Goal: Task Accomplishment & Management: Complete application form

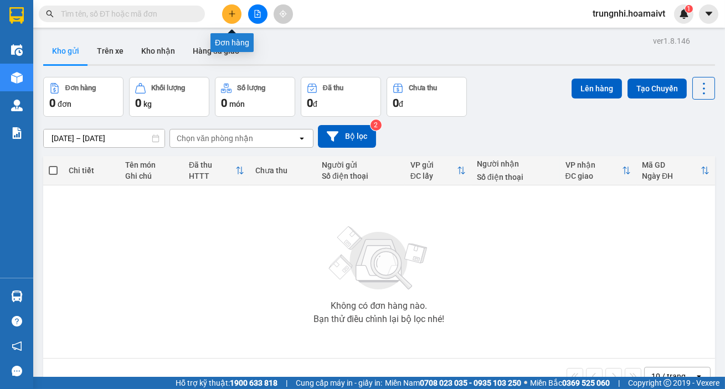
click at [222, 16] on button at bounding box center [231, 13] width 19 height 19
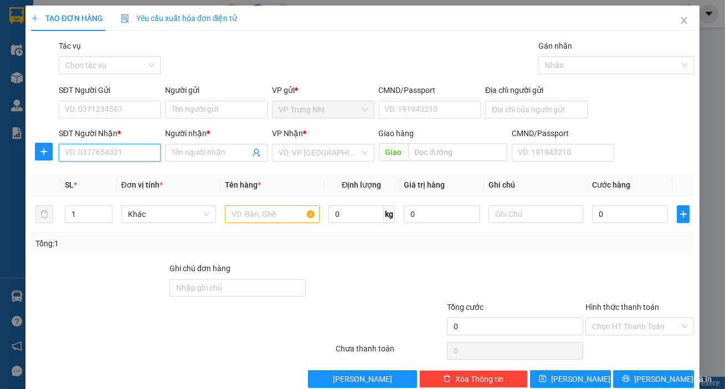
click at [112, 153] on input "SĐT Người Nhận *" at bounding box center [110, 153] width 102 height 18
type input "0816803070"
click at [107, 172] on div "0816803070 - BỬU" at bounding box center [109, 175] width 88 height 12
type input "BỬU"
type input "0816803070"
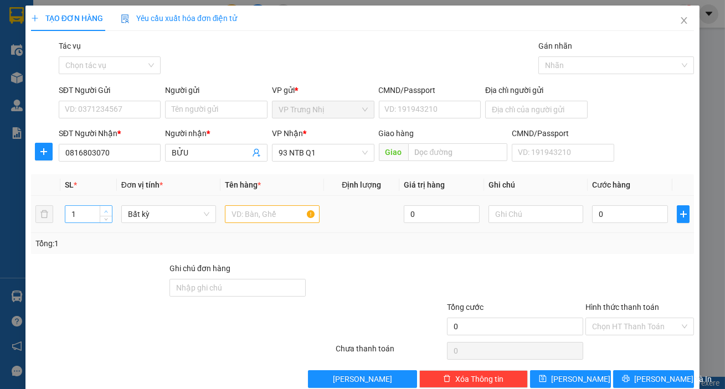
click at [100, 209] on span "Increase Value" at bounding box center [106, 211] width 12 height 10
type input "2"
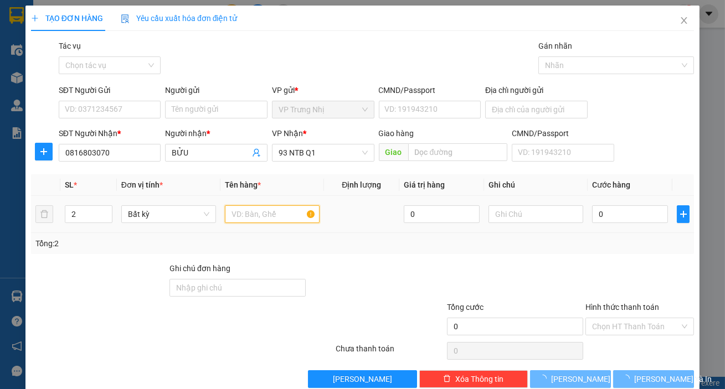
click at [270, 214] on input "text" at bounding box center [272, 214] width 95 height 18
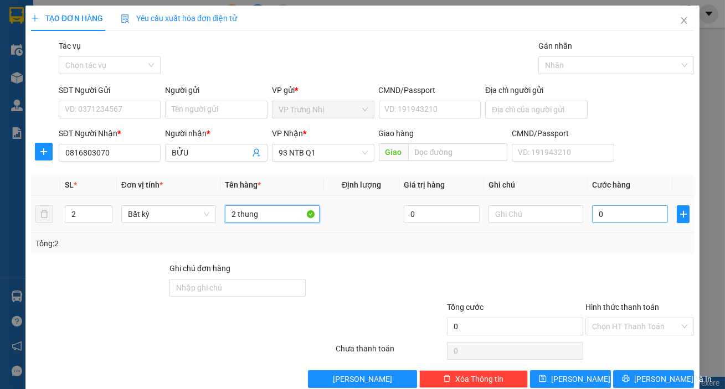
type input "2 thung"
click at [627, 211] on input "0" at bounding box center [630, 214] width 76 height 18
type input "6"
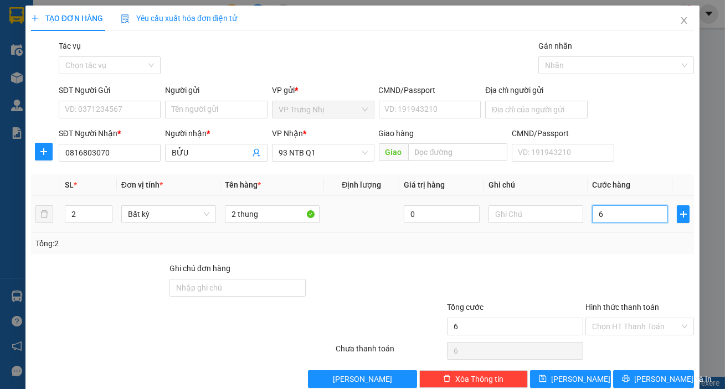
type input "60"
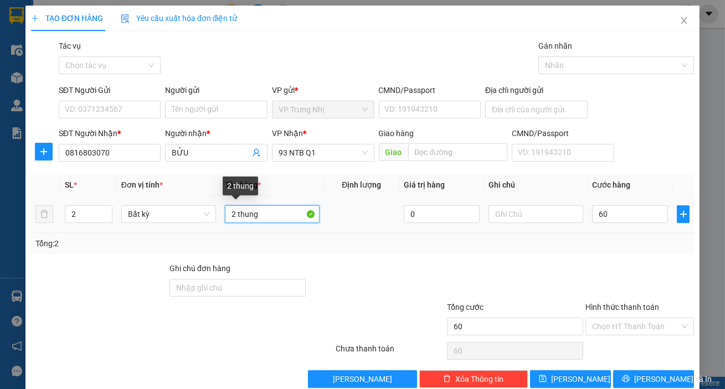
type input "60.000"
click at [267, 208] on input "2 thung" at bounding box center [272, 214] width 95 height 18
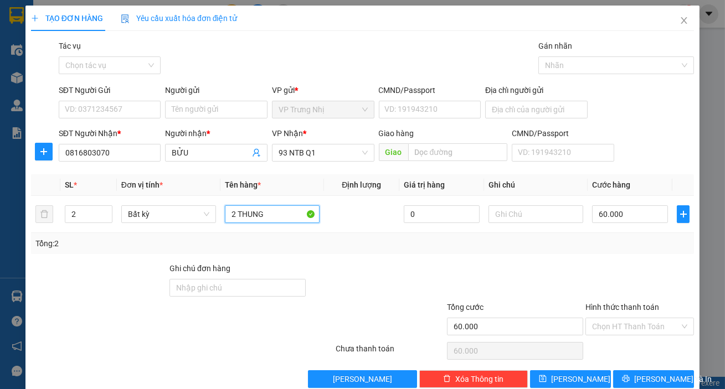
type input "2 THUNG"
click at [626, 245] on div "Tổng: 2" at bounding box center [362, 244] width 654 height 12
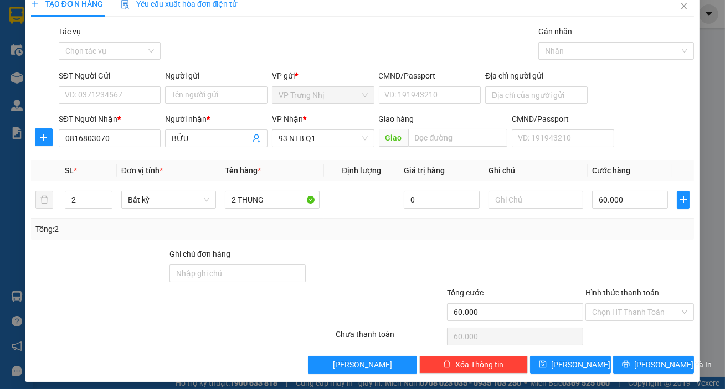
scroll to position [20, 0]
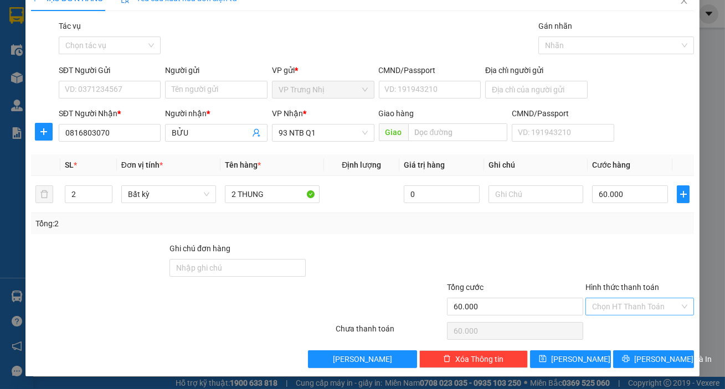
click at [610, 306] on input "Hình thức thanh toán" at bounding box center [635, 306] width 87 height 17
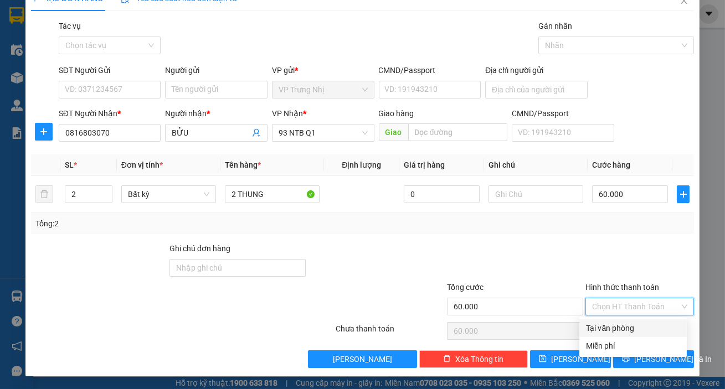
click at [612, 323] on div "Tại văn phòng" at bounding box center [633, 328] width 94 height 12
type input "0"
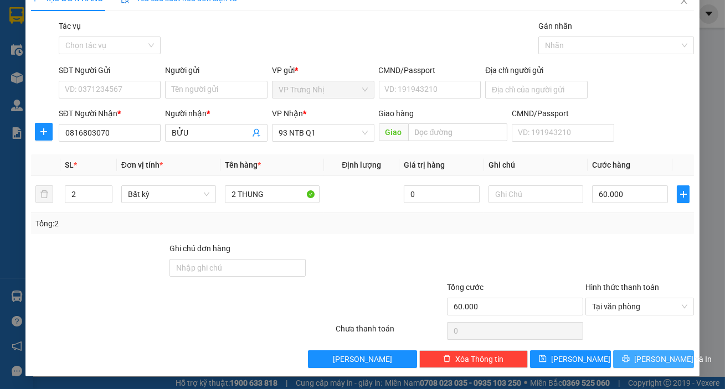
click at [641, 354] on span "[PERSON_NAME] và In" at bounding box center [673, 359] width 78 height 12
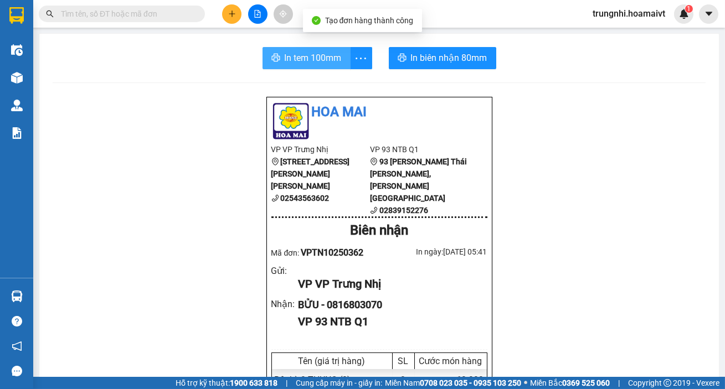
click at [282, 66] on button "In tem 100mm" at bounding box center [306, 58] width 88 height 22
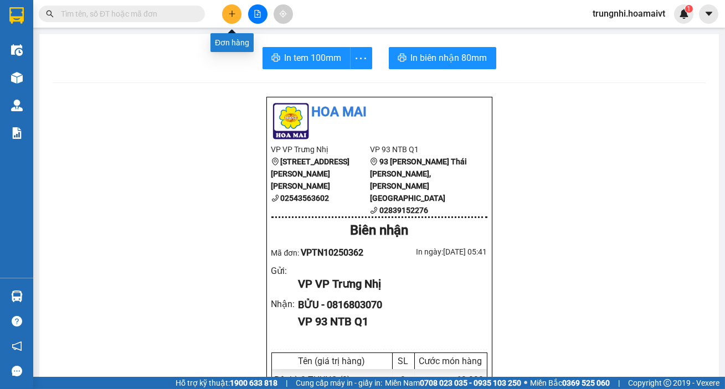
click at [236, 12] on button at bounding box center [231, 13] width 19 height 19
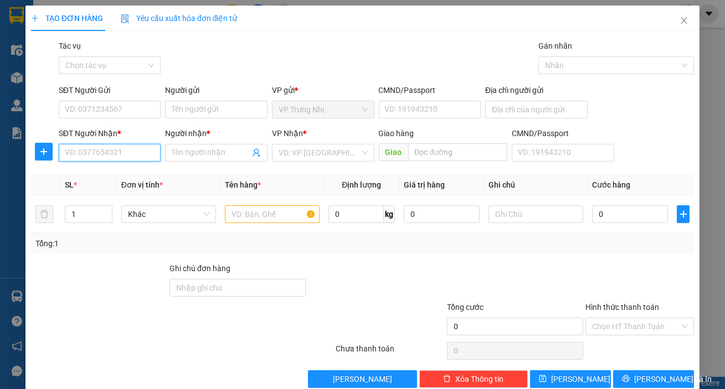
click at [101, 151] on input "SĐT Người Nhận *" at bounding box center [110, 153] width 102 height 18
type input "0913100633"
click at [132, 172] on div "0913100633 - HÒA" at bounding box center [109, 175] width 88 height 12
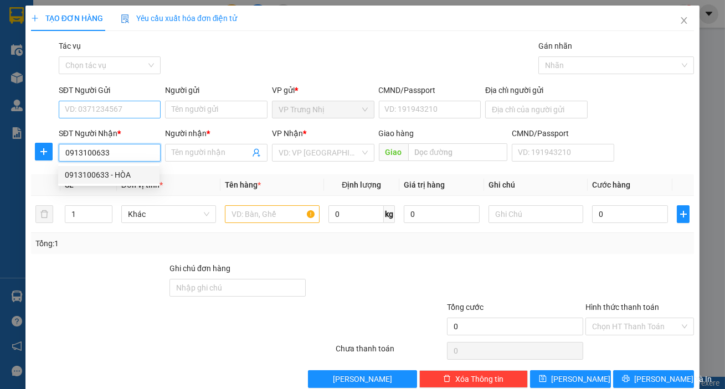
type input "HÒA"
type input "0913100633"
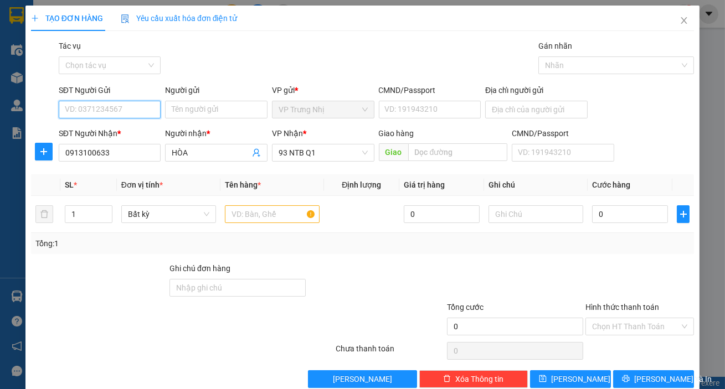
click at [122, 112] on input "SĐT Người Gửi" at bounding box center [110, 110] width 102 height 18
click at [126, 127] on div "0913671272 - HƯỜNG" at bounding box center [119, 132] width 109 height 12
type input "0913671272"
type input "HƯỜNG"
click at [249, 214] on input "text" at bounding box center [272, 214] width 95 height 18
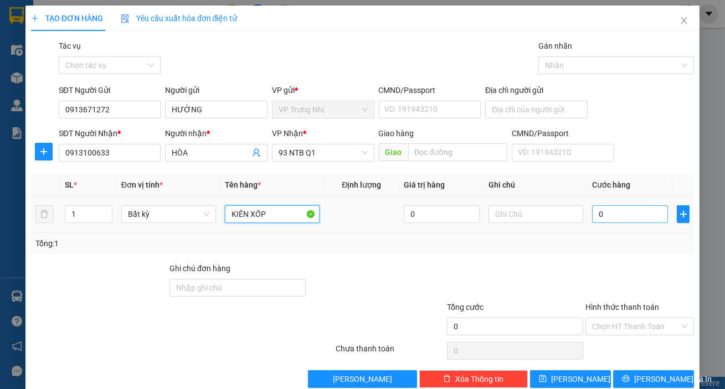
type input "KIÊN XỐP"
click at [608, 215] on input "0" at bounding box center [630, 214] width 76 height 18
type input "4"
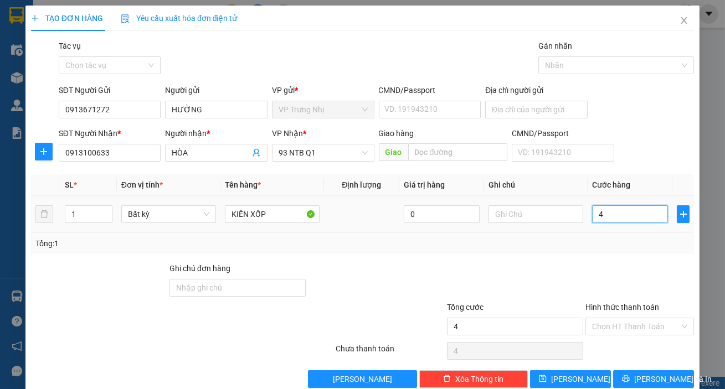
type input "40"
type input "40.000"
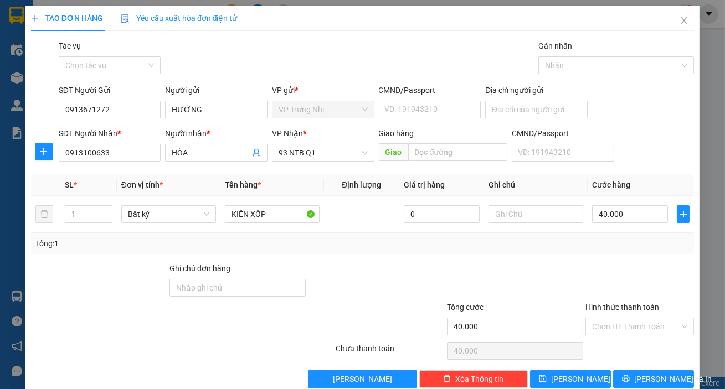
click at [606, 242] on div "Tổng: 1" at bounding box center [362, 244] width 654 height 12
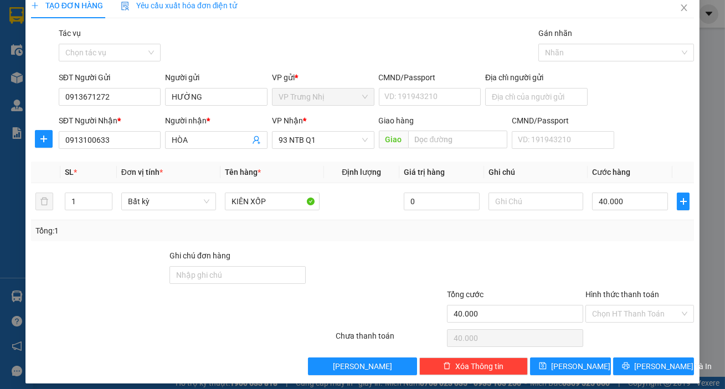
scroll to position [20, 0]
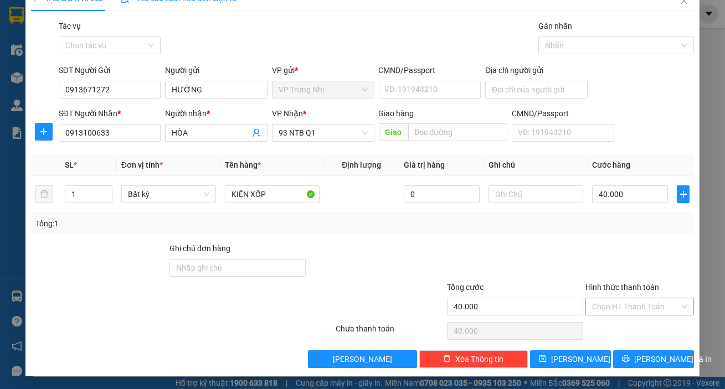
click at [607, 299] on input "Hình thức thanh toán" at bounding box center [635, 306] width 87 height 17
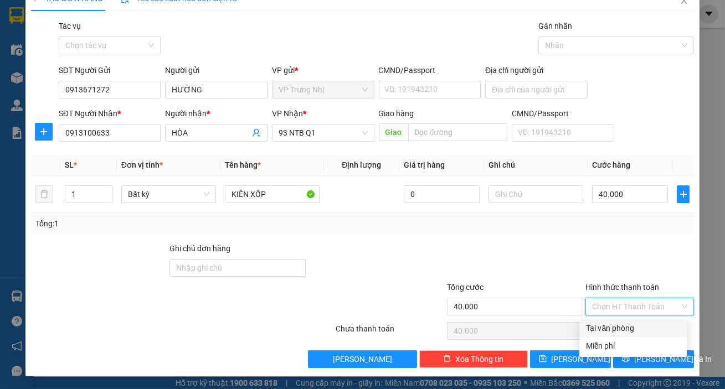
click at [608, 327] on div "Tại văn phòng" at bounding box center [633, 328] width 94 height 12
type input "0"
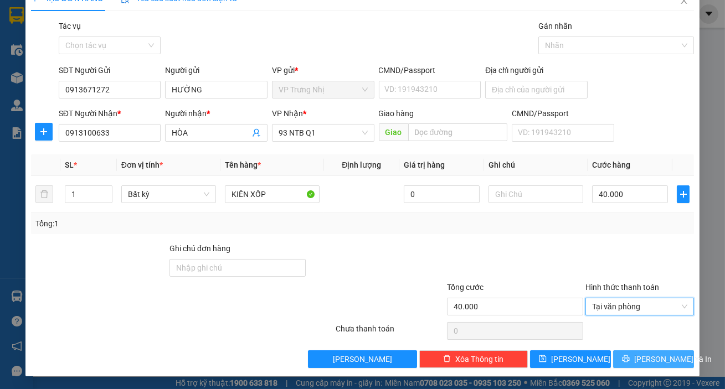
click at [634, 355] on button "[PERSON_NAME] và In" at bounding box center [653, 359] width 81 height 18
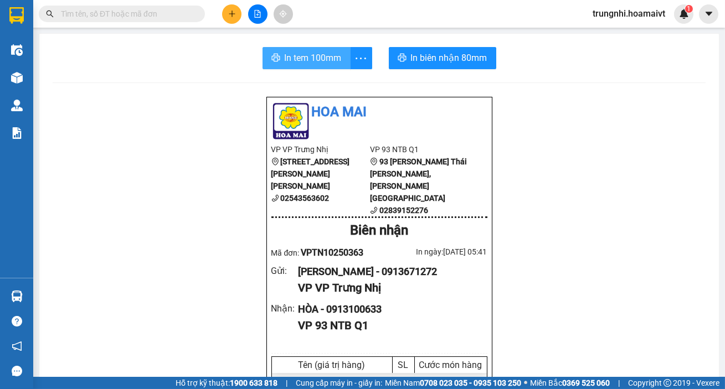
click at [307, 68] on button "In tem 100mm" at bounding box center [306, 58] width 88 height 22
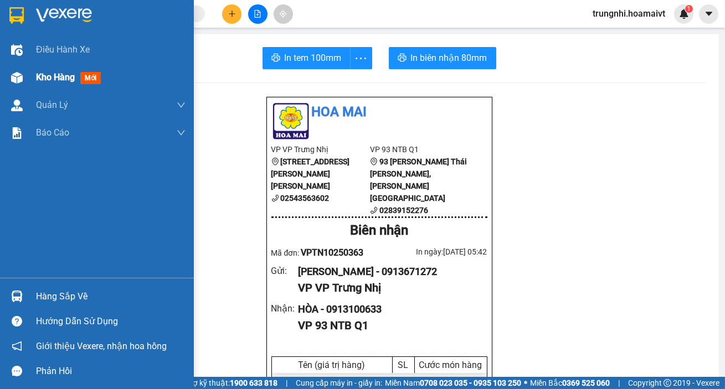
click at [41, 72] on span "Kho hàng" at bounding box center [55, 77] width 39 height 11
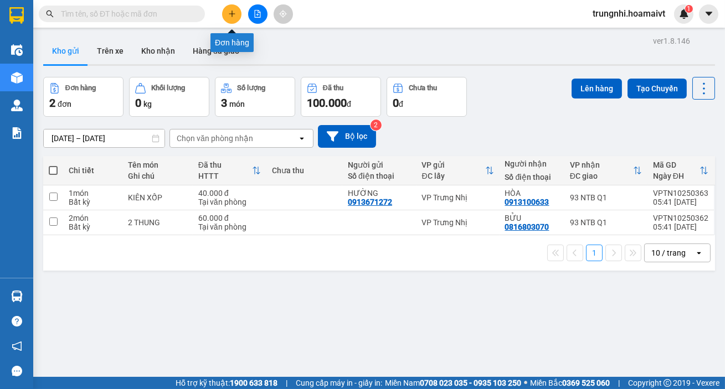
click at [235, 18] on button at bounding box center [231, 13] width 19 height 19
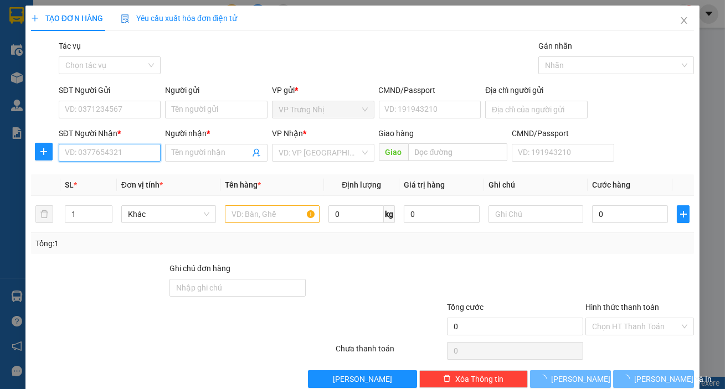
click at [89, 156] on input "SĐT Người Nhận *" at bounding box center [110, 153] width 102 height 18
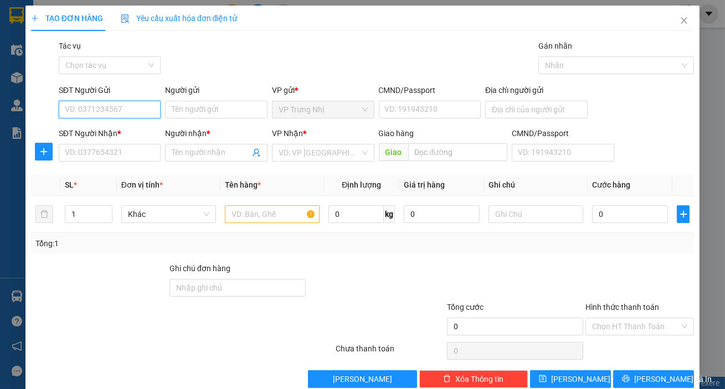
click at [90, 114] on input "SĐT Người Gửi" at bounding box center [110, 110] width 102 height 18
click at [90, 111] on input "SĐT Người Gửi" at bounding box center [110, 110] width 102 height 18
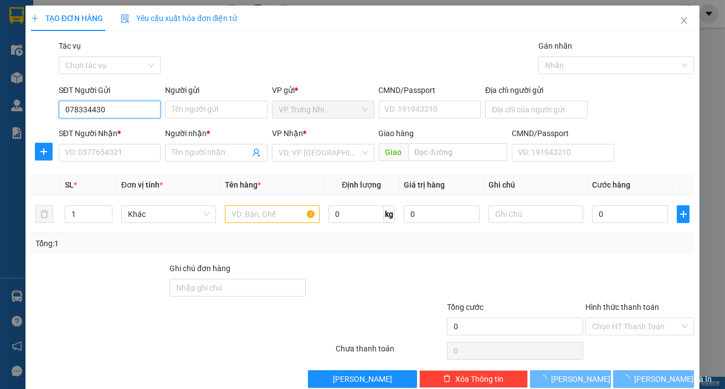
type input "0783344301"
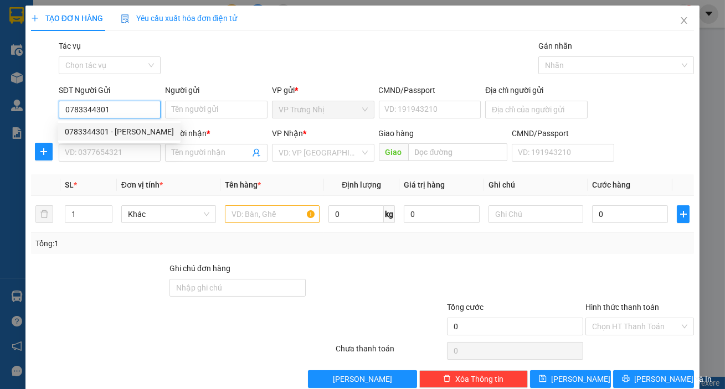
click at [128, 135] on div "0783344301 - PHƯỢNG" at bounding box center [119, 132] width 109 height 12
type input "PHƯỢNG"
type input "0373432729"
type input "BÁCH"
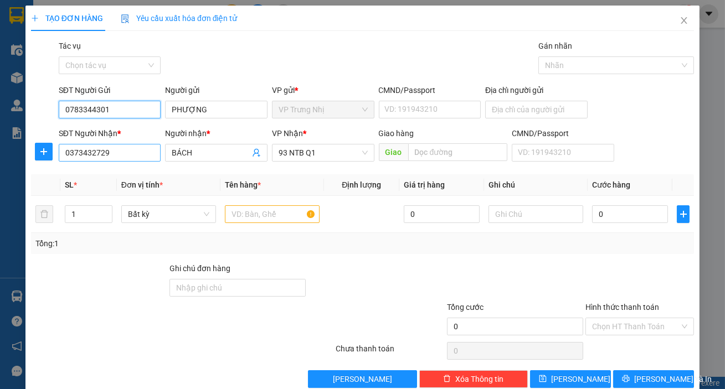
type input "0783344301"
click at [153, 156] on input "0373432729" at bounding box center [110, 153] width 102 height 18
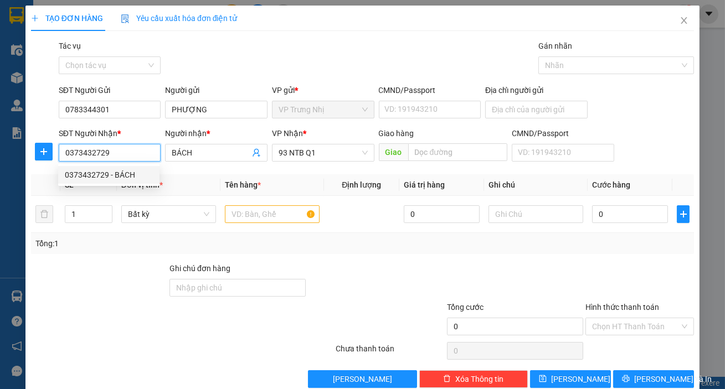
click at [153, 156] on input "0373432729" at bounding box center [110, 153] width 102 height 18
click at [126, 191] on div "0913182809 - CAO LY LY" at bounding box center [119, 193] width 109 height 12
type input "0913182809"
type input "CAO LY LY"
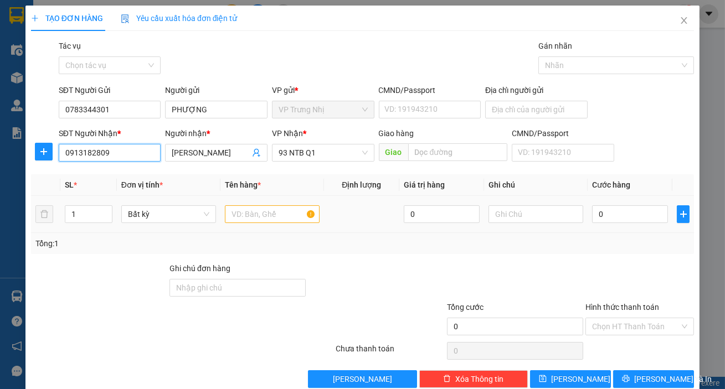
type input "0913182809"
click at [266, 214] on input "text" at bounding box center [272, 214] width 95 height 18
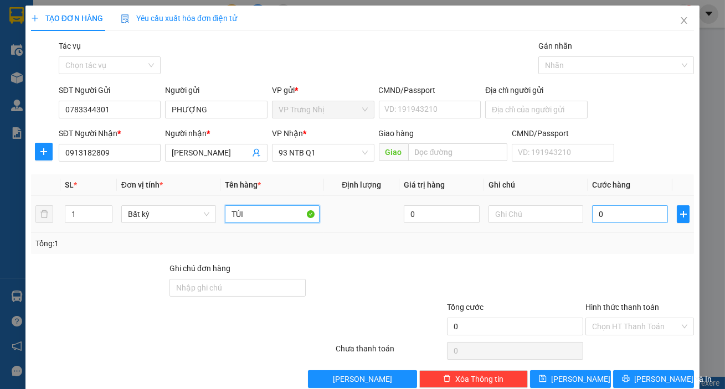
type input "TÚI"
click at [595, 218] on input "0" at bounding box center [630, 214] width 76 height 18
type input "3"
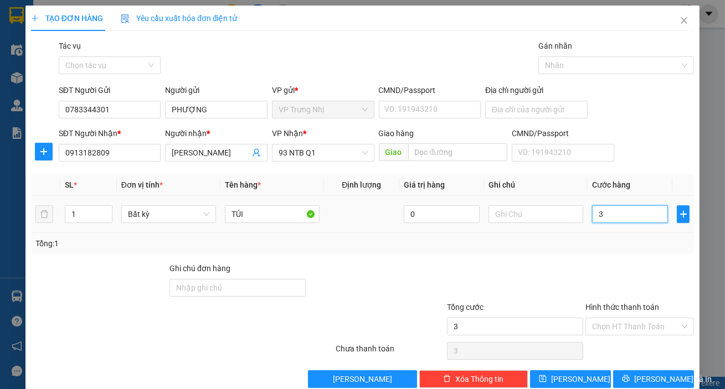
type input "30"
type input "30.000"
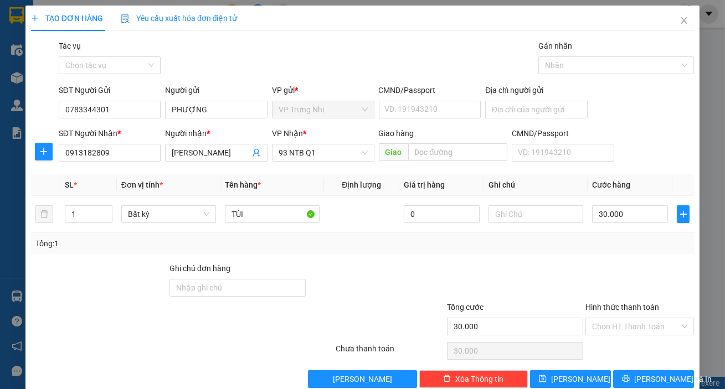
click at [586, 251] on div "Tổng: 1" at bounding box center [362, 243] width 663 height 21
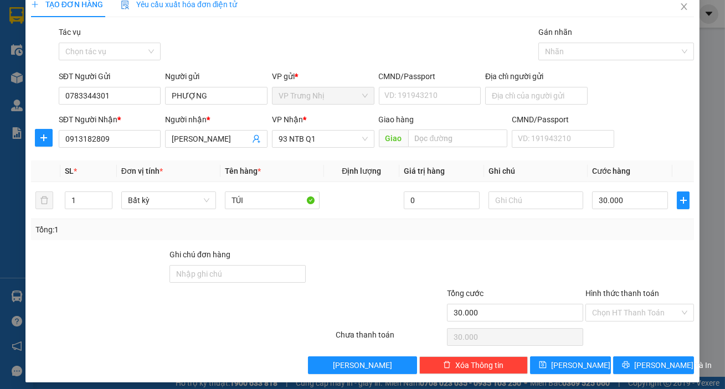
scroll to position [20, 0]
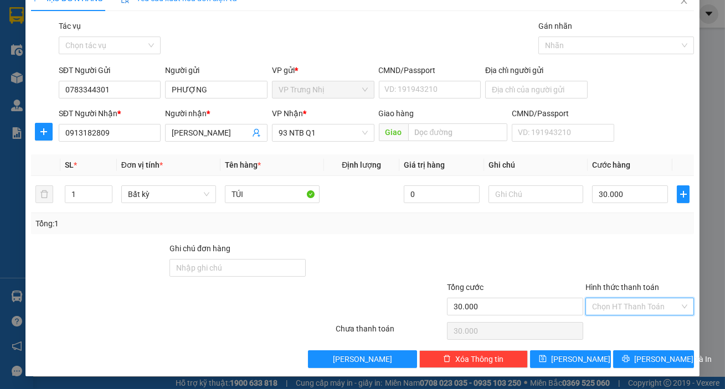
click at [629, 304] on input "Hình thức thanh toán" at bounding box center [635, 306] width 87 height 17
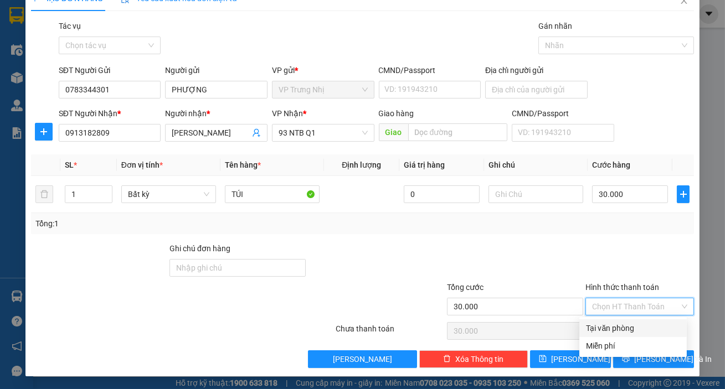
click at [619, 324] on div "Tại văn phòng" at bounding box center [633, 328] width 94 height 12
type input "0"
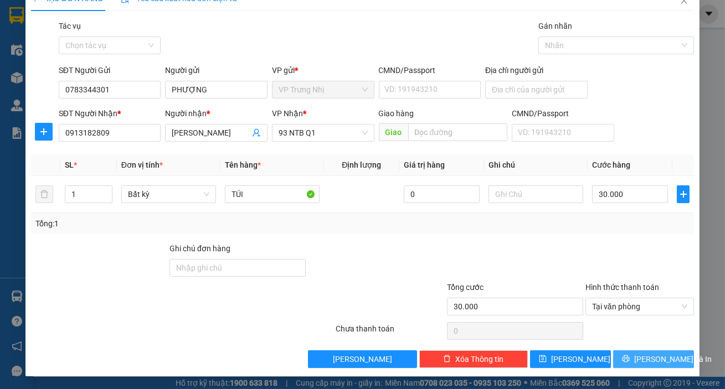
click at [645, 359] on span "[PERSON_NAME] và In" at bounding box center [673, 359] width 78 height 12
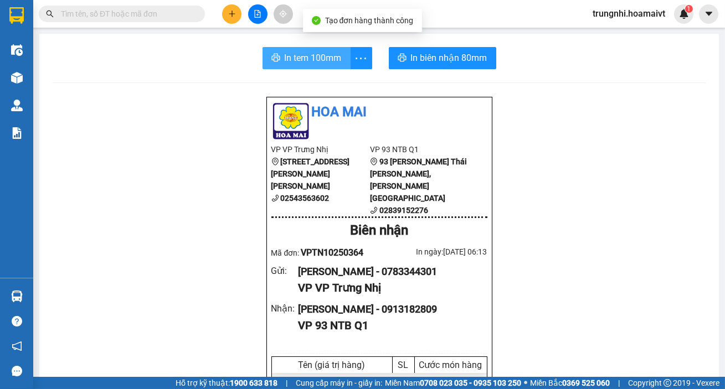
click at [290, 63] on span "In tem 100mm" at bounding box center [313, 58] width 57 height 14
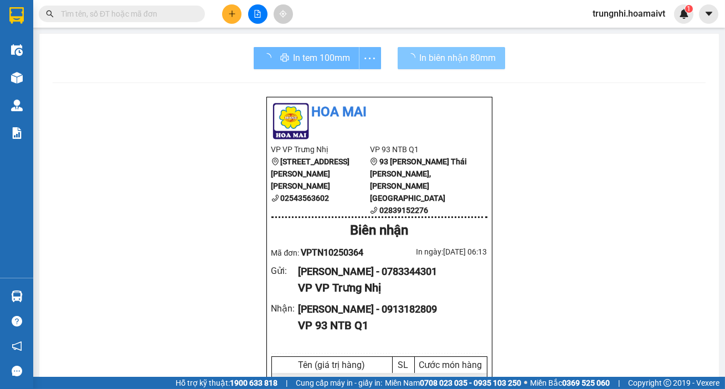
click at [451, 59] on span "In biên nhận 80mm" at bounding box center [458, 58] width 76 height 14
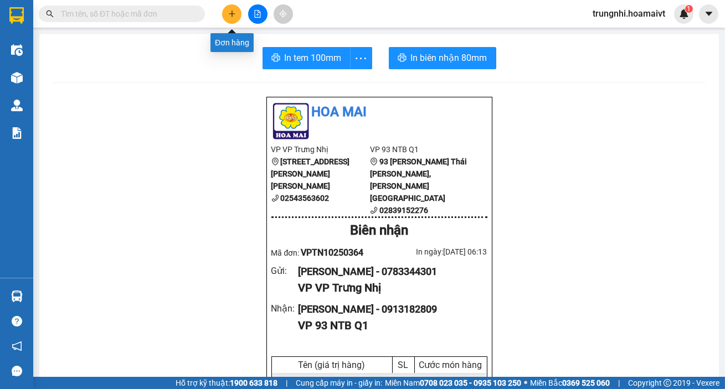
click at [239, 16] on button at bounding box center [231, 13] width 19 height 19
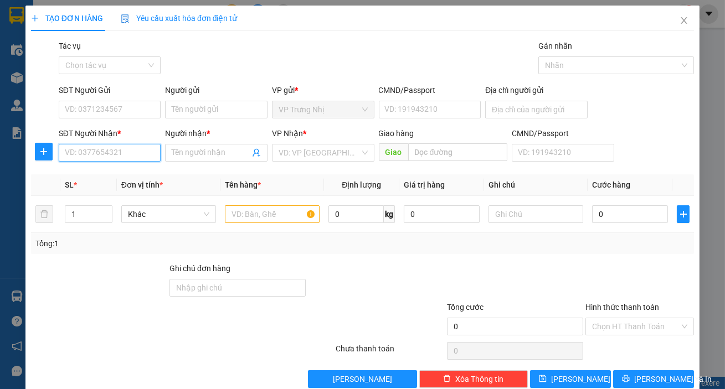
click at [95, 149] on input "SĐT Người Nhận *" at bounding box center [110, 153] width 102 height 18
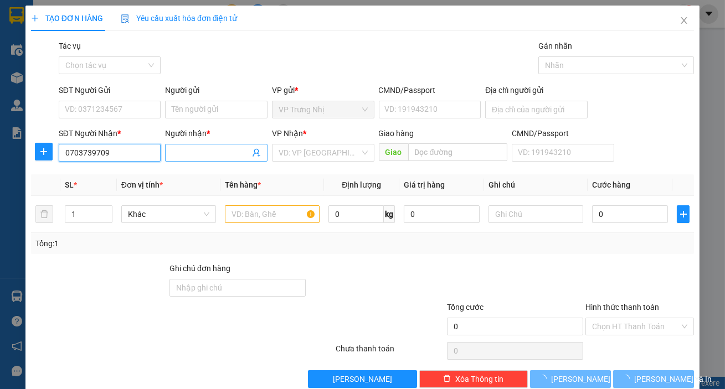
type input "0703739709"
click at [192, 155] on input "Người nhận *" at bounding box center [211, 153] width 78 height 12
type input "MAI"
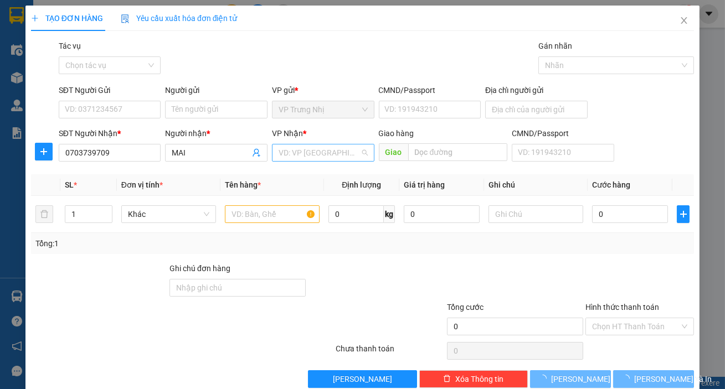
click at [290, 145] on input "search" at bounding box center [318, 152] width 81 height 17
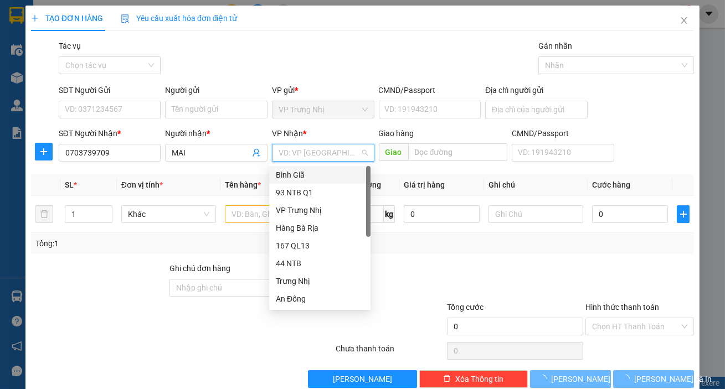
type input "9"
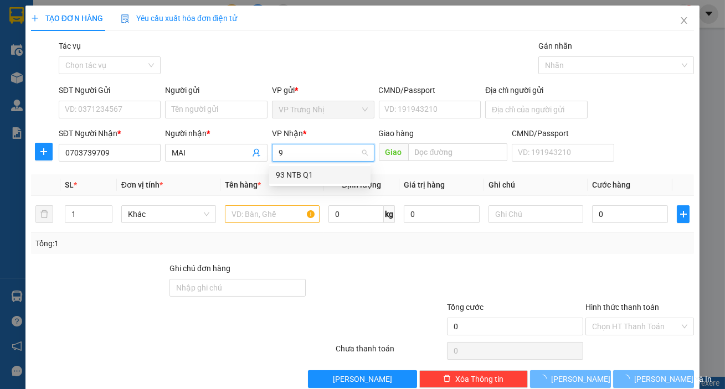
click at [282, 177] on div "93 NTB Q1" at bounding box center [320, 175] width 88 height 12
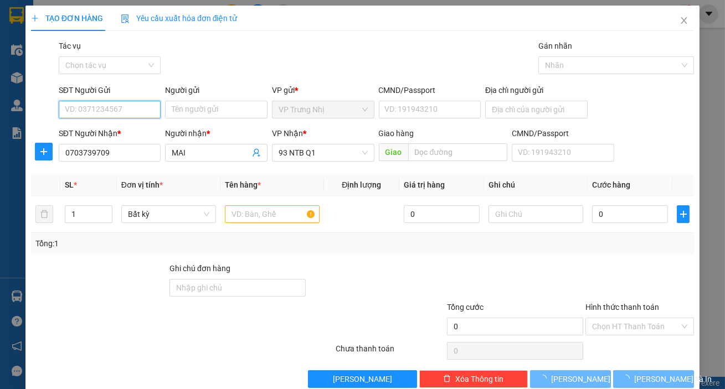
click at [109, 105] on input "SĐT Người Gửi" at bounding box center [110, 110] width 102 height 18
type input "0908351725"
click at [199, 117] on input "Người gửi" at bounding box center [216, 110] width 102 height 18
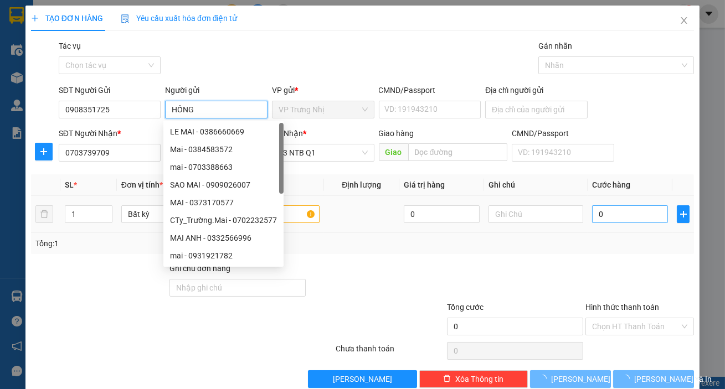
type input "HỒNG"
click at [629, 218] on input "0" at bounding box center [630, 214] width 76 height 18
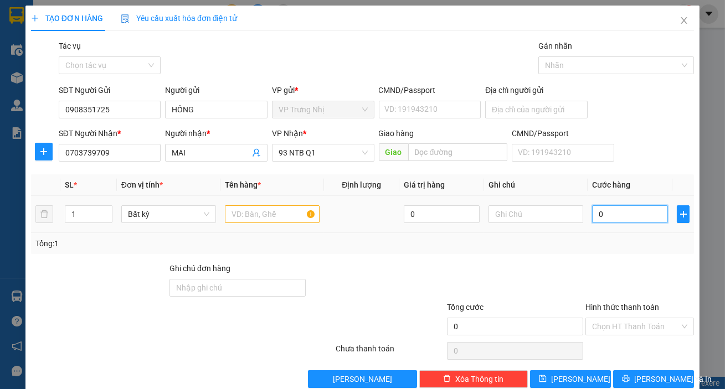
type input "3"
type input "30"
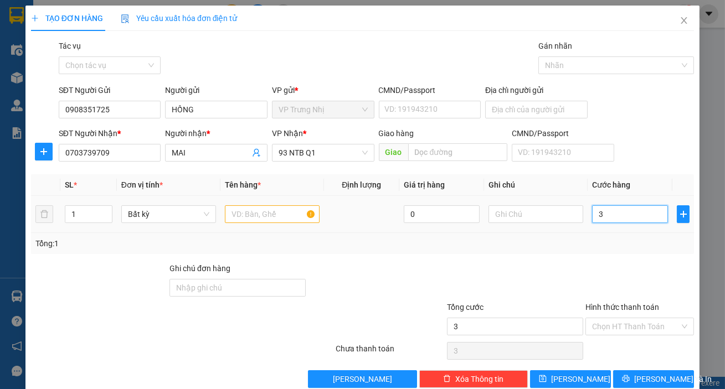
type input "30"
type input "30.000"
click at [234, 217] on input "text" at bounding box center [272, 214] width 95 height 18
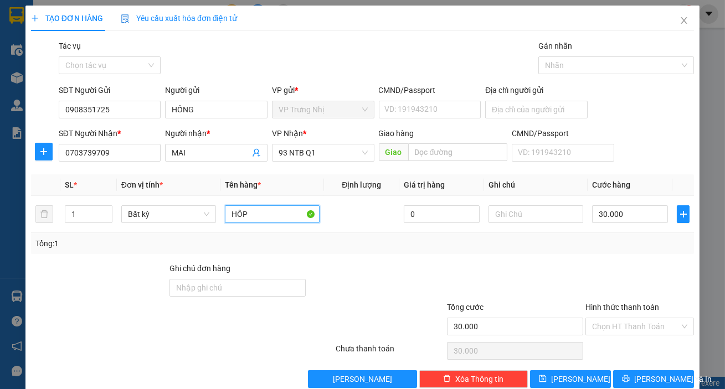
type input "HÔP"
click at [594, 243] on div "Tổng: 1" at bounding box center [362, 244] width 654 height 12
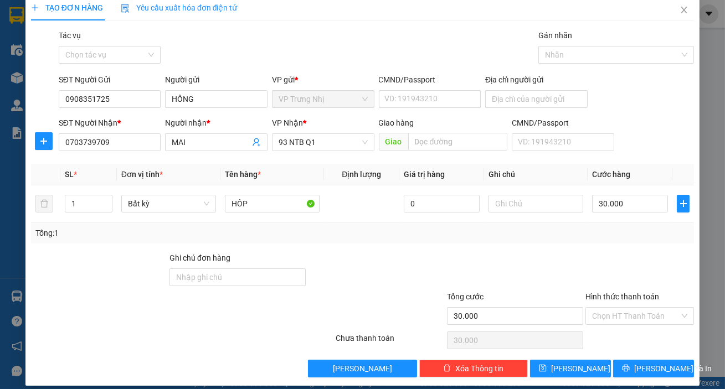
scroll to position [20, 0]
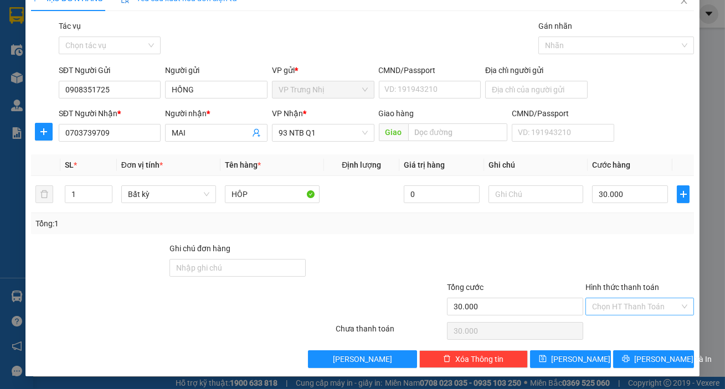
click at [635, 305] on input "Hình thức thanh toán" at bounding box center [635, 306] width 87 height 17
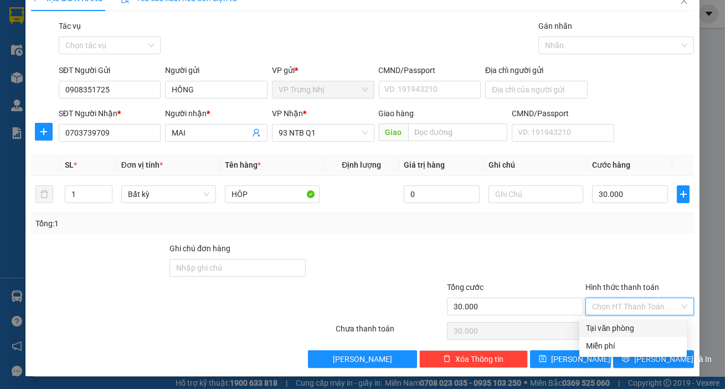
click at [628, 328] on div "Tại văn phòng" at bounding box center [633, 328] width 94 height 12
type input "0"
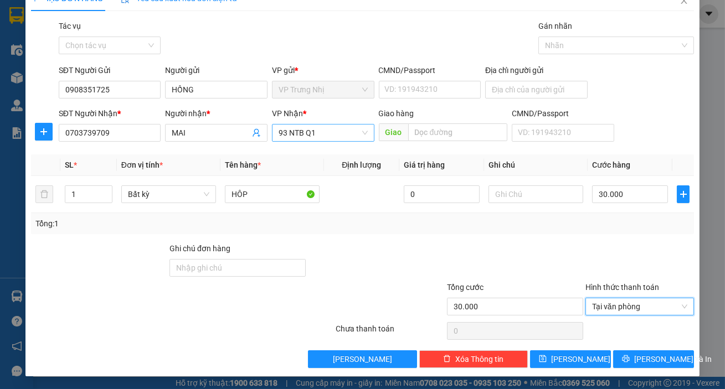
click at [329, 139] on span "93 NTB Q1" at bounding box center [322, 133] width 89 height 17
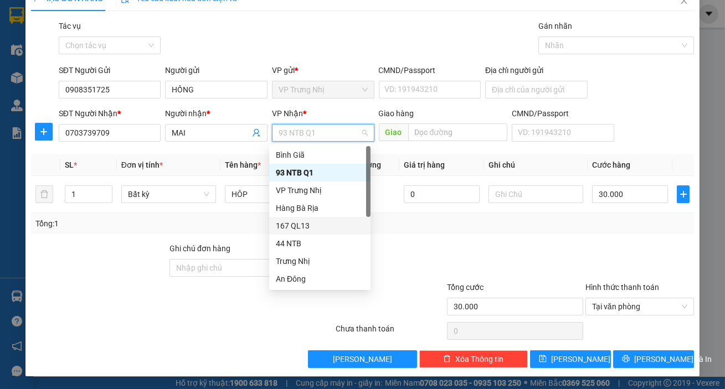
click at [308, 220] on div "167 QL13" at bounding box center [320, 226] width 88 height 12
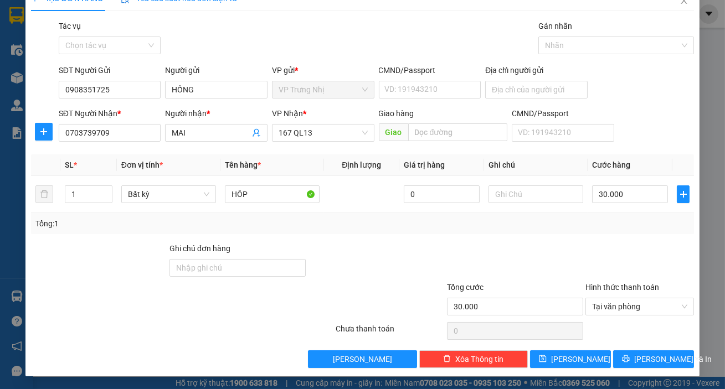
click at [551, 249] on div at bounding box center [515, 261] width 138 height 39
click at [577, 229] on div "Tổng: 1" at bounding box center [362, 224] width 654 height 12
click at [654, 362] on span "[PERSON_NAME] và In" at bounding box center [673, 359] width 78 height 12
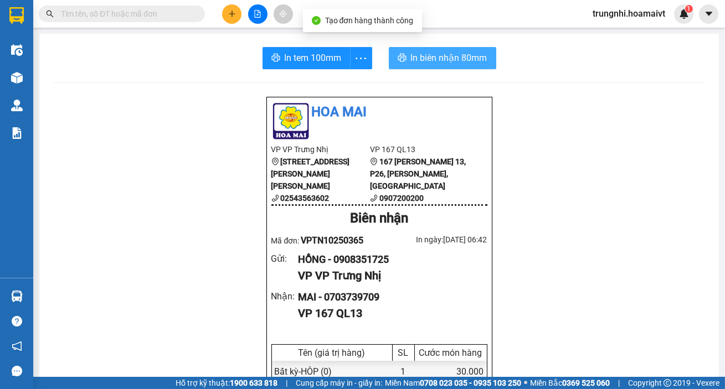
click at [445, 59] on span "In biên nhận 80mm" at bounding box center [449, 58] width 76 height 14
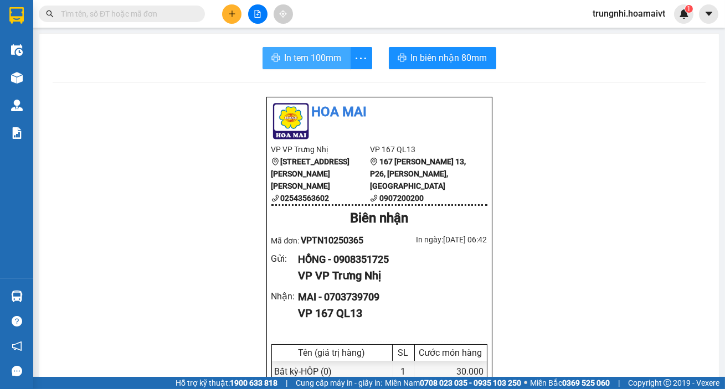
click at [272, 55] on icon "printer" at bounding box center [275, 57] width 9 height 9
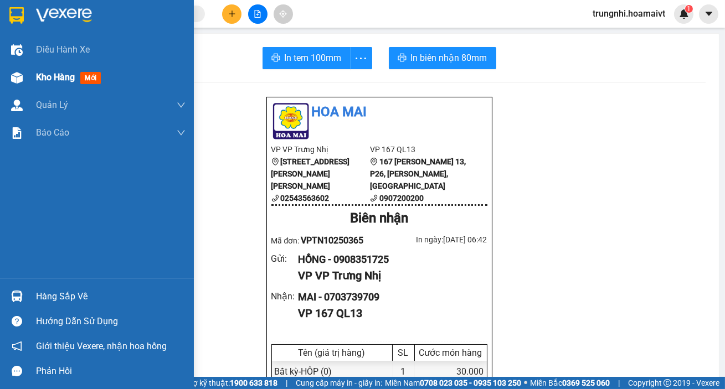
click at [51, 76] on span "Kho hàng" at bounding box center [55, 77] width 39 height 11
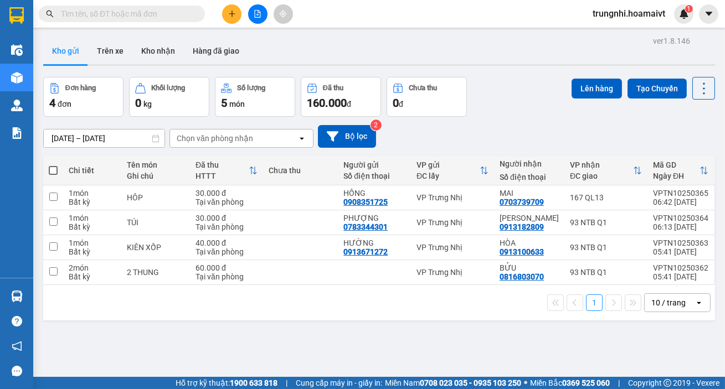
click at [694, 297] on div "open" at bounding box center [702, 303] width 16 height 18
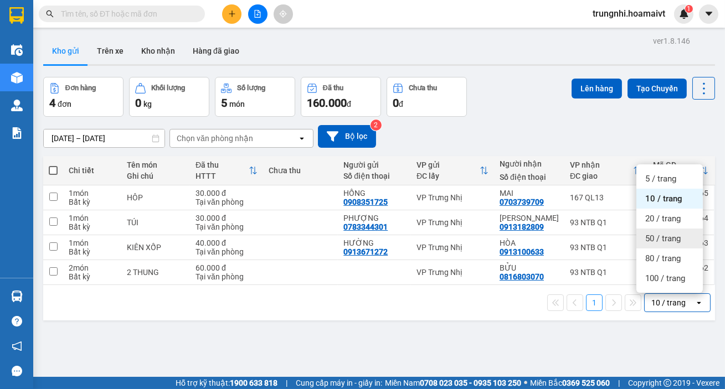
click at [655, 234] on span "50 / trang" at bounding box center [662, 238] width 35 height 11
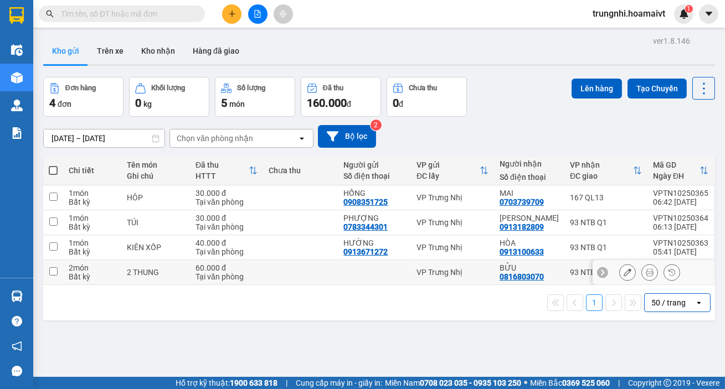
click at [47, 270] on td at bounding box center [53, 272] width 20 height 25
checkbox input "true"
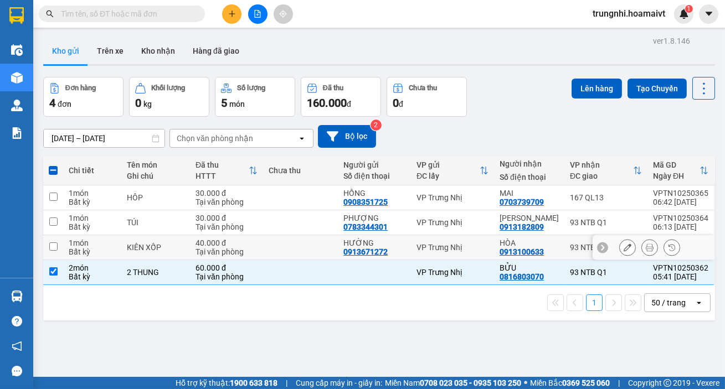
click at [49, 246] on input "checkbox" at bounding box center [53, 246] width 8 height 8
checkbox input "true"
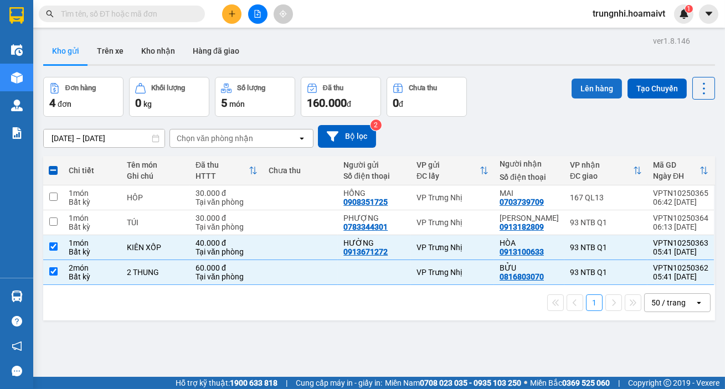
click at [571, 90] on button "Lên hàng" at bounding box center [596, 89] width 50 height 20
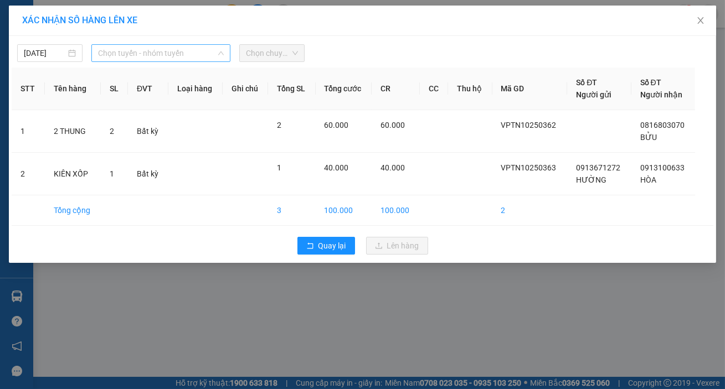
click at [127, 55] on span "Chọn tuyến - nhóm tuyến" at bounding box center [161, 53] width 126 height 17
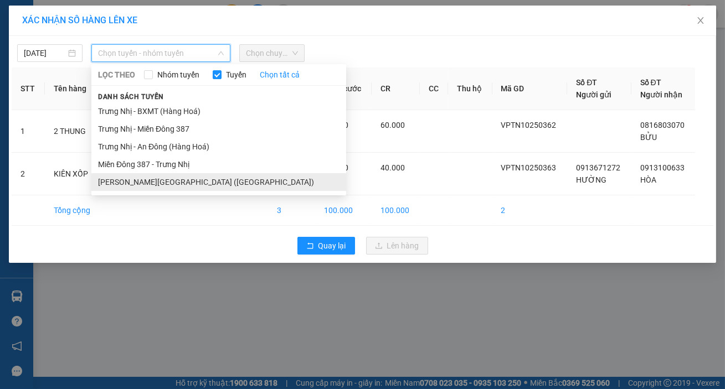
click at [138, 182] on li "Trưng Nhị - [GEOGRAPHIC_DATA] ([GEOGRAPHIC_DATA])" at bounding box center [218, 182] width 255 height 18
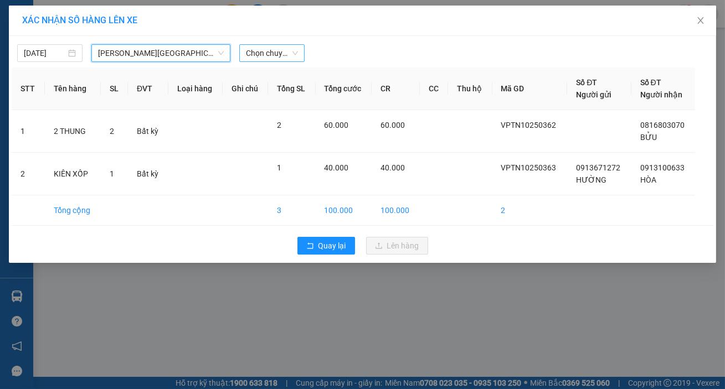
click at [278, 58] on span "Chọn chuyến" at bounding box center [272, 53] width 52 height 17
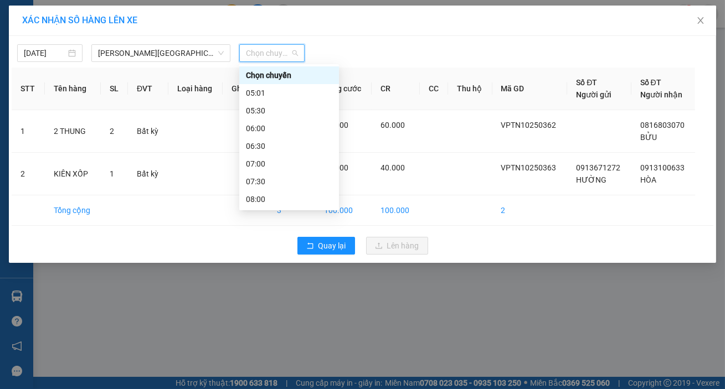
type input "6"
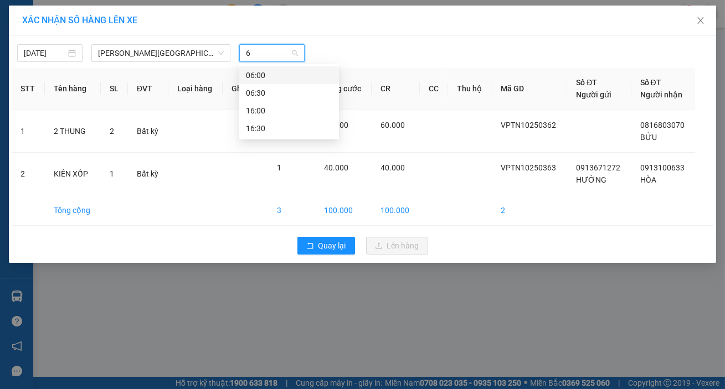
click at [269, 71] on div "06:00" at bounding box center [289, 75] width 86 height 12
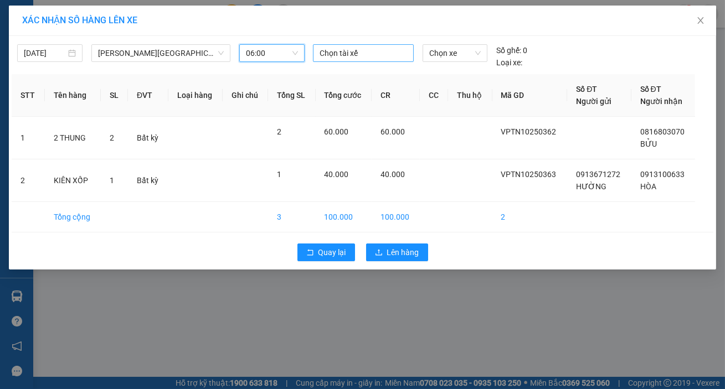
click at [338, 56] on div at bounding box center [364, 53] width 96 height 13
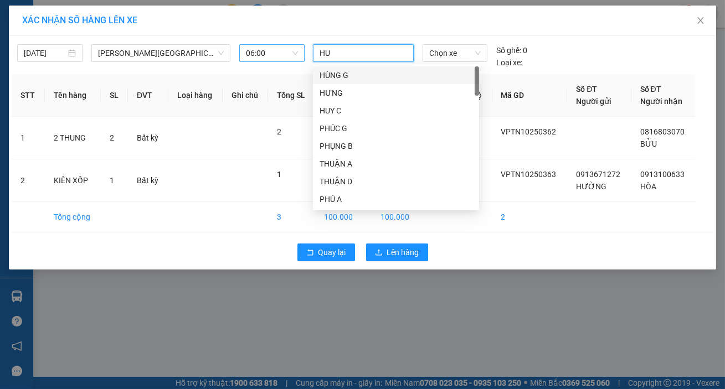
type input "HUY"
click at [341, 73] on div "HUY C" at bounding box center [395, 75] width 153 height 12
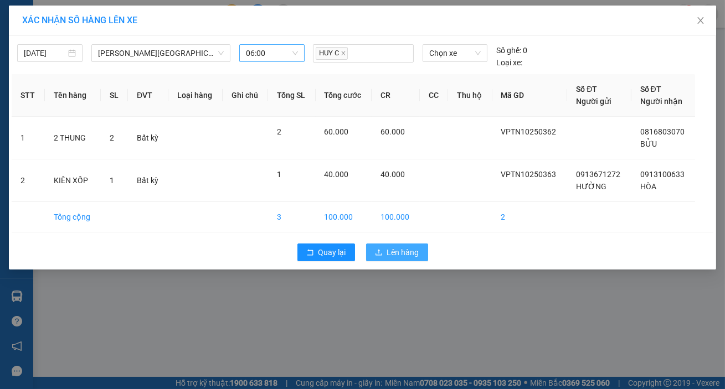
click at [409, 250] on span "Lên hàng" at bounding box center [403, 252] width 32 height 12
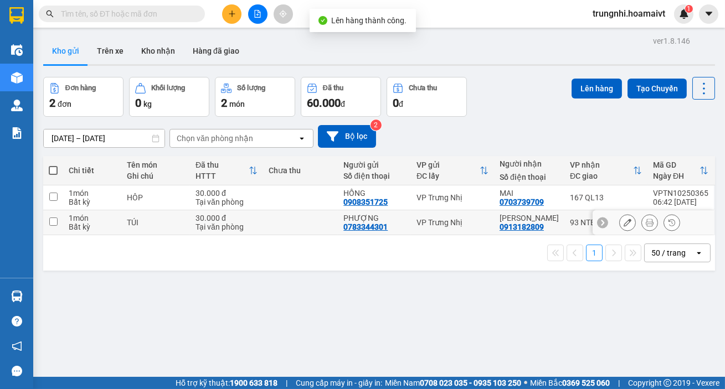
click at [60, 222] on td at bounding box center [53, 222] width 20 height 25
checkbox input "true"
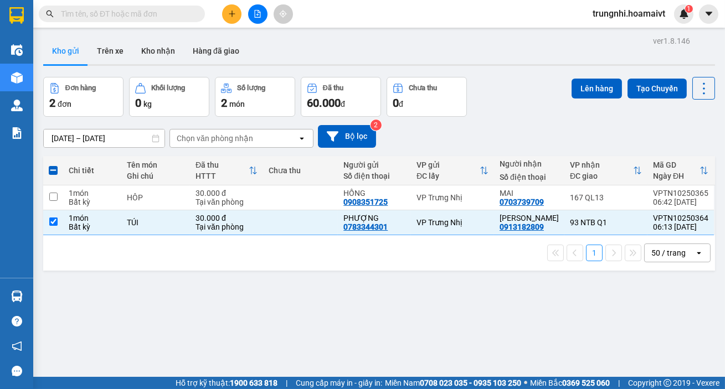
click at [572, 100] on div "Lên hàng Tạo Chuyến" at bounding box center [642, 97] width 143 height 40
click at [576, 90] on button "Lên hàng" at bounding box center [596, 89] width 50 height 20
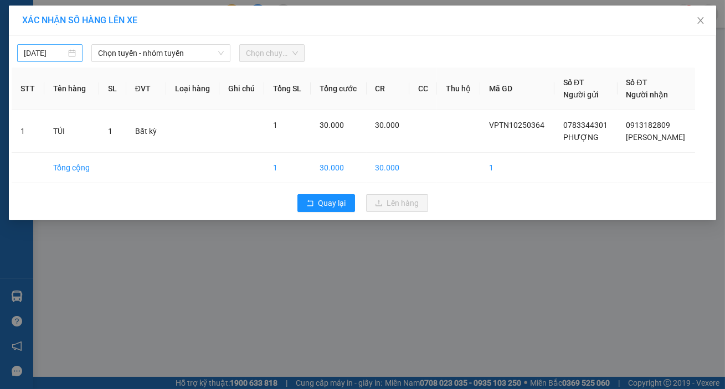
click at [35, 55] on input "11/10/2025" at bounding box center [45, 53] width 42 height 12
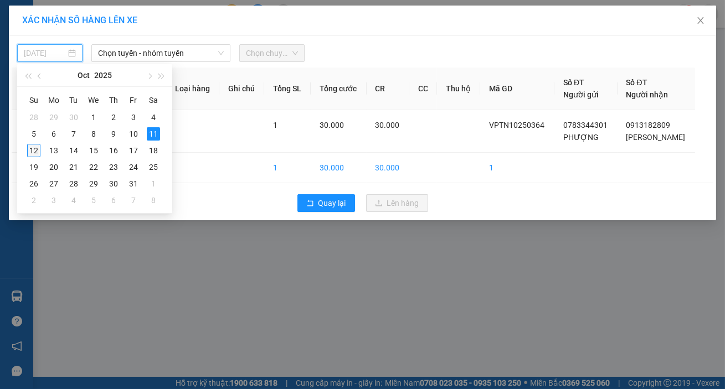
click at [34, 151] on div "12" at bounding box center [33, 150] width 13 height 13
type input "[DATE]"
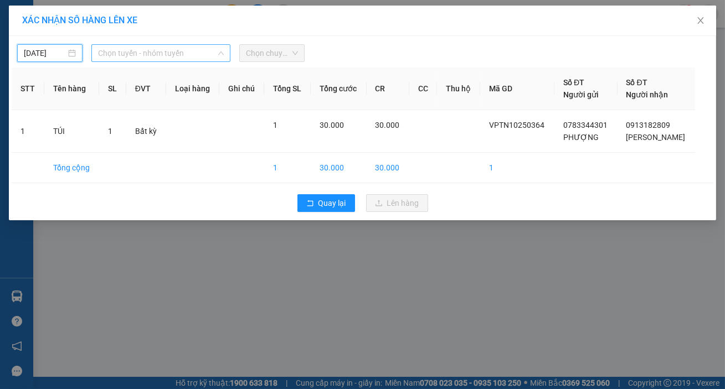
click at [165, 53] on span "Chọn tuyến - nhóm tuyến" at bounding box center [161, 53] width 126 height 17
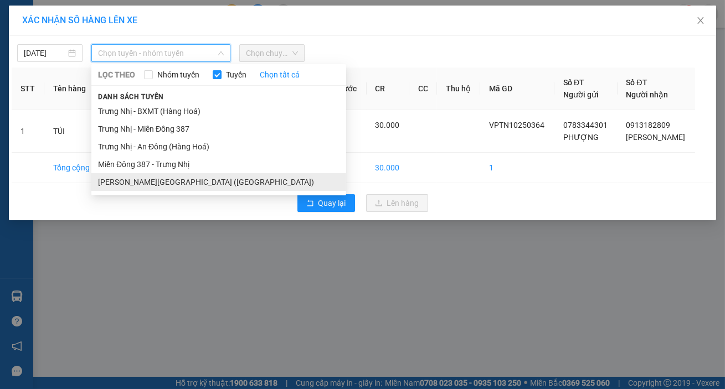
click at [155, 183] on li "Trưng Nhị - [GEOGRAPHIC_DATA] ([GEOGRAPHIC_DATA])" at bounding box center [218, 182] width 255 height 18
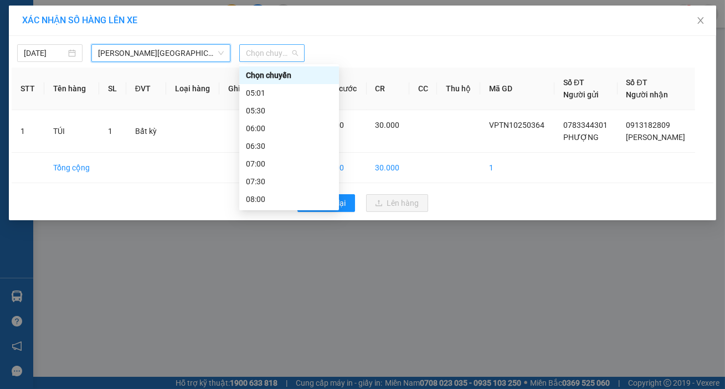
click at [256, 54] on span "Chọn chuyến" at bounding box center [272, 53] width 52 height 17
type input "6"
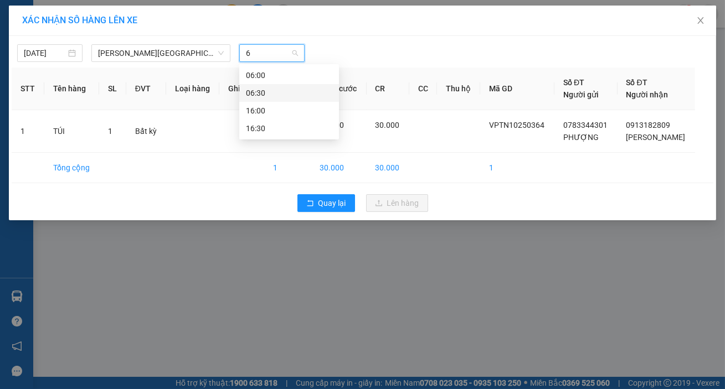
click at [269, 89] on div "06:30" at bounding box center [289, 93] width 86 height 12
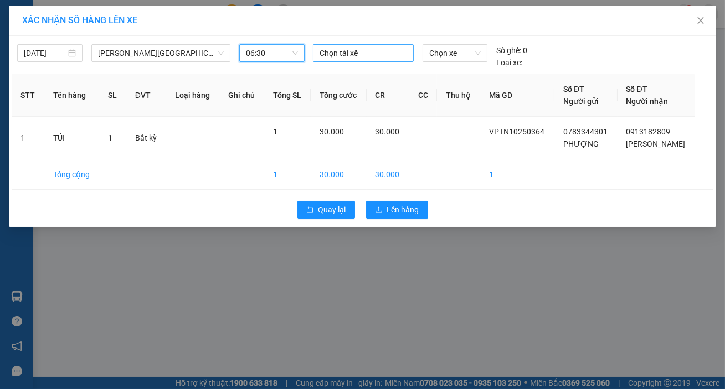
click at [371, 51] on div at bounding box center [364, 53] width 96 height 13
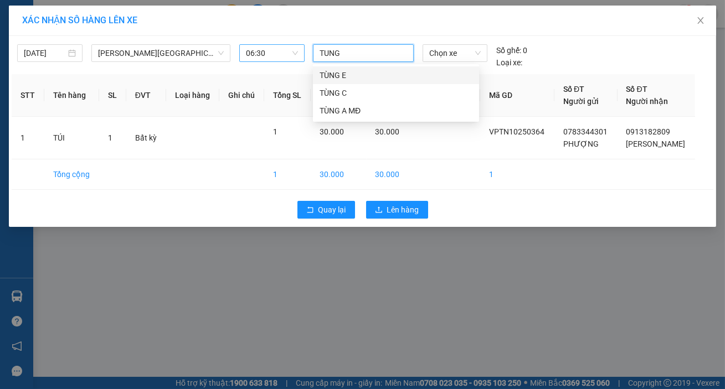
type input "TUNG E"
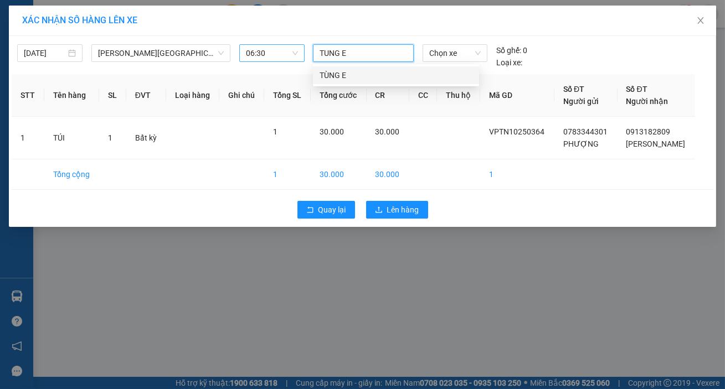
click at [368, 70] on div "TÙNG E" at bounding box center [395, 75] width 153 height 12
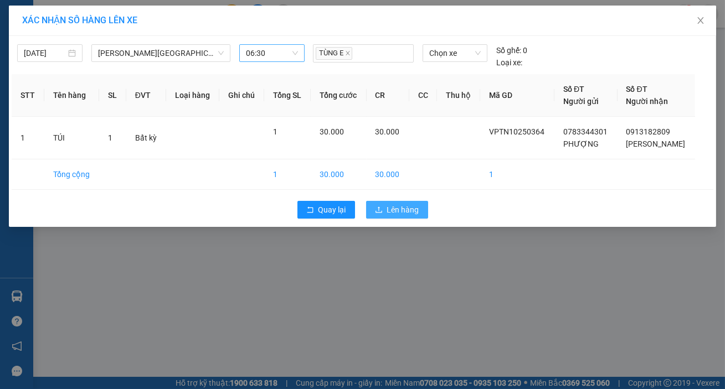
click at [404, 218] on button "Lên hàng" at bounding box center [397, 210] width 62 height 18
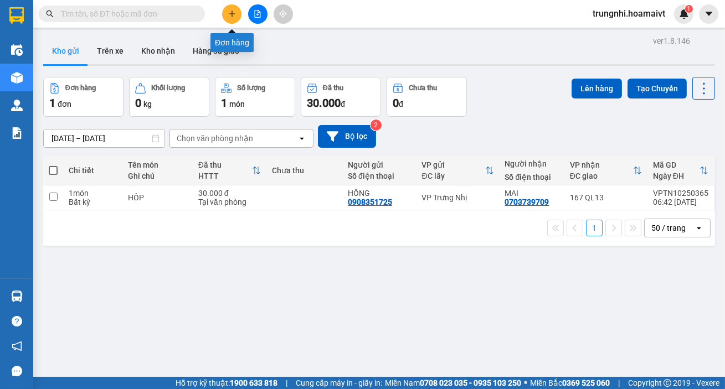
click at [229, 6] on button at bounding box center [231, 13] width 19 height 19
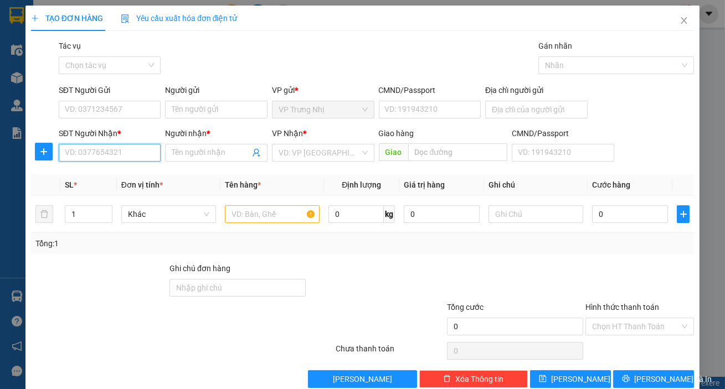
click at [79, 151] on input "SĐT Người Nhận *" at bounding box center [110, 153] width 102 height 18
click at [74, 156] on input "SĐT Người Nhận *" at bounding box center [110, 153] width 102 height 18
type input "0907033772"
click at [206, 157] on input "Người nhận *" at bounding box center [211, 153] width 78 height 12
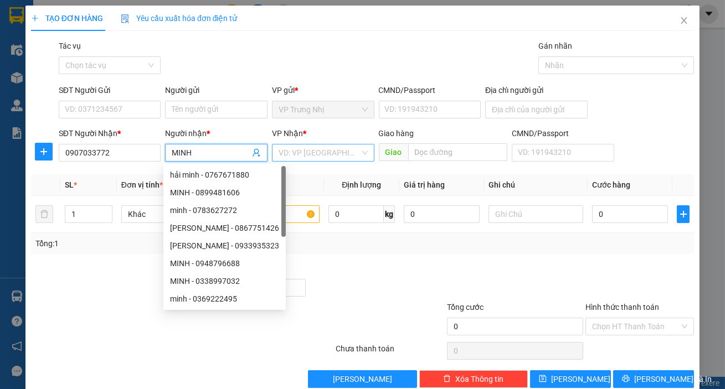
type input "MINH"
click at [307, 155] on input "search" at bounding box center [318, 152] width 81 height 17
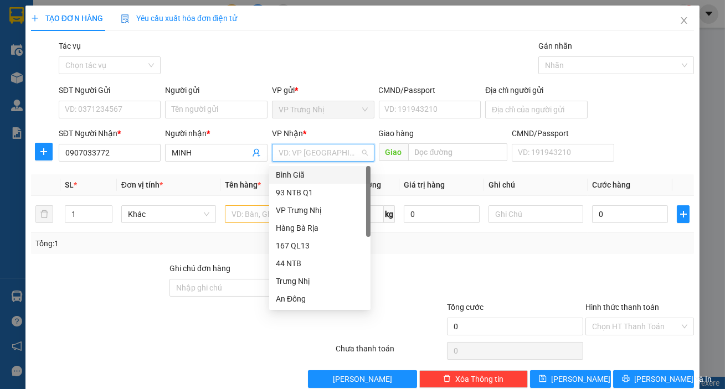
type input "9"
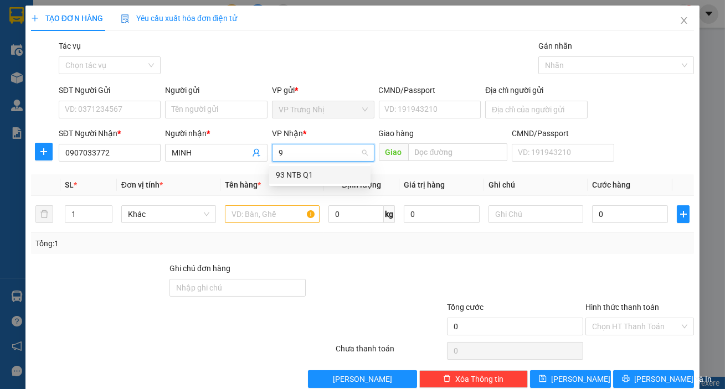
click at [301, 173] on div "93 NTB Q1" at bounding box center [320, 175] width 88 height 12
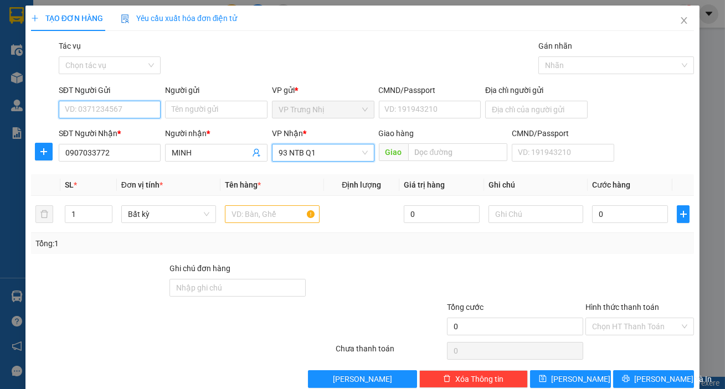
click at [108, 111] on input "SĐT Người Gửi" at bounding box center [110, 110] width 102 height 18
type input "0392654419"
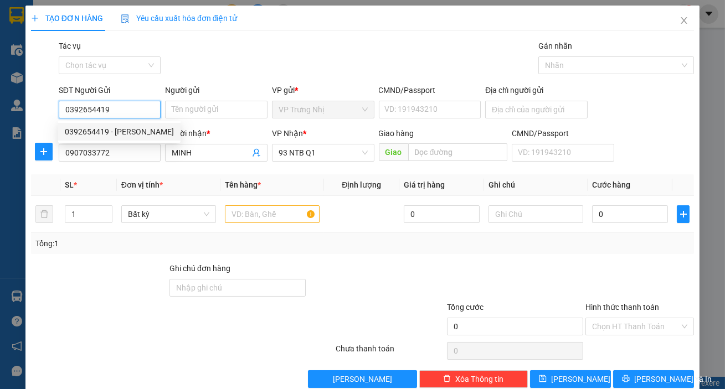
click at [125, 132] on div "0392654419 - Luong" at bounding box center [119, 132] width 109 height 12
type input "Luong"
type input "0392654419"
click at [245, 210] on input "text" at bounding box center [272, 214] width 95 height 18
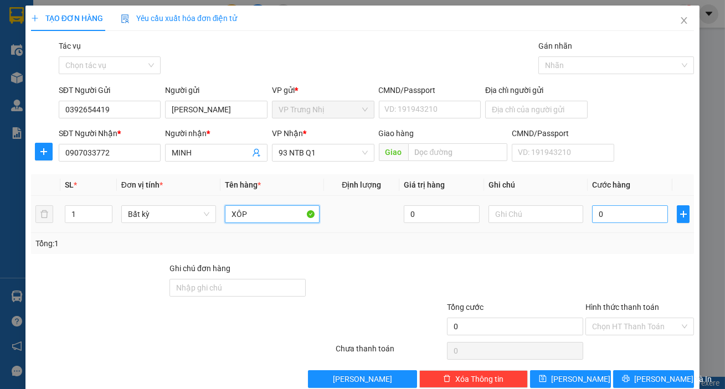
type input "XÔP"
click at [604, 218] on input "0" at bounding box center [630, 214] width 76 height 18
type input "3"
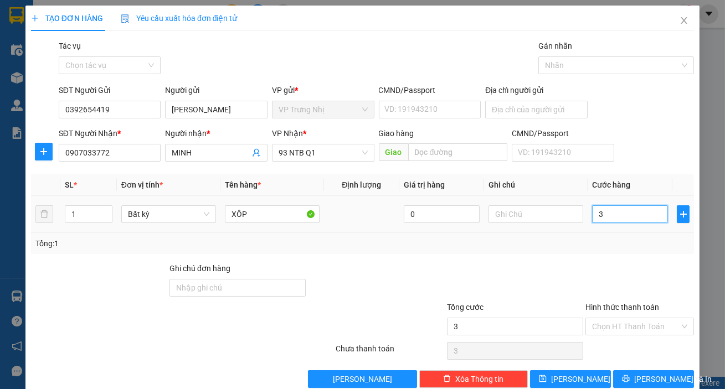
type input "30"
type input "30.000"
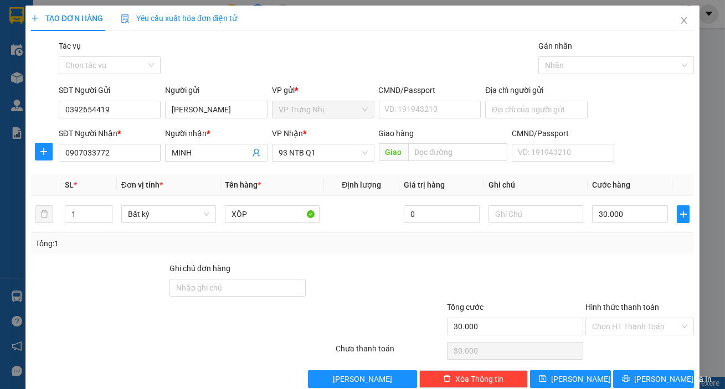
click at [606, 249] on div "Tổng: 1" at bounding box center [362, 243] width 663 height 21
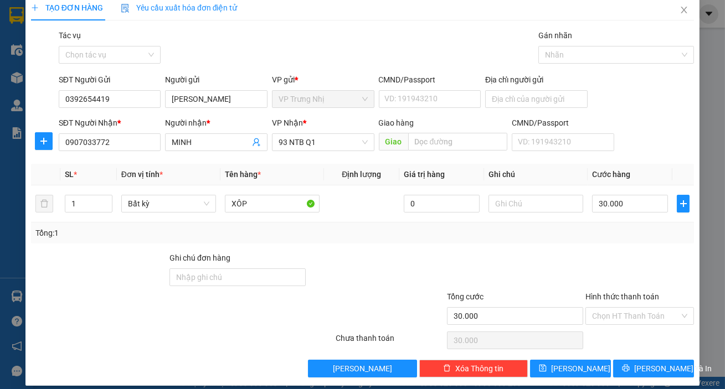
scroll to position [20, 0]
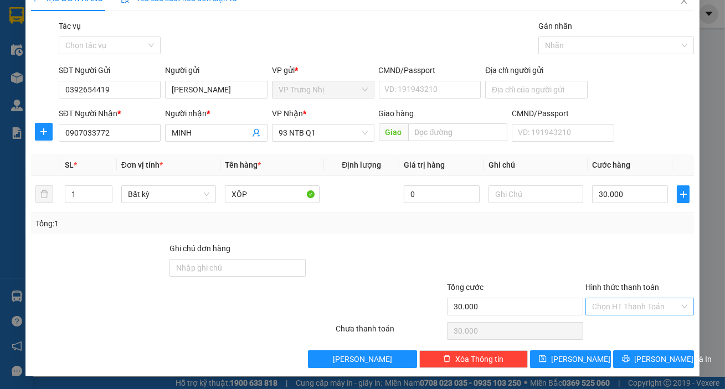
click at [629, 301] on input "Hình thức thanh toán" at bounding box center [635, 306] width 87 height 17
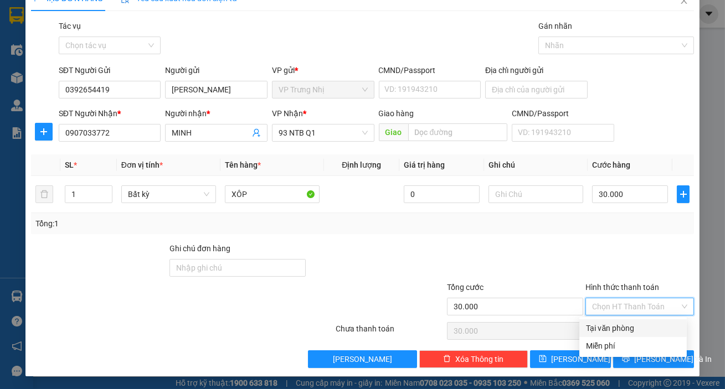
click at [617, 323] on div "Tại văn phòng" at bounding box center [633, 328] width 94 height 12
type input "0"
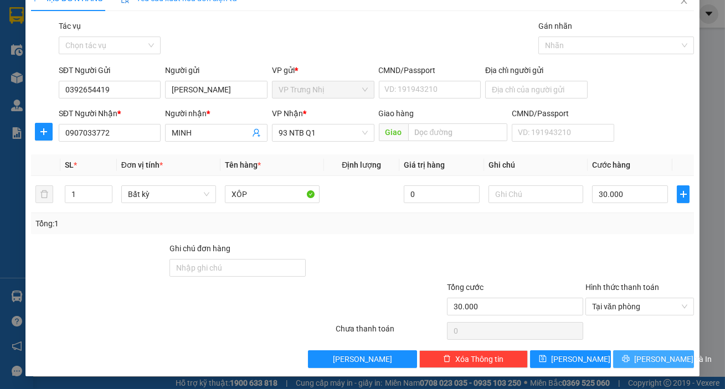
click at [649, 367] on button "[PERSON_NAME] và In" at bounding box center [653, 359] width 81 height 18
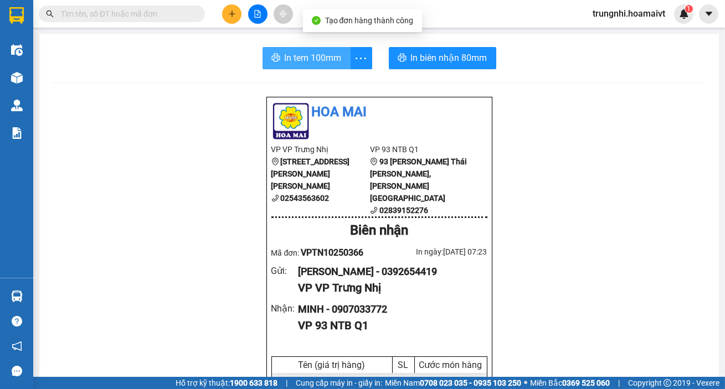
click at [291, 59] on span "In tem 100mm" at bounding box center [313, 58] width 57 height 14
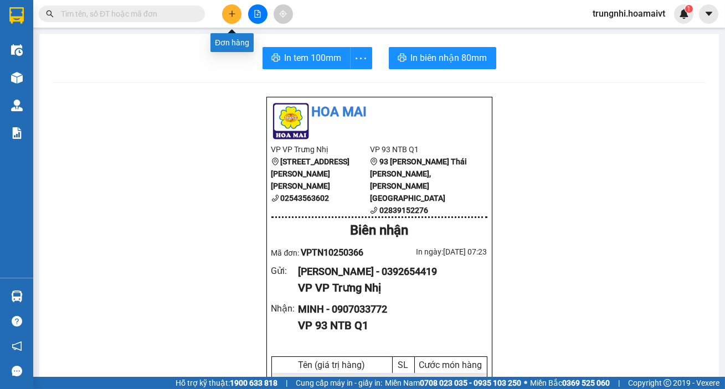
click at [236, 11] on button at bounding box center [231, 13] width 19 height 19
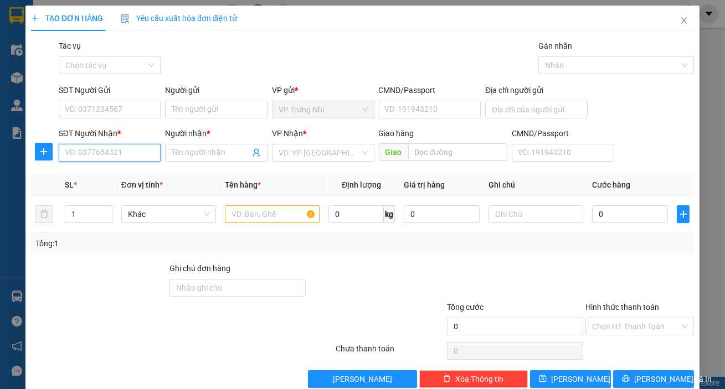
click at [93, 157] on input "SĐT Người Nhận *" at bounding box center [110, 153] width 102 height 18
type input "0898462721"
click at [140, 176] on div "0898462721 - TUYỀN" at bounding box center [119, 175] width 109 height 12
type input "TUYỀN"
type input "0898462721"
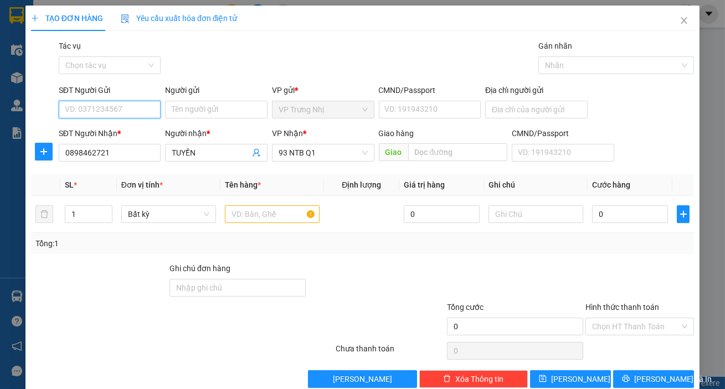
click at [106, 104] on input "SĐT Người Gửi" at bounding box center [110, 110] width 102 height 18
type input "0939839942"
click at [143, 131] on div "0939839942 - TUYỀN" at bounding box center [119, 132] width 109 height 12
type input "TUYỀN"
type input "0939839942"
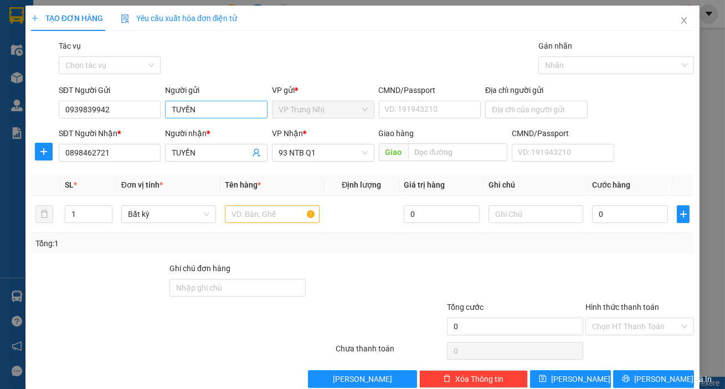
drag, startPoint x: 215, startPoint y: 90, endPoint x: 213, endPoint y: 102, distance: 12.8
click at [215, 90] on div "Người gửi" at bounding box center [216, 90] width 102 height 12
click at [215, 101] on input "TUYỀN" at bounding box center [216, 110] width 102 height 18
click at [209, 107] on input "TUYỀN" at bounding box center [216, 110] width 102 height 18
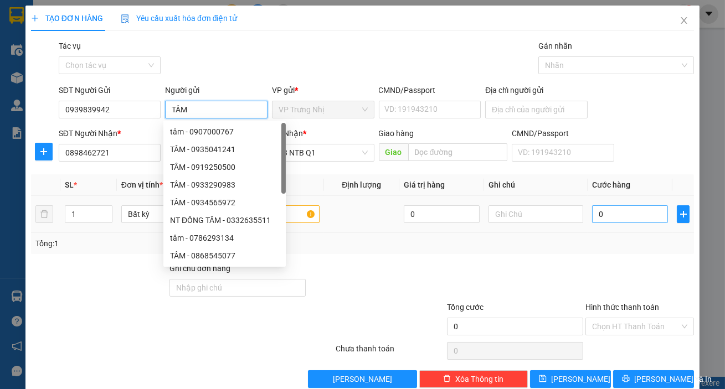
type input "TÂM"
click at [619, 216] on input "0" at bounding box center [630, 214] width 76 height 18
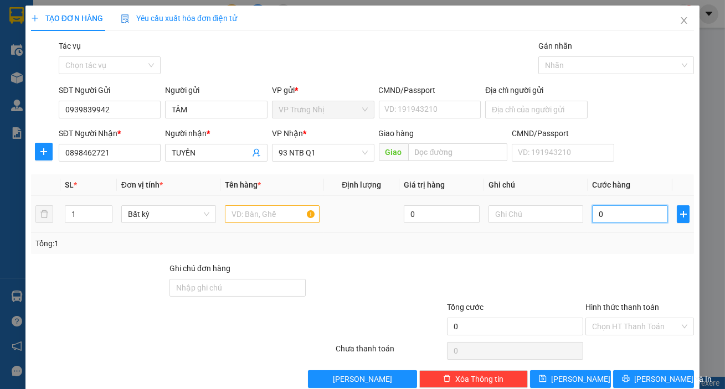
type input "3"
type input "30"
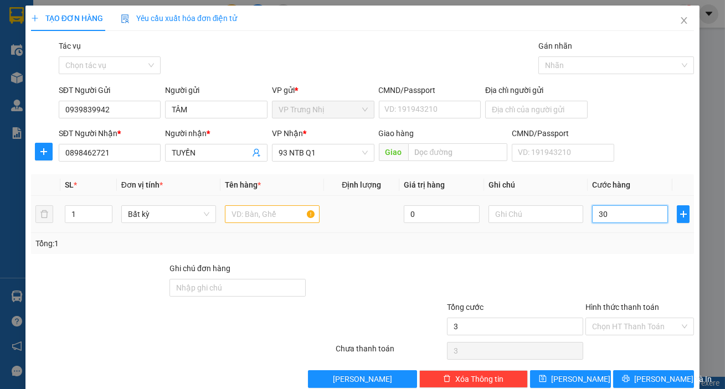
type input "30"
type input "30.000"
click at [263, 212] on input "text" at bounding box center [272, 214] width 95 height 18
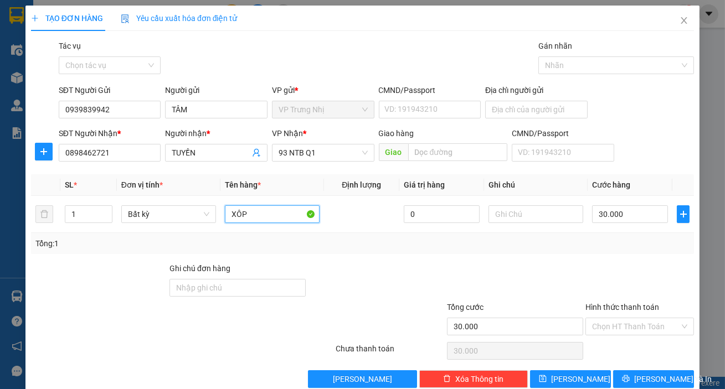
type input "XÔP"
click at [569, 242] on div "Tổng: 1" at bounding box center [362, 244] width 654 height 12
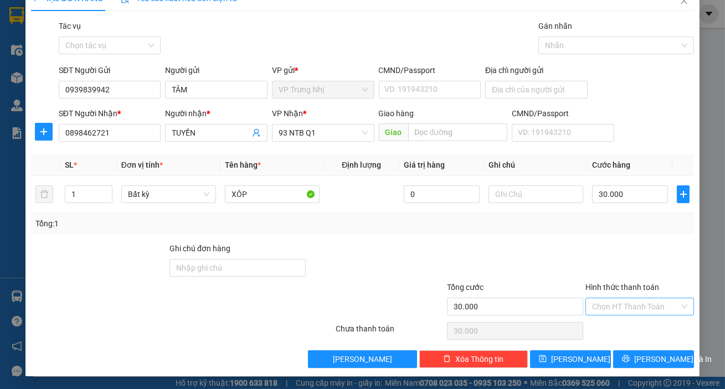
click at [605, 305] on input "Hình thức thanh toán" at bounding box center [635, 306] width 87 height 17
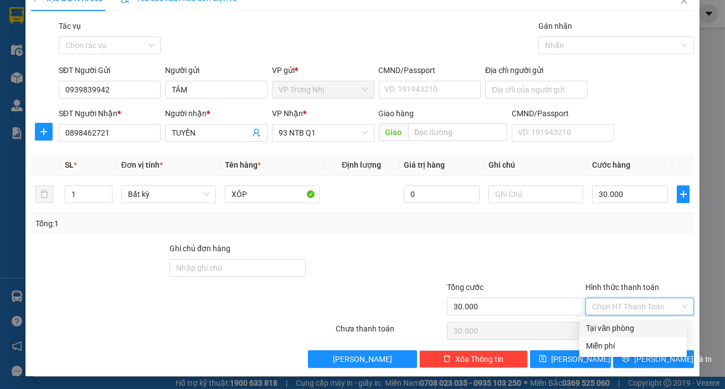
click at [609, 327] on div "Tại văn phòng" at bounding box center [633, 328] width 94 height 12
type input "0"
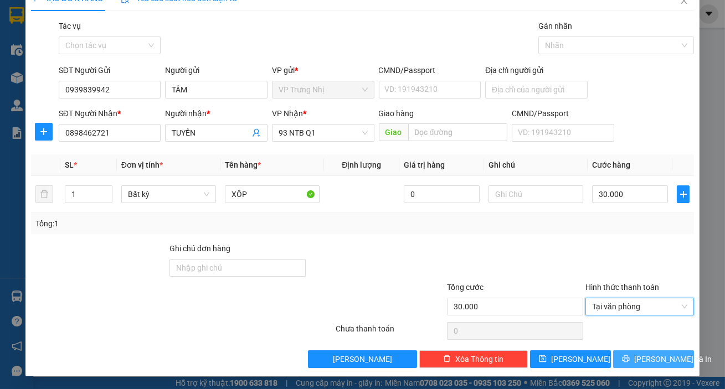
click at [639, 361] on span "[PERSON_NAME] và In" at bounding box center [673, 359] width 78 height 12
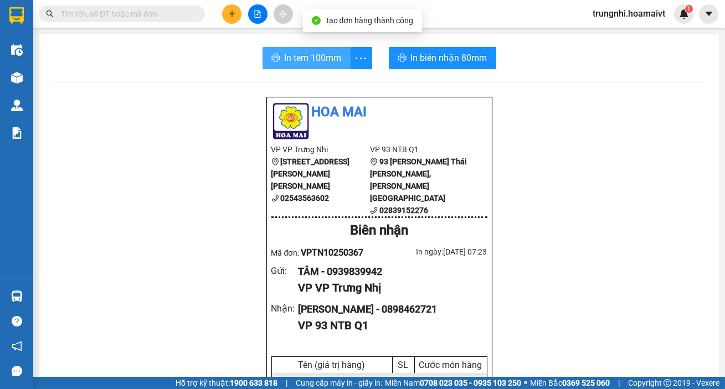
click at [269, 67] on button "In tem 100mm" at bounding box center [306, 58] width 88 height 22
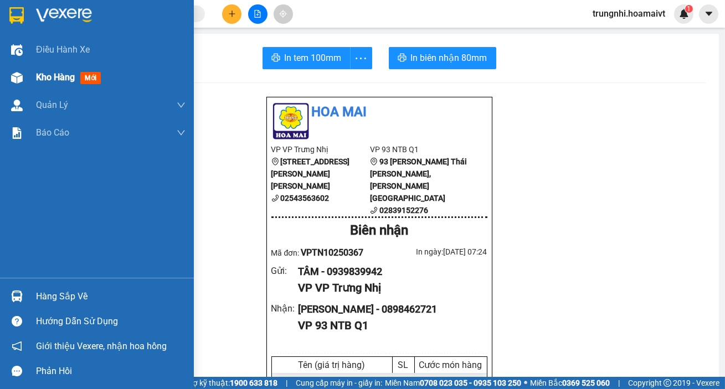
click at [73, 84] on div "Kho hàng mới" at bounding box center [70, 77] width 69 height 14
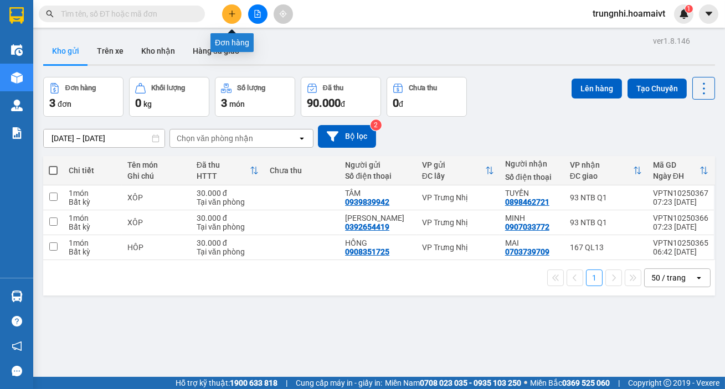
click at [228, 14] on icon "plus" at bounding box center [232, 14] width 8 height 8
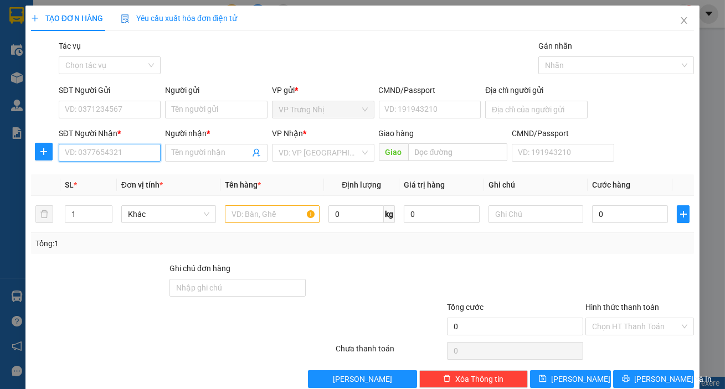
click at [75, 157] on input "SĐT Người Nhận *" at bounding box center [110, 153] width 102 height 18
type input "0985727257"
click at [179, 156] on input "Người nhận *" at bounding box center [211, 153] width 78 height 12
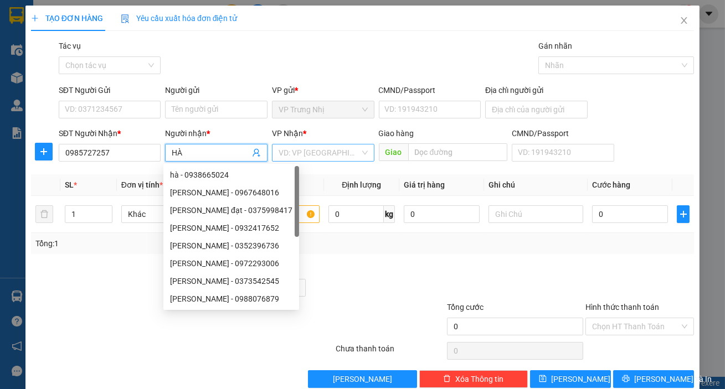
type input "HÀ"
click at [329, 154] on input "search" at bounding box center [318, 152] width 81 height 17
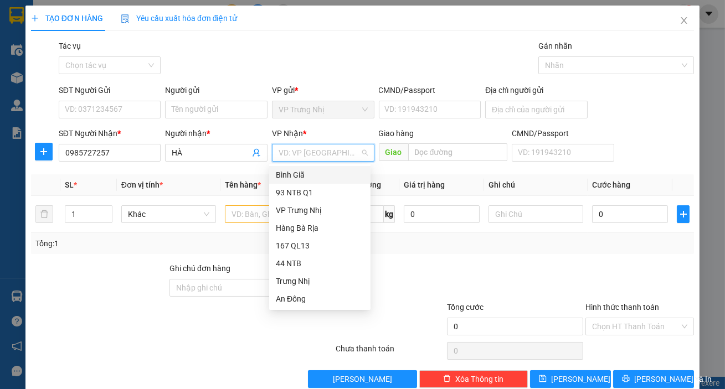
type input "9"
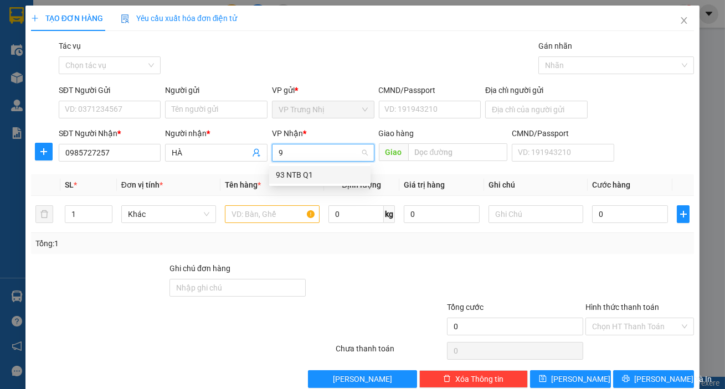
click at [306, 168] on div "93 NTB Q1" at bounding box center [319, 175] width 101 height 18
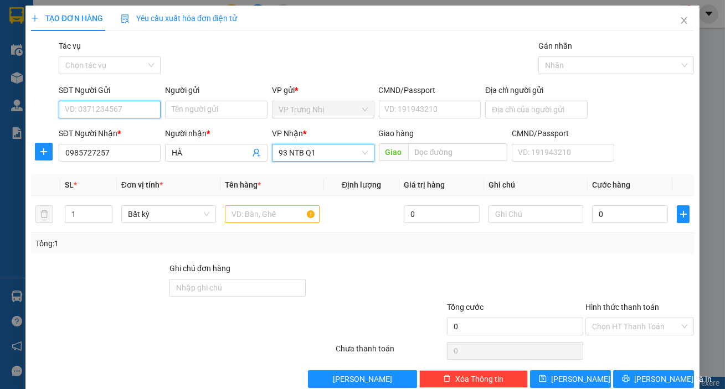
click at [102, 109] on input "SĐT Người Gửi" at bounding box center [110, 110] width 102 height 18
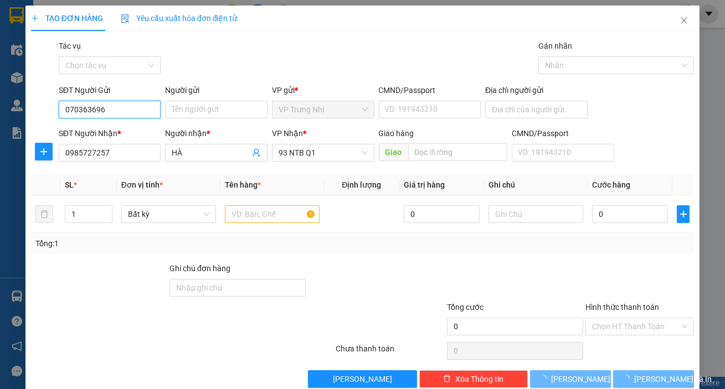
type input "0703636969"
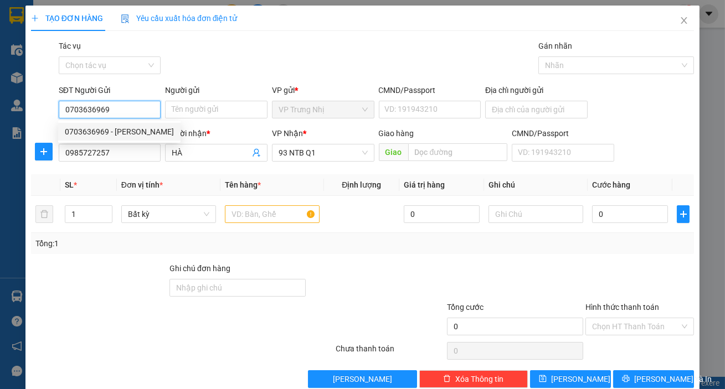
click at [120, 129] on div "0703636969 - HIEU" at bounding box center [119, 132] width 109 height 12
type input "HIEU"
type input "0703636969"
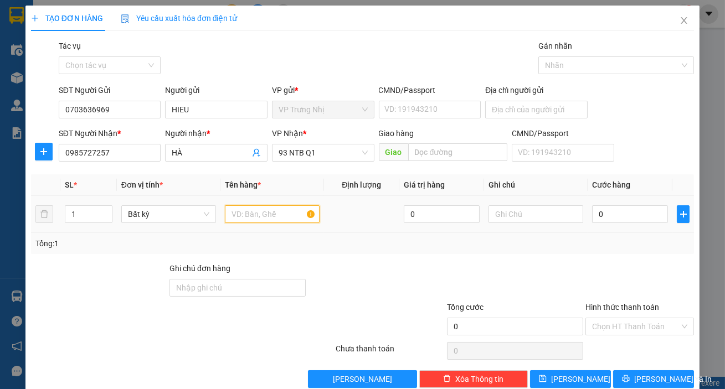
click at [254, 211] on input "text" at bounding box center [272, 214] width 95 height 18
type input "XÔP"
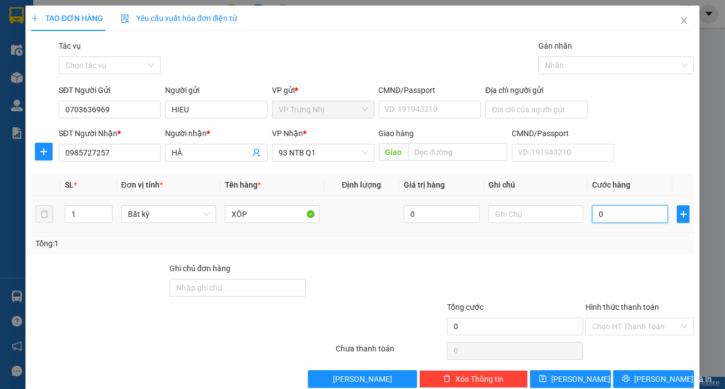
click at [611, 218] on input "0" at bounding box center [630, 214] width 76 height 18
type input "4"
type input "40"
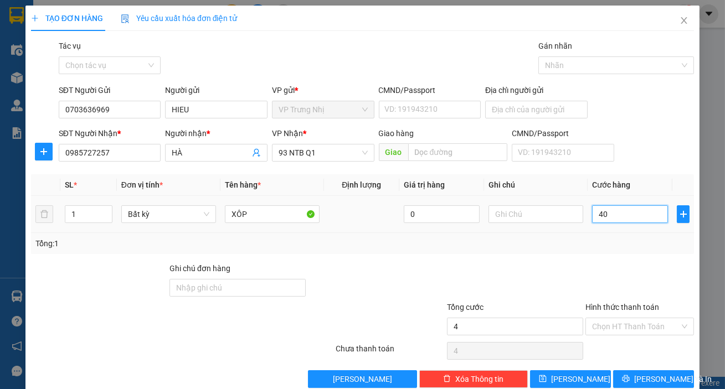
type input "40"
type input "40.000"
click at [599, 241] on div "Tổng: 1" at bounding box center [362, 244] width 654 height 12
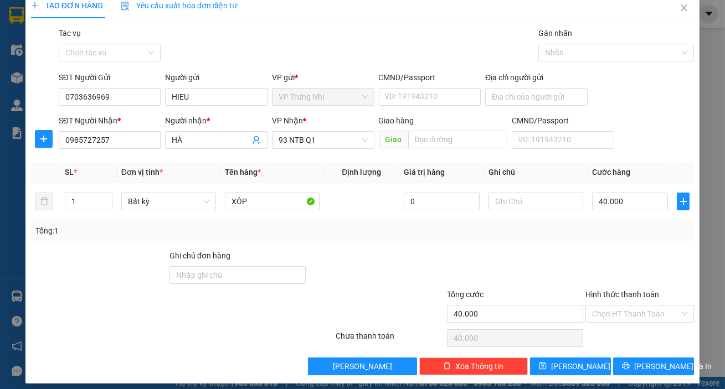
scroll to position [20, 0]
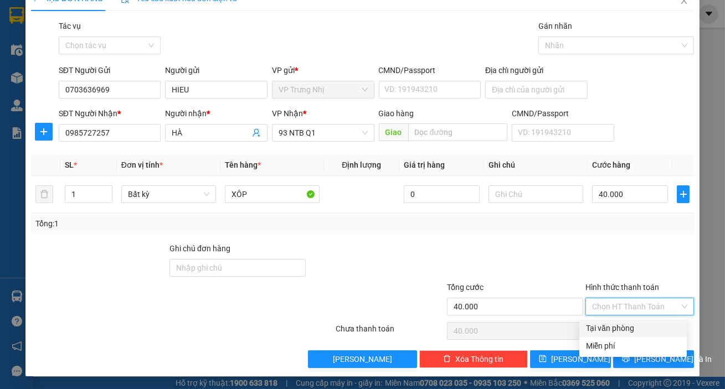
drag, startPoint x: 615, startPoint y: 305, endPoint x: 617, endPoint y: 315, distance: 10.7
click at [615, 306] on input "Hình thức thanh toán" at bounding box center [635, 306] width 87 height 17
click at [613, 324] on div "Tại văn phòng" at bounding box center [633, 328] width 94 height 12
type input "0"
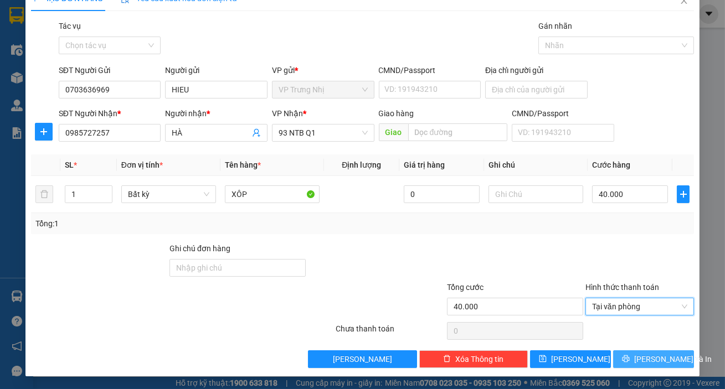
click at [633, 350] on button "[PERSON_NAME] và In" at bounding box center [653, 359] width 81 height 18
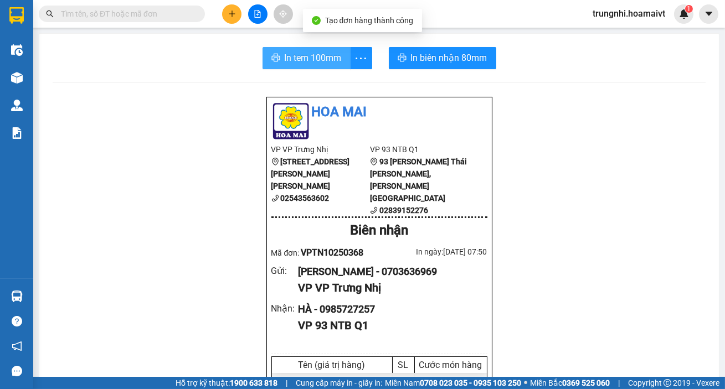
click at [285, 56] on span "In tem 100mm" at bounding box center [313, 58] width 57 height 14
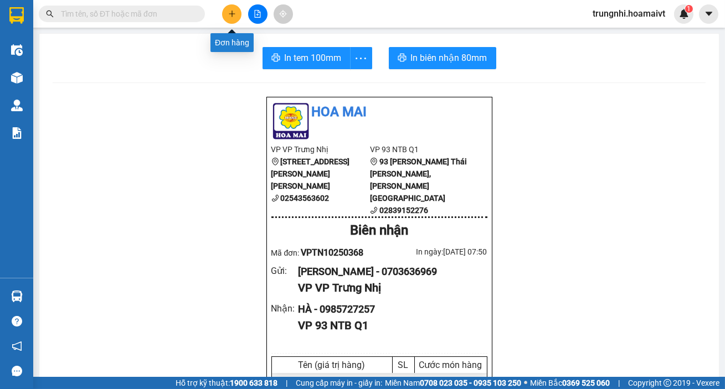
click at [232, 16] on icon "plus" at bounding box center [231, 14] width 1 height 6
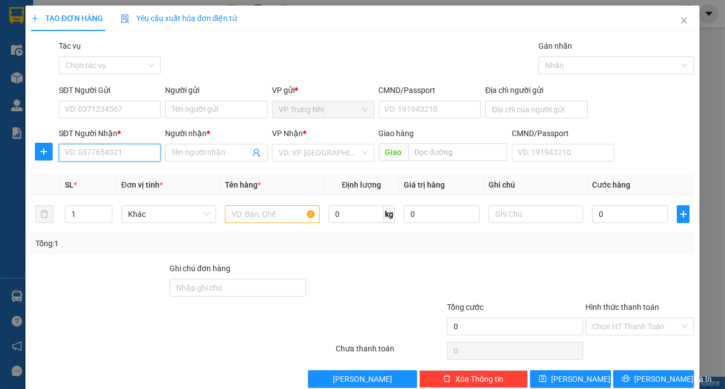
click at [108, 158] on input "SĐT Người Nhận *" at bounding box center [110, 153] width 102 height 18
click at [94, 155] on input "SĐT Người Nhận *" at bounding box center [110, 153] width 102 height 18
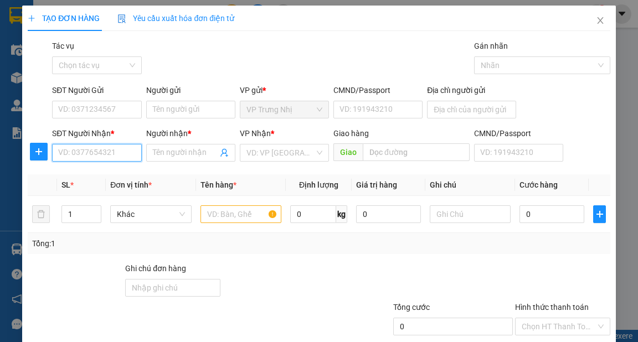
click at [113, 152] on input "SĐT Người Nhận *" at bounding box center [96, 153] width 89 height 18
type input "0362989485"
click at [110, 175] on div "0362989485 - HUỆ" at bounding box center [95, 175] width 75 height 12
type input "HUỆ"
type input "0362989485"
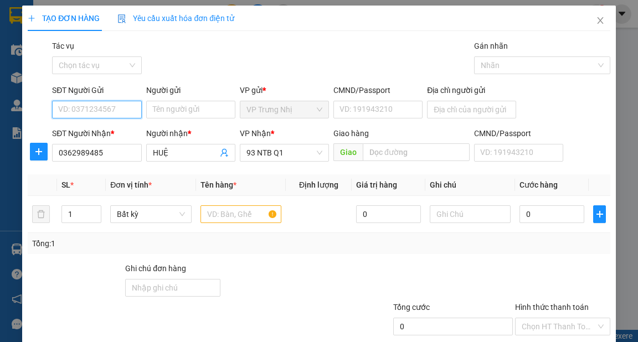
click at [117, 109] on input "SĐT Người Gửi" at bounding box center [96, 110] width 89 height 18
type input "0907962015"
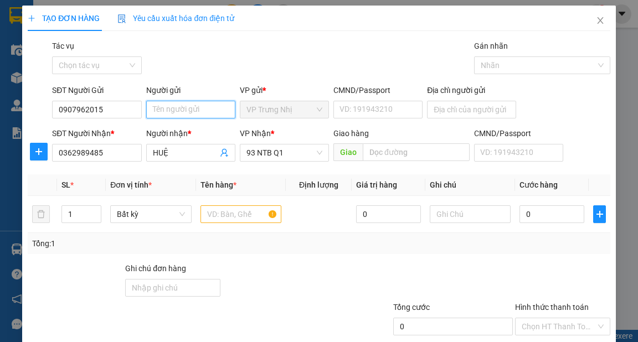
click at [176, 105] on input "Người gửi" at bounding box center [190, 110] width 89 height 18
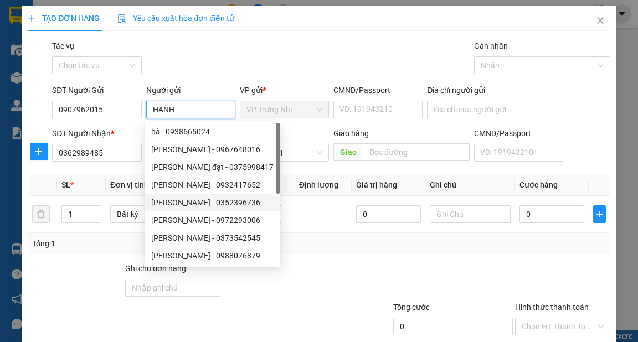
type input "HẠNH"
click at [326, 244] on div "Tổng: 1" at bounding box center [318, 244] width 573 height 12
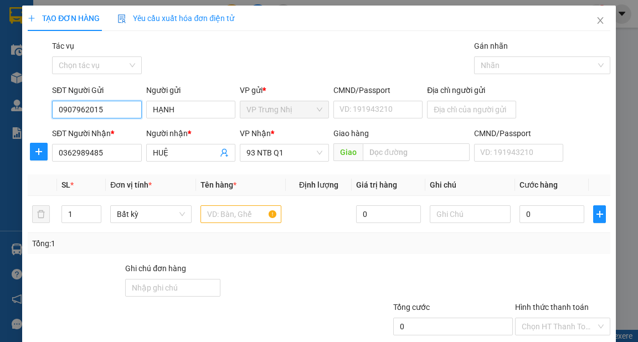
click at [128, 105] on input "0907962015" at bounding box center [96, 110] width 89 height 18
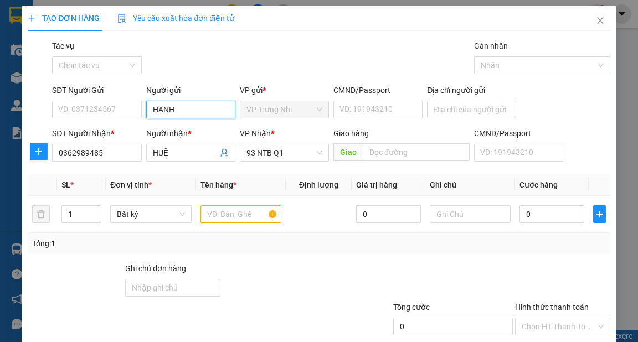
click at [191, 109] on input "HẠNH" at bounding box center [190, 110] width 89 height 18
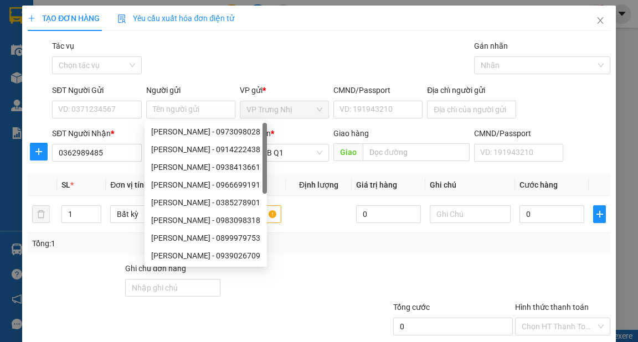
click at [279, 58] on div "Gói vận chuyển * Tiêu chuẩn Tác vụ Chọn tác vụ Gán nhãn Nhãn" at bounding box center [331, 59] width 562 height 39
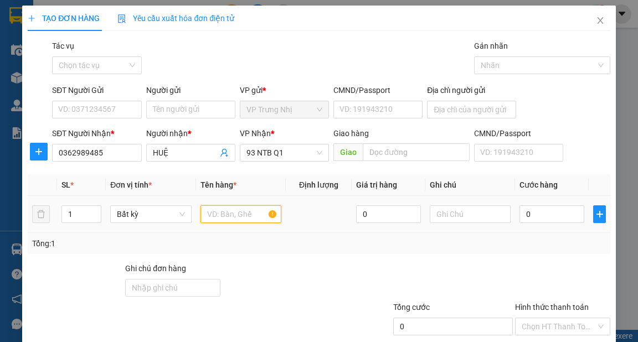
click at [245, 208] on input "text" at bounding box center [240, 214] width 81 height 18
type input "XOP"
type input "4"
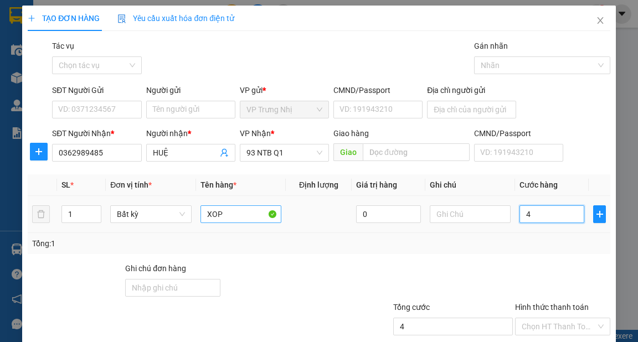
type input "40"
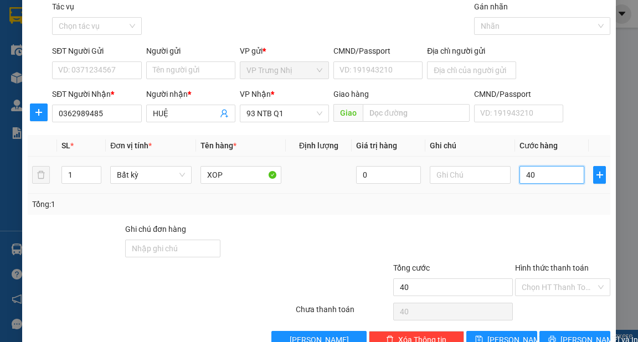
scroll to position [66, 0]
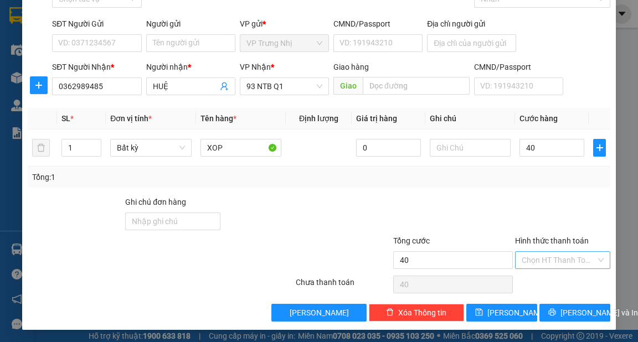
type input "40.000"
click at [538, 257] on input "Hình thức thanh toán" at bounding box center [559, 260] width 74 height 17
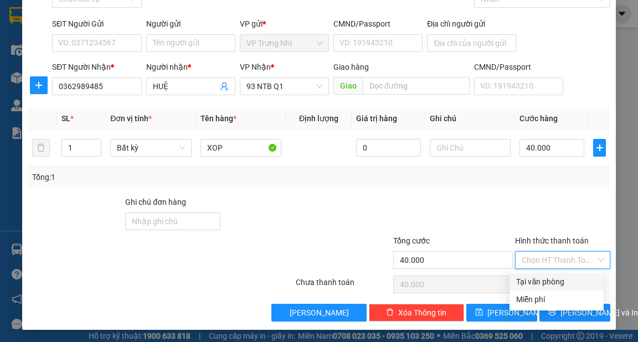
drag, startPoint x: 551, startPoint y: 281, endPoint x: 586, endPoint y: 300, distance: 39.1
click at [555, 286] on div "Tại văn phòng" at bounding box center [556, 282] width 81 height 12
type input "0"
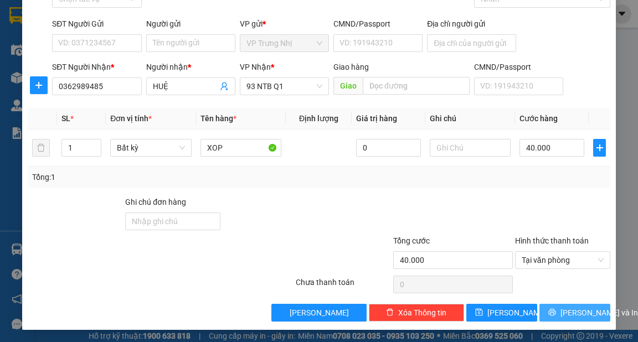
click at [584, 318] on button "[PERSON_NAME] và In" at bounding box center [574, 313] width 71 height 18
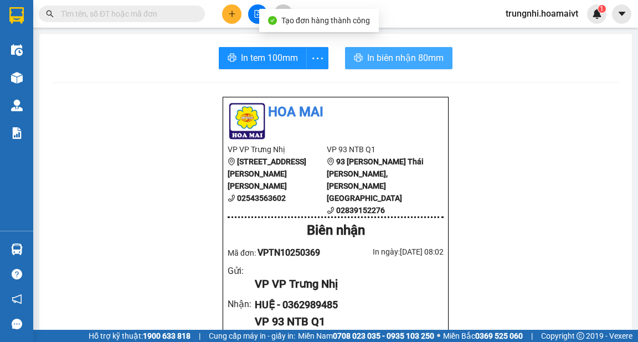
click at [386, 58] on span "In biên nhận 80mm" at bounding box center [405, 58] width 76 height 14
click at [415, 64] on span "In biên nhận 80mm" at bounding box center [405, 58] width 76 height 14
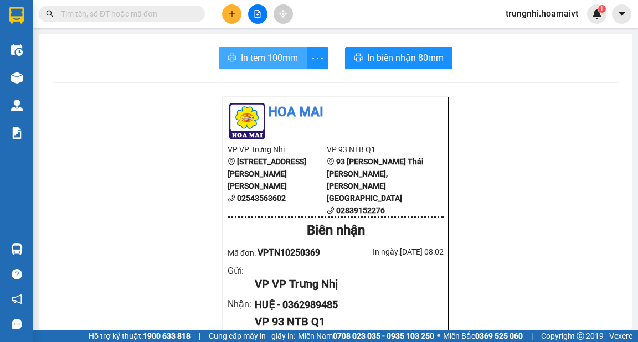
click at [270, 58] on span "In tem 100mm" at bounding box center [269, 58] width 57 height 14
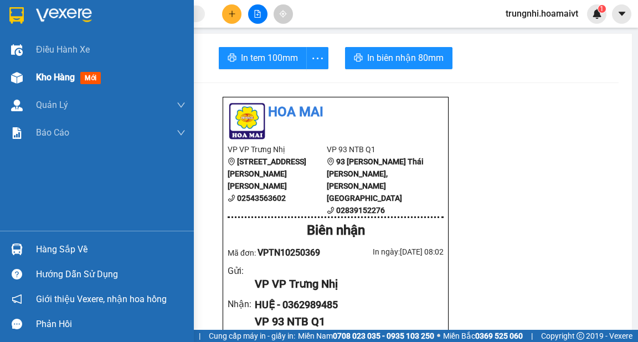
click at [47, 84] on div "Kho hàng mới" at bounding box center [70, 77] width 69 height 14
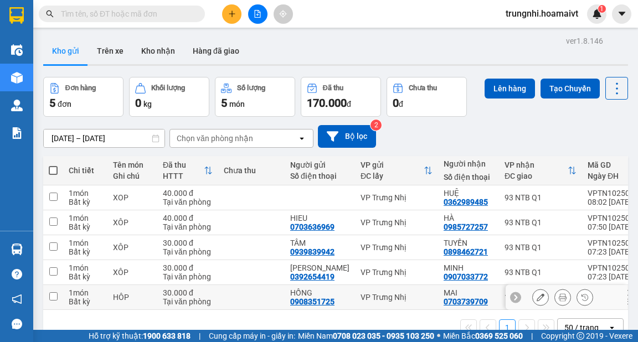
click at [54, 297] on input "checkbox" at bounding box center [53, 296] width 8 height 8
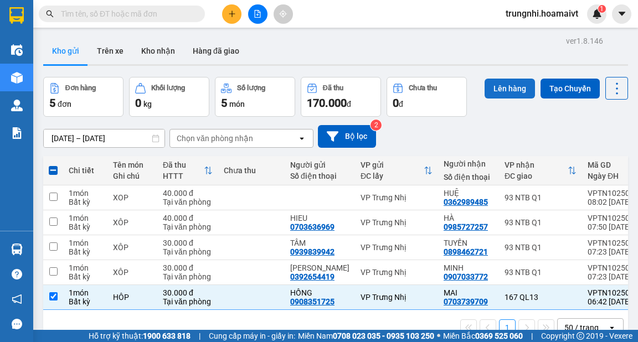
click at [494, 96] on button "Lên hàng" at bounding box center [509, 89] width 50 height 20
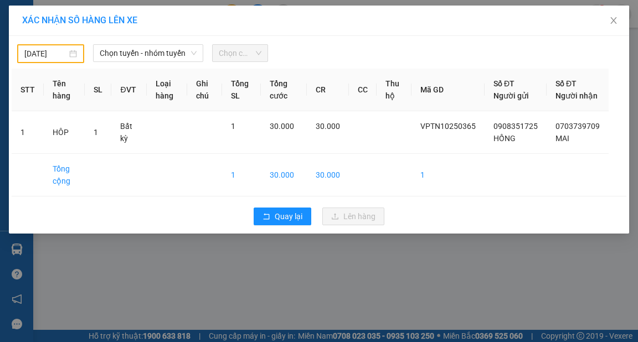
click at [62, 59] on body "Kết quả tìm kiếm ( 0 ) Bộ lọc No Data trungnhi.hoamaivt 1 Điều hành xe Kho hàng…" at bounding box center [319, 171] width 638 height 342
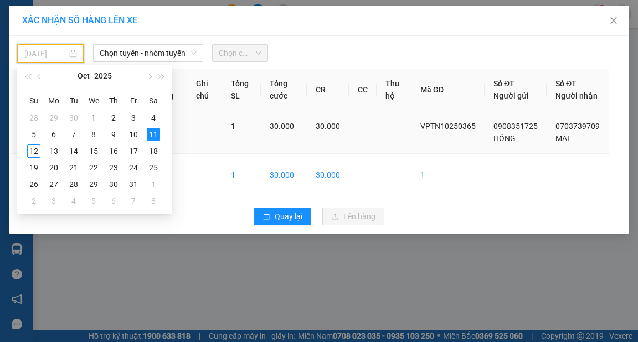
click at [31, 151] on div "12" at bounding box center [33, 150] width 13 height 13
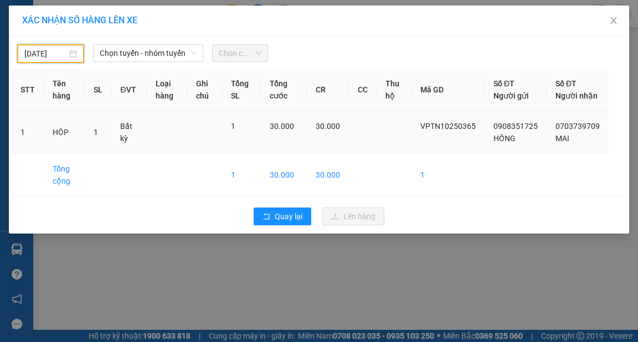
type input "[DATE]"
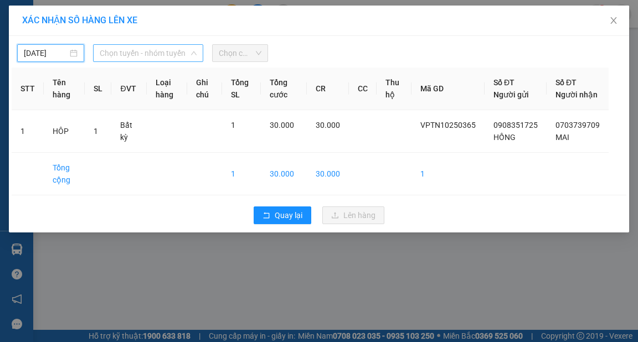
click at [147, 55] on span "Chọn tuyến - nhóm tuyến" at bounding box center [148, 53] width 97 height 17
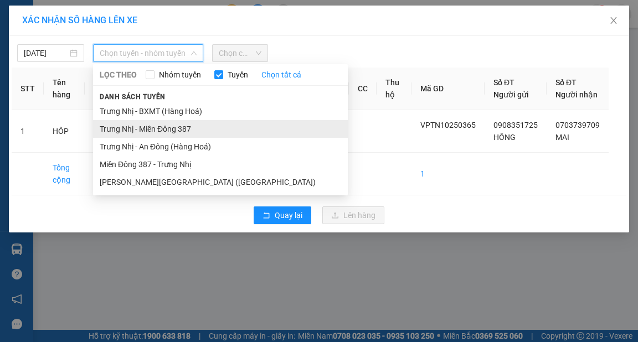
click at [156, 125] on li "Trưng Nhị - Miền Đông 387" at bounding box center [220, 129] width 255 height 18
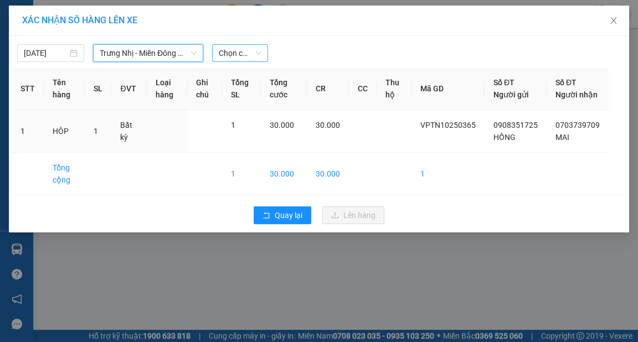
click at [247, 58] on span "Chọn chuyến" at bounding box center [240, 53] width 43 height 17
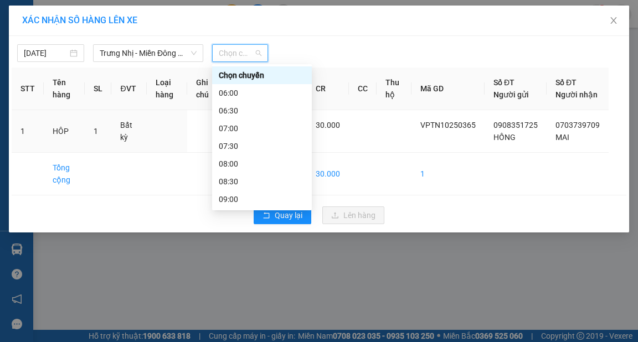
type input "8"
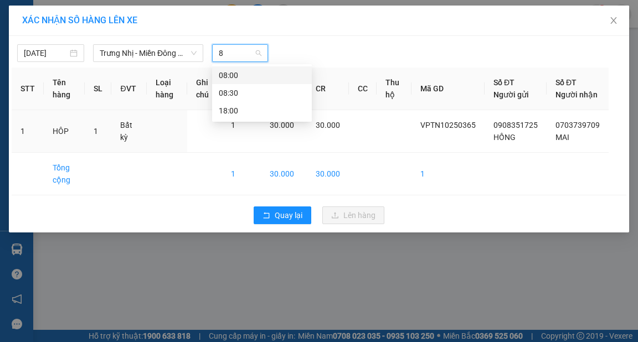
click at [238, 78] on div "08:00" at bounding box center [262, 75] width 86 height 12
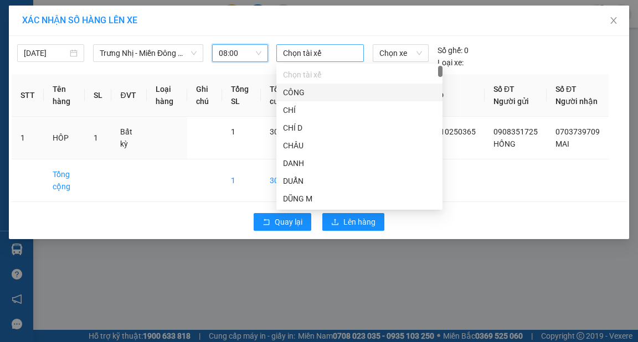
click at [326, 58] on div at bounding box center [320, 53] width 82 height 13
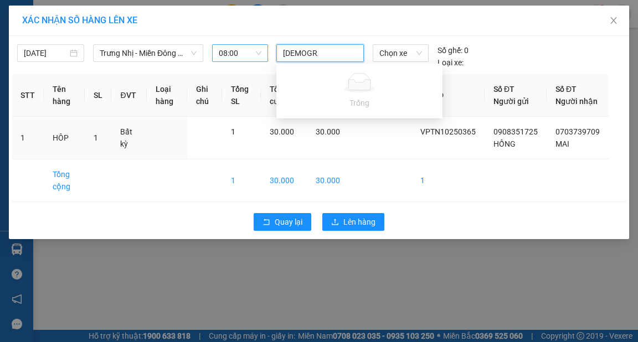
type input "CƯƠNG"
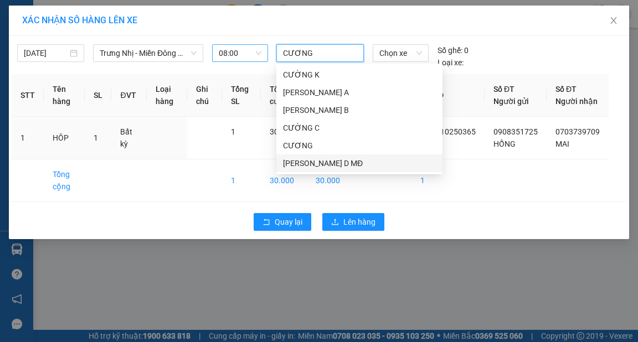
click at [316, 164] on div "CƯỜNG D MĐ" at bounding box center [359, 163] width 153 height 12
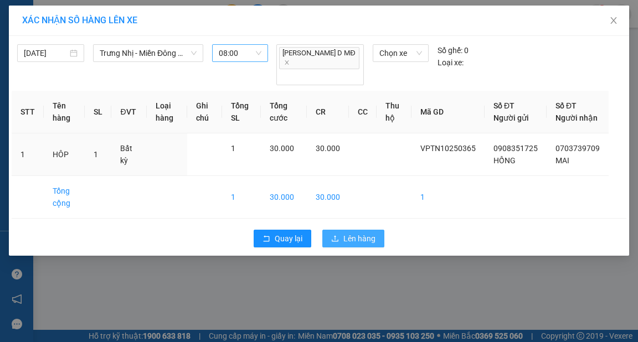
click at [360, 233] on span "Lên hàng" at bounding box center [359, 239] width 32 height 12
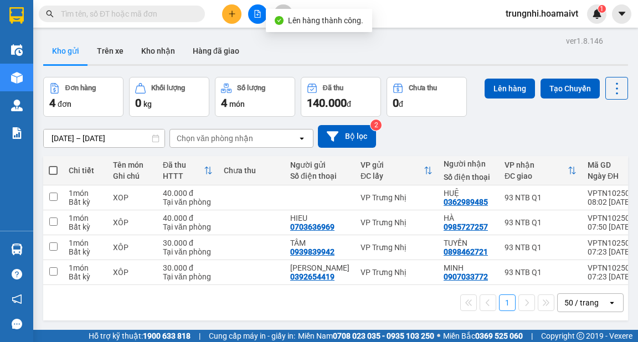
click at [54, 167] on span at bounding box center [53, 170] width 9 height 9
click at [53, 165] on input "checkbox" at bounding box center [53, 165] width 0 height 0
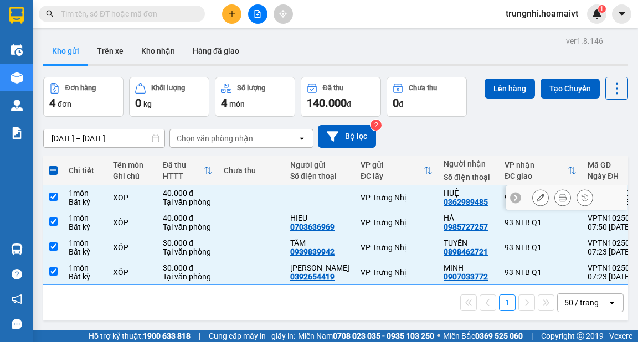
click at [55, 193] on input "checkbox" at bounding box center [53, 197] width 8 height 8
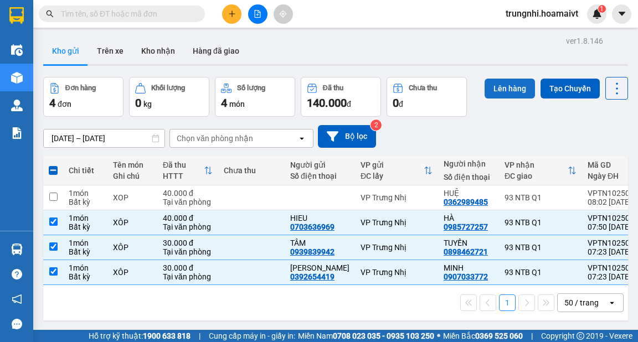
click at [494, 87] on button "Lên hàng" at bounding box center [509, 89] width 50 height 20
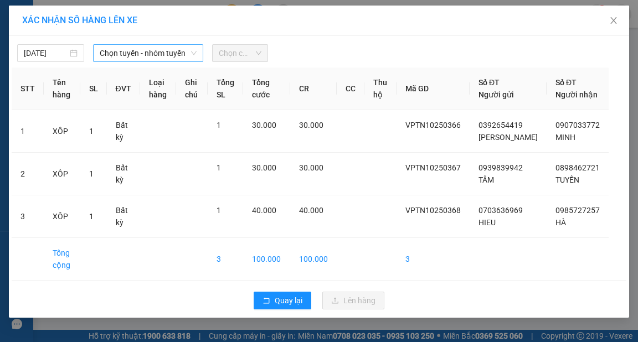
click at [115, 54] on span "Chọn tuyến - nhóm tuyến" at bounding box center [148, 53] width 97 height 17
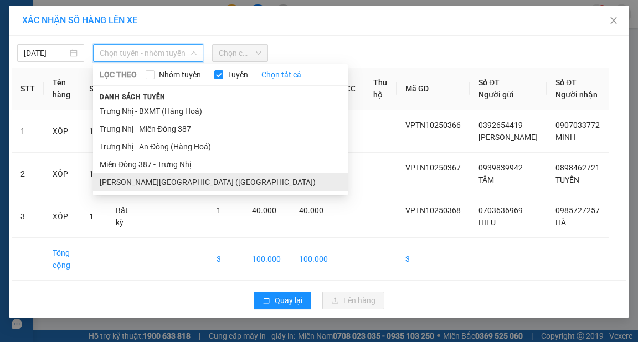
click at [141, 179] on li "Trưng Nhị - [GEOGRAPHIC_DATA] ([GEOGRAPHIC_DATA])" at bounding box center [220, 182] width 255 height 18
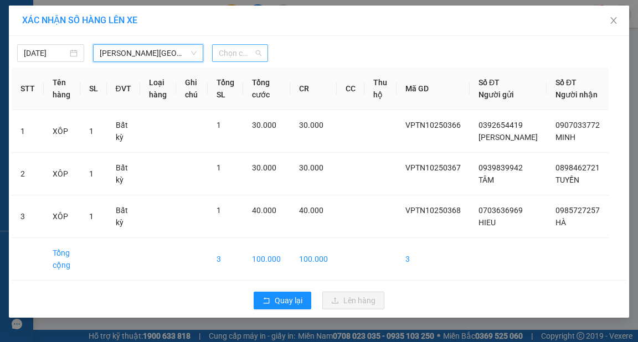
click at [240, 52] on span "Chọn chuyến" at bounding box center [240, 53] width 43 height 17
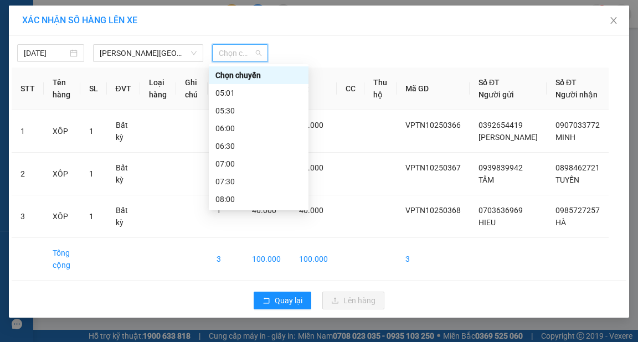
type input "8"
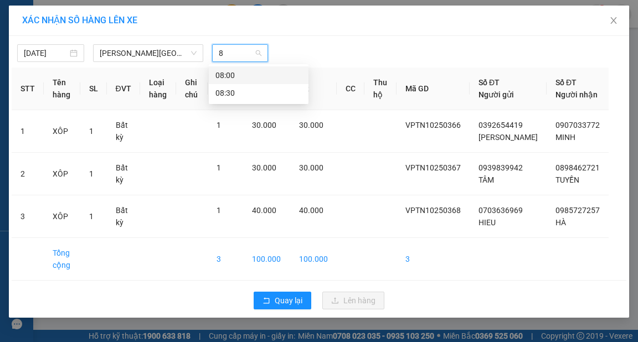
click at [235, 77] on div "08:00" at bounding box center [258, 75] width 86 height 12
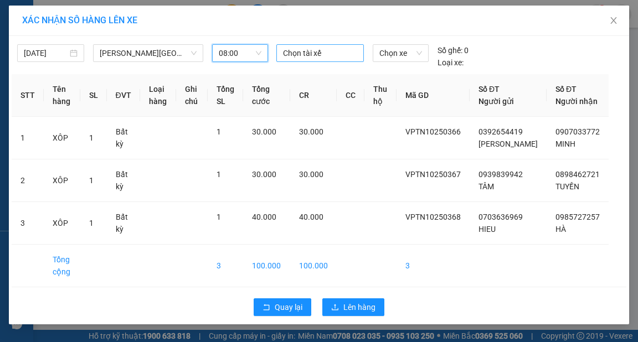
click at [308, 55] on div at bounding box center [320, 53] width 82 height 13
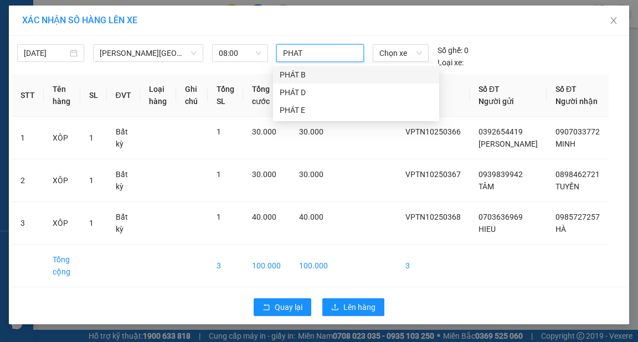
type input "PHAT B"
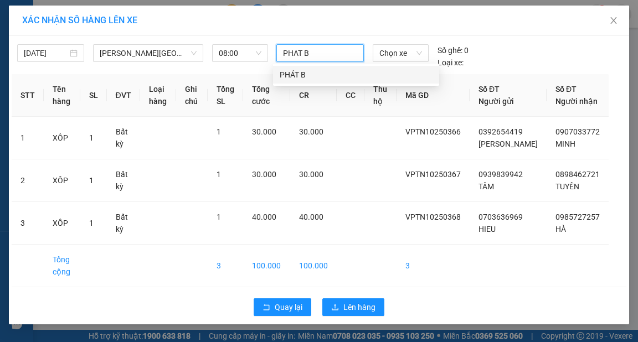
click at [312, 70] on div "PHÁT B" at bounding box center [356, 75] width 153 height 12
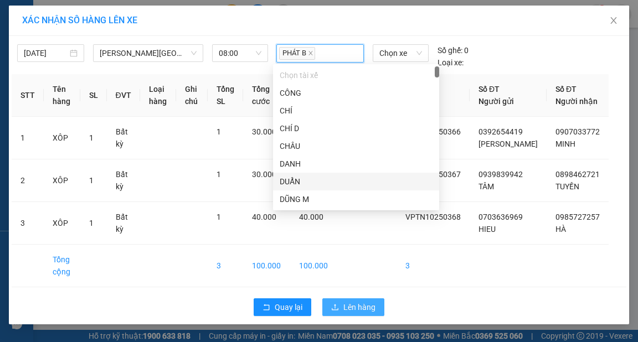
click at [371, 313] on span "Lên hàng" at bounding box center [359, 307] width 32 height 12
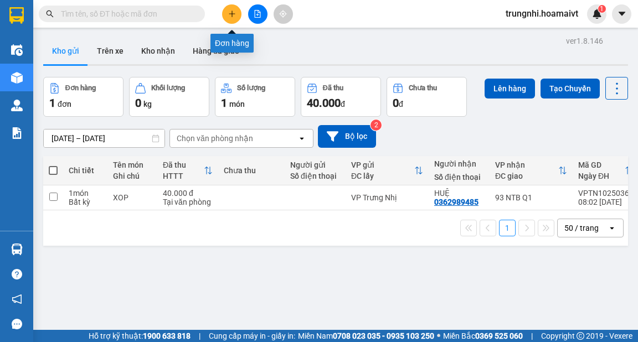
click at [231, 13] on icon "plus" at bounding box center [232, 14] width 8 height 8
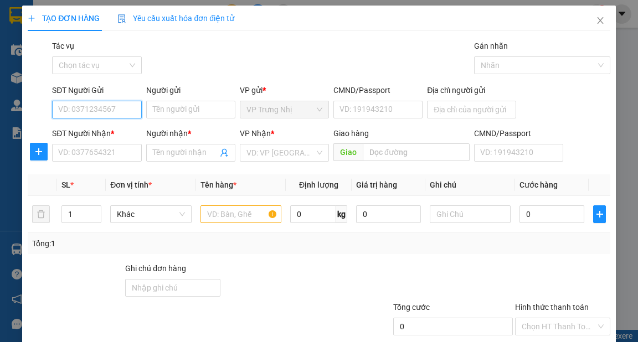
click at [102, 111] on input "SĐT Người Gửi" at bounding box center [96, 110] width 89 height 18
click at [117, 132] on div "0985411096 - LIÊN" at bounding box center [95, 132] width 75 height 12
type input "0985411096"
type input "LIÊN"
type input "0973736549"
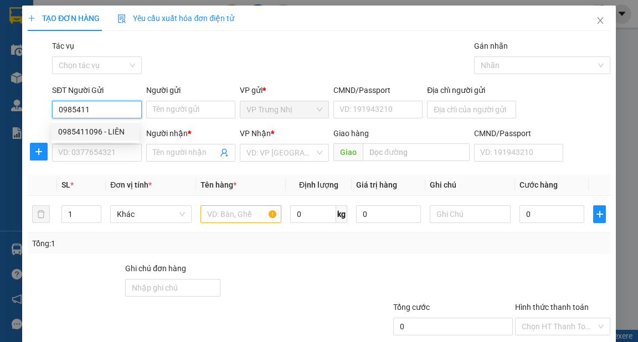
type input "TRÂM"
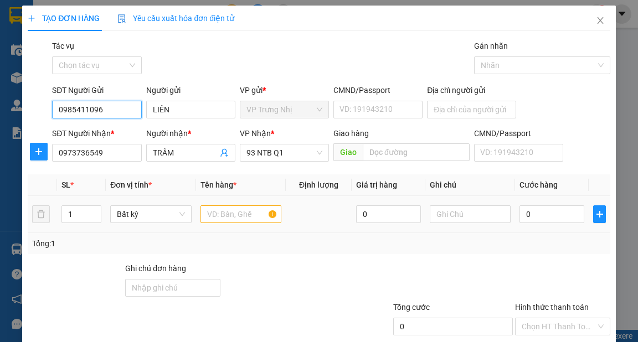
type input "0985411096"
click at [225, 216] on input "text" at bounding box center [240, 214] width 81 height 18
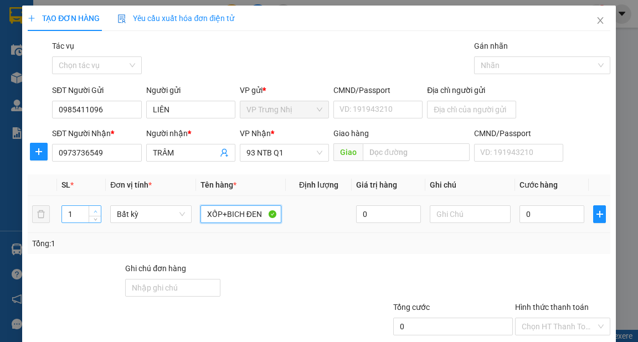
type input "XỐP+BICH ĐEN"
type input "2"
click at [98, 210] on span "Increase Value" at bounding box center [95, 211] width 12 height 10
click at [544, 213] on input "0" at bounding box center [551, 214] width 65 height 18
type input "7"
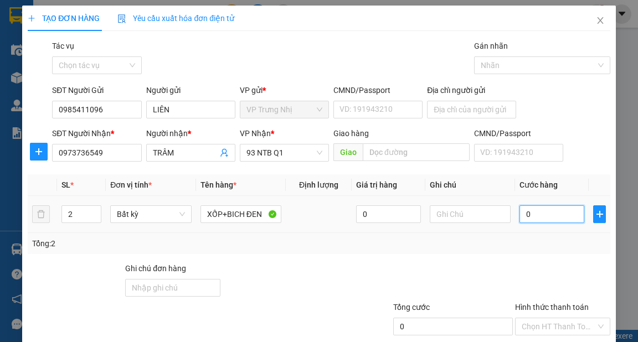
type input "7"
type input "70"
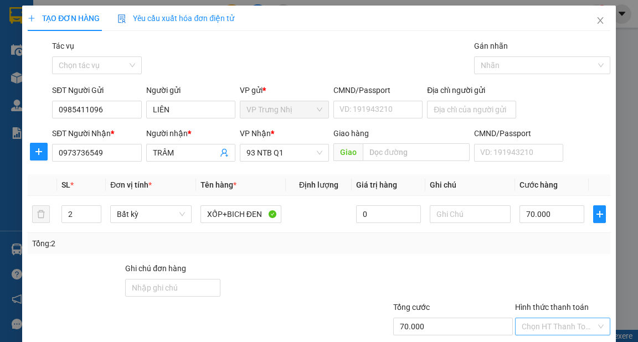
click at [555, 318] on input "Hình thức thanh toán" at bounding box center [559, 326] width 74 height 17
drag, startPoint x: 556, startPoint y: 277, endPoint x: 591, endPoint y: 302, distance: 43.0
click at [557, 342] on div "Tại văn phòng" at bounding box center [556, 348] width 81 height 12
drag, startPoint x: 583, startPoint y: 312, endPoint x: 594, endPoint y: 318, distance: 12.9
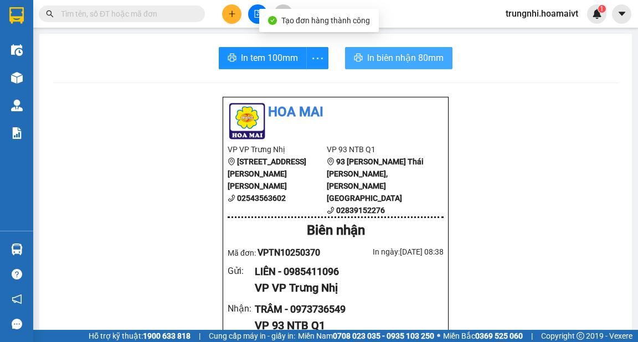
click at [385, 58] on span "In biên nhận 80mm" at bounding box center [405, 58] width 76 height 14
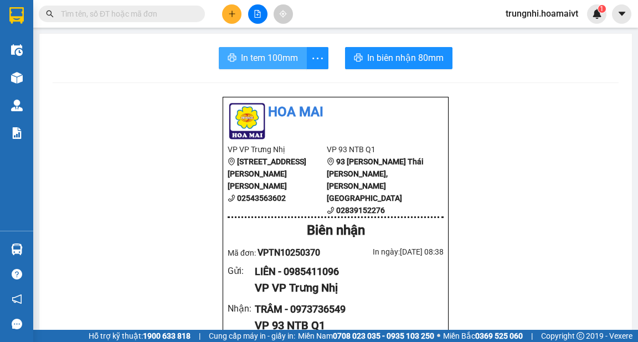
click at [286, 63] on span "In tem 100mm" at bounding box center [269, 58] width 57 height 14
click at [269, 59] on span "In tem 100mm" at bounding box center [269, 58] width 57 height 14
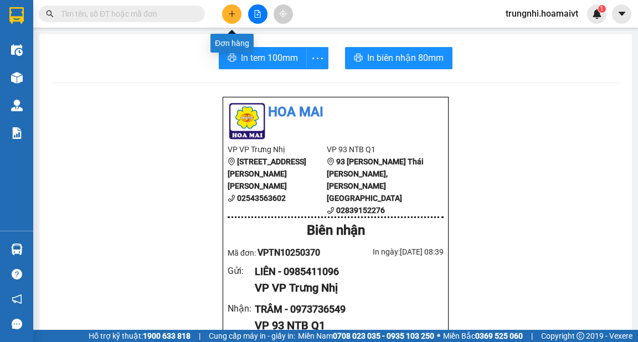
click at [233, 18] on button at bounding box center [231, 13] width 19 height 19
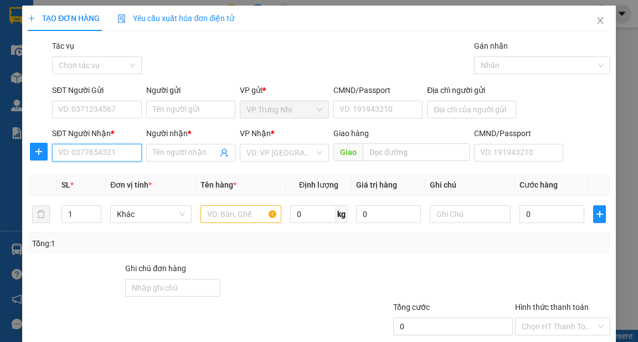
click at [72, 155] on input "SĐT Người Nhận *" at bounding box center [96, 153] width 89 height 18
type input "0349309415"
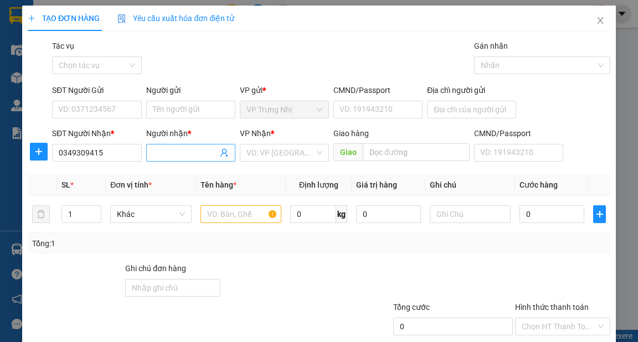
click at [177, 152] on input "Người nhận *" at bounding box center [185, 153] width 65 height 12
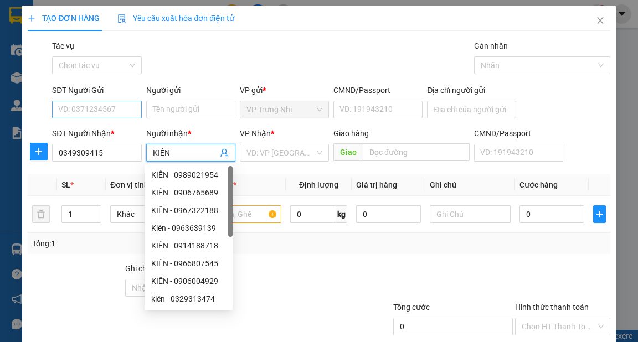
type input "KIÊN"
click at [118, 108] on input "SĐT Người Gửi" at bounding box center [96, 110] width 89 height 18
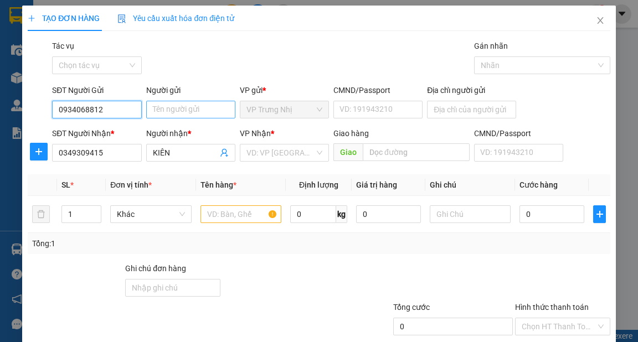
type input "0934068812"
click at [171, 106] on input "Người gửi" at bounding box center [190, 110] width 89 height 18
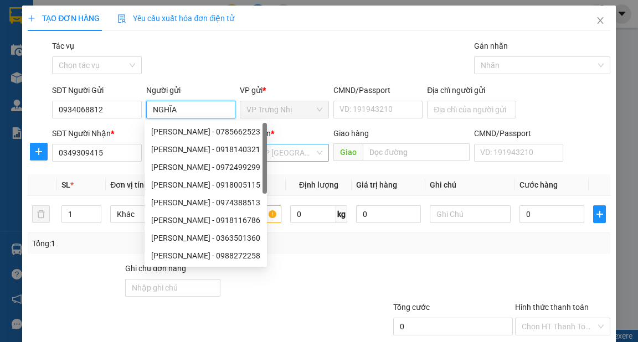
type input "NGHĨA"
click at [301, 154] on input "search" at bounding box center [280, 152] width 68 height 17
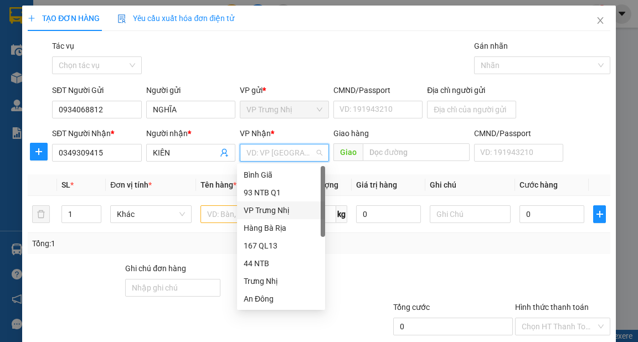
click at [276, 217] on div "VP Trưng Nhị" at bounding box center [281, 211] width 88 height 18
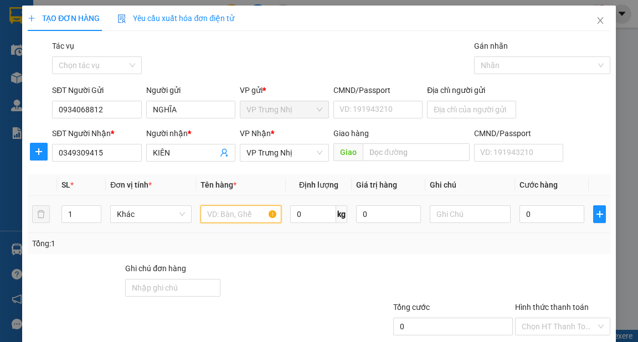
click at [229, 212] on input "text" at bounding box center [240, 214] width 81 height 18
type input "XOP"
type input "50"
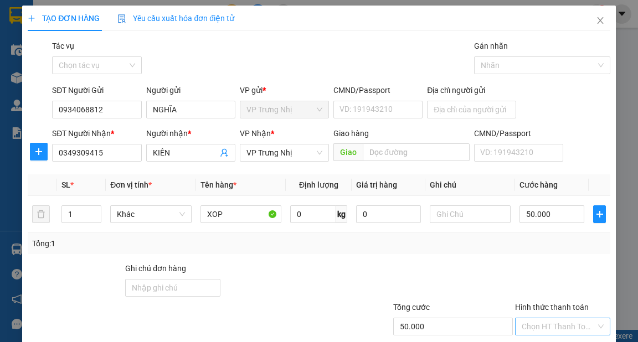
click at [567, 318] on input "Hình thức thanh toán" at bounding box center [559, 326] width 74 height 17
click at [567, 342] on div "Tại văn phòng" at bounding box center [556, 348] width 81 height 12
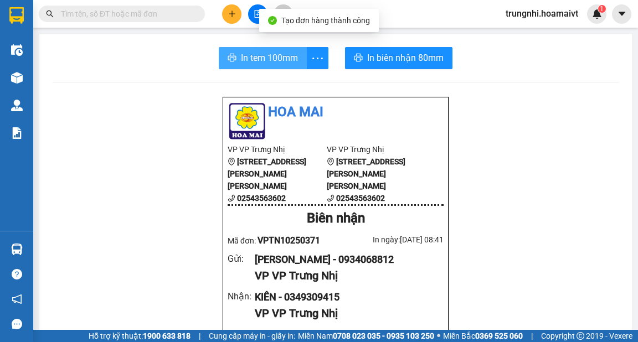
click at [270, 55] on span "In tem 100mm" at bounding box center [269, 58] width 57 height 14
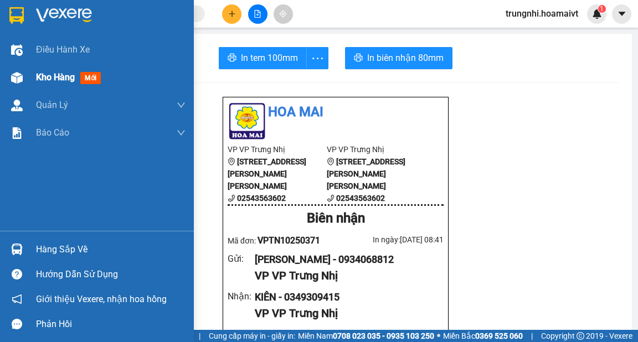
click at [62, 80] on span "Kho hàng" at bounding box center [55, 77] width 39 height 11
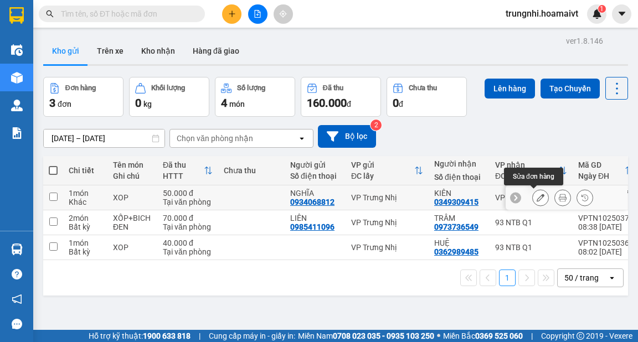
click at [536, 195] on icon at bounding box center [540, 198] width 8 height 8
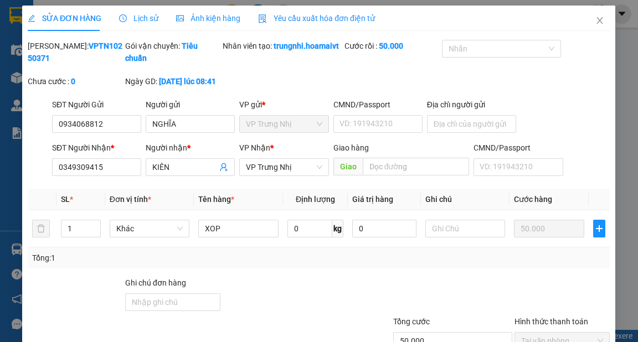
type input "0934068812"
type input "NGHĨA"
type input "0349309415"
type input "KIÊN"
type input "50.000"
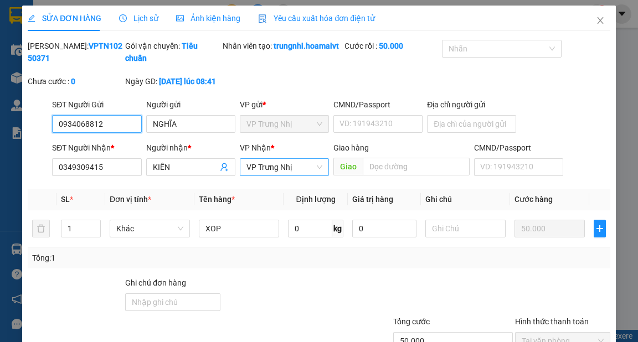
click at [290, 176] on span "VP Trưng Nhị" at bounding box center [284, 167] width 76 height 17
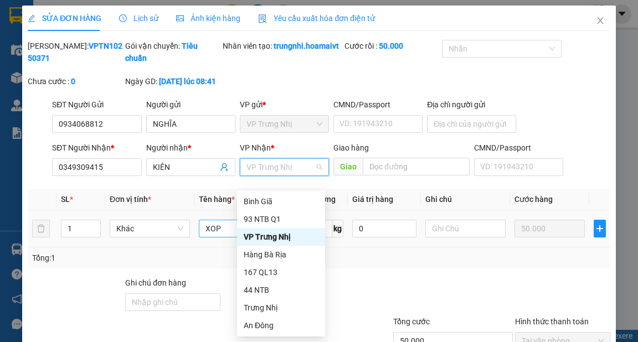
type input "9"
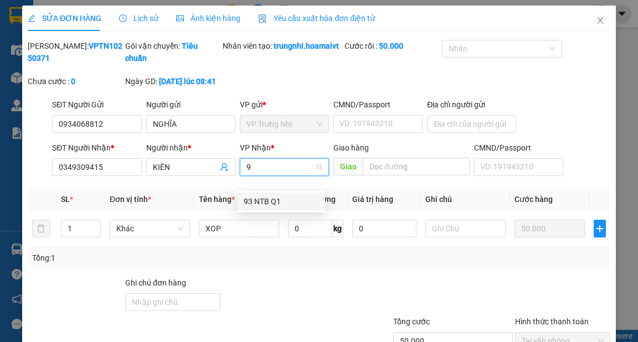
click at [263, 202] on div "93 NTB Q1" at bounding box center [281, 201] width 75 height 12
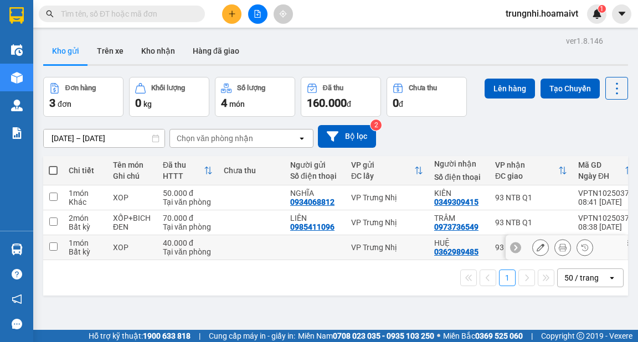
click at [55, 245] on input "checkbox" at bounding box center [53, 246] width 8 height 8
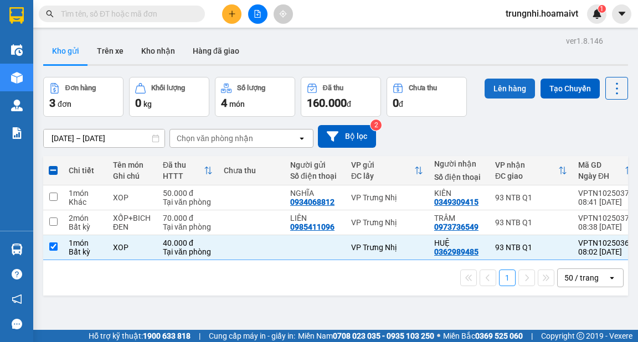
click at [494, 85] on button "Lên hàng" at bounding box center [509, 89] width 50 height 20
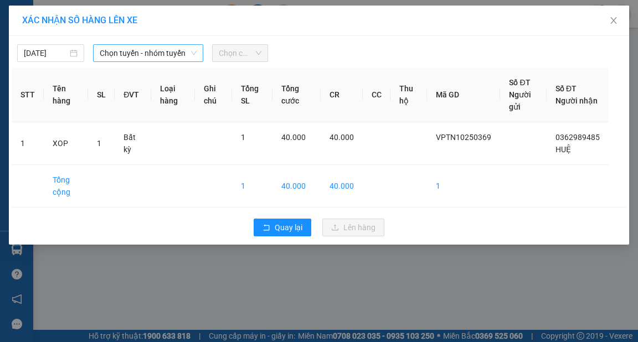
click at [122, 55] on span "Chọn tuyến - nhóm tuyến" at bounding box center [148, 53] width 97 height 17
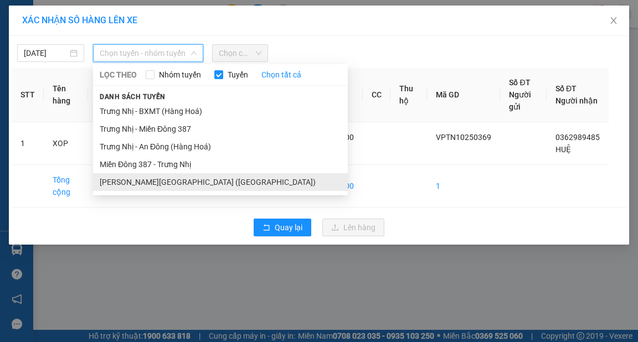
click at [125, 179] on li "Trưng Nhị - [GEOGRAPHIC_DATA] ([GEOGRAPHIC_DATA])" at bounding box center [220, 182] width 255 height 18
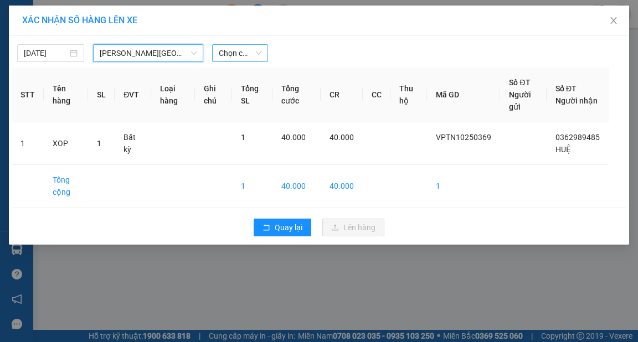
click at [245, 49] on span "Chọn chuyến" at bounding box center [240, 53] width 43 height 17
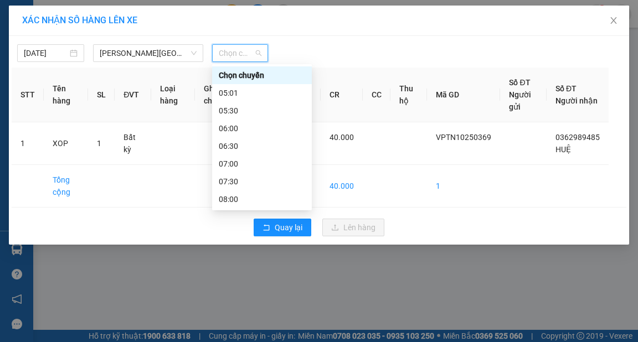
type input "8"
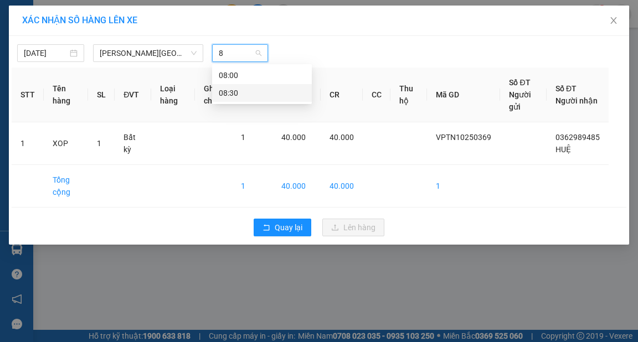
click at [230, 92] on div "08:30" at bounding box center [262, 93] width 86 height 12
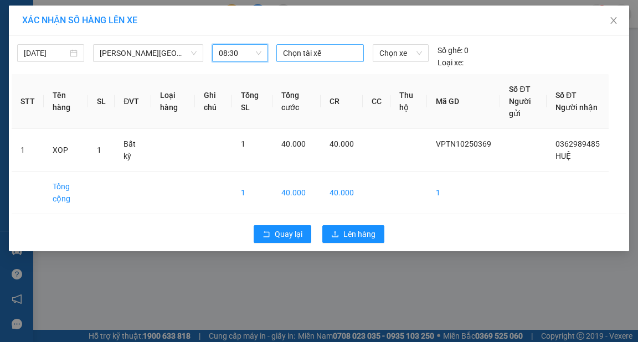
click at [296, 51] on div at bounding box center [320, 53] width 82 height 13
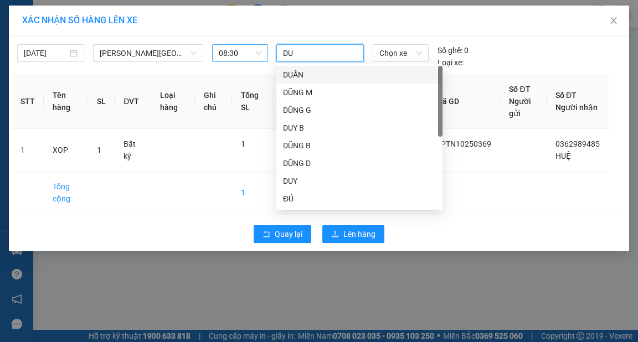
type input "DUN"
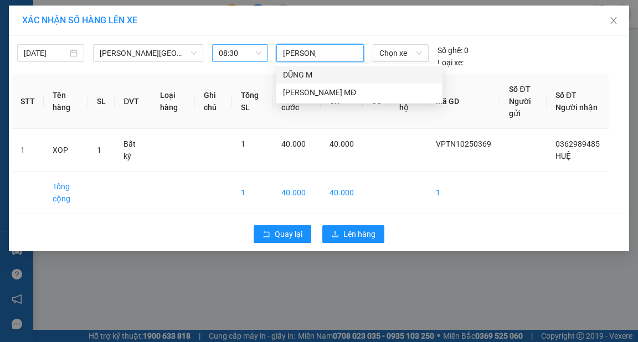
click at [307, 69] on div "DŨNG M" at bounding box center [359, 75] width 153 height 12
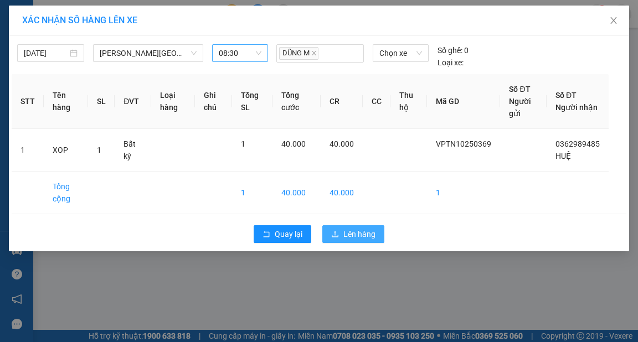
click at [348, 234] on span "Lên hàng" at bounding box center [359, 234] width 32 height 12
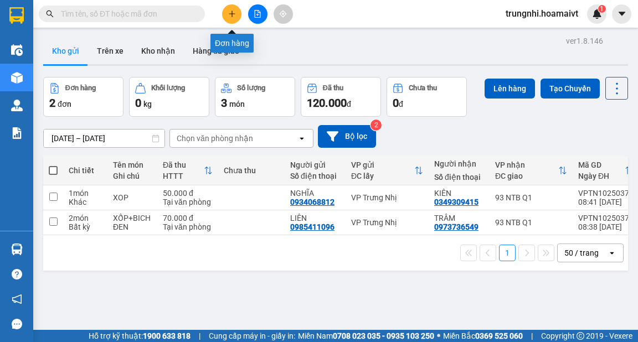
click at [235, 18] on button at bounding box center [231, 13] width 19 height 19
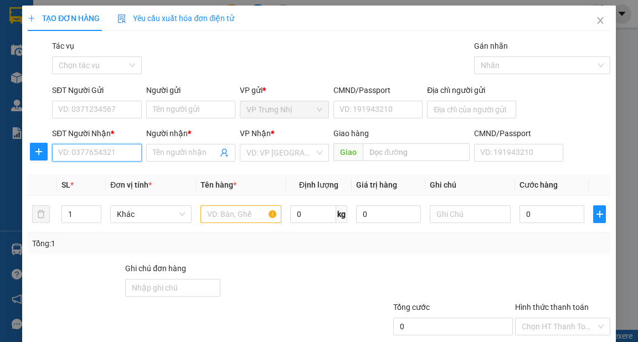
click at [71, 152] on input "SĐT Người Nhận *" at bounding box center [96, 153] width 89 height 18
type input "0976070765"
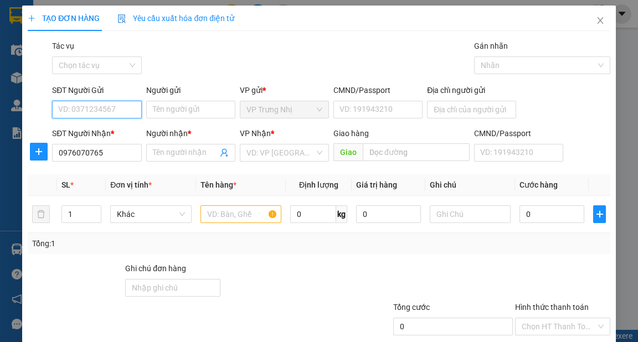
click at [104, 109] on input "SĐT Người Gửi" at bounding box center [96, 110] width 89 height 18
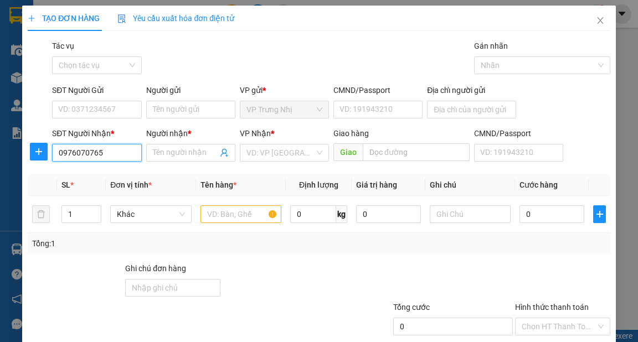
click at [120, 151] on input "0976070765" at bounding box center [96, 153] width 89 height 18
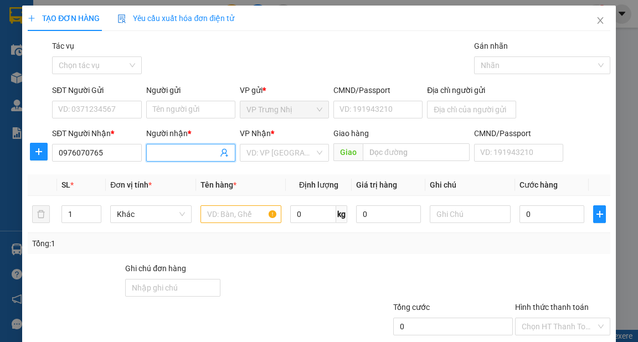
click at [176, 153] on input "Người nhận *" at bounding box center [185, 153] width 65 height 12
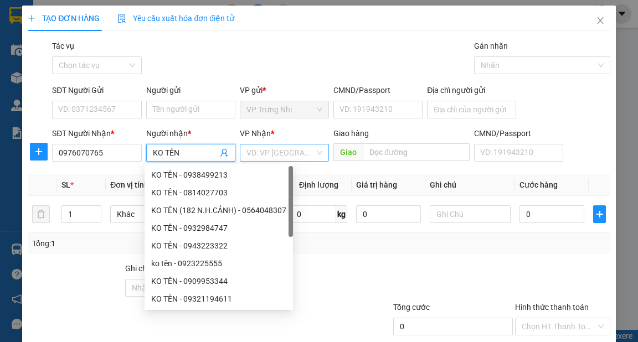
type input "KO TÊN"
click at [269, 146] on input "search" at bounding box center [280, 152] width 68 height 17
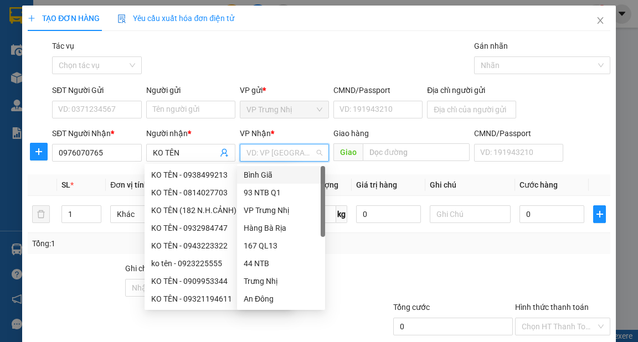
type input "Q"
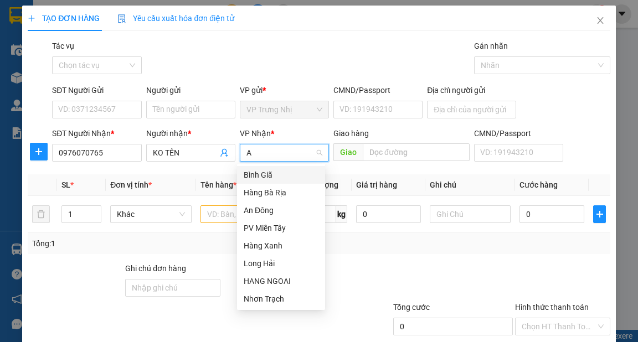
type input "AN"
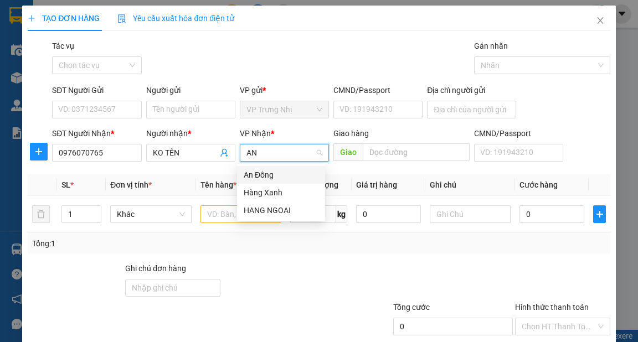
click at [264, 173] on div "An Đông" at bounding box center [281, 175] width 75 height 12
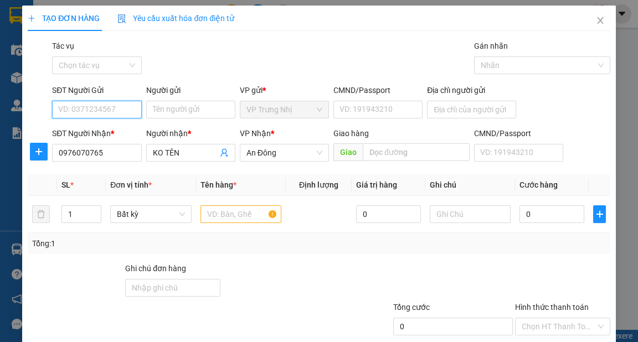
click at [91, 105] on input "SĐT Người Gửi" at bounding box center [96, 110] width 89 height 18
type input "8123"
click at [127, 116] on input "8123" at bounding box center [96, 110] width 89 height 18
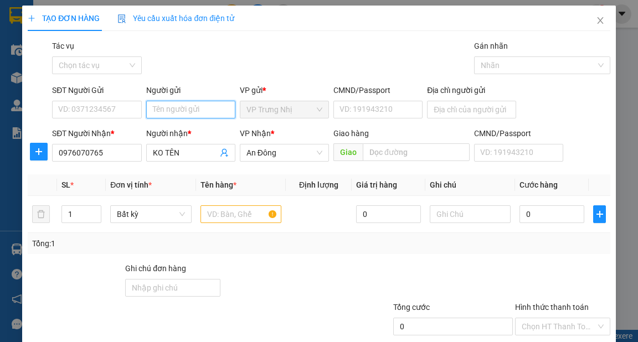
click at [166, 110] on input "Người gửi" at bounding box center [190, 110] width 89 height 18
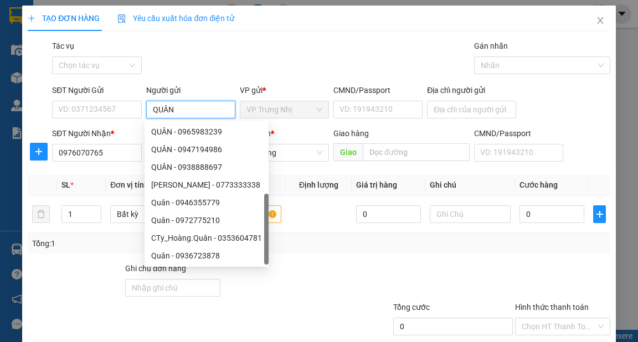
type input "QUÂN"
click at [343, 262] on div at bounding box center [294, 281] width 146 height 39
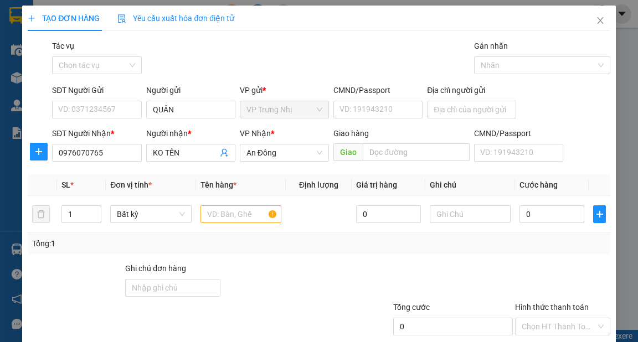
click at [350, 250] on div "Tổng: 1" at bounding box center [319, 243] width 582 height 21
click at [228, 214] on input "text" at bounding box center [240, 214] width 81 height 18
type input "THUNG BK"
click at [481, 247] on div "Tổng: 1" at bounding box center [318, 244] width 573 height 12
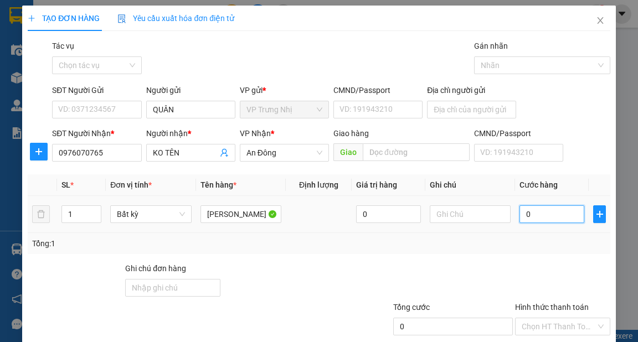
click at [534, 220] on input "0" at bounding box center [551, 214] width 65 height 18
type input "3"
type input "30"
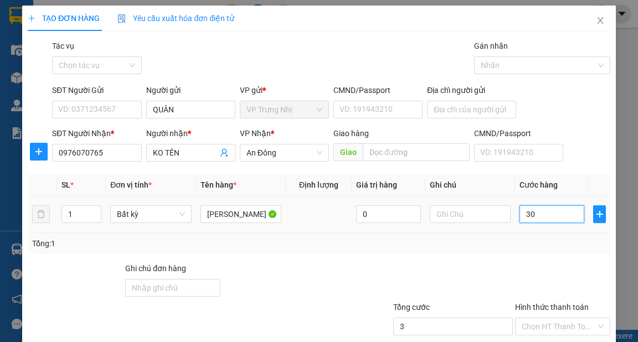
type input "30"
click at [509, 238] on div "Tổng: 1" at bounding box center [318, 244] width 573 height 12
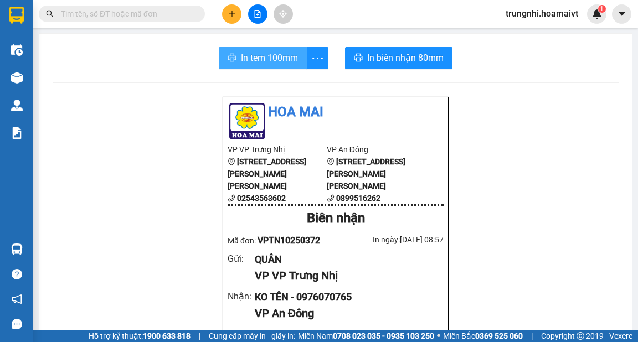
click at [245, 64] on span "In tem 100mm" at bounding box center [269, 58] width 57 height 14
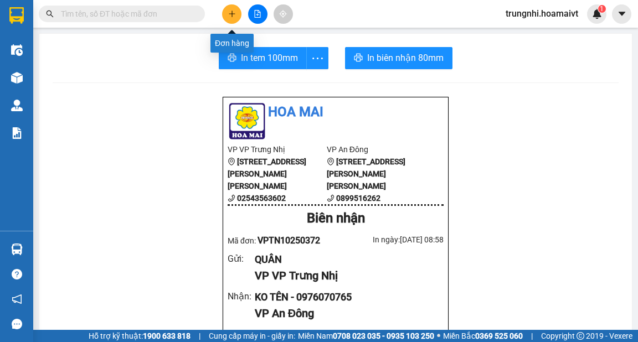
click at [233, 14] on icon "plus" at bounding box center [232, 14] width 8 height 8
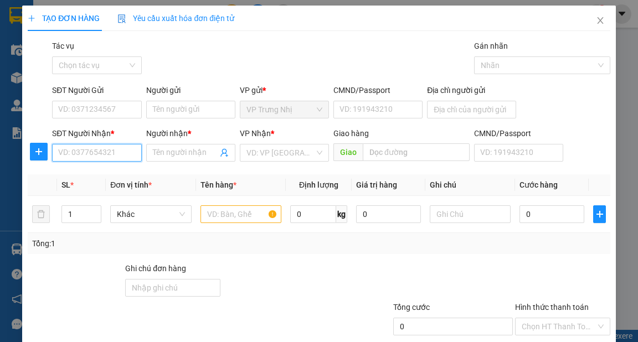
click at [96, 151] on input "SĐT Người Nhận *" at bounding box center [96, 153] width 89 height 18
click at [113, 154] on input "SĐT Người Nhận *" at bounding box center [96, 153] width 89 height 18
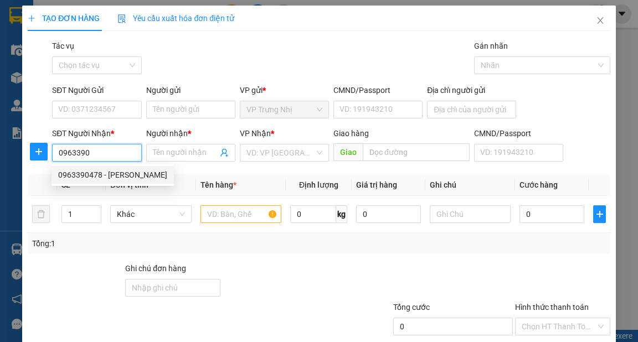
click at [100, 173] on div "0963390478 - Lai" at bounding box center [112, 175] width 109 height 12
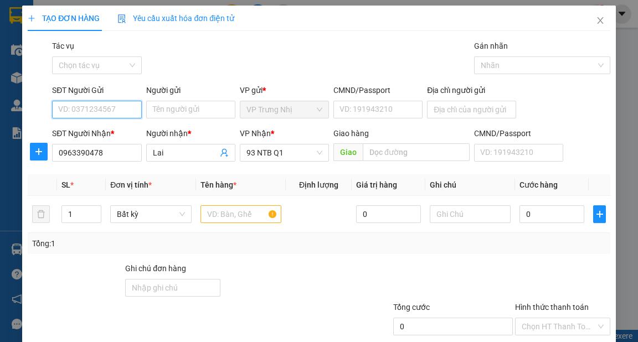
click at [110, 111] on input "SĐT Người Gửi" at bounding box center [96, 110] width 89 height 18
click at [124, 132] on div "0962433648 - LAN" at bounding box center [95, 132] width 75 height 12
click at [230, 213] on input "text" at bounding box center [240, 214] width 81 height 18
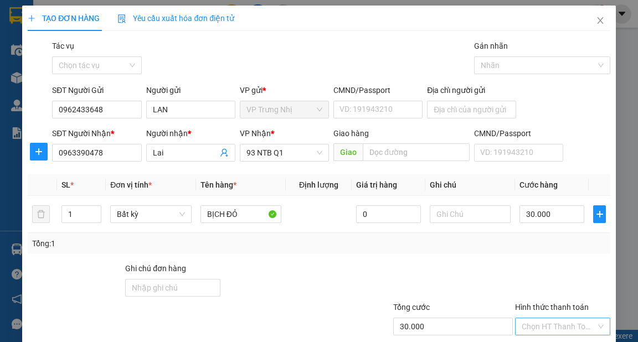
click at [554, 318] on input "Hình thức thanh toán" at bounding box center [559, 326] width 74 height 17
click at [555, 342] on div "Tại văn phòng" at bounding box center [556, 348] width 81 height 12
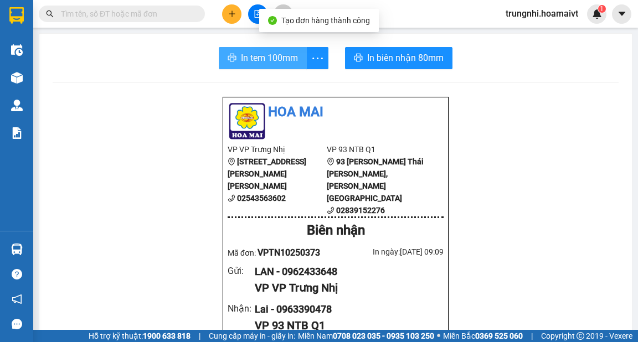
click at [276, 60] on span "In tem 100mm" at bounding box center [269, 58] width 57 height 14
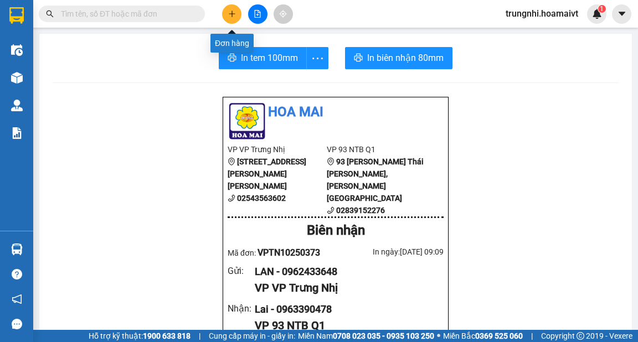
click at [231, 17] on icon "plus" at bounding box center [232, 14] width 8 height 8
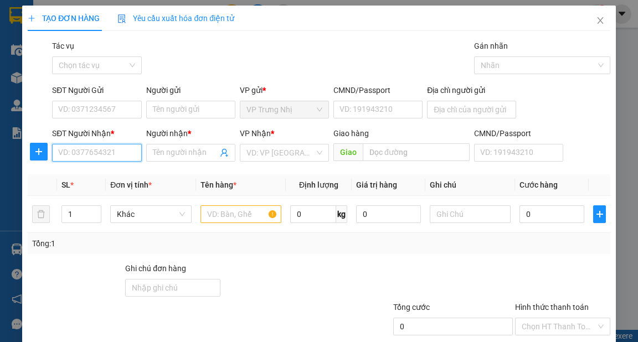
drag, startPoint x: 122, startPoint y: 155, endPoint x: 133, endPoint y: 157, distance: 11.7
click at [122, 155] on input "SĐT Người Nhận *" at bounding box center [96, 153] width 89 height 18
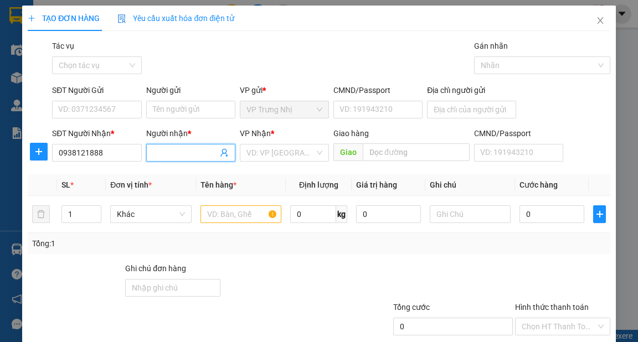
click at [193, 150] on input "Người nhận *" at bounding box center [185, 153] width 65 height 12
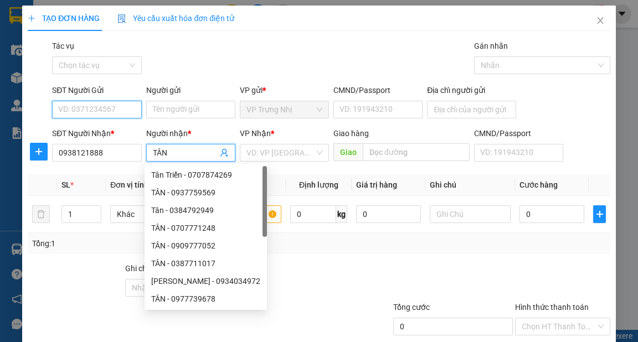
click at [123, 112] on input "SĐT Người Gửi" at bounding box center [96, 110] width 89 height 18
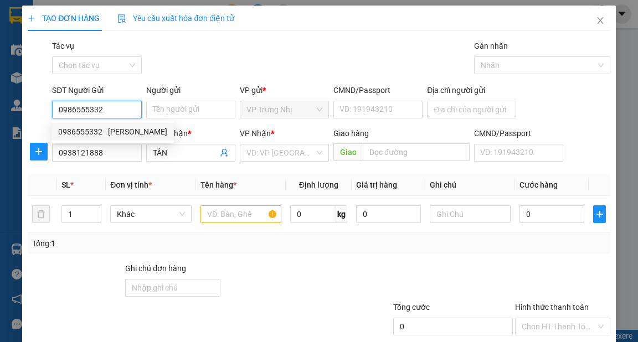
click at [117, 131] on div "0986555332 - QUÝ" at bounding box center [112, 132] width 109 height 12
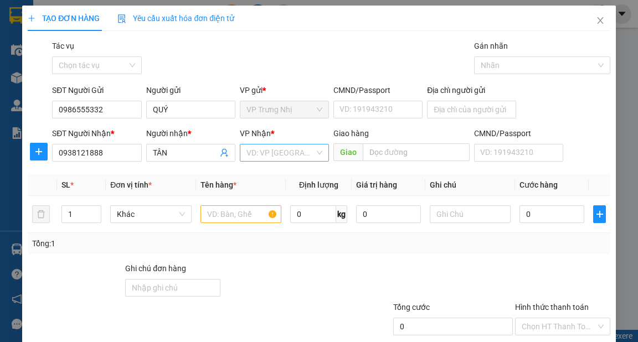
click at [282, 151] on input "search" at bounding box center [280, 152] width 68 height 17
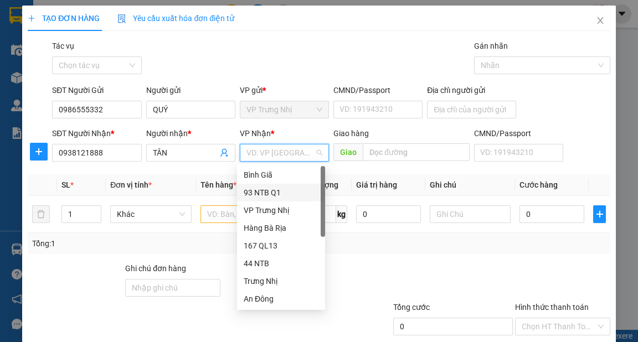
click at [281, 200] on div "93 NTB Q1" at bounding box center [281, 193] width 88 height 18
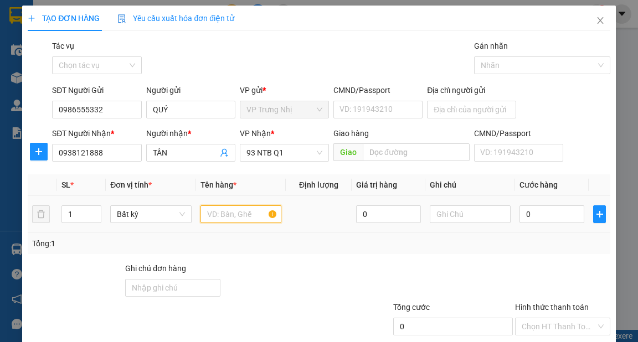
click at [240, 218] on input "text" at bounding box center [240, 214] width 81 height 18
click at [562, 213] on input "30" at bounding box center [551, 214] width 65 height 18
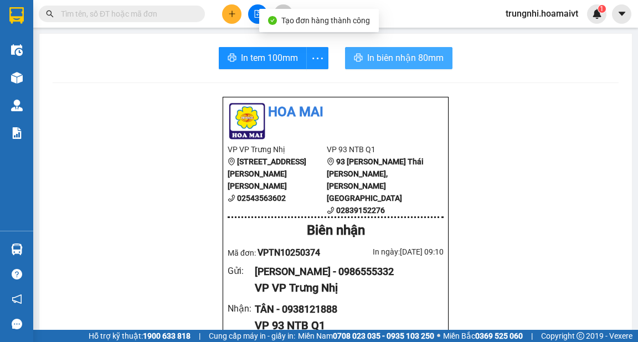
click at [365, 60] on button "In biên nhận 80mm" at bounding box center [398, 58] width 107 height 22
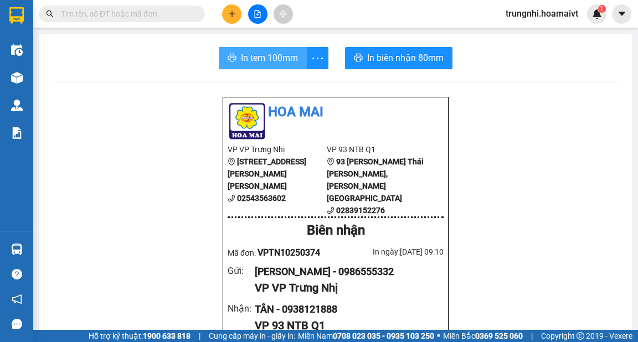
click at [278, 56] on span "In tem 100mm" at bounding box center [269, 58] width 57 height 14
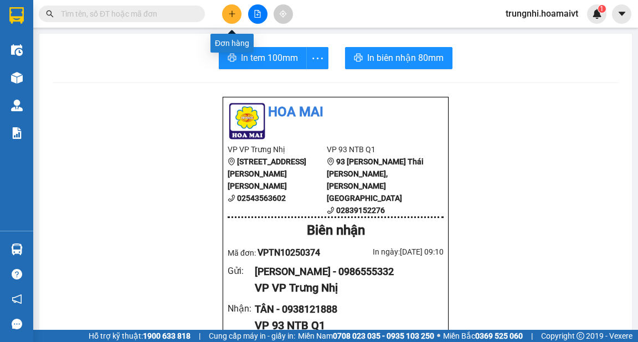
click at [228, 12] on icon "plus" at bounding box center [232, 14] width 8 height 8
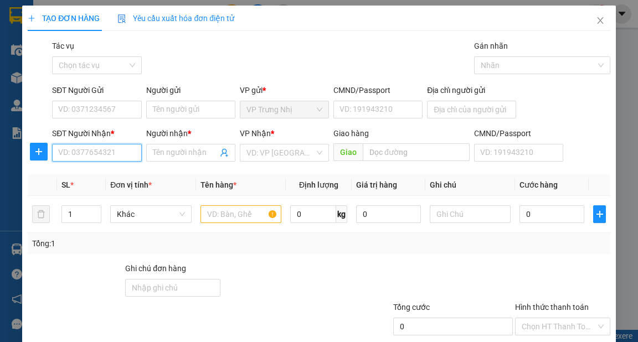
click at [94, 157] on input "SĐT Người Nhận *" at bounding box center [96, 153] width 89 height 18
click at [126, 150] on input "SĐT Người Nhận *" at bounding box center [96, 153] width 89 height 18
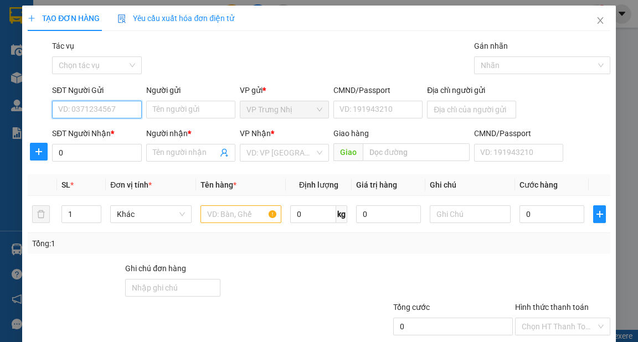
click at [102, 110] on input "SĐT Người Gửi" at bounding box center [96, 110] width 89 height 18
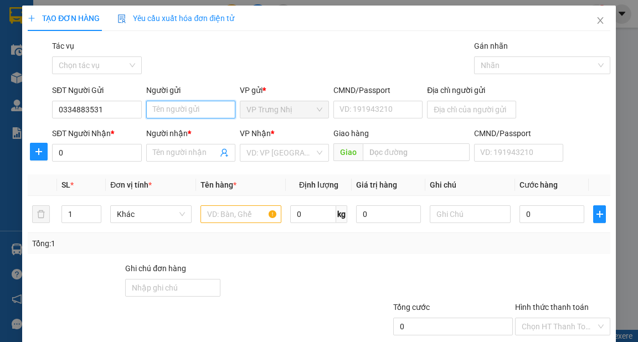
click at [209, 110] on input "Người gửi" at bounding box center [190, 110] width 89 height 18
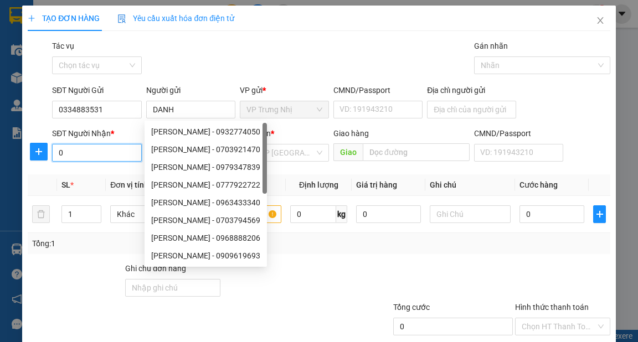
click at [66, 151] on input "0" at bounding box center [96, 153] width 89 height 18
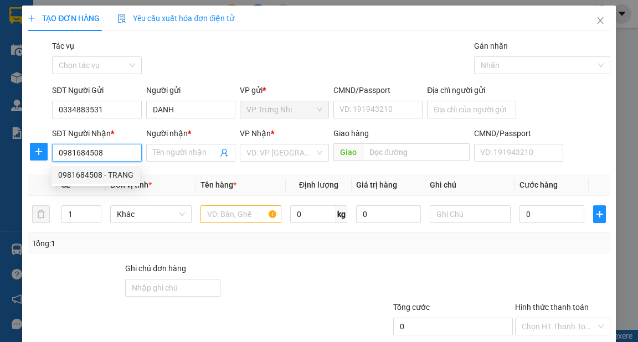
click at [121, 175] on div "0981684508 - TRANG" at bounding box center [95, 175] width 75 height 12
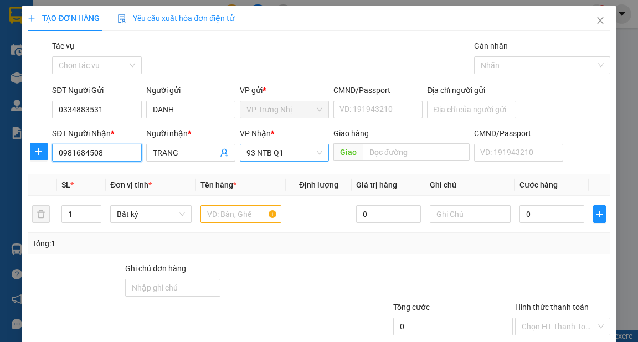
click at [286, 153] on span "93 NTB Q1" at bounding box center [284, 152] width 76 height 17
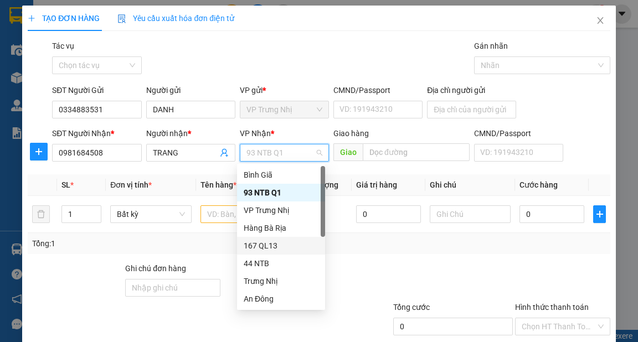
click at [270, 246] on div "167 QL13" at bounding box center [281, 246] width 75 height 12
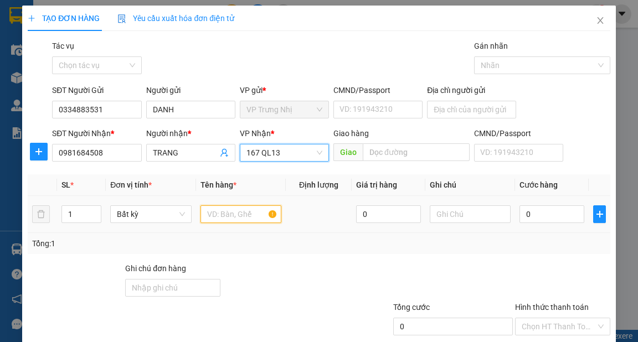
drag, startPoint x: 229, startPoint y: 213, endPoint x: 251, endPoint y: 214, distance: 22.2
click at [230, 213] on input "text" at bounding box center [240, 214] width 81 height 18
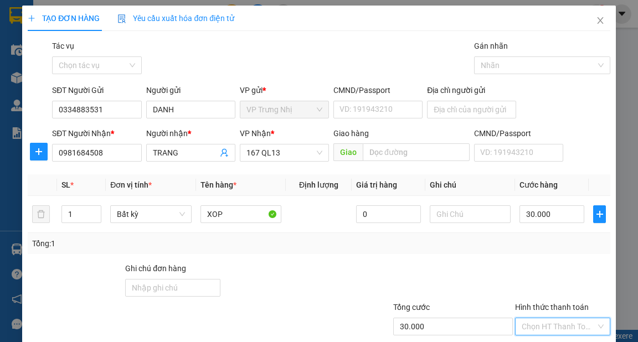
click at [571, 318] on input "Hình thức thanh toán" at bounding box center [559, 326] width 74 height 17
click at [559, 342] on div "Tại văn phòng" at bounding box center [556, 348] width 81 height 12
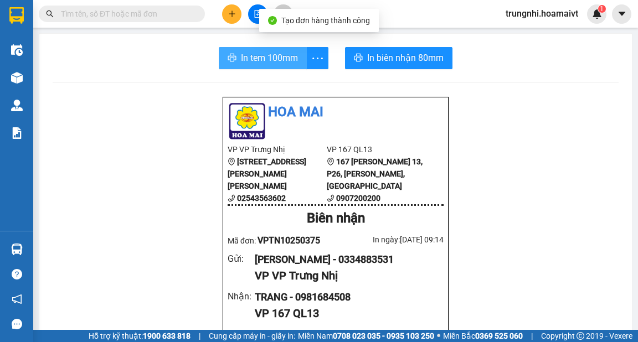
click at [255, 59] on span "In tem 100mm" at bounding box center [269, 58] width 57 height 14
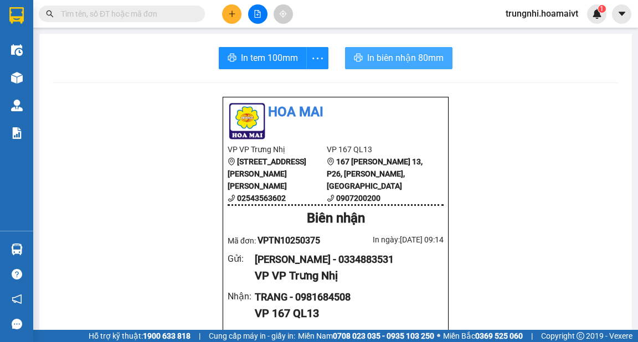
drag, startPoint x: 367, startPoint y: 55, endPoint x: 371, endPoint y: 51, distance: 5.9
click at [368, 55] on span "In biên nhận 80mm" at bounding box center [405, 58] width 76 height 14
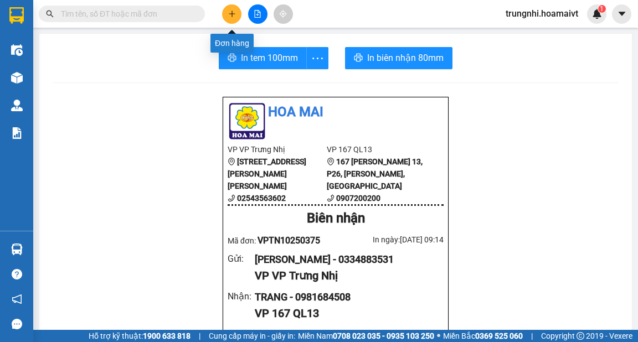
click at [230, 13] on icon "plus" at bounding box center [232, 14] width 8 height 8
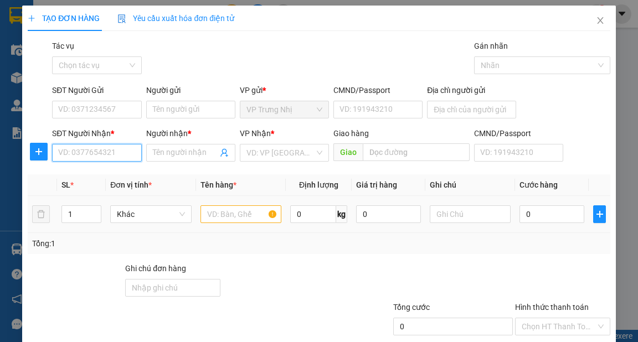
click at [114, 159] on input "SĐT Người Nhận *" at bounding box center [96, 153] width 89 height 18
click at [111, 152] on input "SĐT Người Nhận *" at bounding box center [96, 153] width 89 height 18
click at [89, 153] on input "SĐT Người Nhận *" at bounding box center [96, 153] width 89 height 18
click at [110, 153] on input "SĐT Người Nhận *" at bounding box center [96, 153] width 89 height 18
click at [137, 152] on input "SĐT Người Nhận *" at bounding box center [96, 153] width 89 height 18
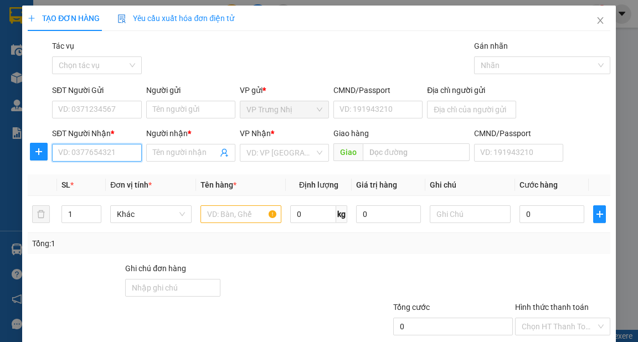
click at [105, 152] on input "SĐT Người Nhận *" at bounding box center [96, 153] width 89 height 18
click at [123, 153] on input "SĐT Người Nhận *" at bounding box center [96, 153] width 89 height 18
click at [115, 149] on input "SĐT Người Nhận *" at bounding box center [96, 153] width 89 height 18
click at [70, 151] on input "SĐT Người Nhận *" at bounding box center [96, 153] width 89 height 18
click at [97, 156] on input "SĐT Người Nhận *" at bounding box center [96, 153] width 89 height 18
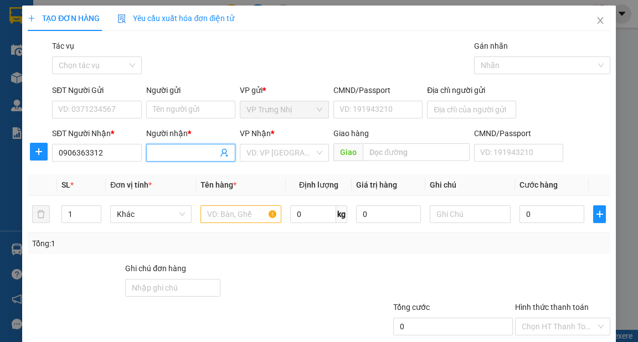
click at [166, 157] on input "Người nhận *" at bounding box center [185, 153] width 65 height 12
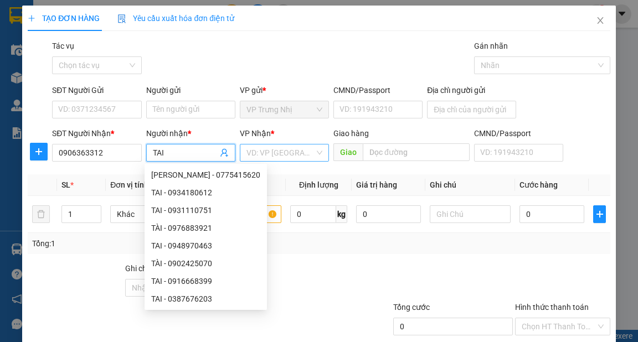
click at [290, 151] on input "search" at bounding box center [280, 152] width 68 height 17
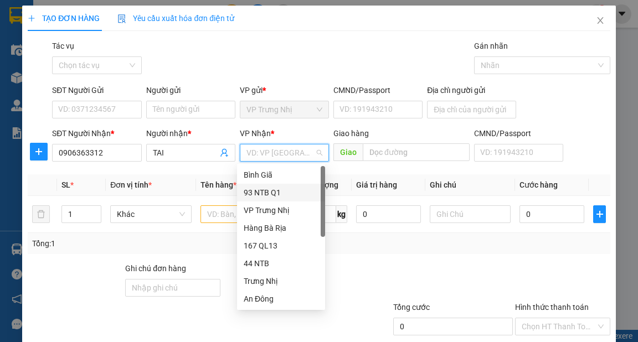
click at [271, 193] on div "93 NTB Q1" at bounding box center [281, 193] width 75 height 12
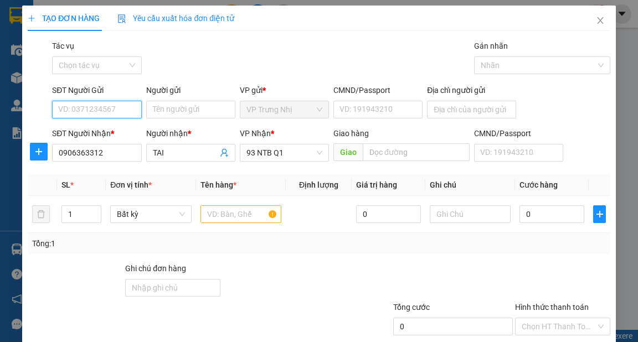
click at [113, 106] on input "SĐT Người Gửi" at bounding box center [96, 110] width 89 height 18
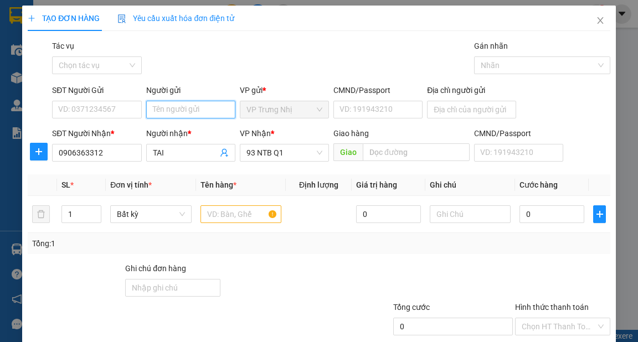
click at [164, 111] on input "Người gửi" at bounding box center [190, 110] width 89 height 18
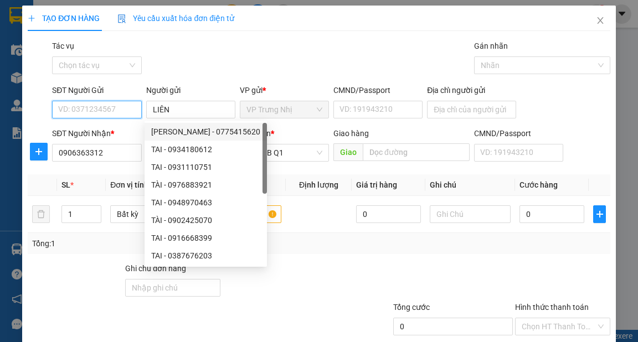
click at [113, 105] on input "SĐT Người Gửi" at bounding box center [96, 110] width 89 height 18
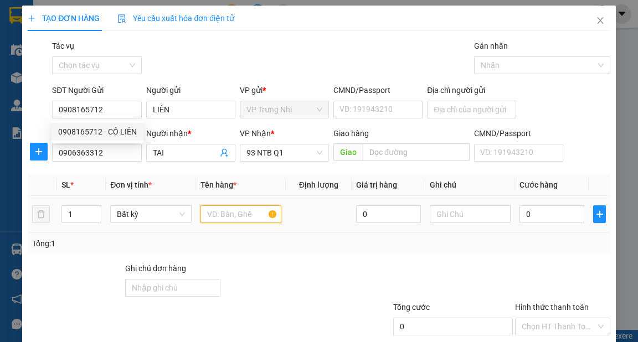
click at [233, 216] on input "text" at bounding box center [240, 214] width 81 height 18
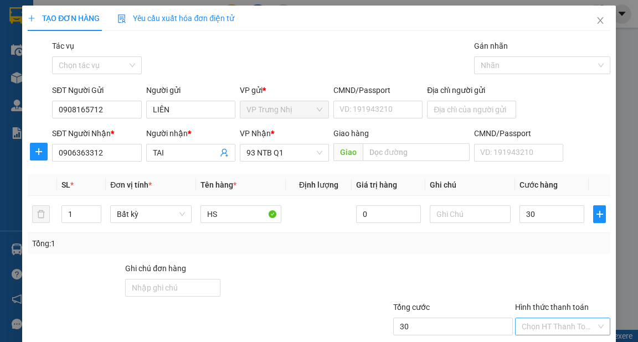
click at [554, 318] on input "Hình thức thanh toán" at bounding box center [559, 326] width 74 height 17
click at [560, 342] on div "Tại văn phòng" at bounding box center [556, 348] width 81 height 12
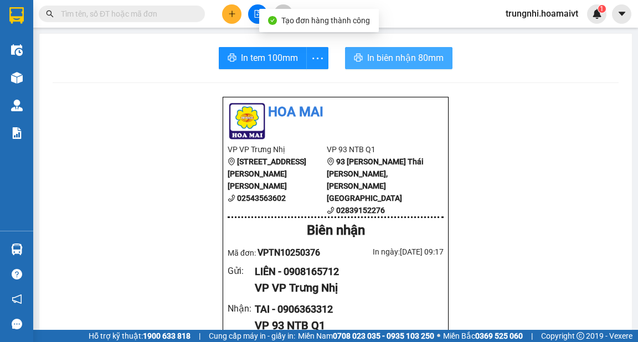
click at [372, 60] on span "In biên nhận 80mm" at bounding box center [405, 58] width 76 height 14
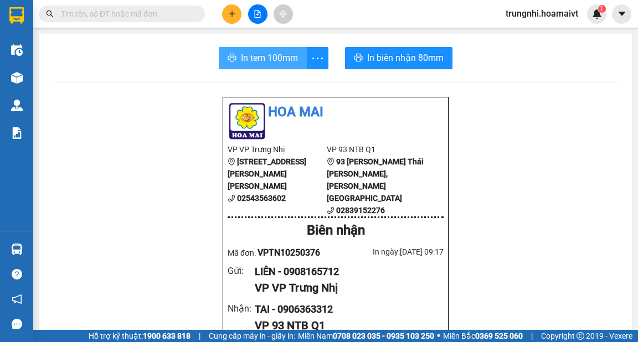
click at [259, 59] on span "In tem 100mm" at bounding box center [269, 58] width 57 height 14
click at [234, 12] on icon "plus" at bounding box center [232, 14] width 8 height 8
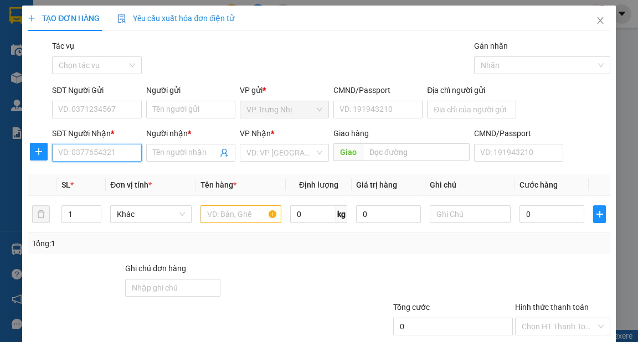
click at [84, 151] on input "SĐT Người Nhận *" at bounding box center [96, 153] width 89 height 18
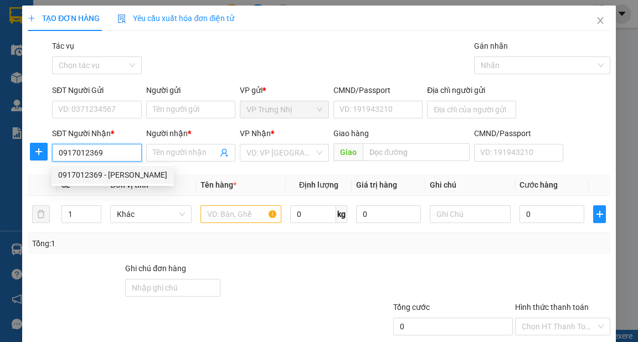
click at [118, 170] on div "0917012369 - TUÂN" at bounding box center [112, 175] width 109 height 12
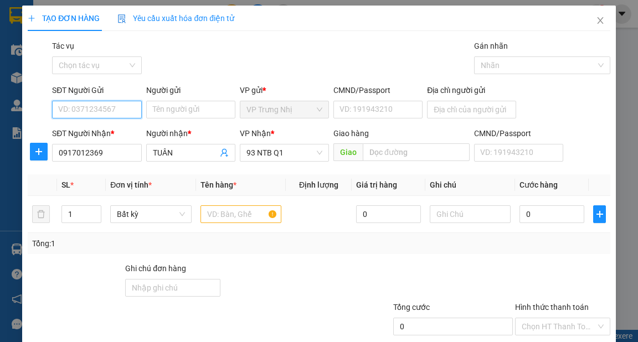
click at [121, 111] on input "SĐT Người Gửi" at bounding box center [96, 110] width 89 height 18
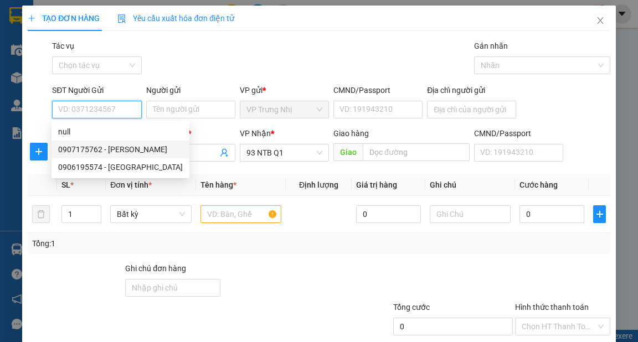
click at [132, 151] on div "0907175762 - PHƯƠNG" at bounding box center [120, 149] width 125 height 12
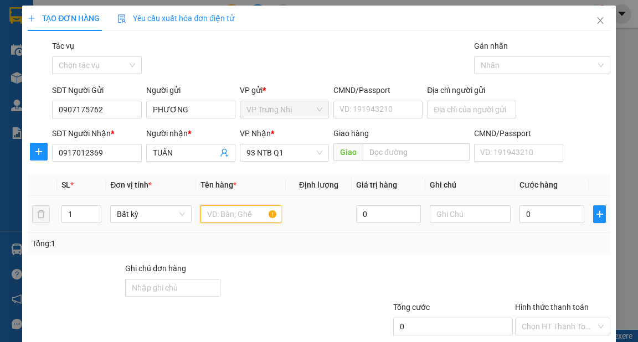
click at [228, 211] on input "text" at bounding box center [240, 214] width 81 height 18
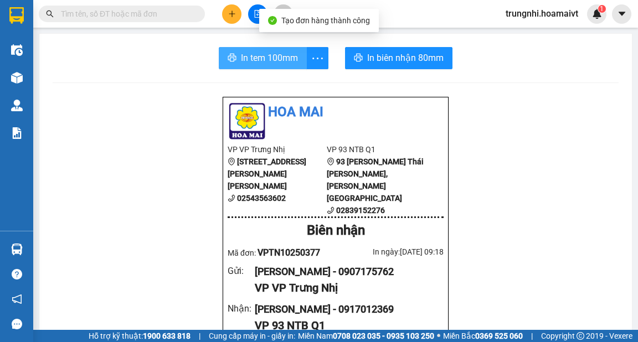
click at [268, 60] on span "In tem 100mm" at bounding box center [269, 58] width 57 height 14
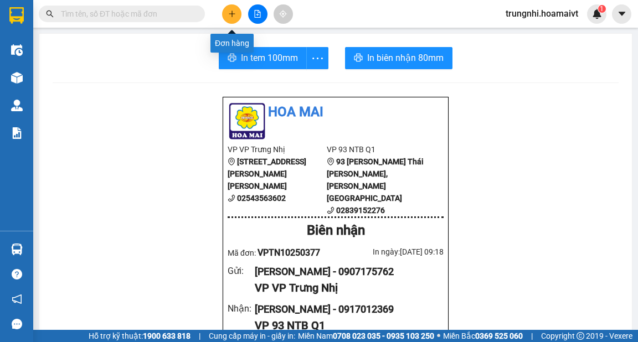
click at [228, 13] on button at bounding box center [231, 13] width 19 height 19
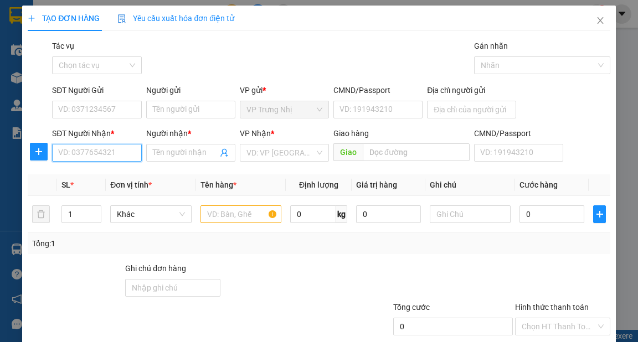
click at [88, 154] on input "SĐT Người Nhận *" at bounding box center [96, 153] width 89 height 18
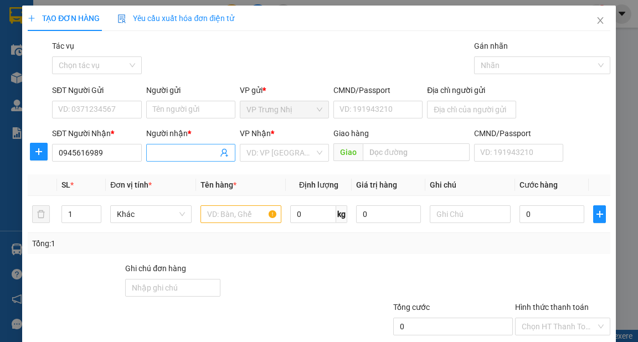
click at [187, 150] on input "Người nhận *" at bounding box center [185, 153] width 65 height 12
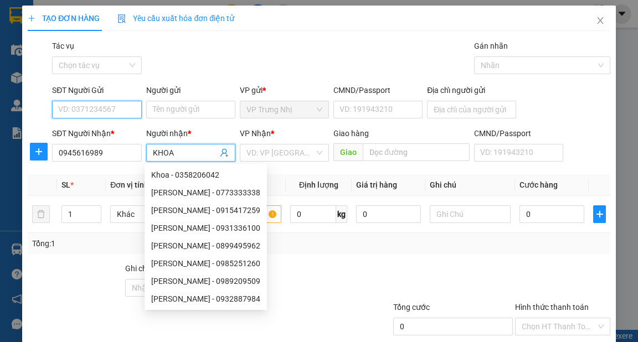
click at [86, 111] on input "SĐT Người Gửi" at bounding box center [96, 110] width 89 height 18
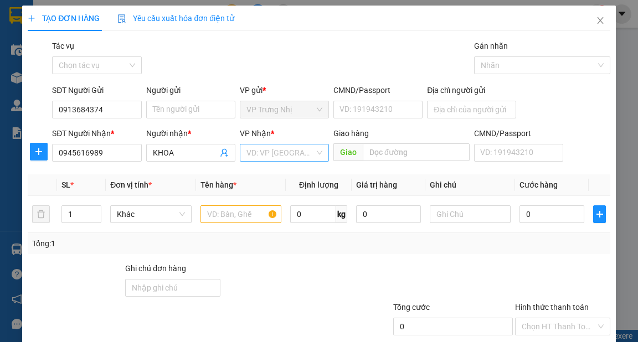
click at [287, 146] on input "search" at bounding box center [280, 152] width 68 height 17
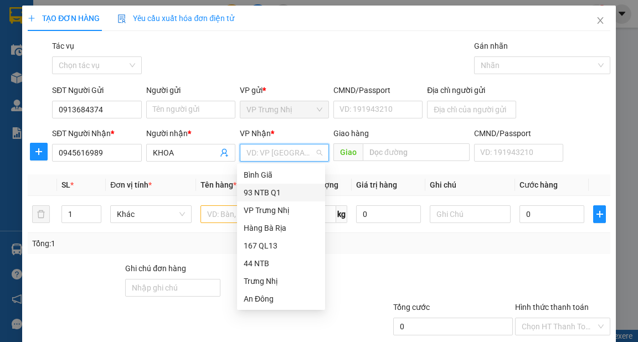
click at [276, 194] on div "93 NTB Q1" at bounding box center [281, 193] width 75 height 12
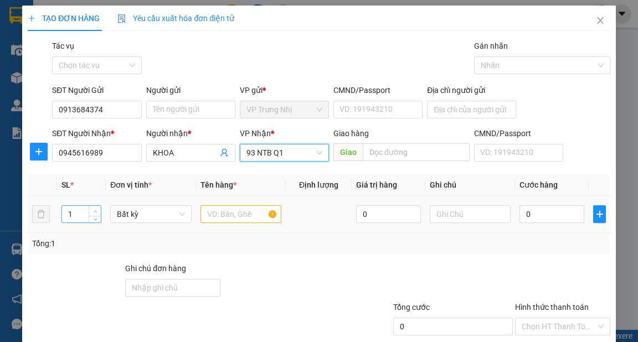
click at [95, 208] on span "up" at bounding box center [95, 211] width 7 height 7
click at [224, 215] on input "text" at bounding box center [240, 214] width 81 height 18
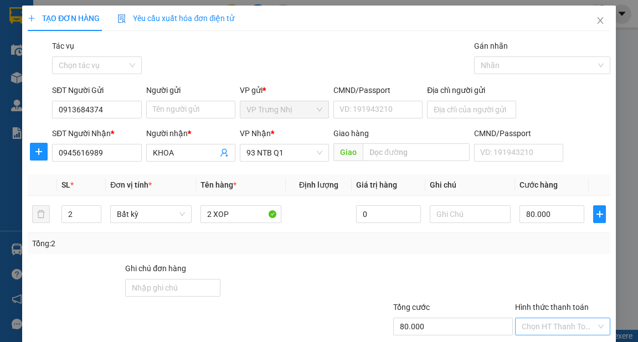
click at [552, 318] on input "Hình thức thanh toán" at bounding box center [559, 326] width 74 height 17
click at [553, 342] on div "Tại văn phòng" at bounding box center [556, 348] width 81 height 12
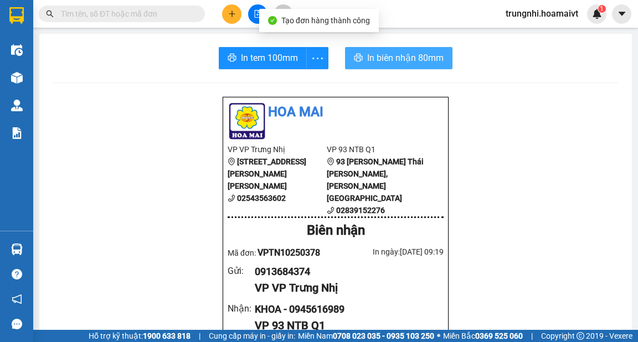
click at [390, 62] on span "In biên nhận 80mm" at bounding box center [405, 58] width 76 height 14
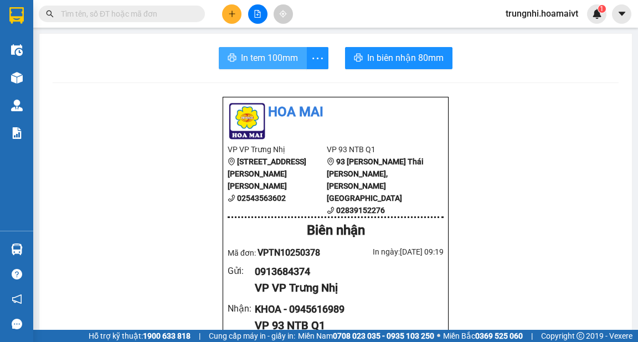
click at [280, 62] on span "In tem 100mm" at bounding box center [269, 58] width 57 height 14
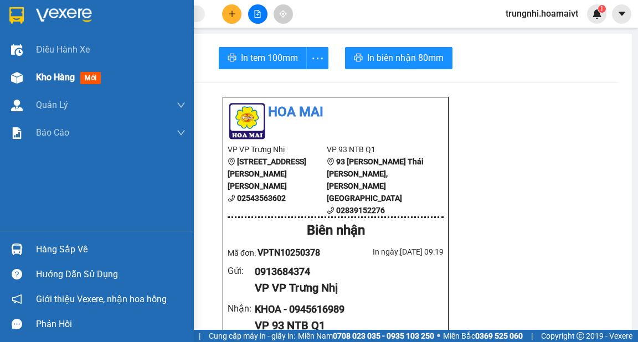
drag, startPoint x: 53, startPoint y: 79, endPoint x: 97, endPoint y: 87, distance: 45.2
click at [54, 79] on span "Kho hàng" at bounding box center [55, 77] width 39 height 11
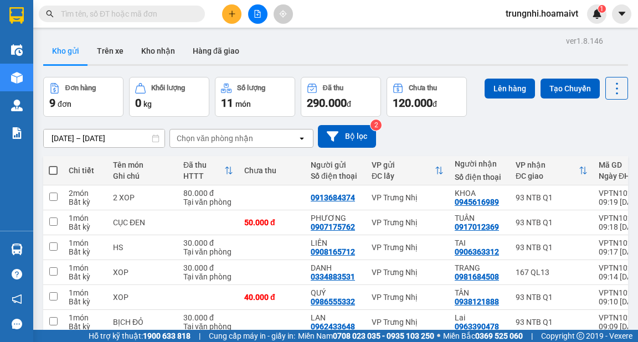
click at [55, 317] on input "checkbox" at bounding box center [53, 321] width 8 height 8
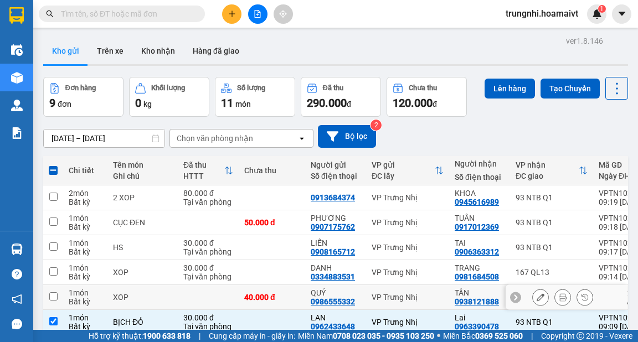
click at [51, 292] on input "checkbox" at bounding box center [53, 296] width 8 height 8
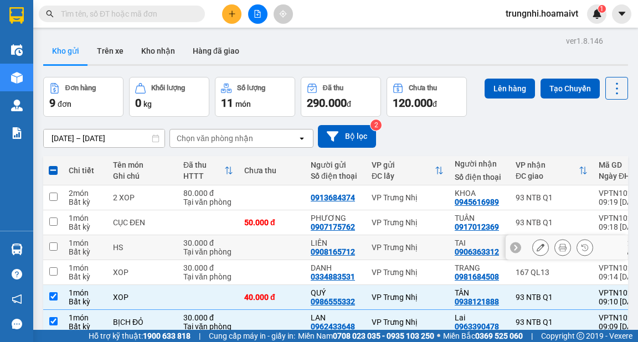
click at [56, 242] on input "checkbox" at bounding box center [53, 246] width 8 height 8
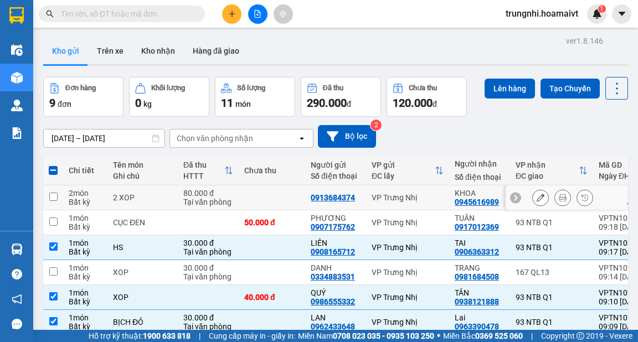
click at [54, 193] on input "checkbox" at bounding box center [53, 197] width 8 height 8
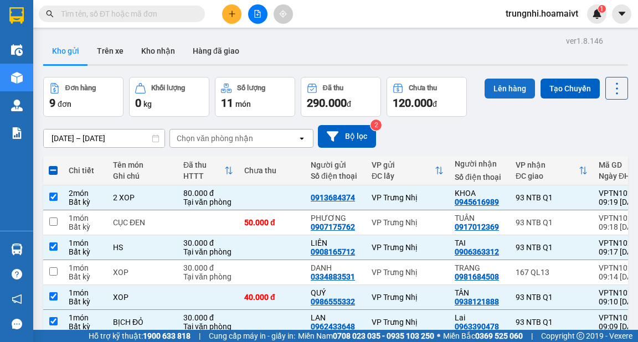
click at [513, 79] on button "Lên hàng" at bounding box center [509, 89] width 50 height 20
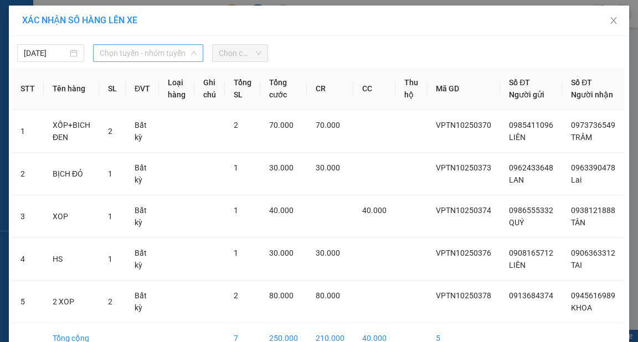
click at [126, 53] on span "Chọn tuyến - nhóm tuyến" at bounding box center [148, 53] width 97 height 17
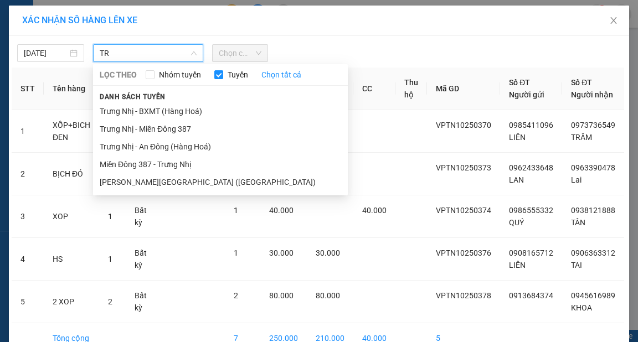
click at [151, 183] on li "Trưng Nhị - [GEOGRAPHIC_DATA] ([GEOGRAPHIC_DATA])" at bounding box center [220, 182] width 255 height 18
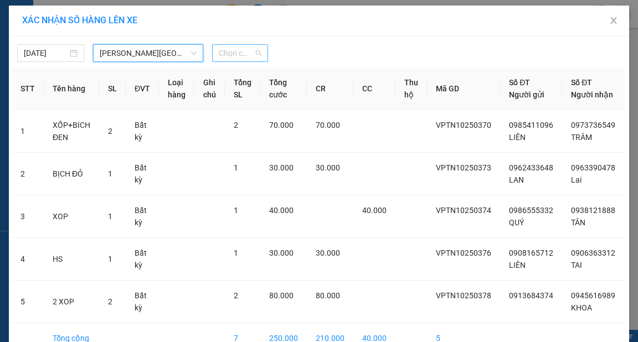
click at [235, 55] on span "Chọn chuyến" at bounding box center [240, 53] width 43 height 17
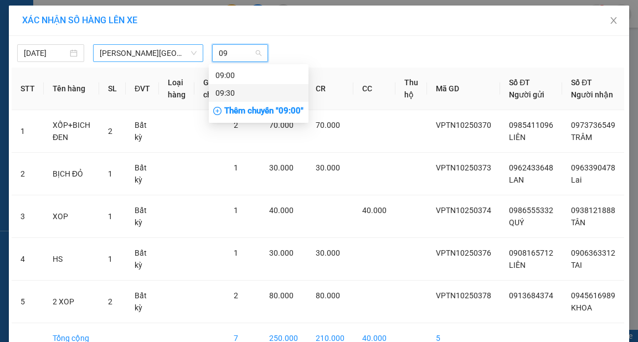
click at [235, 93] on div "09:30" at bounding box center [258, 93] width 86 height 12
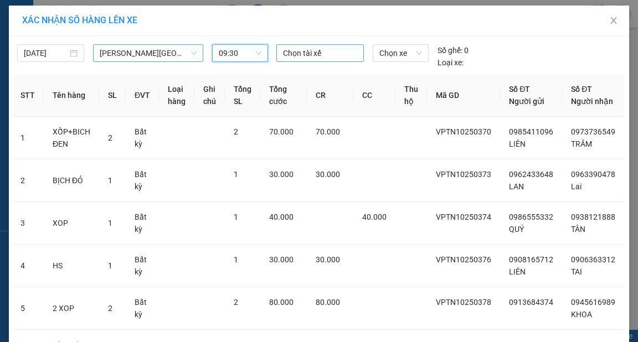
drag, startPoint x: 308, startPoint y: 50, endPoint x: 314, endPoint y: 45, distance: 8.6
click at [308, 51] on div at bounding box center [320, 53] width 82 height 13
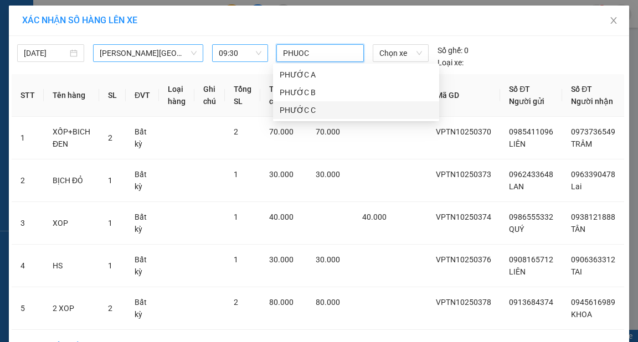
click at [288, 112] on div "PHƯỚC C" at bounding box center [356, 110] width 153 height 12
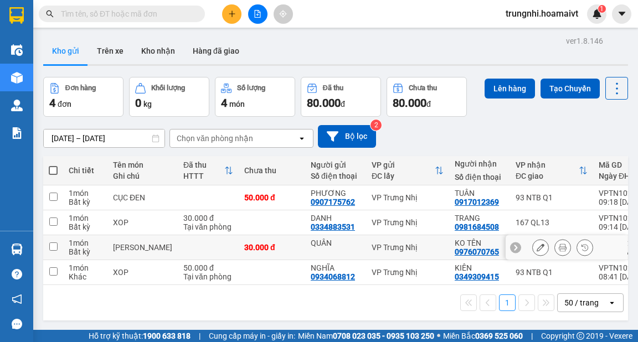
click at [54, 244] on input "checkbox" at bounding box center [53, 246] width 8 height 8
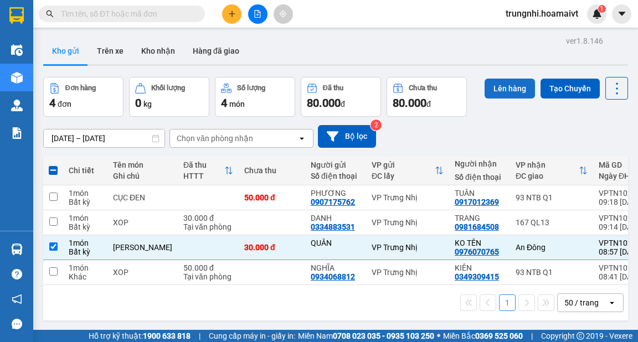
click at [509, 86] on button "Lên hàng" at bounding box center [509, 89] width 50 height 20
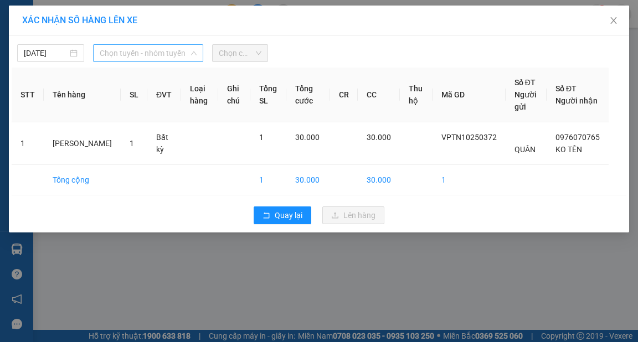
click at [160, 52] on span "Chọn tuyến - nhóm tuyến" at bounding box center [148, 53] width 97 height 17
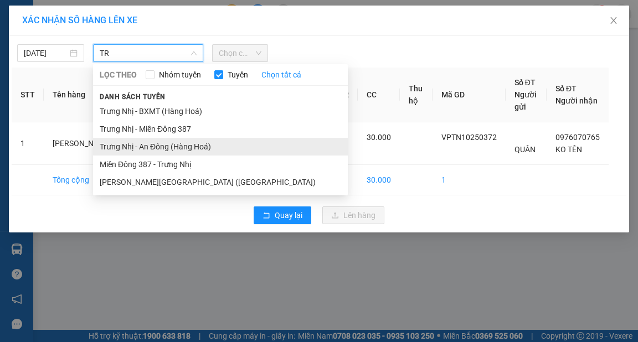
click at [166, 147] on li "Trưng Nhị - An Đông (Hàng Hoá)" at bounding box center [220, 147] width 255 height 18
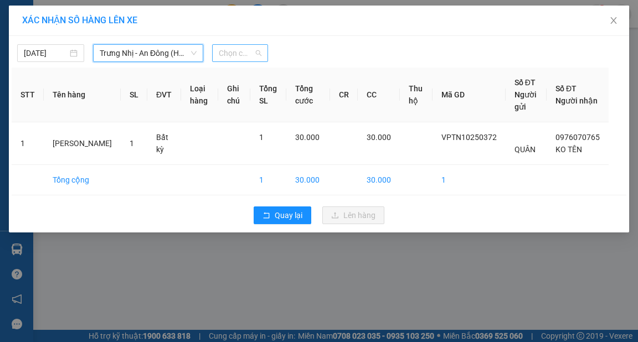
click at [242, 55] on span "Chọn chuyến" at bounding box center [240, 53] width 43 height 17
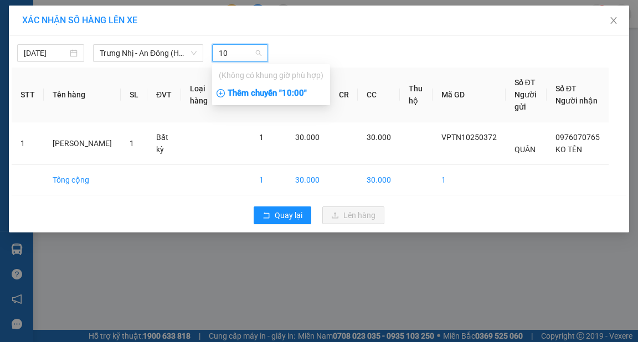
click at [297, 95] on div "Thêm chuyến " 10:00 "" at bounding box center [271, 93] width 118 height 19
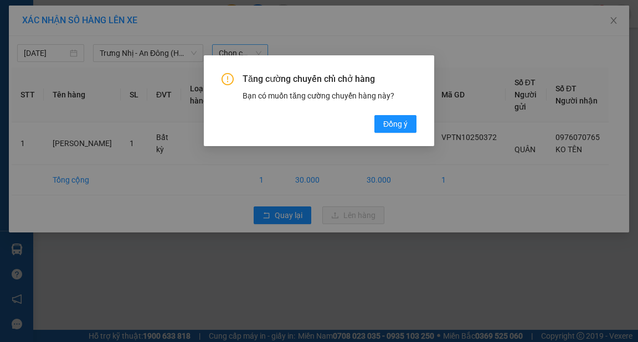
drag, startPoint x: 387, startPoint y: 120, endPoint x: 370, endPoint y: 111, distance: 18.8
click at [388, 122] on span "Đồng ý" at bounding box center [395, 124] width 24 height 12
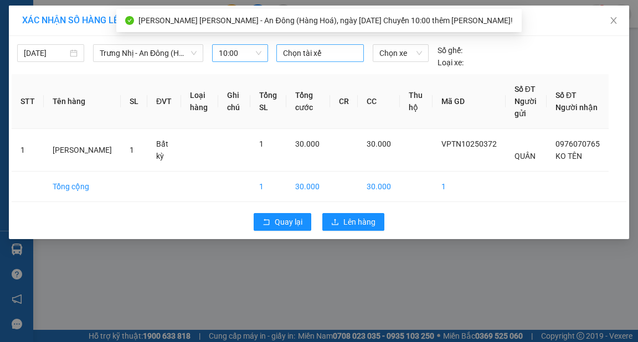
click at [326, 52] on div at bounding box center [320, 53] width 82 height 13
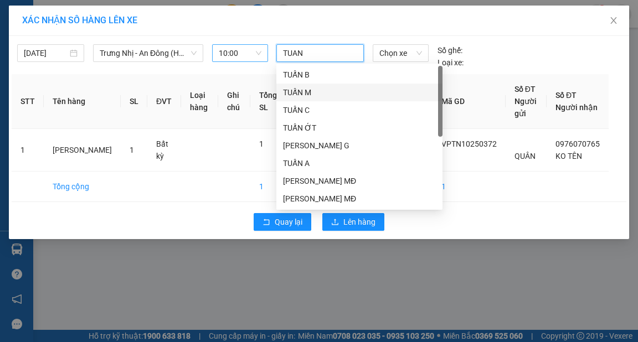
click at [354, 94] on div "TUẤN M" at bounding box center [359, 92] width 153 height 12
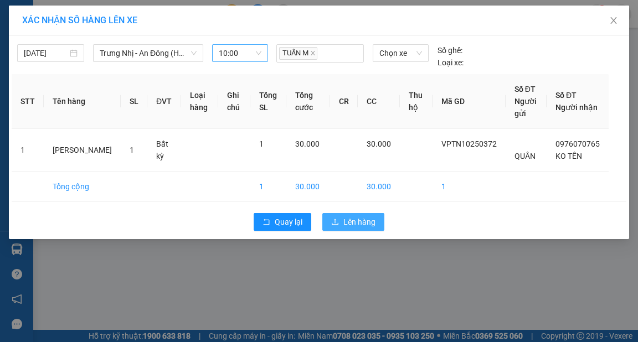
click at [369, 228] on span "Lên hàng" at bounding box center [359, 222] width 32 height 12
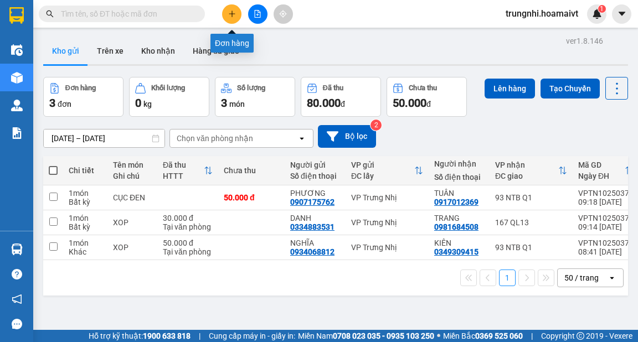
click at [240, 16] on button at bounding box center [231, 13] width 19 height 19
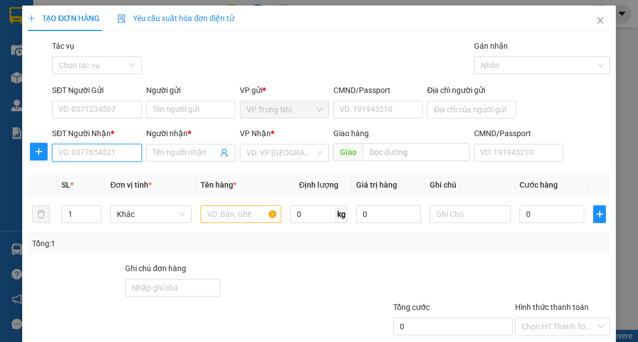
click at [120, 152] on input "SĐT Người Nhận *" at bounding box center [96, 153] width 89 height 18
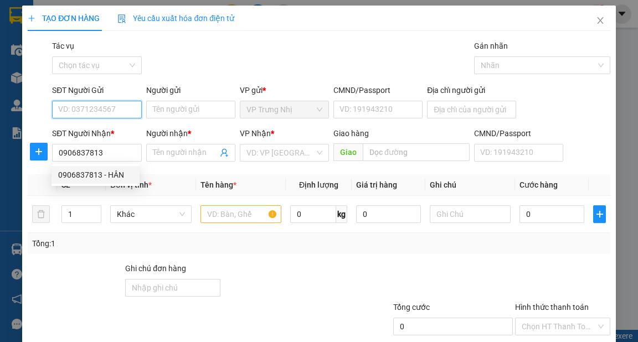
click at [102, 107] on input "SĐT Người Gửi" at bounding box center [96, 110] width 89 height 18
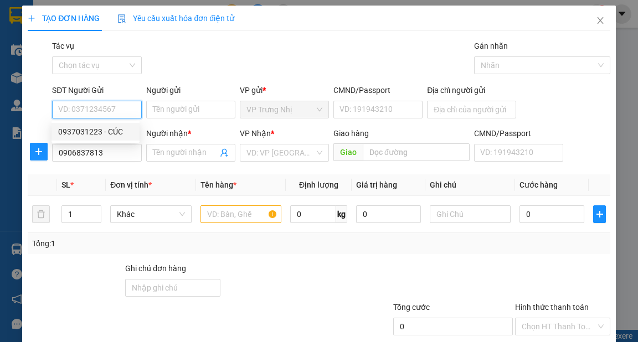
click at [104, 129] on div "0937031223 - CÚC" at bounding box center [95, 132] width 75 height 12
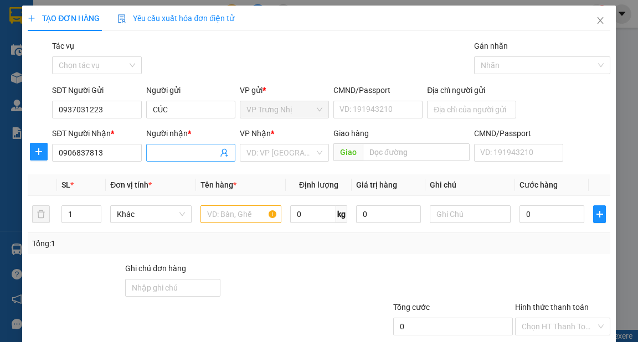
click at [165, 151] on input "Người nhận *" at bounding box center [185, 153] width 65 height 12
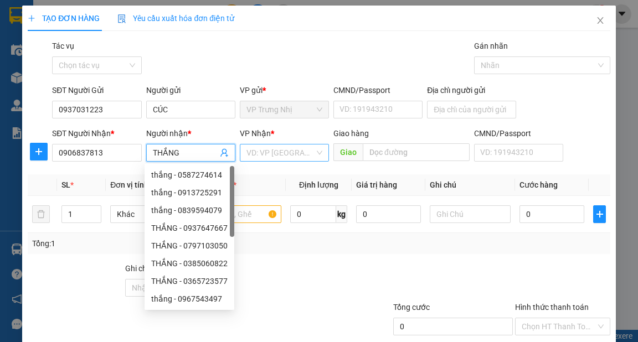
click at [299, 144] on input "search" at bounding box center [280, 152] width 68 height 17
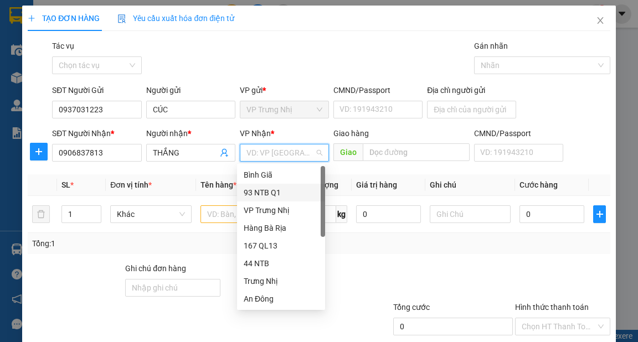
click at [277, 193] on div "93 NTB Q1" at bounding box center [281, 193] width 75 height 12
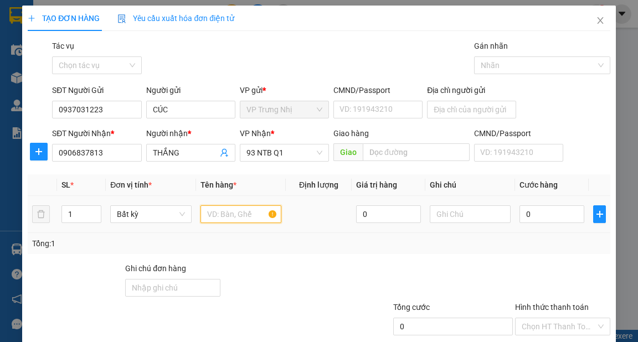
click at [234, 213] on input "text" at bounding box center [240, 214] width 81 height 18
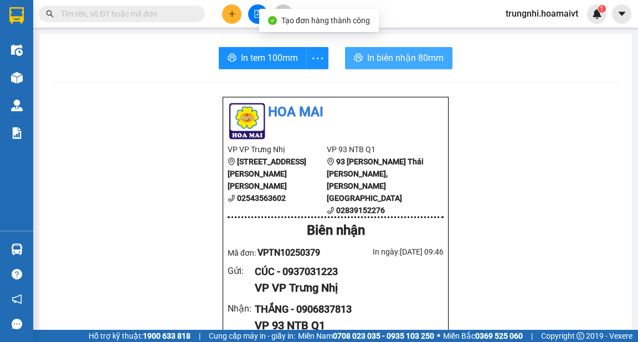
click at [396, 58] on span "In biên nhận 80mm" at bounding box center [405, 58] width 76 height 14
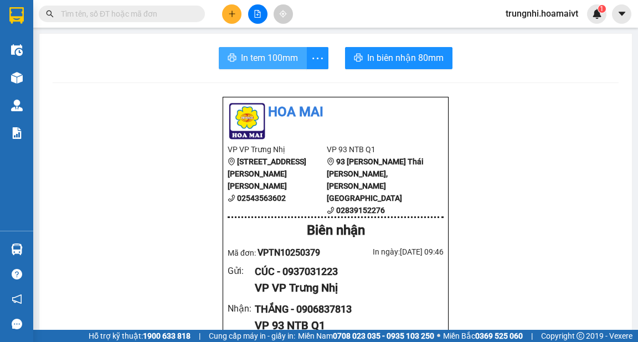
click at [250, 60] on span "In tem 100mm" at bounding box center [269, 58] width 57 height 14
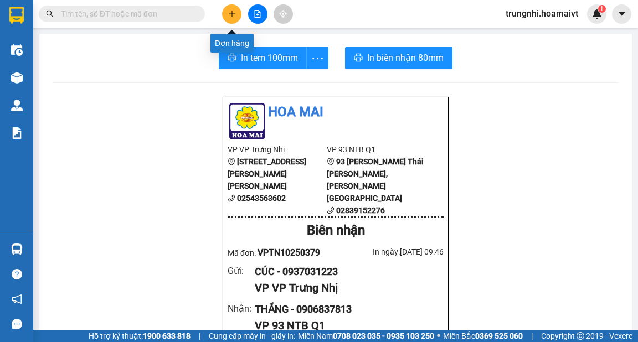
click at [235, 14] on icon "plus" at bounding box center [232, 14] width 8 height 8
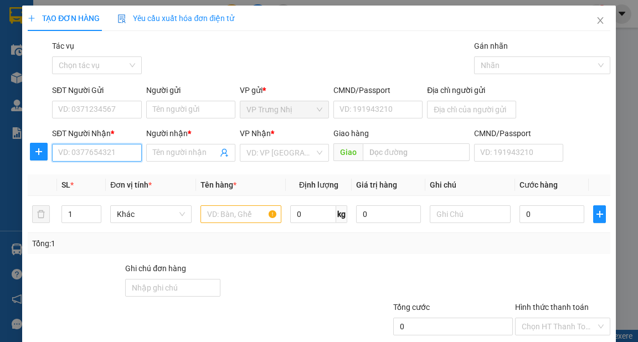
click at [100, 151] on input "SĐT Người Nhận *" at bounding box center [96, 153] width 89 height 18
click at [82, 156] on input "SĐT Người Nhận *" at bounding box center [96, 153] width 89 height 18
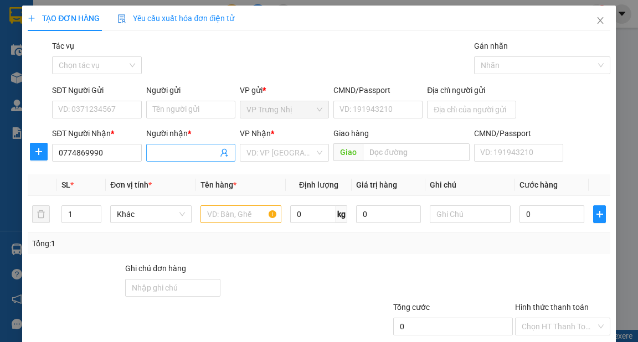
click at [175, 154] on input "Người nhận *" at bounding box center [185, 153] width 65 height 12
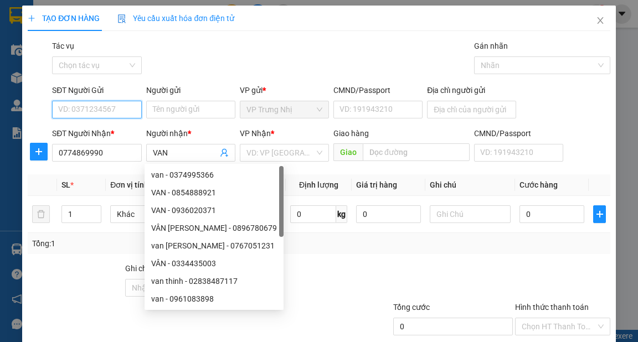
click at [81, 107] on input "SĐT Người Gửi" at bounding box center [96, 110] width 89 height 18
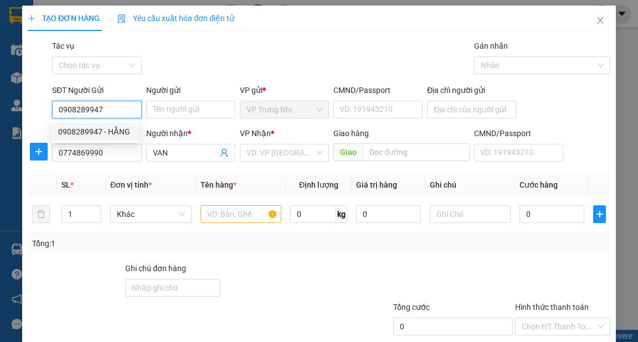
click at [80, 131] on div "0908289947 - HẰNG" at bounding box center [95, 132] width 75 height 12
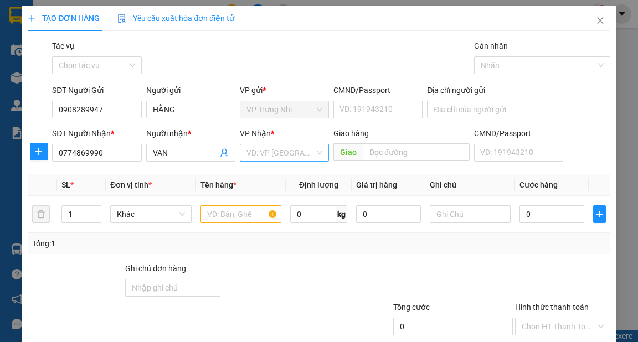
click at [283, 155] on input "search" at bounding box center [280, 152] width 68 height 17
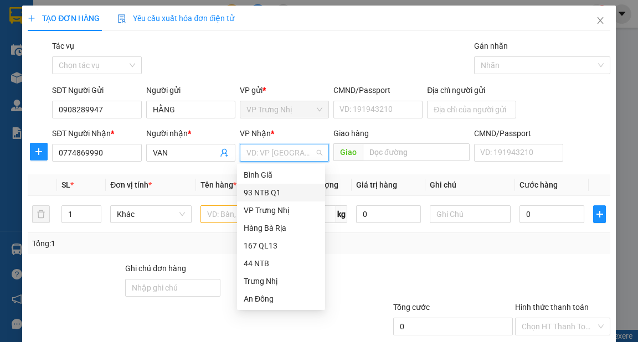
click at [264, 188] on div "93 NTB Q1" at bounding box center [281, 193] width 75 height 12
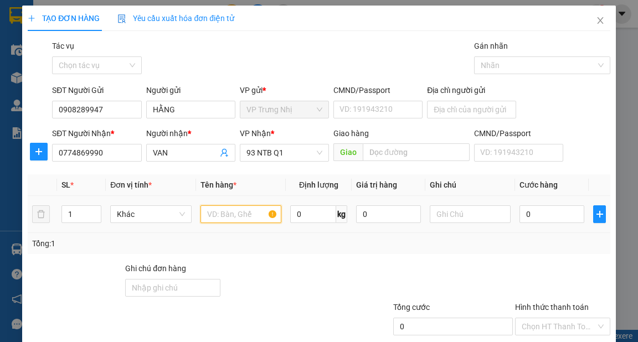
click at [245, 211] on input "text" at bounding box center [240, 214] width 81 height 18
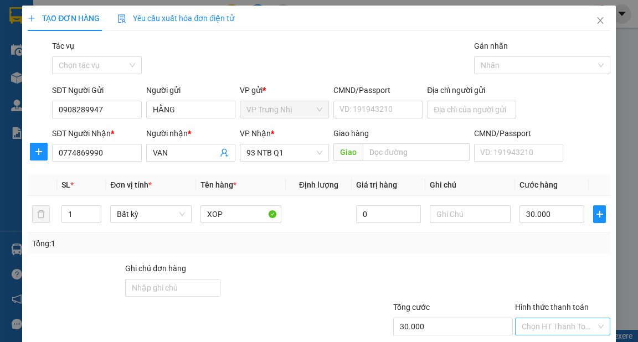
click at [562, 318] on input "Hình thức thanh toán" at bounding box center [559, 326] width 74 height 17
drag, startPoint x: 569, startPoint y: 281, endPoint x: 594, endPoint y: 300, distance: 30.5
click at [569, 342] on div "Tại văn phòng" at bounding box center [556, 348] width 81 height 12
drag, startPoint x: 585, startPoint y: 310, endPoint x: 637, endPoint y: 337, distance: 59.2
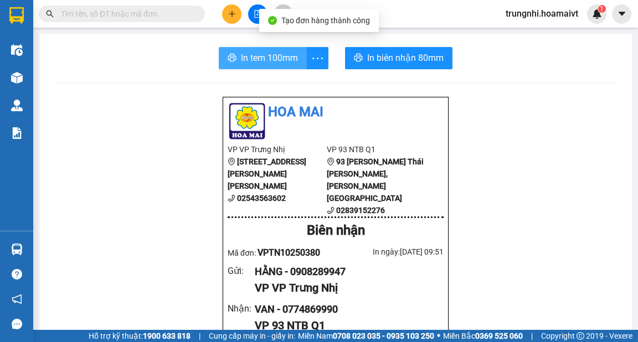
click at [267, 55] on span "In tem 100mm" at bounding box center [269, 58] width 57 height 14
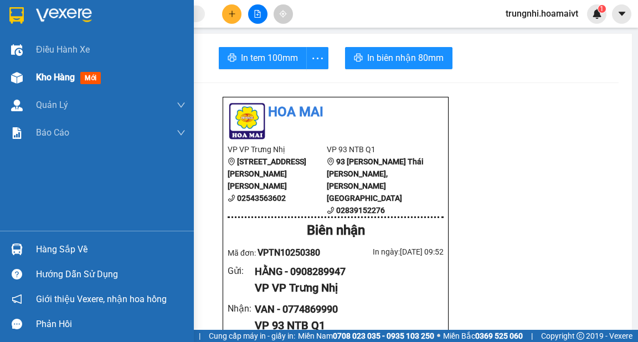
click at [20, 77] on img at bounding box center [17, 78] width 12 height 12
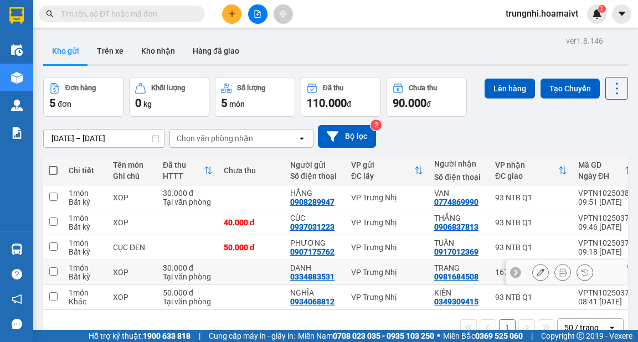
click at [53, 275] on input "checkbox" at bounding box center [53, 271] width 8 height 8
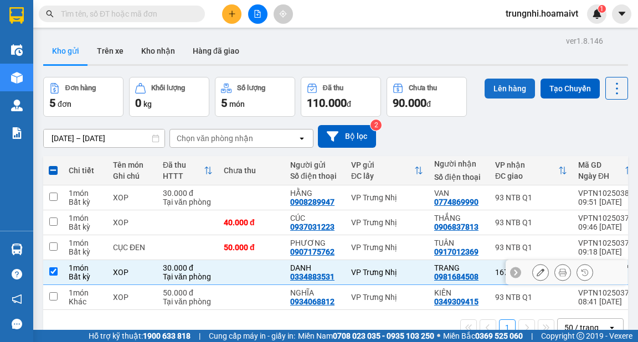
click at [512, 90] on button "Lên hàng" at bounding box center [509, 89] width 50 height 20
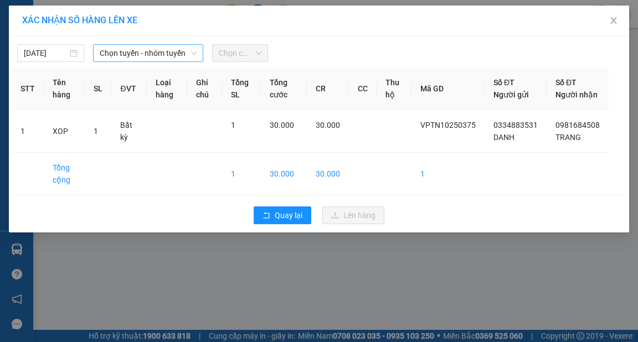
click at [159, 55] on span "Chọn tuyến - nhóm tuyến" at bounding box center [148, 53] width 97 height 17
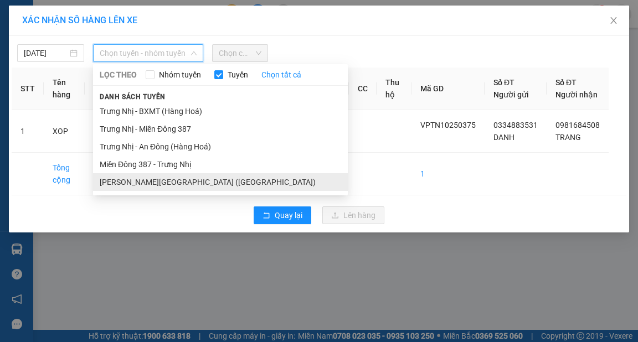
click at [177, 182] on li "Trưng Nhị - [GEOGRAPHIC_DATA] ([GEOGRAPHIC_DATA])" at bounding box center [220, 182] width 255 height 18
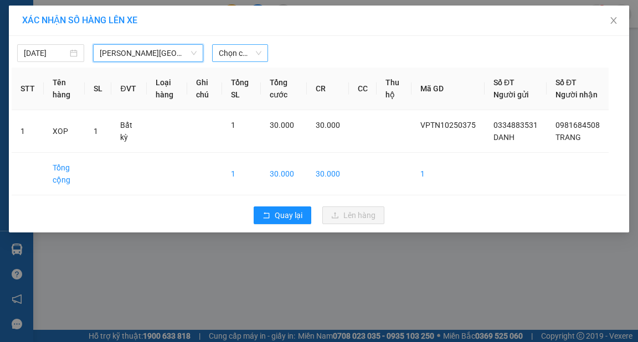
click at [244, 51] on span "Chọn chuyến" at bounding box center [240, 53] width 43 height 17
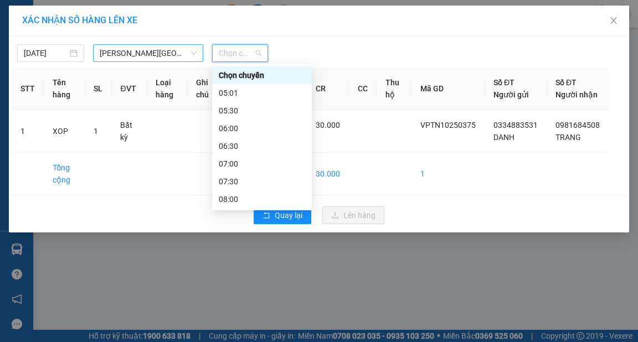
click at [159, 51] on span "Trưng Nhị - [GEOGRAPHIC_DATA] ([GEOGRAPHIC_DATA])" at bounding box center [148, 53] width 97 height 17
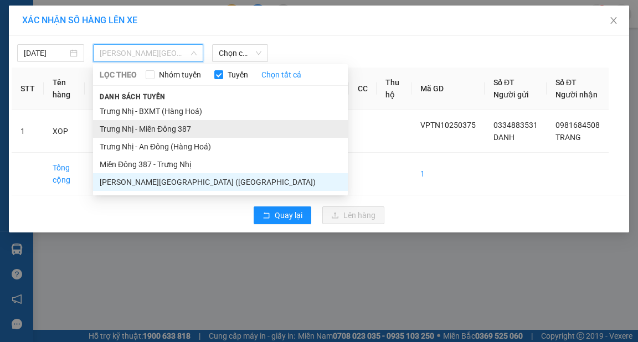
click at [164, 129] on li "Trưng Nhị - Miền Đông 387" at bounding box center [220, 129] width 255 height 18
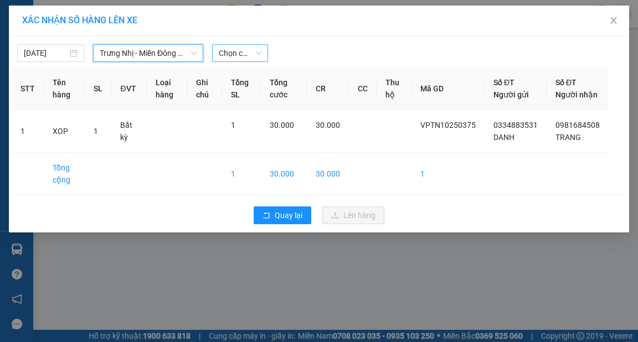
click at [228, 54] on span "Chọn chuyến" at bounding box center [240, 53] width 43 height 17
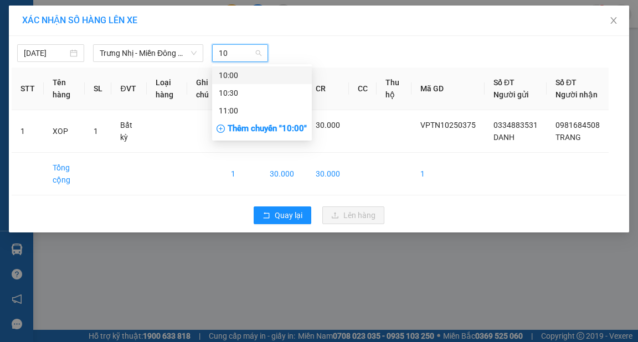
click at [244, 79] on div "10:00" at bounding box center [262, 75] width 86 height 12
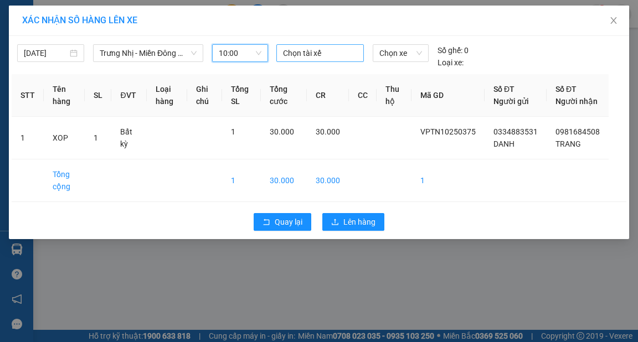
click at [309, 51] on div at bounding box center [320, 53] width 82 height 13
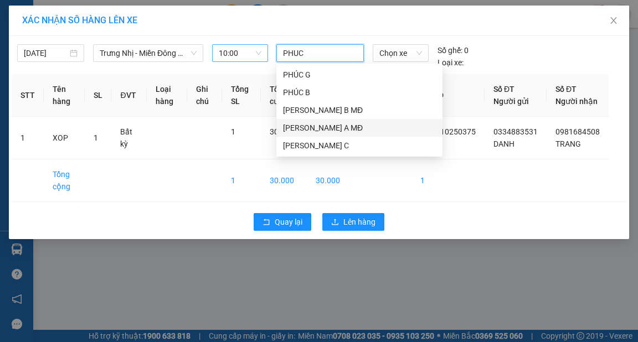
click at [312, 130] on div "PHÚC A MĐ" at bounding box center [359, 128] width 153 height 12
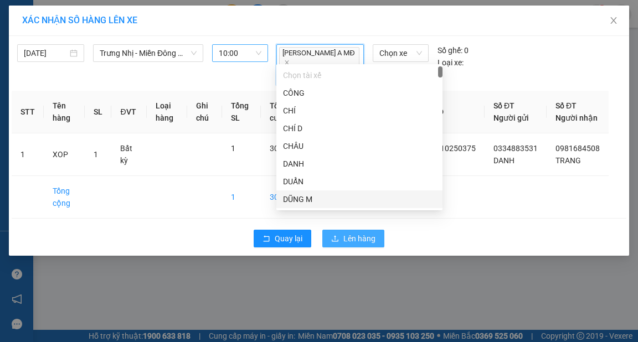
click at [348, 234] on span "Lên hàng" at bounding box center [359, 239] width 32 height 12
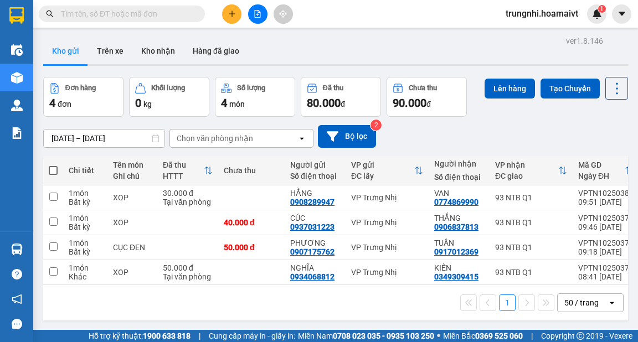
click at [228, 12] on icon "plus" at bounding box center [232, 14] width 8 height 8
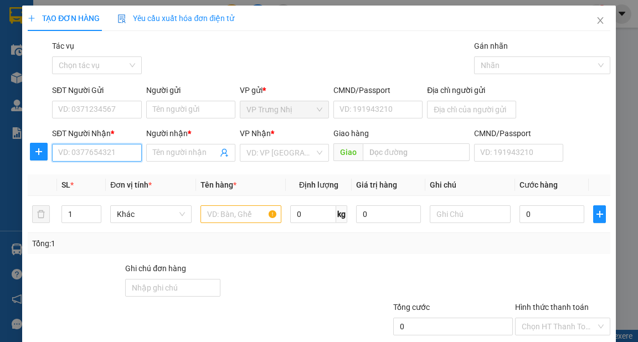
click at [76, 146] on input "SĐT Người Nhận *" at bounding box center [96, 153] width 89 height 18
click at [73, 154] on input "SĐT Người Nhận *" at bounding box center [96, 153] width 89 height 18
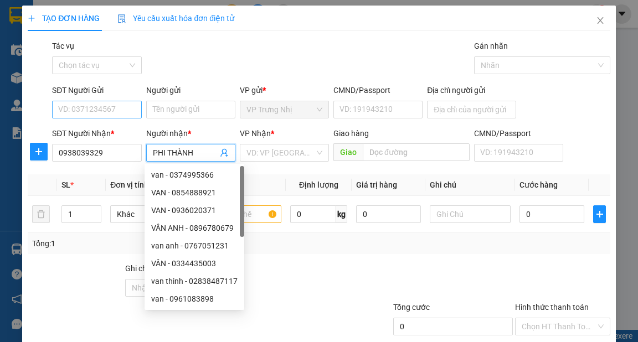
type input "PHI THÀNH"
click at [91, 109] on input "SĐT Người Gửi" at bounding box center [96, 110] width 89 height 18
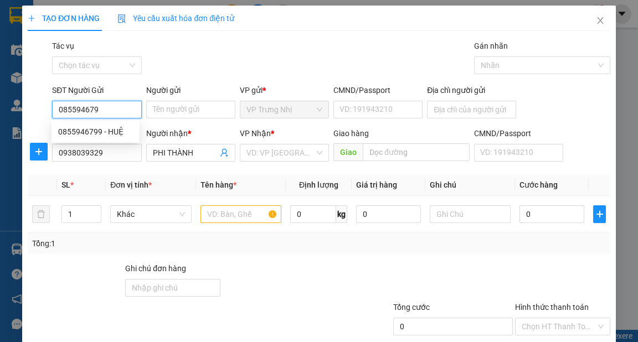
type input "0855946799"
click at [91, 128] on div "0855946799 - HUỆ" at bounding box center [95, 132] width 75 height 12
type input "HUỆ"
type input "0855946799"
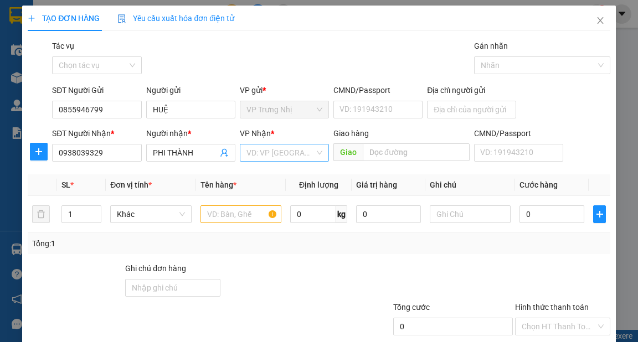
click at [272, 149] on input "search" at bounding box center [280, 152] width 68 height 17
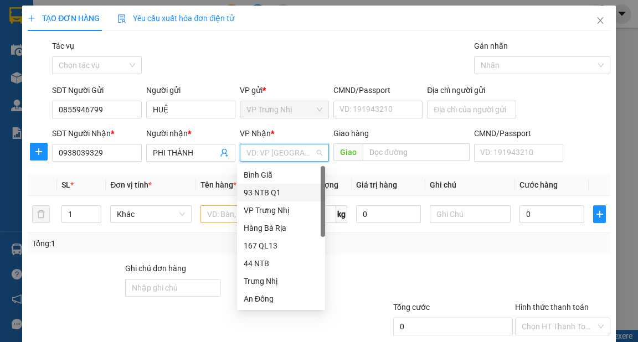
click at [264, 193] on div "93 NTB Q1" at bounding box center [281, 193] width 75 height 12
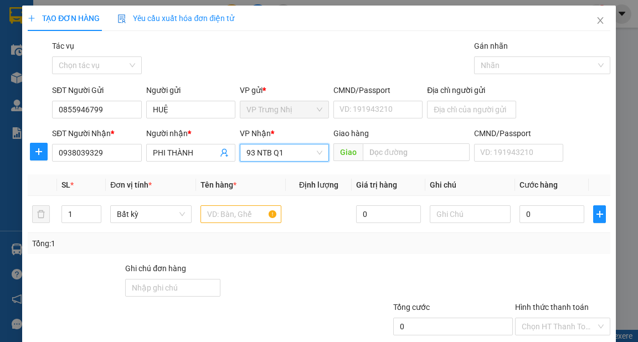
click at [283, 158] on span "93 NTB Q1" at bounding box center [284, 152] width 76 height 17
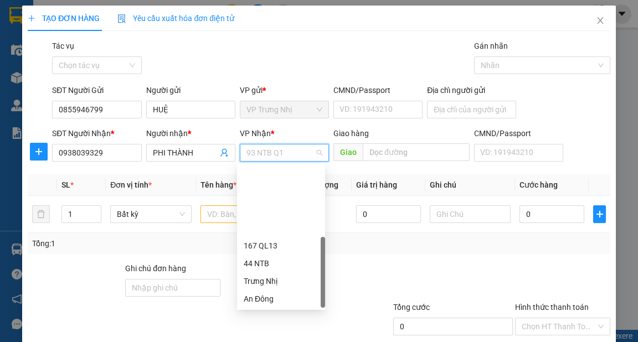
scroll to position [89, 0]
click at [282, 231] on div "PV Miền Tây" at bounding box center [281, 228] width 75 height 12
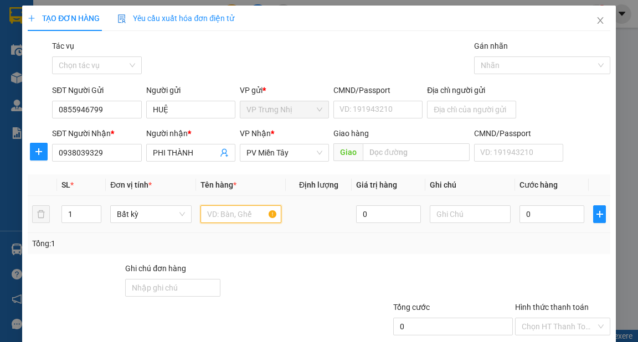
click at [234, 213] on input "text" at bounding box center [240, 214] width 81 height 18
type input "XOP"
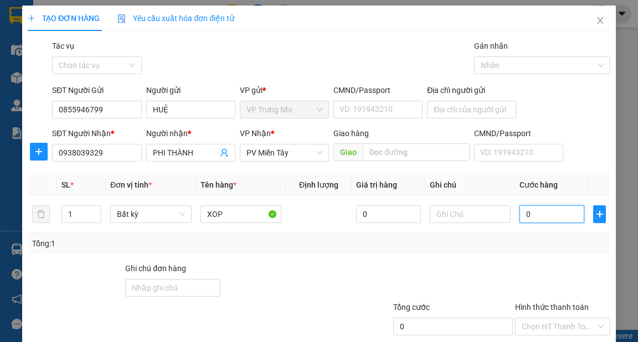
type input "3"
type input "30"
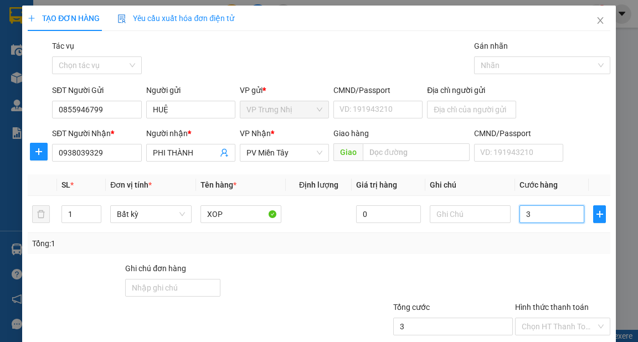
type input "30"
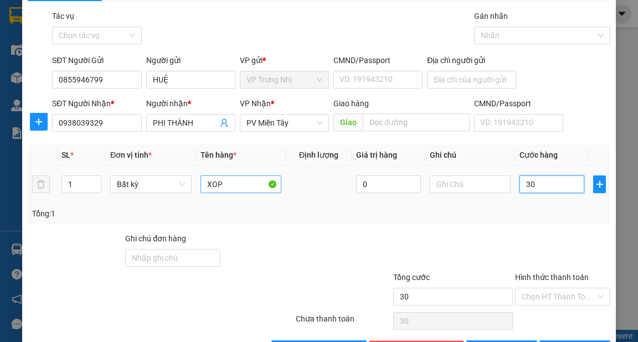
scroll to position [66, 0]
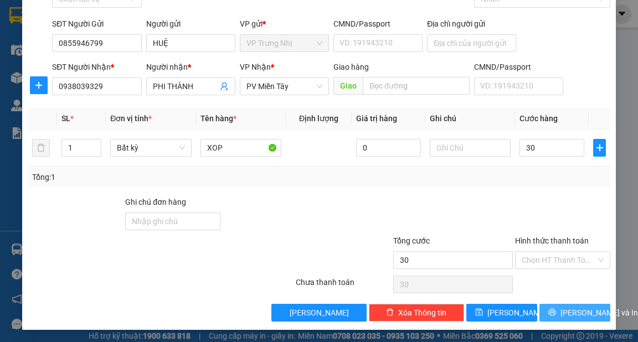
type input "30.000"
click at [574, 312] on span "[PERSON_NAME] và In" at bounding box center [599, 313] width 78 height 12
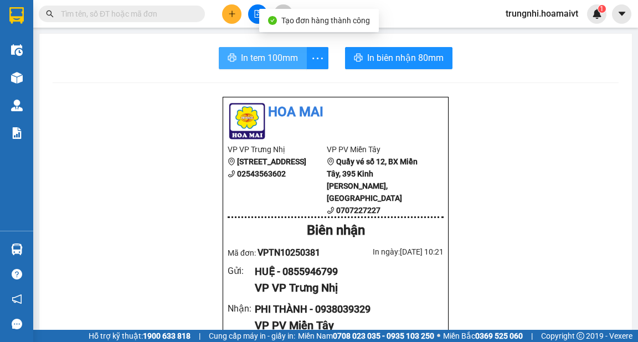
drag, startPoint x: 277, startPoint y: 64, endPoint x: 299, endPoint y: 86, distance: 31.7
click at [277, 64] on span "In tem 100mm" at bounding box center [269, 58] width 57 height 14
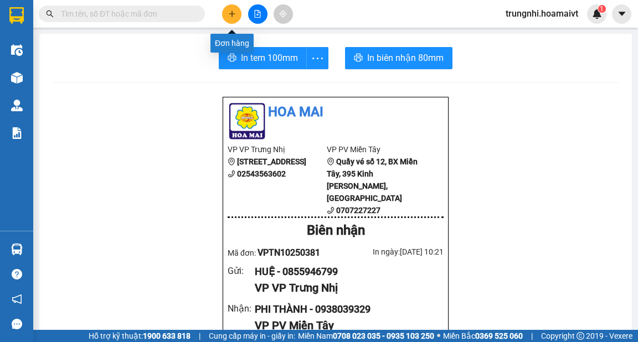
click at [235, 13] on icon "plus" at bounding box center [232, 14] width 8 height 8
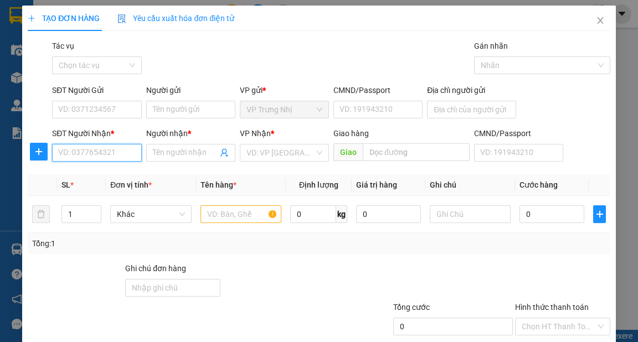
click at [100, 154] on input "SĐT Người Nhận *" at bounding box center [96, 153] width 89 height 18
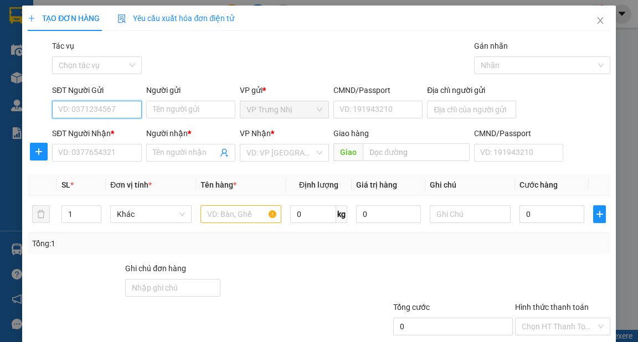
click at [105, 112] on input "SĐT Người Gửi" at bounding box center [96, 110] width 89 height 18
click at [124, 110] on input "0902919" at bounding box center [96, 110] width 89 height 18
type input "0902619848"
click at [125, 132] on div "0902619848 - nguyet" at bounding box center [95, 132] width 75 height 12
type input "nguyet"
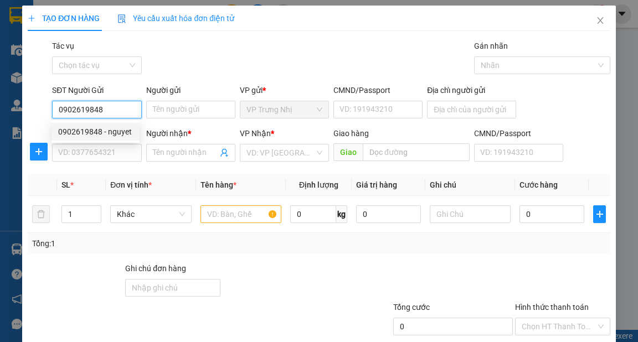
type input "0918212083"
type input "THÀNH"
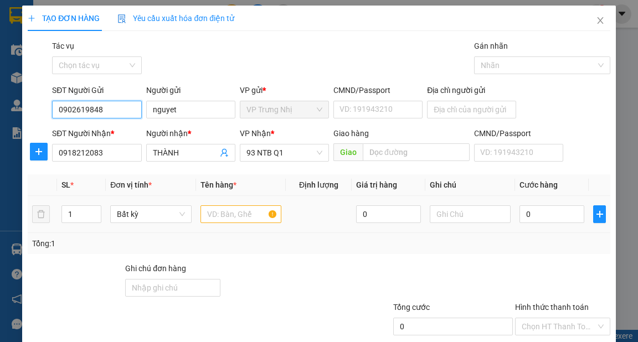
type input "0902619848"
click at [222, 213] on input "text" at bounding box center [240, 214] width 81 height 18
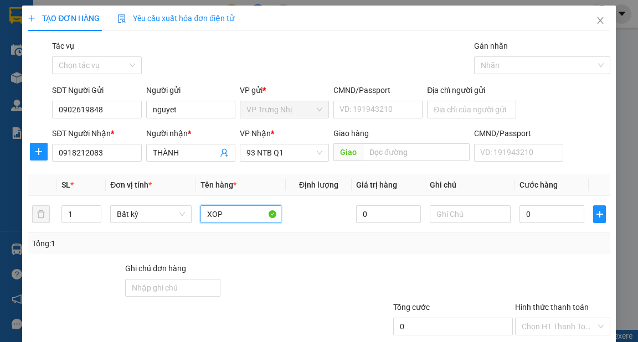
type input "XOP"
type input "3"
type input "30"
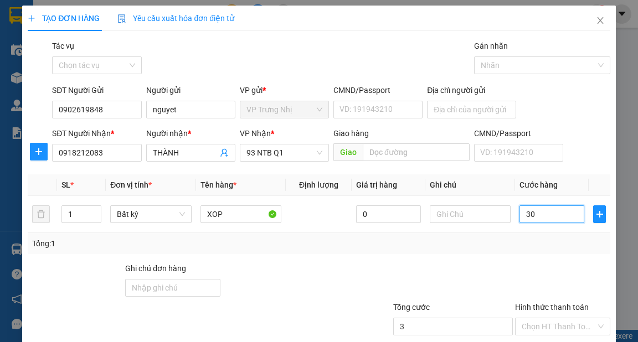
type input "30"
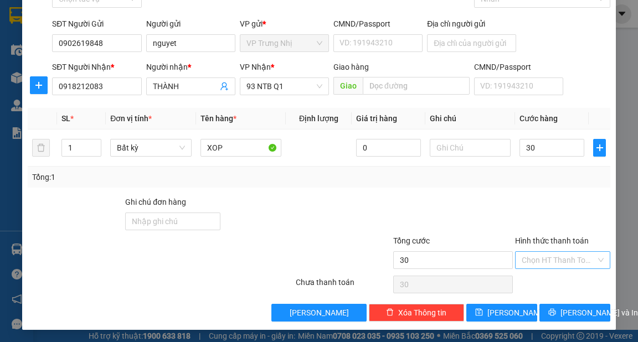
type input "30.000"
click at [553, 261] on input "Hình thức thanh toán" at bounding box center [559, 260] width 74 height 17
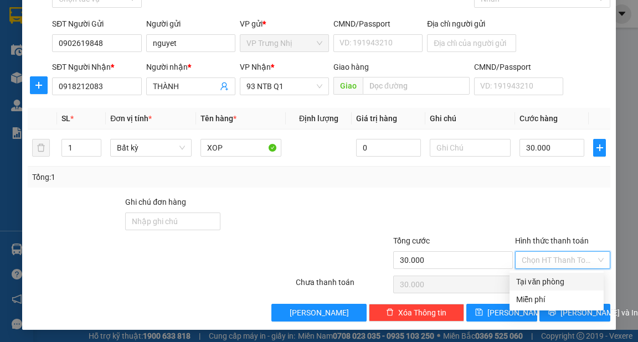
drag, startPoint x: 553, startPoint y: 286, endPoint x: 579, endPoint y: 303, distance: 31.3
click at [551, 287] on div "Tại văn phòng" at bounding box center [556, 282] width 81 height 12
type input "0"
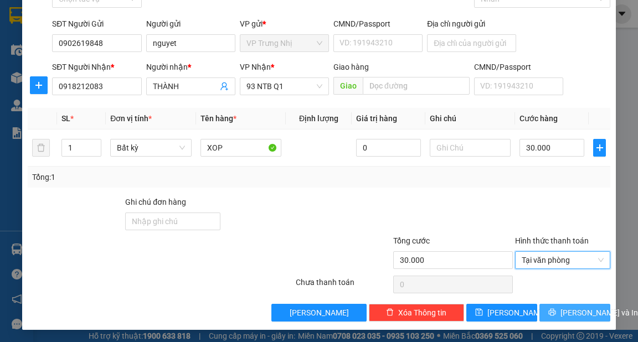
drag, startPoint x: 578, startPoint y: 312, endPoint x: 606, endPoint y: 317, distance: 28.8
click at [577, 312] on span "[PERSON_NAME] và In" at bounding box center [599, 313] width 78 height 12
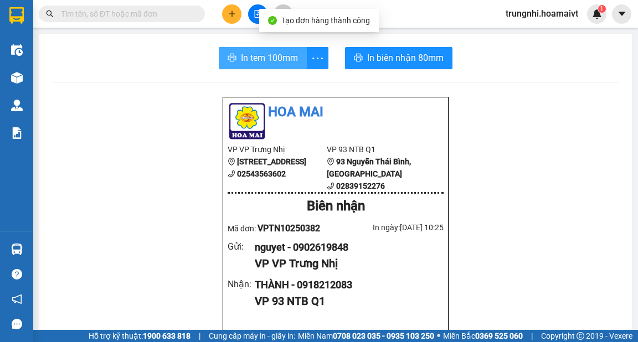
click at [260, 62] on span "In tem 100mm" at bounding box center [269, 58] width 57 height 14
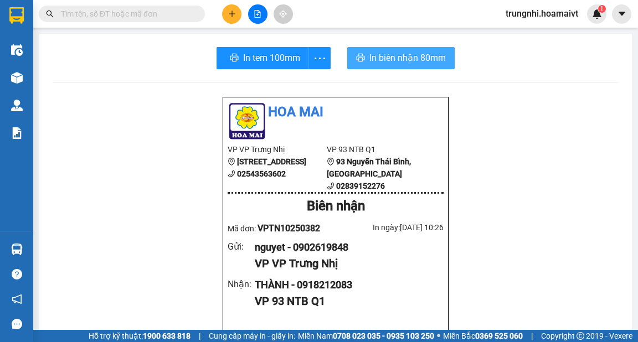
click at [391, 59] on span "In biên nhận 80mm" at bounding box center [407, 58] width 76 height 14
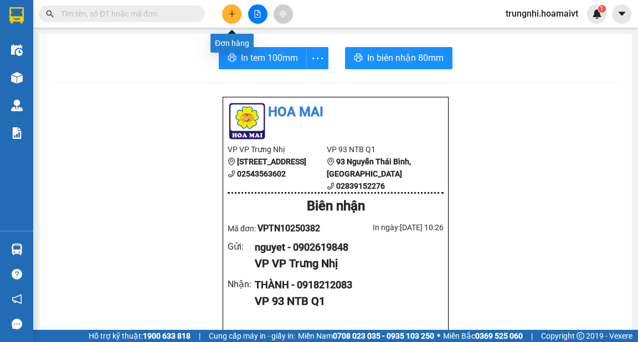
click at [234, 16] on icon "plus" at bounding box center [232, 14] width 8 height 8
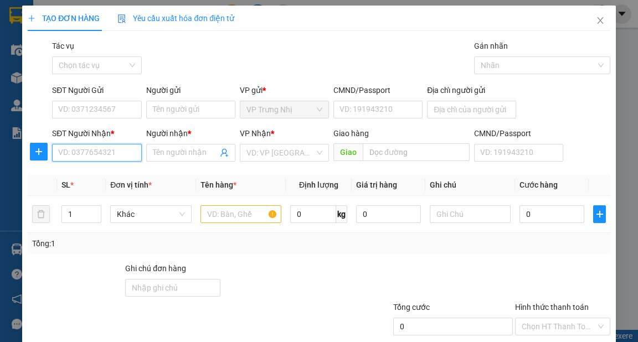
click at [114, 154] on input "SĐT Người Nhận *" at bounding box center [96, 153] width 89 height 18
drag, startPoint x: 96, startPoint y: 150, endPoint x: 140, endPoint y: 152, distance: 43.8
click at [97, 151] on input "SĐT Người Nhận *" at bounding box center [96, 153] width 89 height 18
type input "0937318750"
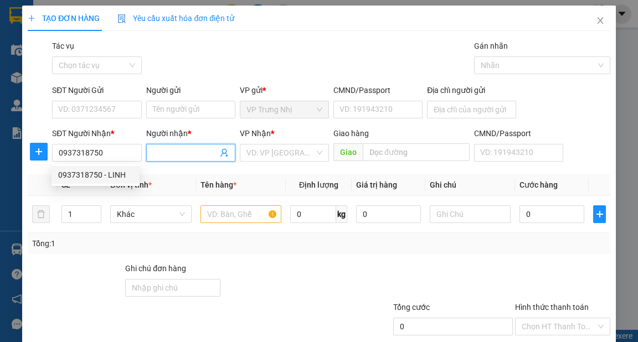
click at [173, 152] on input "Người nhận *" at bounding box center [185, 153] width 65 height 12
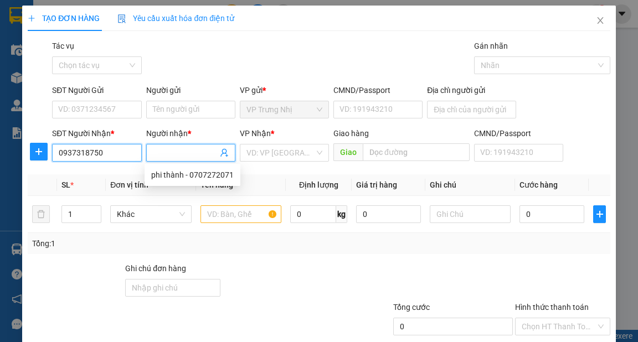
click at [127, 155] on input "0937318750" at bounding box center [96, 153] width 89 height 18
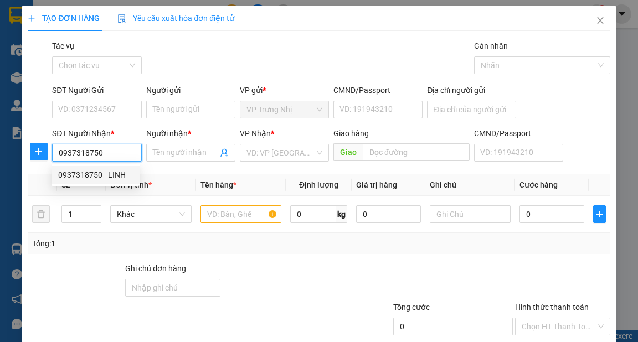
drag, startPoint x: 128, startPoint y: 175, endPoint x: 140, endPoint y: 176, distance: 11.1
click at [128, 175] on div "0937318750 - LINH" at bounding box center [95, 175] width 75 height 12
type input "LINH"
type input "077305002876"
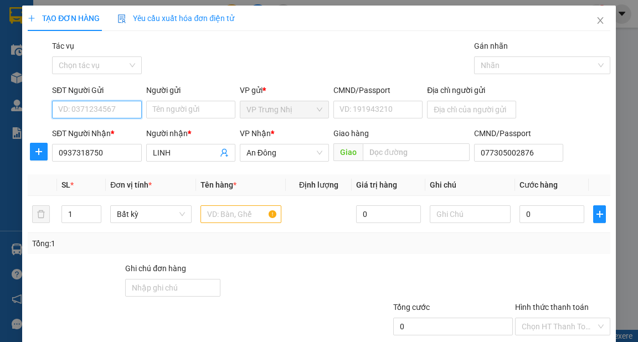
click at [125, 111] on input "SĐT Người Gửi" at bounding box center [96, 110] width 89 height 18
click at [115, 131] on div "0909668184 - PHÚ" at bounding box center [95, 132] width 75 height 12
type input "0909668184"
type input "PHÚ"
click at [236, 212] on input "text" at bounding box center [240, 214] width 81 height 18
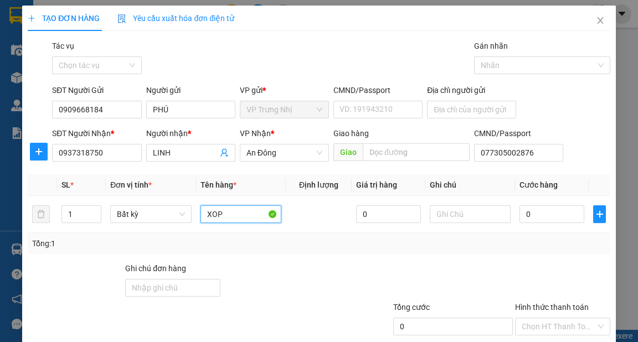
type input "XOP"
type input "3"
type input "30"
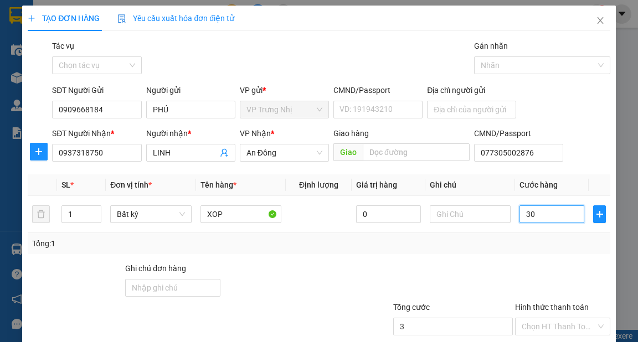
type input "30"
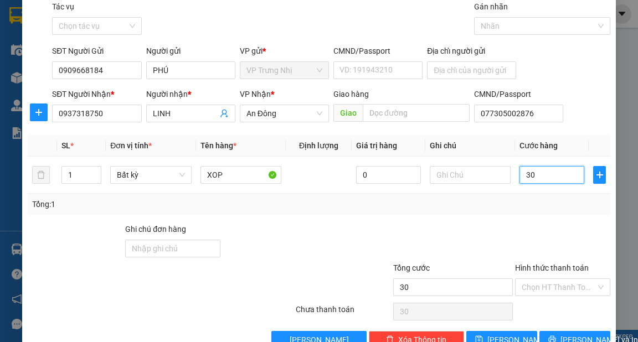
scroll to position [66, 0]
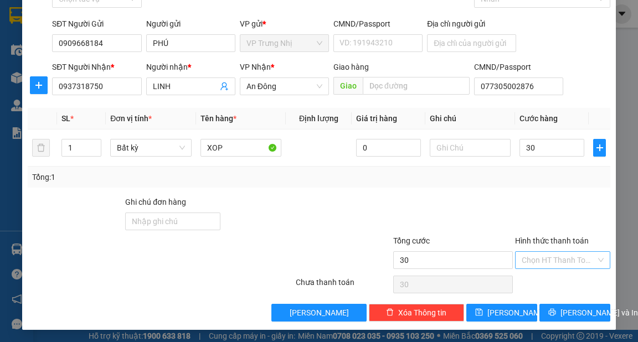
type input "30.000"
click at [544, 259] on input "Hình thức thanh toán" at bounding box center [559, 260] width 74 height 17
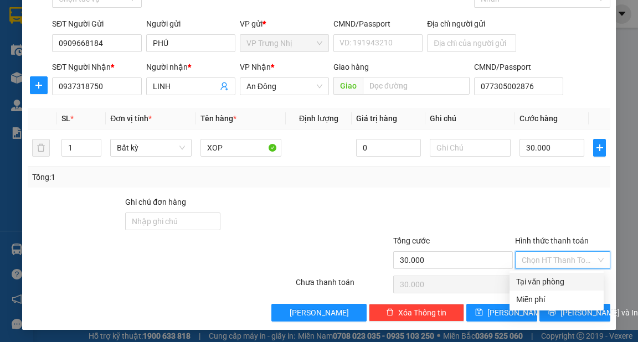
drag, startPoint x: 550, startPoint y: 277, endPoint x: 560, endPoint y: 288, distance: 14.9
click at [550, 277] on div "Tại văn phòng" at bounding box center [556, 282] width 81 height 12
type input "0"
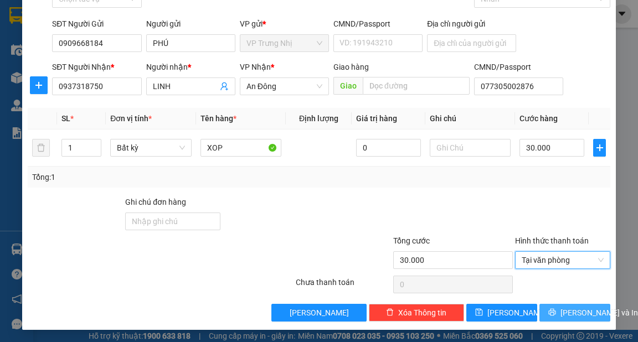
click at [574, 319] on button "[PERSON_NAME] và In" at bounding box center [574, 313] width 71 height 18
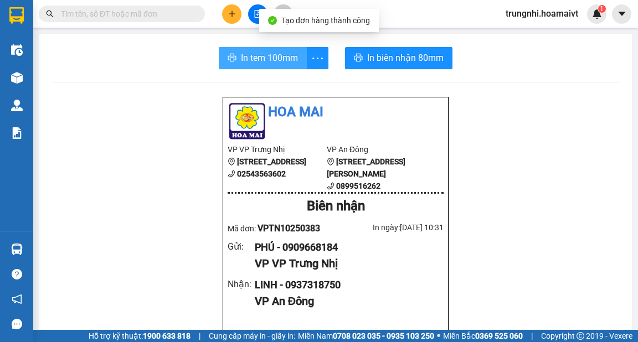
click at [295, 50] on button "In tem 100mm" at bounding box center [263, 58] width 88 height 22
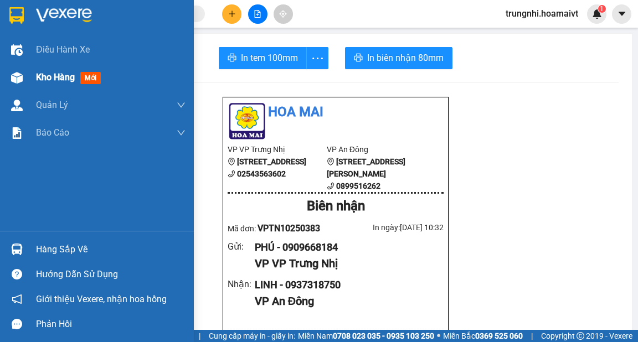
click at [24, 74] on div at bounding box center [16, 77] width 19 height 19
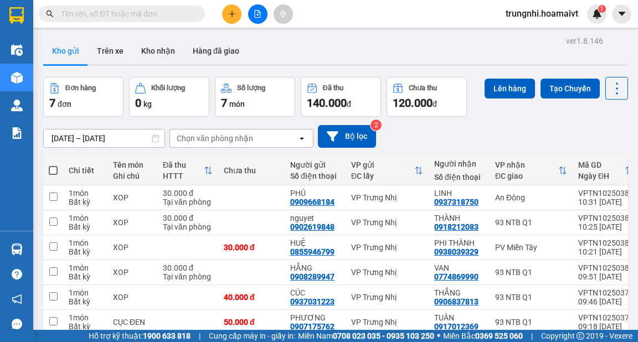
click at [233, 14] on icon "plus" at bounding box center [232, 14] width 8 height 8
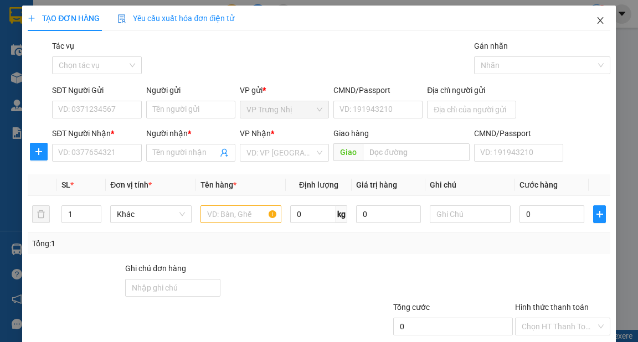
click at [596, 18] on icon "close" at bounding box center [600, 20] width 9 height 9
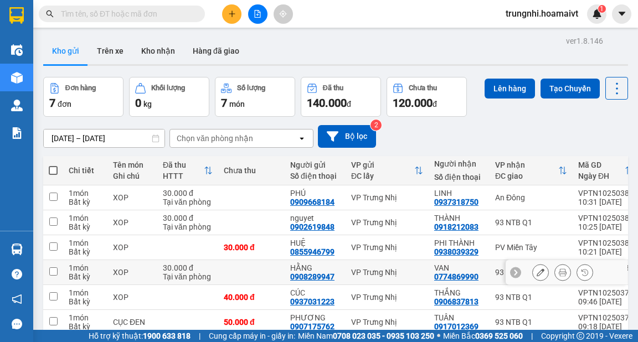
scroll to position [78, 0]
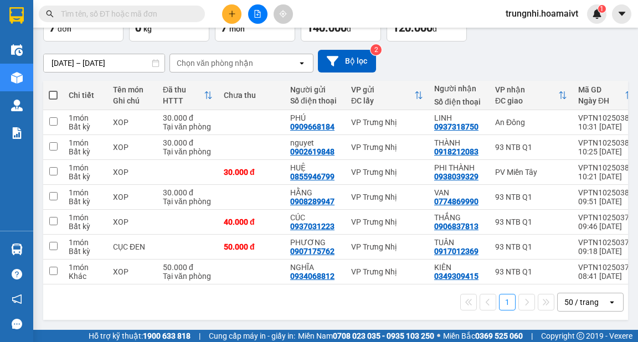
click at [55, 91] on span at bounding box center [53, 95] width 9 height 9
click at [53, 90] on input "checkbox" at bounding box center [53, 90] width 0 height 0
checkbox input "true"
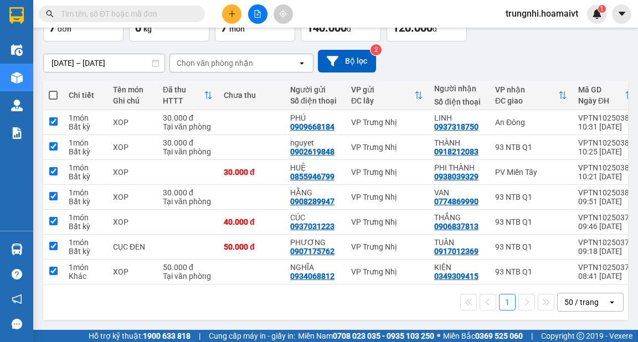
checkbox input "true"
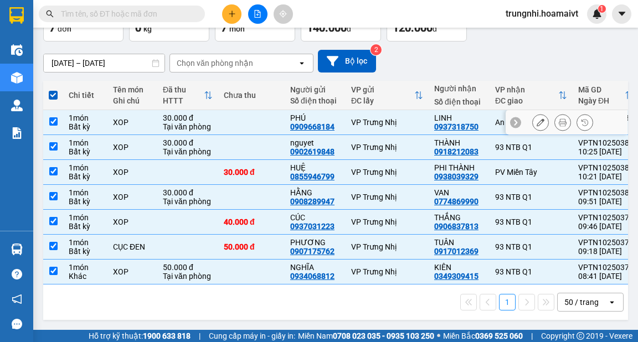
click at [60, 121] on td at bounding box center [53, 122] width 20 height 25
checkbox input "false"
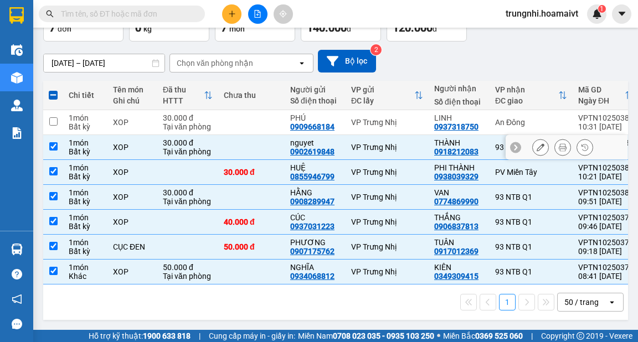
click at [59, 144] on td at bounding box center [53, 147] width 20 height 25
checkbox input "false"
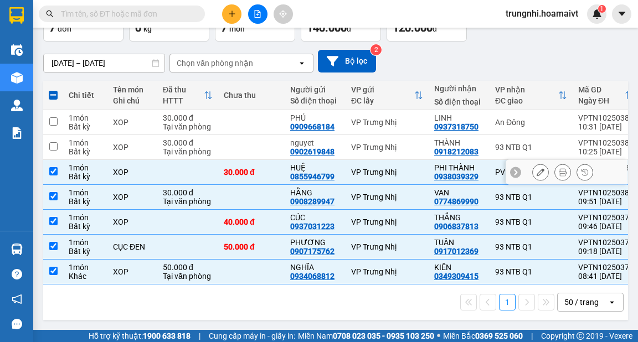
click at [66, 160] on td "1 món Bất kỳ" at bounding box center [85, 172] width 44 height 25
checkbox input "false"
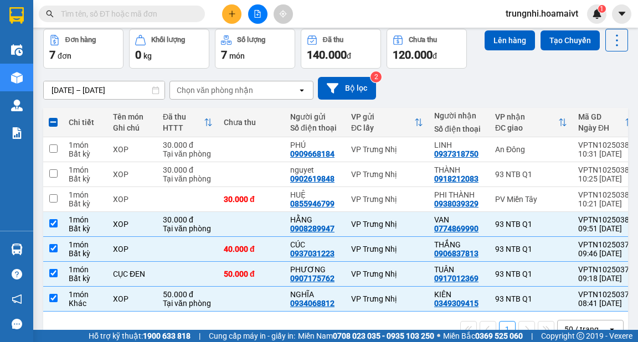
scroll to position [0, 0]
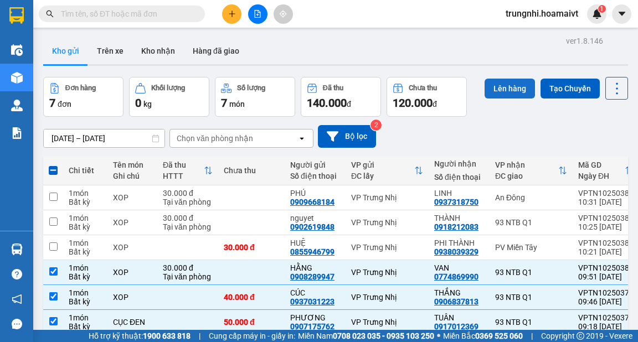
click at [495, 90] on button "Lên hàng" at bounding box center [509, 89] width 50 height 20
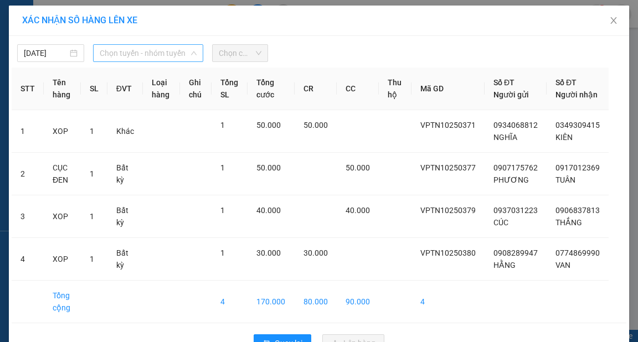
click at [146, 58] on span "Chọn tuyến - nhóm tuyến" at bounding box center [148, 53] width 97 height 17
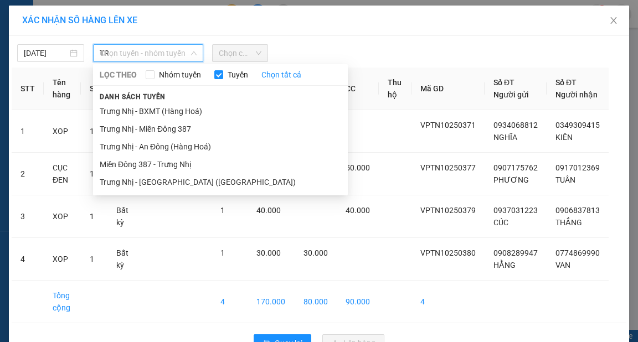
click at [175, 58] on input "TR" at bounding box center [144, 53] width 89 height 17
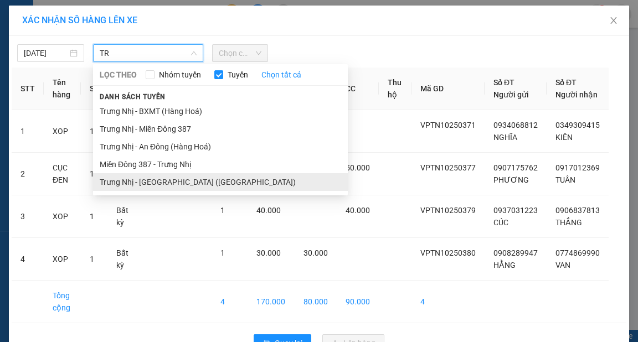
type input "TR"
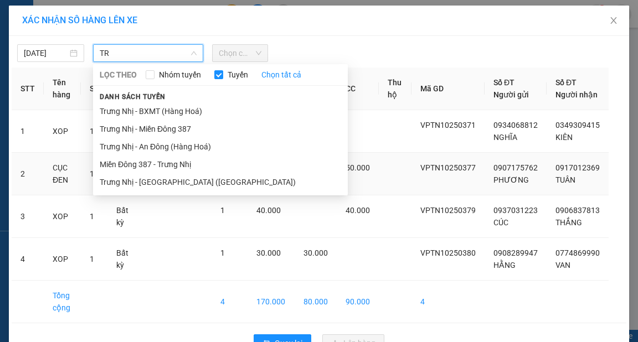
drag, startPoint x: 179, startPoint y: 184, endPoint x: 192, endPoint y: 177, distance: 14.6
click at [179, 184] on li "Trưng Nhị - [GEOGRAPHIC_DATA] ([GEOGRAPHIC_DATA])" at bounding box center [220, 182] width 255 height 18
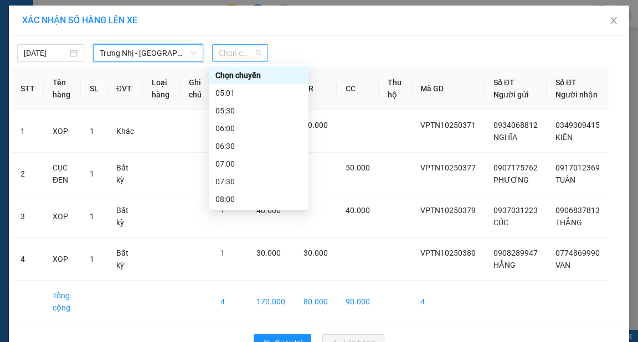
click at [232, 53] on span "Chọn chuyến" at bounding box center [240, 53] width 43 height 17
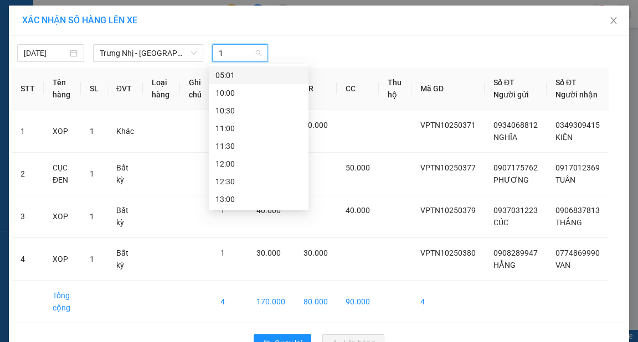
type input "11"
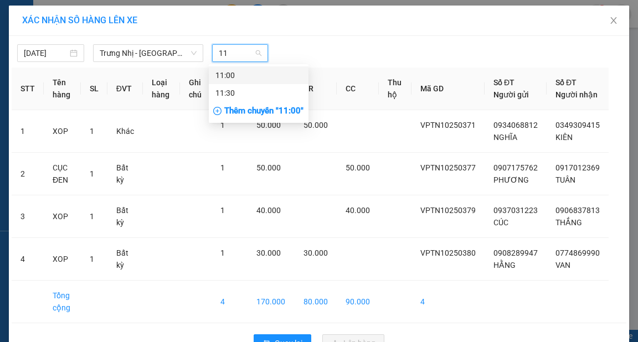
click at [230, 76] on div "11:00" at bounding box center [258, 75] width 86 height 12
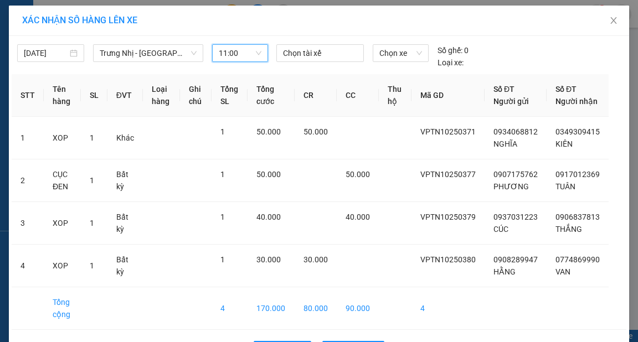
click at [302, 49] on div at bounding box center [320, 53] width 82 height 13
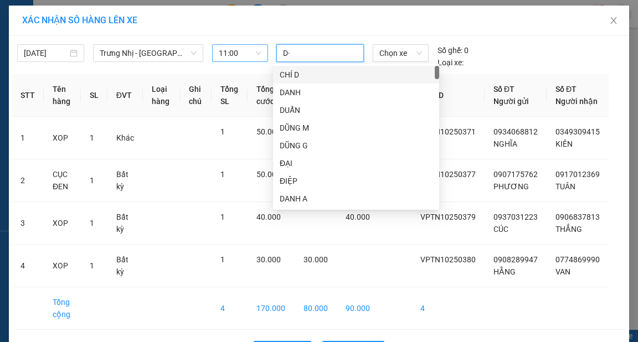
type input "D"
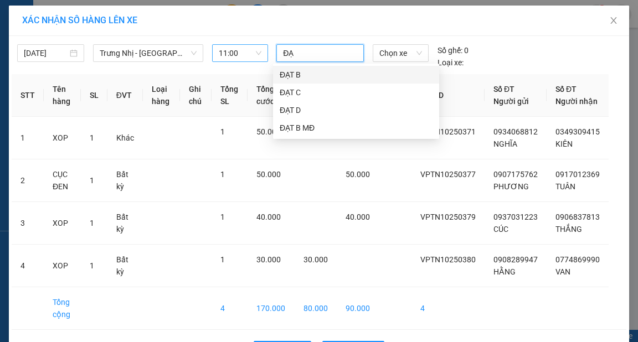
type input "ĐẠT"
click at [311, 75] on div "ĐẠT B" at bounding box center [356, 75] width 153 height 12
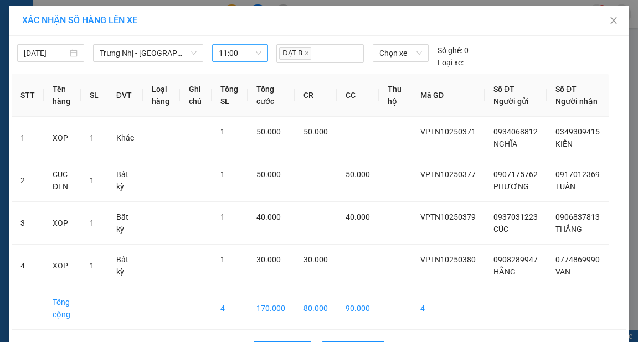
click at [497, 66] on div "ĐẠT B Chọn xe Số ghế: 0 Loại xe:" at bounding box center [400, 56] width 257 height 24
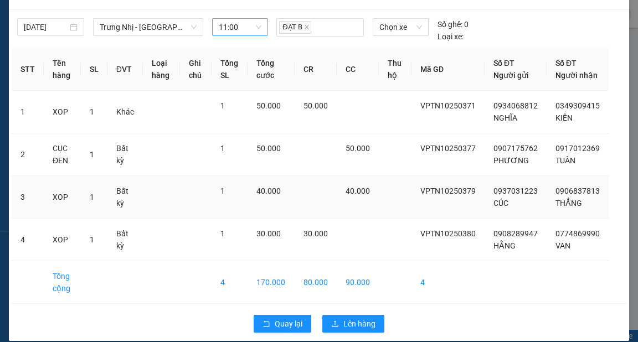
scroll to position [49, 0]
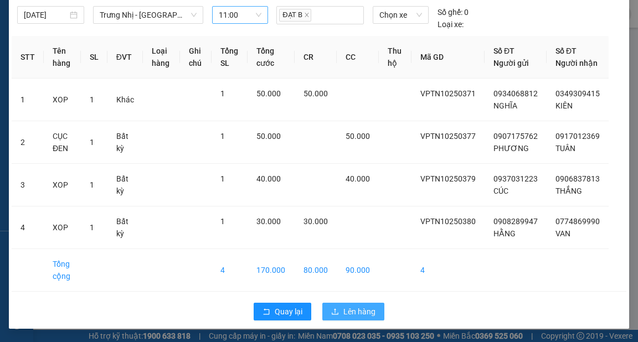
click at [367, 315] on span "Lên hàng" at bounding box center [359, 312] width 32 height 12
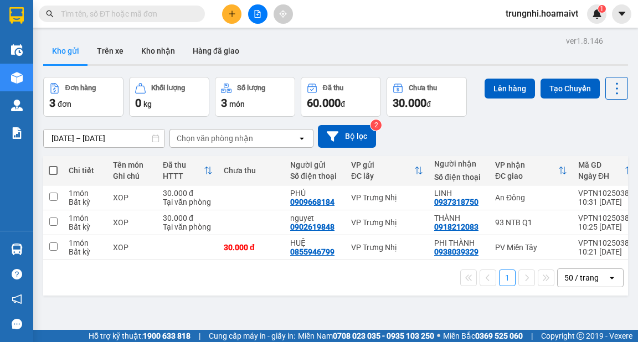
click at [236, 13] on button at bounding box center [231, 13] width 19 height 19
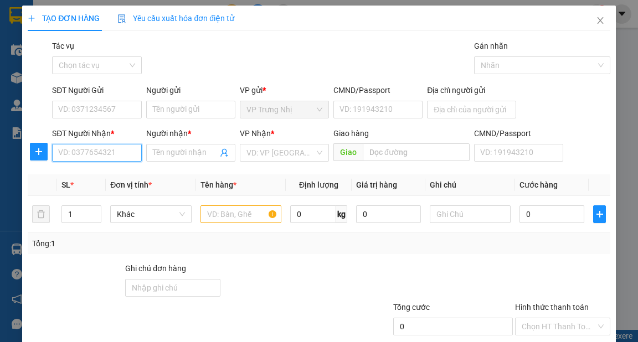
click at [109, 152] on input "SĐT Người Nhận *" at bounding box center [96, 153] width 89 height 18
type input "0948171832"
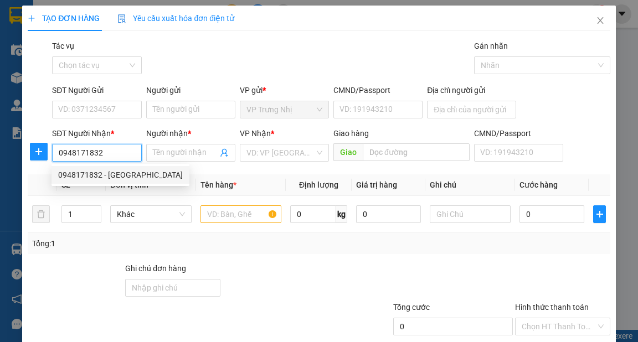
click at [139, 171] on div "0948171832 - [GEOGRAPHIC_DATA]" at bounding box center [120, 175] width 125 height 12
type input "[PERSON_NAME]"
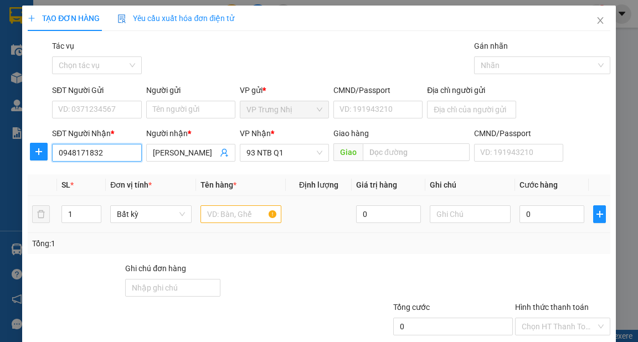
type input "0948171832"
click at [224, 213] on input "text" at bounding box center [240, 214] width 81 height 18
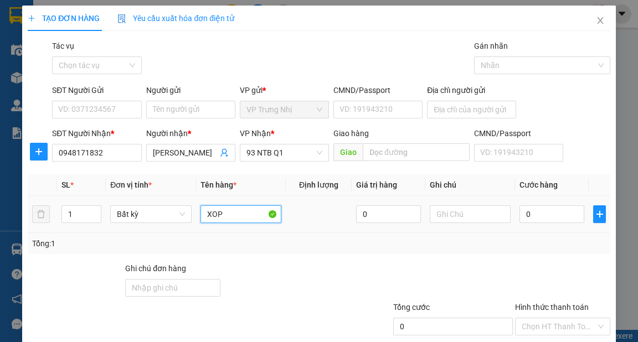
type input "XOP"
type input "4"
type input "40"
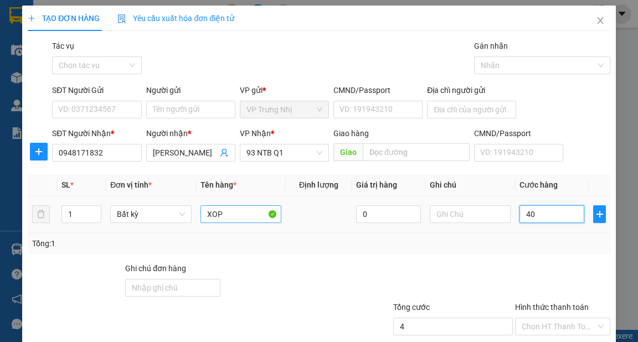
type input "40"
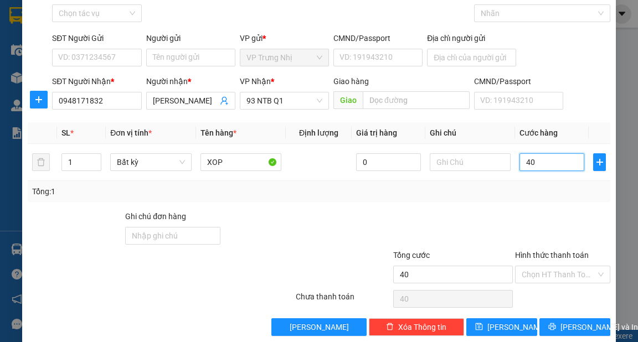
scroll to position [66, 0]
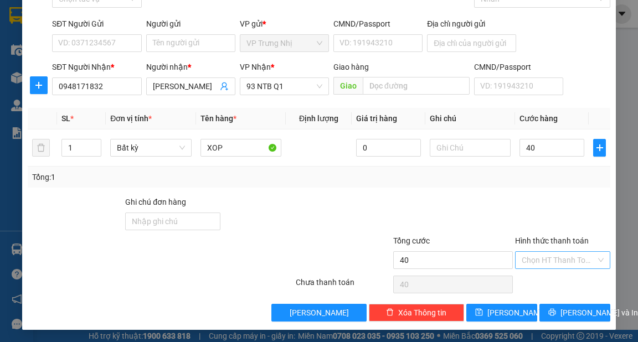
type input "40.000"
click at [540, 261] on input "Hình thức thanh toán" at bounding box center [559, 260] width 74 height 17
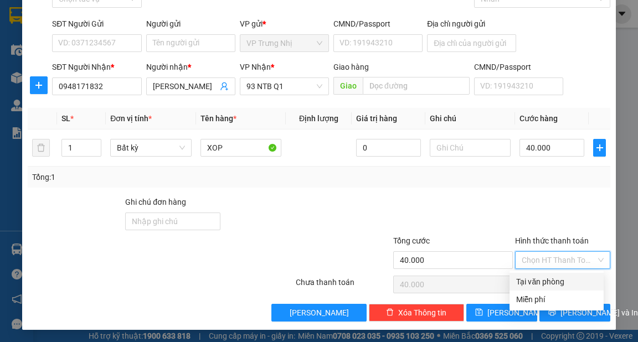
click at [549, 281] on div "Tại văn phòng" at bounding box center [556, 282] width 81 height 12
type input "0"
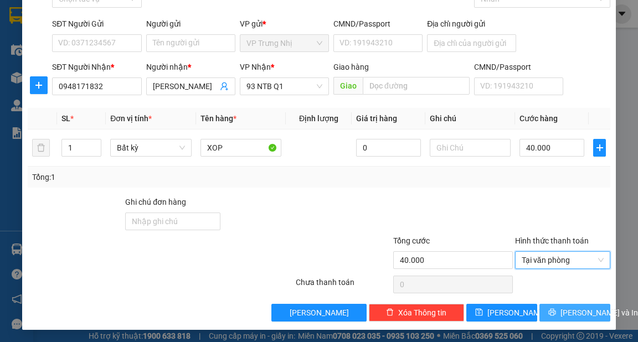
click at [573, 311] on span "[PERSON_NAME] và In" at bounding box center [599, 313] width 78 height 12
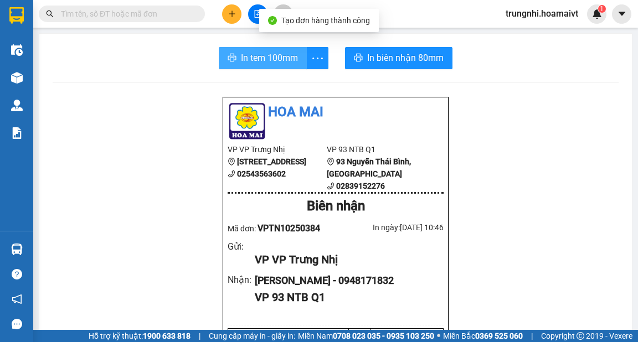
click at [279, 55] on span "In tem 100mm" at bounding box center [269, 58] width 57 height 14
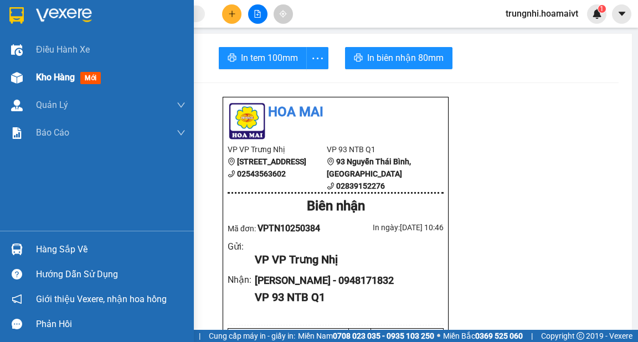
click at [20, 78] on img at bounding box center [17, 78] width 12 height 12
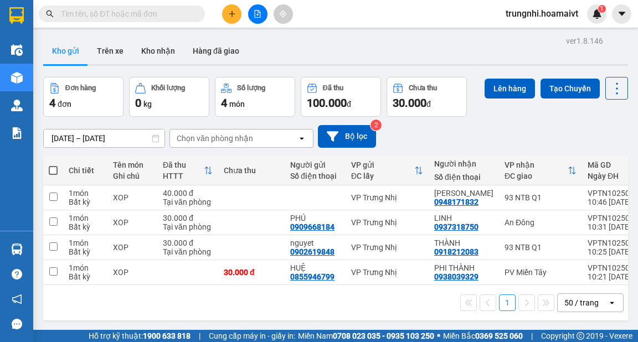
scroll to position [44, 0]
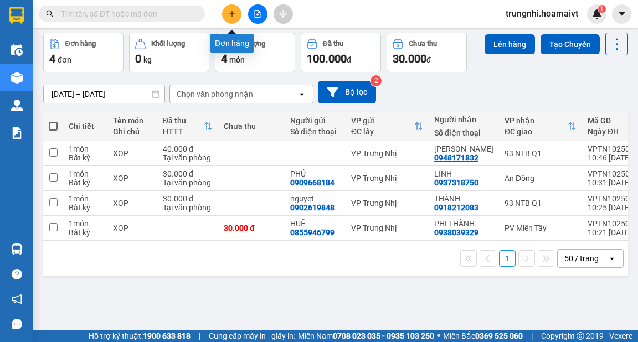
click at [236, 14] on button at bounding box center [231, 13] width 19 height 19
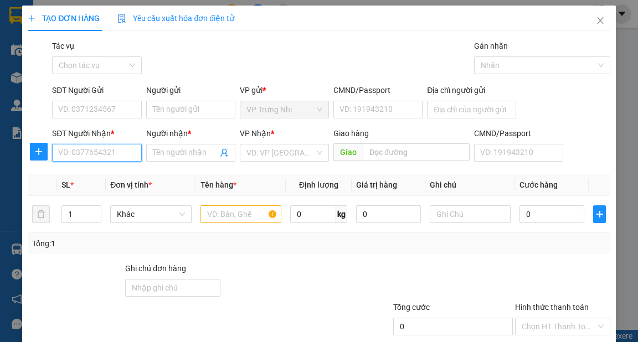
click at [95, 149] on input "SĐT Người Nhận *" at bounding box center [96, 153] width 89 height 18
click at [102, 157] on input "SĐT Người Nhận *" at bounding box center [96, 153] width 89 height 18
type input "0909299567"
click at [120, 178] on div "0909299567 - NƯƠNG" at bounding box center [98, 175] width 80 height 12
type input "NƯƠNG"
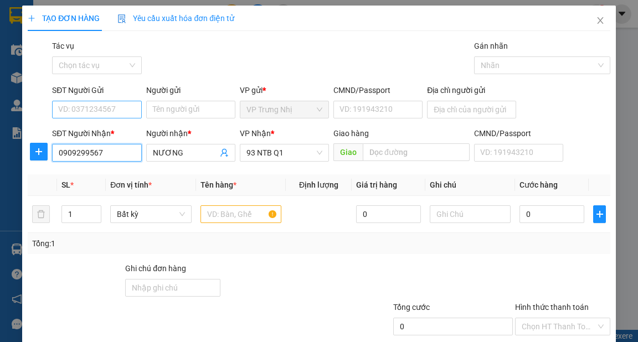
type input "0909299567"
click at [115, 115] on input "SĐT Người Gửi" at bounding box center [96, 110] width 89 height 18
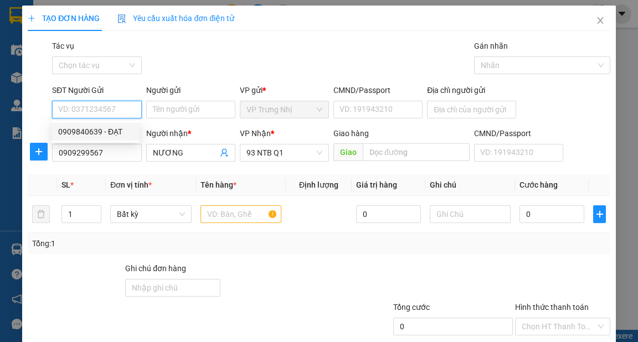
click at [128, 131] on div "0909840639 - ĐẠT" at bounding box center [95, 132] width 75 height 12
type input "0909840639"
type input "ĐẠT"
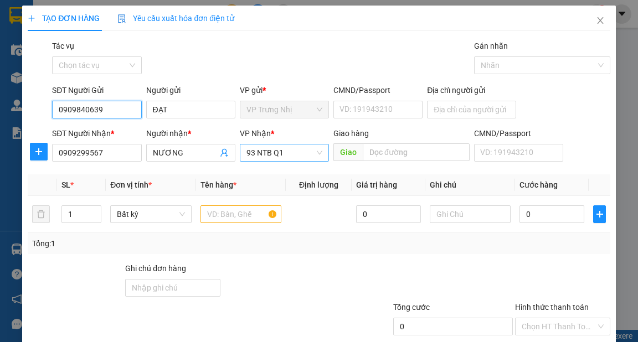
click at [311, 157] on span "93 NTB Q1" at bounding box center [284, 152] width 76 height 17
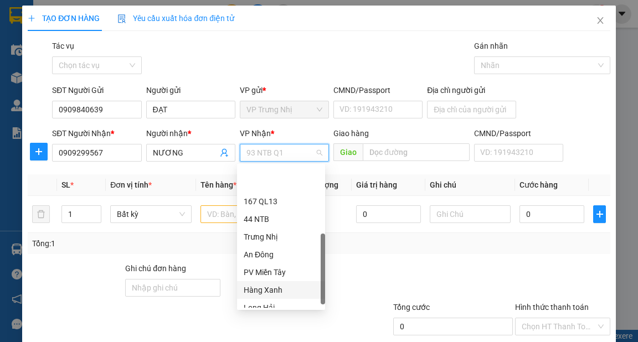
scroll to position [84, 0]
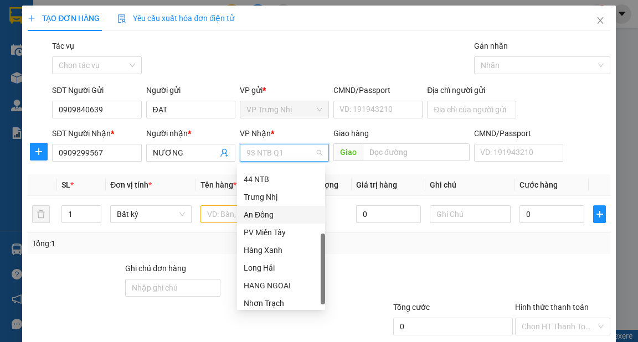
click at [254, 219] on div "An Đông" at bounding box center [281, 215] width 75 height 12
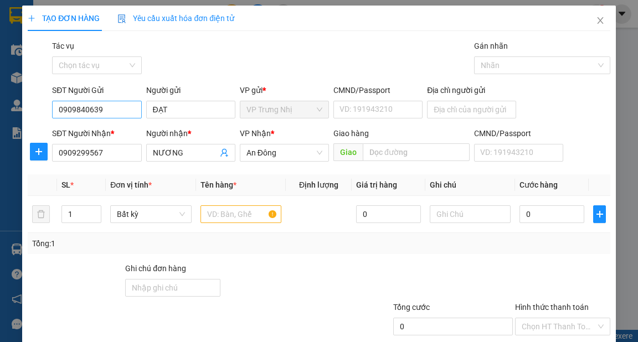
click at [125, 99] on div "SĐT Người Gửi" at bounding box center [96, 92] width 89 height 17
click at [122, 106] on input "0909840639" at bounding box center [96, 110] width 89 height 18
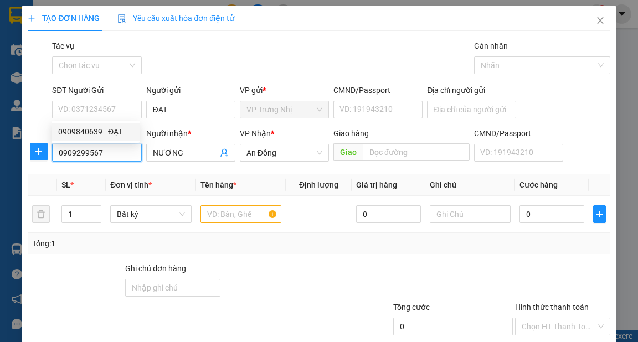
click at [116, 154] on input "0909299567" at bounding box center [96, 153] width 89 height 18
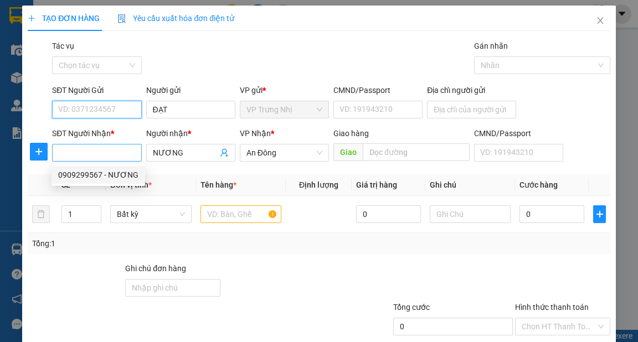
type input "0909299567"
drag, startPoint x: 95, startPoint y: 151, endPoint x: 106, endPoint y: 109, distance: 44.0
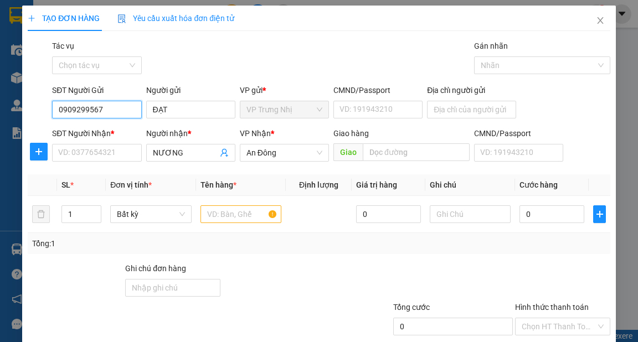
click at [126, 106] on input "0909299567" at bounding box center [96, 110] width 89 height 18
click at [122, 133] on div "0909299567 - NƯƠNG" at bounding box center [98, 132] width 80 height 12
type input "NƯƠNG"
type input "0909299567"
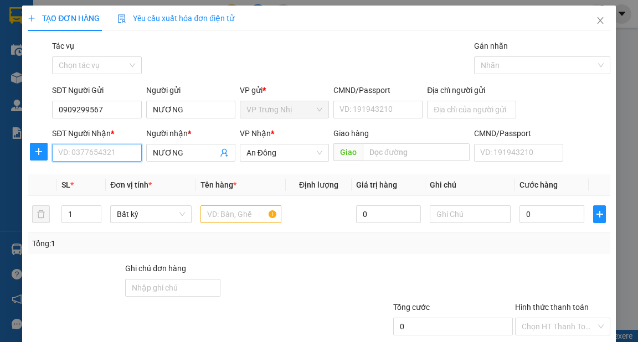
click at [122, 154] on input "SĐT Người Nhận *" at bounding box center [96, 153] width 89 height 18
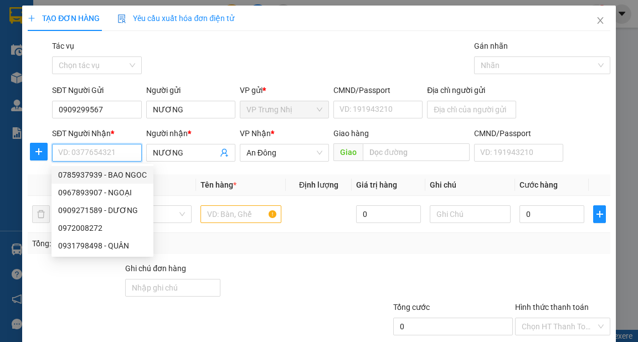
click at [133, 176] on div "0785937939 - BAO NGOC" at bounding box center [102, 175] width 89 height 12
type input "0785937939"
type input "BAO NGOC"
type input "083193000127"
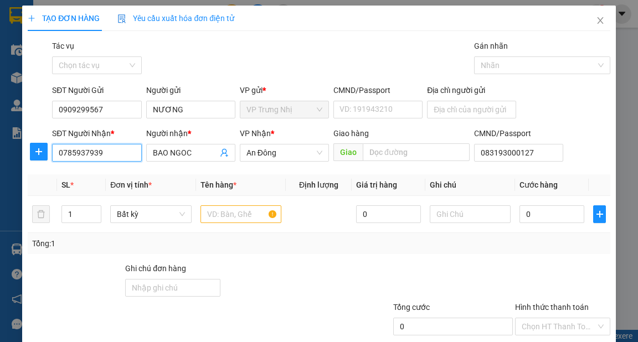
click at [117, 153] on input "0785937939" at bounding box center [96, 153] width 89 height 18
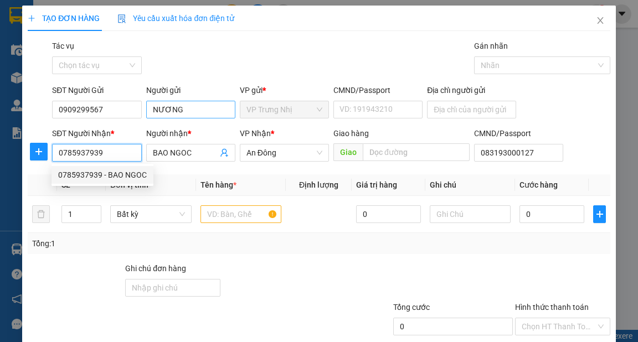
type input "0"
type input "0967893907"
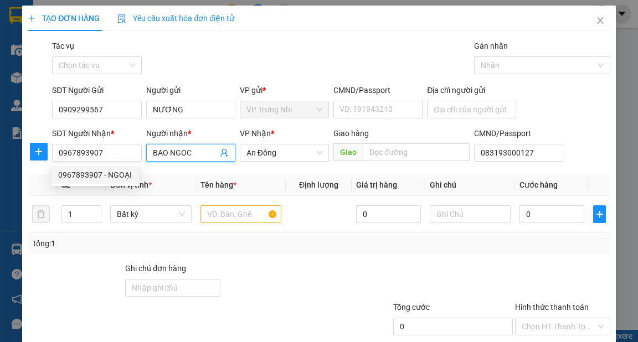
click at [208, 152] on input "BAO NGOC" at bounding box center [185, 153] width 65 height 12
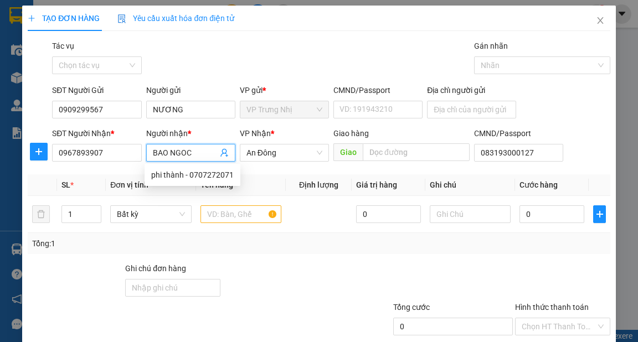
click at [208, 152] on input "BAO NGOC" at bounding box center [185, 153] width 65 height 12
click at [314, 236] on div "Tổng: 1" at bounding box center [319, 243] width 582 height 21
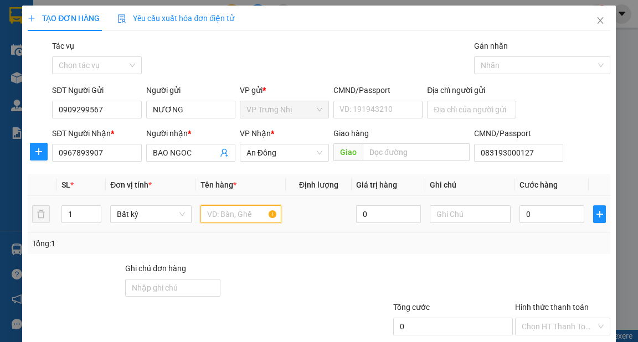
click at [245, 212] on input "text" at bounding box center [240, 214] width 81 height 18
type input "GÓI ĐỎ"
type input "3"
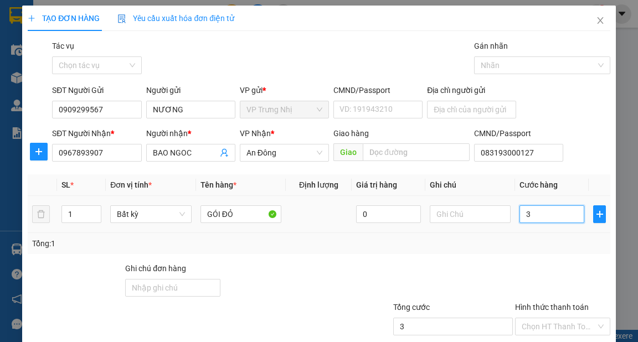
type input "30"
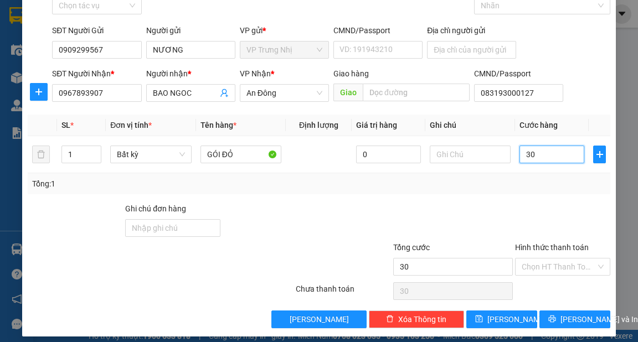
scroll to position [66, 0]
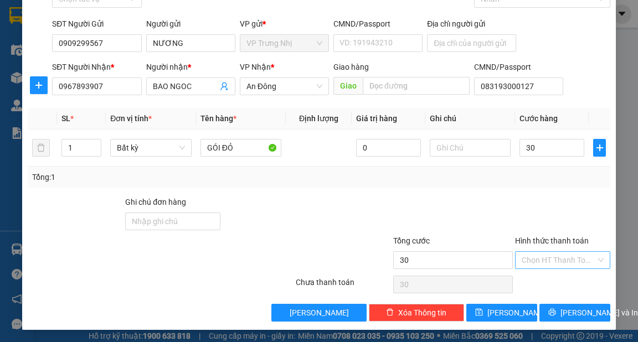
click at [569, 265] on input "Hình thức thanh toán" at bounding box center [559, 260] width 74 height 17
type input "30.000"
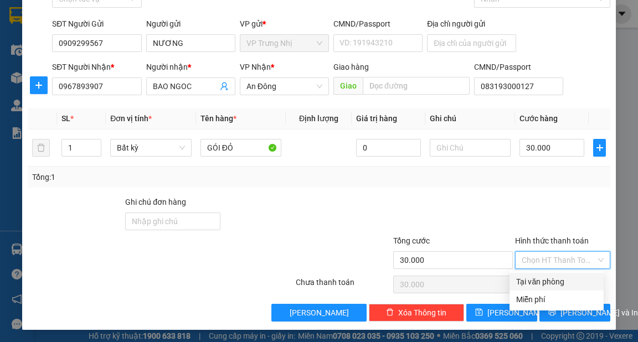
click at [570, 282] on div "Tại văn phòng" at bounding box center [556, 282] width 81 height 12
type input "0"
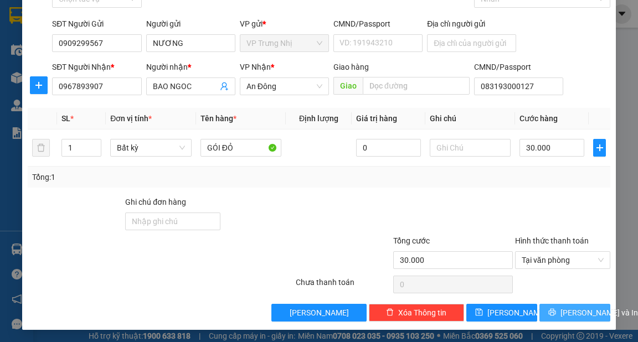
click at [588, 311] on span "[PERSON_NAME] và In" at bounding box center [599, 313] width 78 height 12
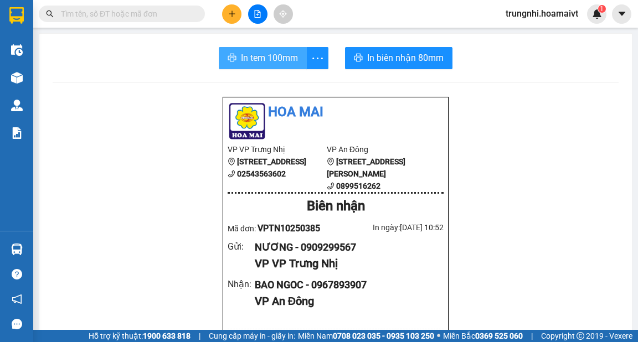
click at [286, 61] on span "In tem 100mm" at bounding box center [269, 58] width 57 height 14
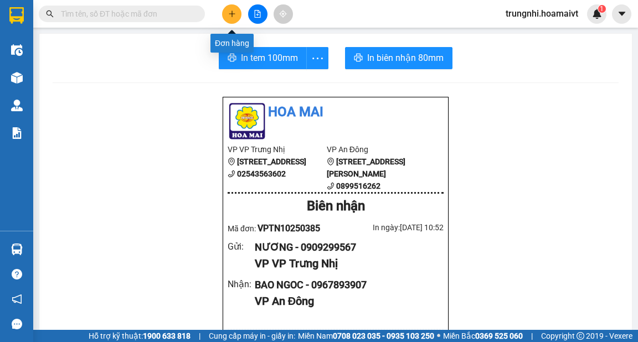
click at [236, 8] on button at bounding box center [231, 13] width 19 height 19
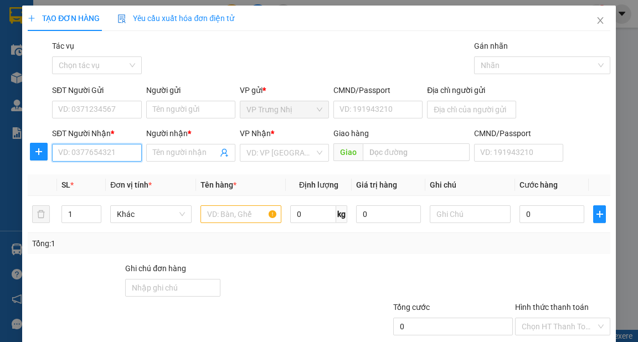
drag, startPoint x: 122, startPoint y: 154, endPoint x: 266, endPoint y: 128, distance: 146.2
click at [142, 148] on div "SĐT Người Nhận * VD: 0377654321 Người nhận * Tên người nhận VP Nhận * VD: VP [G…" at bounding box center [331, 146] width 562 height 39
click at [125, 162] on div "SĐT Người Nhận * VD: 0377654321" at bounding box center [96, 146] width 89 height 39
click at [132, 156] on input "SĐT Người Nhận *" at bounding box center [96, 153] width 89 height 18
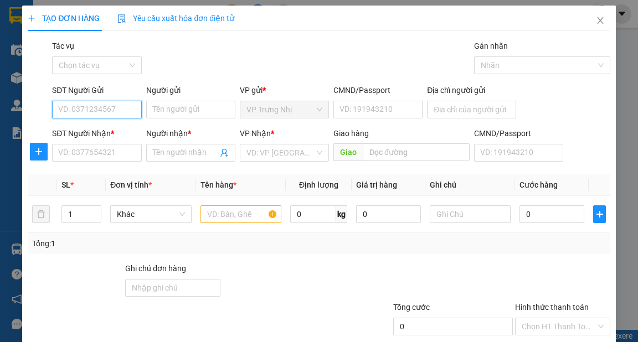
click at [104, 113] on input "SĐT Người Gửi" at bounding box center [96, 110] width 89 height 18
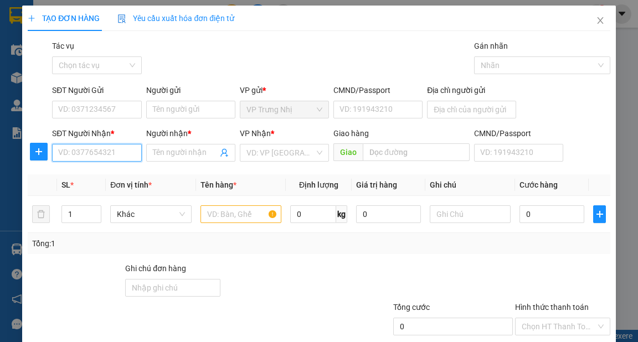
click at [107, 158] on input "SĐT Người Nhận *" at bounding box center [96, 153] width 89 height 18
type input "0983252767"
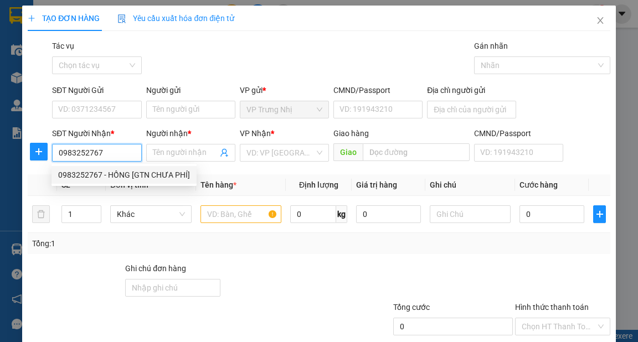
click at [109, 176] on div "0983252767 - HỒNG [GTN CHƯA PHÍ]" at bounding box center [124, 175] width 132 height 12
type input "HỒNG [GTN CHƯA PHÍ]"
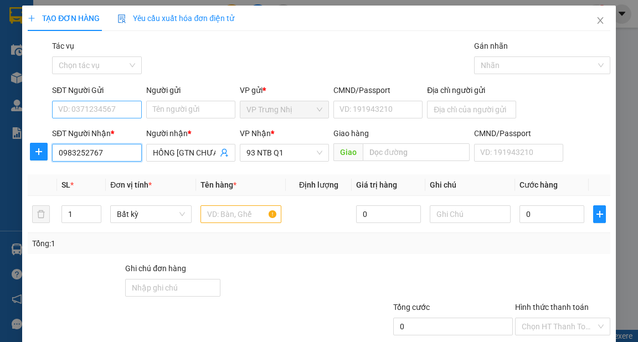
type input "0983252767"
click at [113, 113] on input "SĐT Người Gửi" at bounding box center [96, 110] width 89 height 18
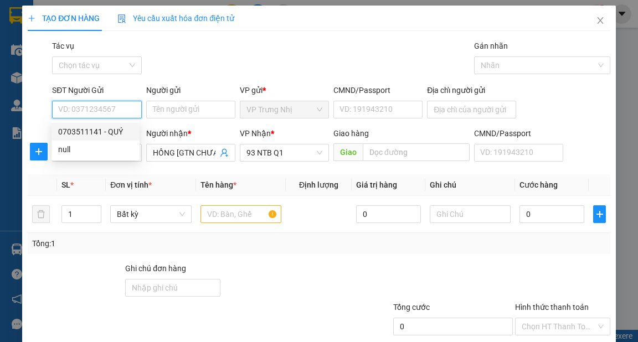
click at [116, 135] on div "0703511141 - QUÝ" at bounding box center [95, 132] width 75 height 12
type input "0703511141"
type input "QUÝ"
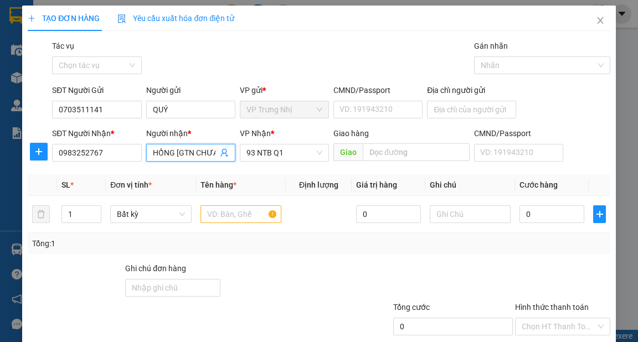
scroll to position [0, 19]
click at [208, 149] on input "HỒNG [GTN CHƯA PHÍ]" at bounding box center [185, 153] width 65 height 12
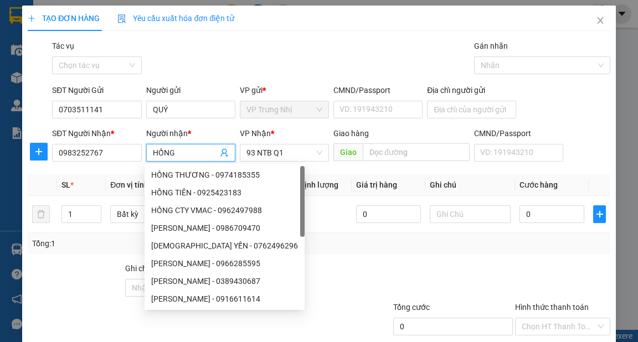
type input "HỒNG"
click at [328, 275] on div at bounding box center [294, 281] width 146 height 39
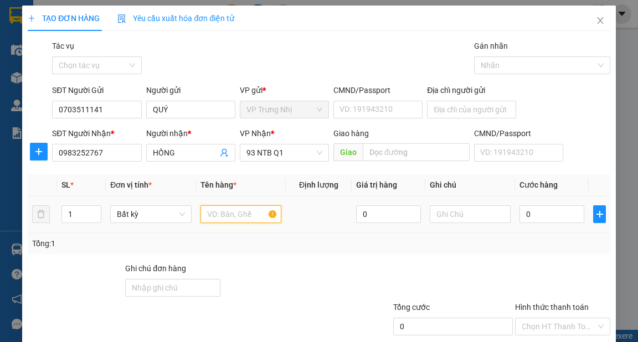
click at [240, 217] on input "text" at bounding box center [240, 214] width 81 height 18
type input "G"
type input "CỤC BK"
type input "3"
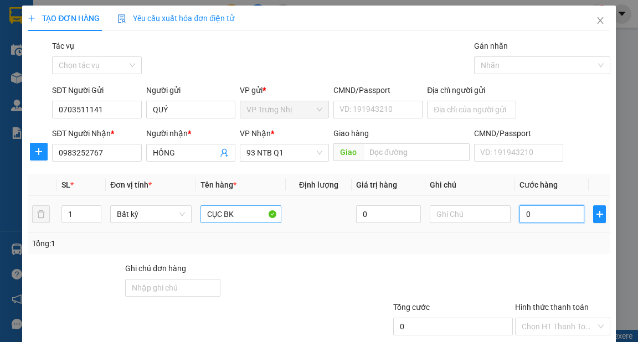
type input "3"
type input "30"
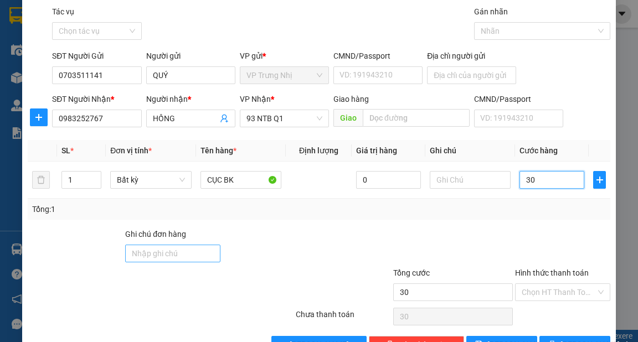
scroll to position [44, 0]
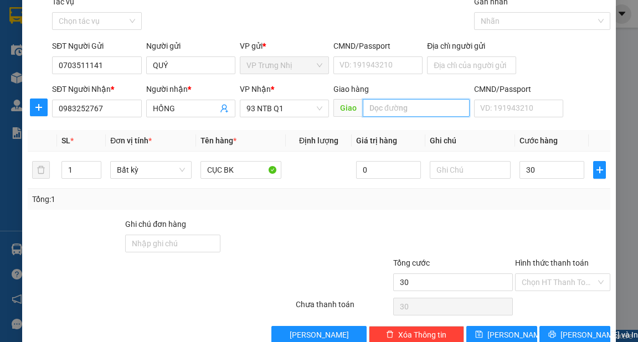
type input "30.000"
click at [433, 111] on input "text" at bounding box center [416, 108] width 107 height 18
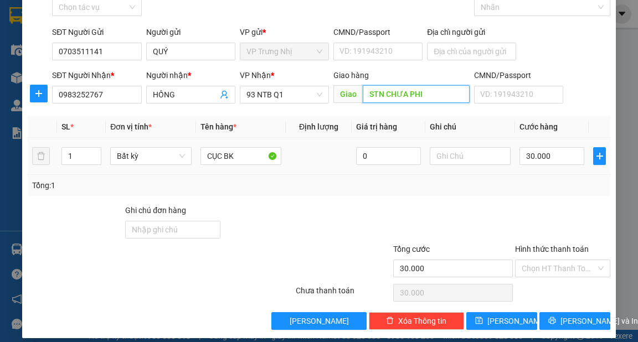
scroll to position [66, 0]
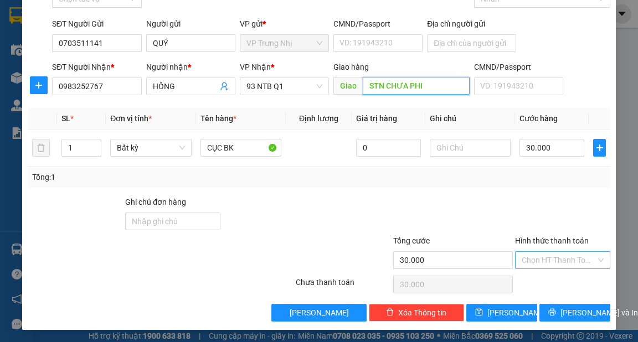
type input "STN CHƯA PHI"
click at [551, 257] on input "Hình thức thanh toán" at bounding box center [559, 260] width 74 height 17
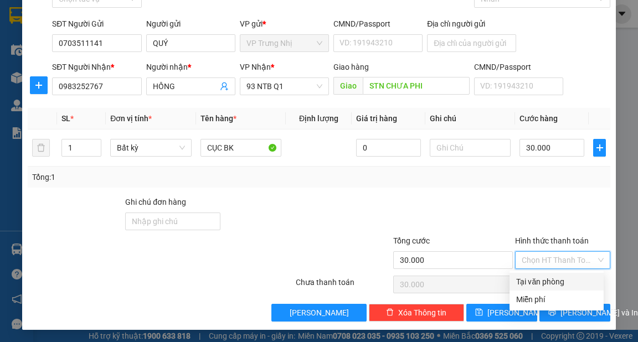
drag, startPoint x: 553, startPoint y: 280, endPoint x: 602, endPoint y: 295, distance: 51.3
click at [557, 281] on div "Tại văn phòng" at bounding box center [556, 282] width 81 height 12
type input "0"
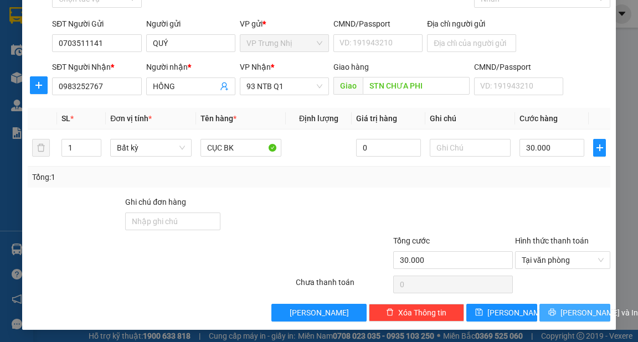
drag, startPoint x: 580, startPoint y: 308, endPoint x: 604, endPoint y: 300, distance: 25.0
click at [580, 309] on span "[PERSON_NAME] và In" at bounding box center [599, 313] width 78 height 12
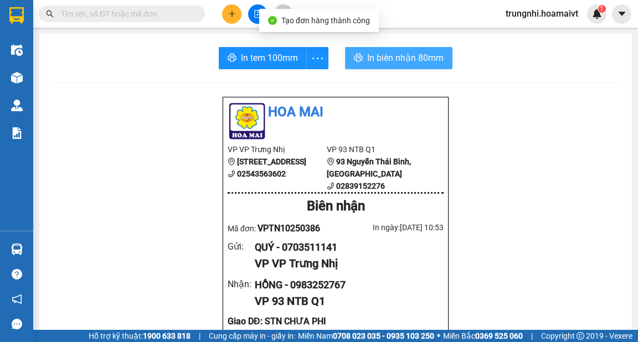
click at [367, 55] on span "In biên nhận 80mm" at bounding box center [405, 58] width 76 height 14
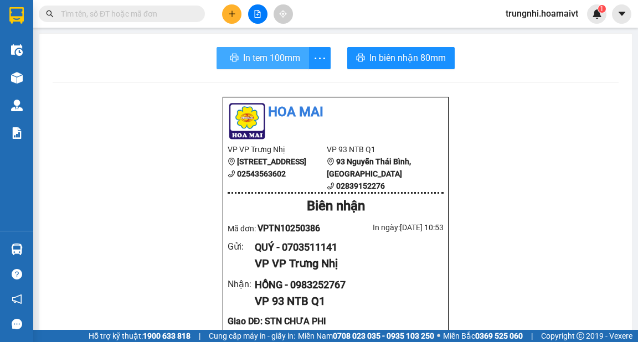
click at [273, 59] on span "In tem 100mm" at bounding box center [271, 58] width 57 height 14
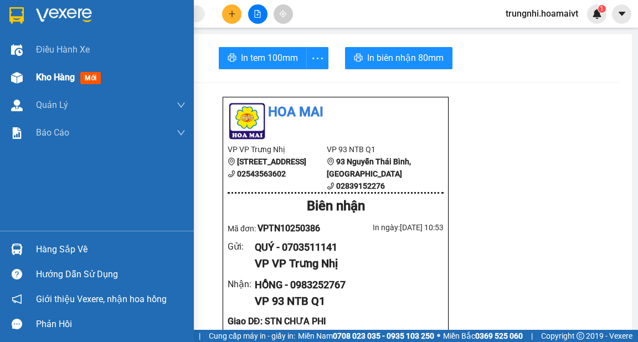
click at [24, 78] on div at bounding box center [16, 77] width 19 height 19
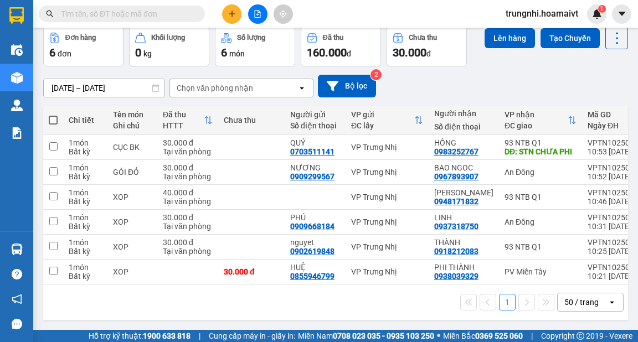
scroll to position [53, 0]
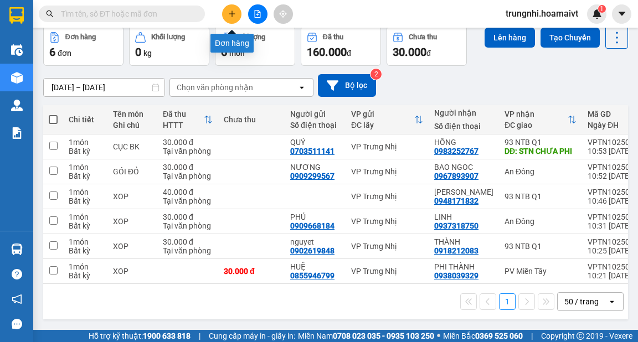
click at [234, 14] on icon "plus" at bounding box center [232, 14] width 8 height 8
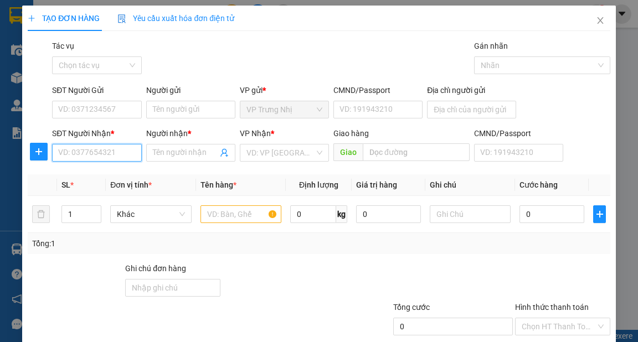
click at [105, 152] on input "SĐT Người Nhận *" at bounding box center [96, 153] width 89 height 18
click at [98, 154] on input "0966" at bounding box center [96, 153] width 89 height 18
type input "0966"
click at [96, 148] on input "0966" at bounding box center [96, 153] width 89 height 18
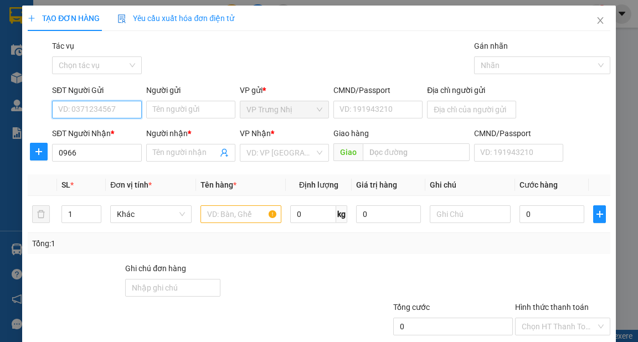
click at [113, 109] on input "SĐT Người Gửi" at bounding box center [96, 110] width 89 height 18
type input "0938286916"
click at [197, 58] on div "Gói vận chuyển * Tiêu chuẩn Tác vụ Chọn tác vụ Gán nhãn Nhãn" at bounding box center [331, 59] width 562 height 39
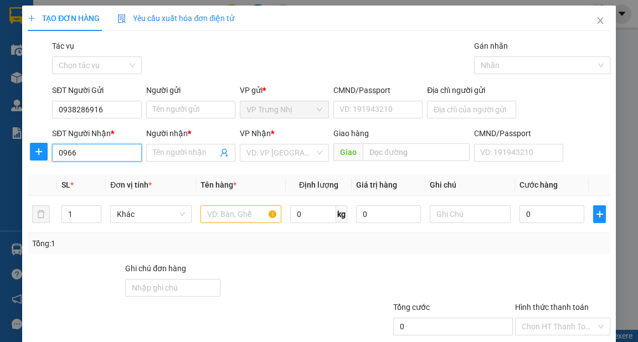
click at [97, 153] on input "0966" at bounding box center [96, 153] width 89 height 18
click at [97, 154] on input "0966" at bounding box center [96, 153] width 89 height 18
click at [393, 248] on div "Tổng: 1" at bounding box center [318, 244] width 573 height 12
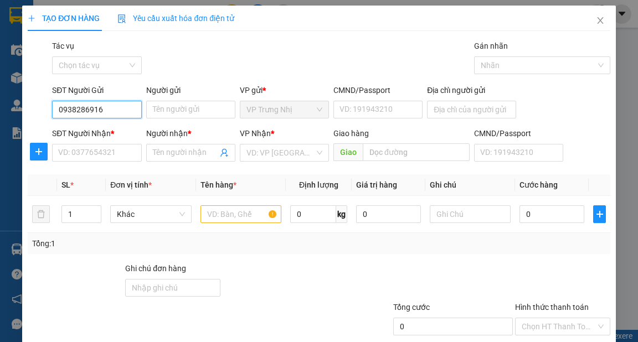
click at [117, 104] on input "0938286916" at bounding box center [96, 110] width 89 height 18
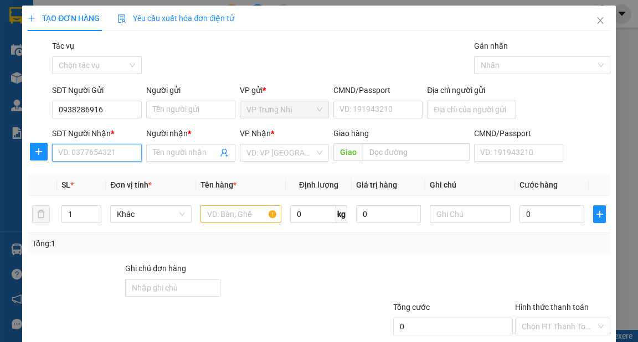
click at [119, 148] on input "SĐT Người Nhận *" at bounding box center [96, 153] width 89 height 18
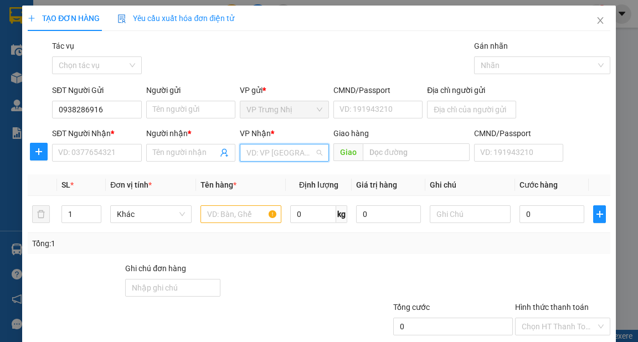
drag, startPoint x: 266, startPoint y: 154, endPoint x: 275, endPoint y: 164, distance: 13.4
click at [267, 155] on input "search" at bounding box center [280, 152] width 68 height 17
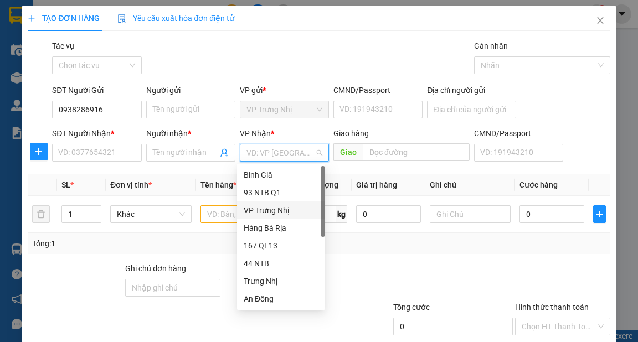
click at [273, 195] on div "93 NTB Q1" at bounding box center [281, 193] width 75 height 12
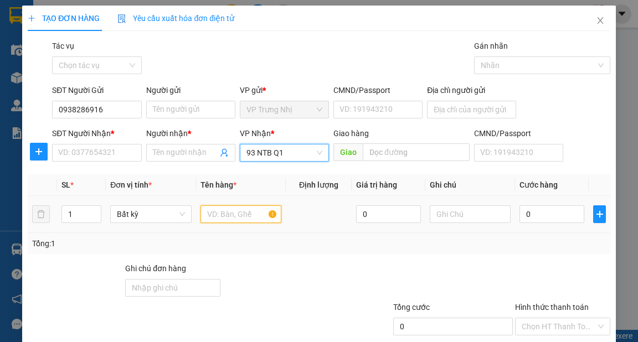
click at [228, 213] on input "text" at bounding box center [240, 214] width 81 height 18
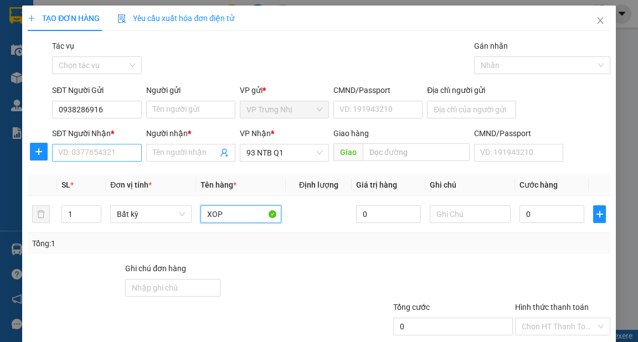
type input "XOP"
drag, startPoint x: 97, startPoint y: 148, endPoint x: 104, endPoint y: 152, distance: 7.7
click at [102, 151] on input "SĐT Người Nhận *" at bounding box center [96, 153] width 89 height 18
type input "0966875996"
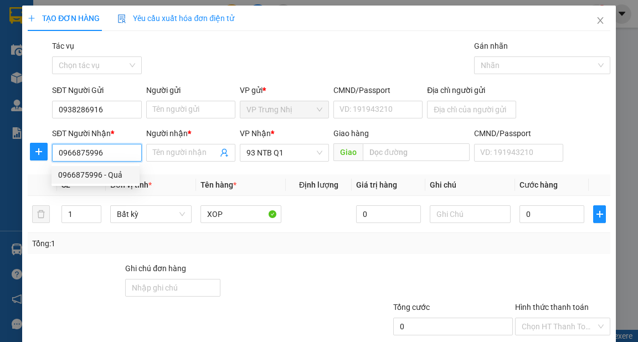
click at [117, 176] on div "0966875996 - Quả" at bounding box center [95, 175] width 75 height 12
type input "Quả"
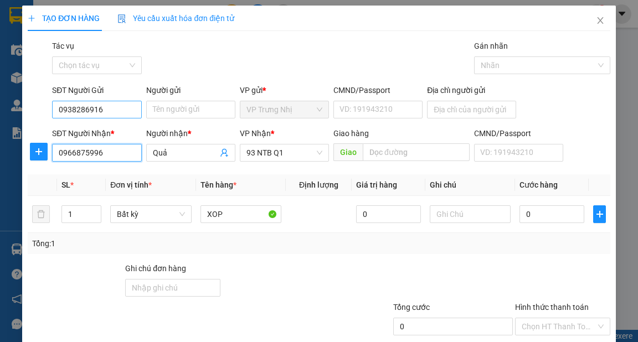
type input "0966875996"
click at [121, 109] on input "0938286916" at bounding box center [96, 110] width 89 height 18
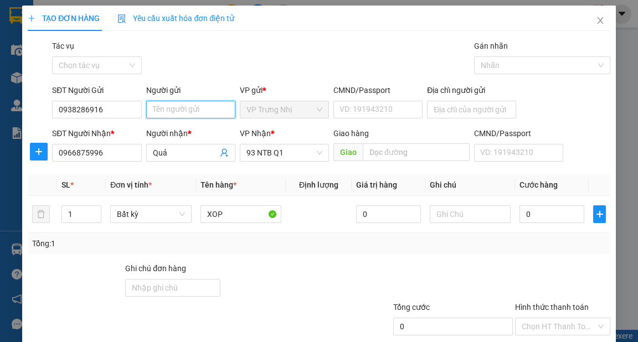
click at [185, 111] on input "Người gửi" at bounding box center [190, 110] width 89 height 18
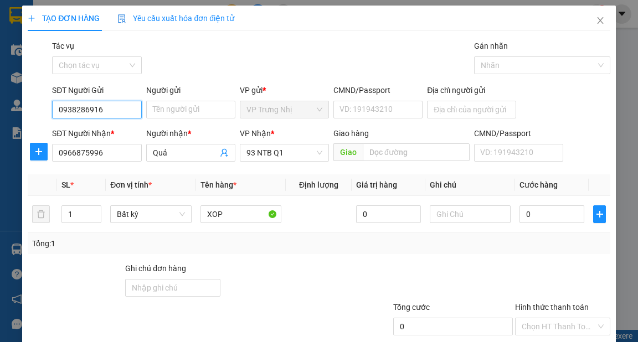
click at [127, 111] on input "0938286916" at bounding box center [96, 110] width 89 height 18
type input "0938286976"
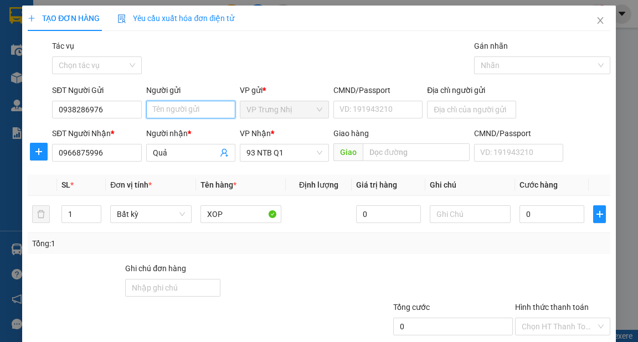
click at [193, 113] on input "Người gửi" at bounding box center [190, 110] width 89 height 18
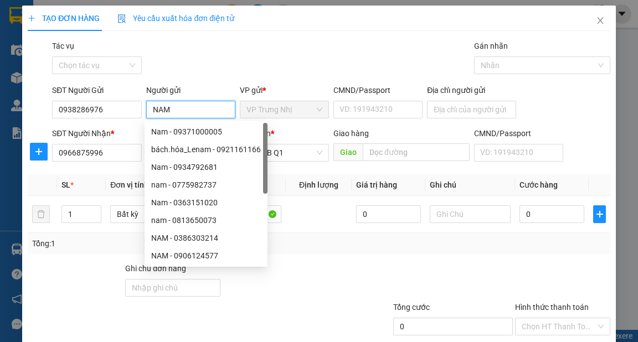
type input "NAM"
drag, startPoint x: 323, startPoint y: 33, endPoint x: 332, endPoint y: 32, distance: 8.4
click at [323, 33] on div "TẠO ĐƠN HÀNG Yêu cầu xuất hóa đơn điện tử Transit Pickup Surcharge Ids Transit …" at bounding box center [319, 197] width 582 height 383
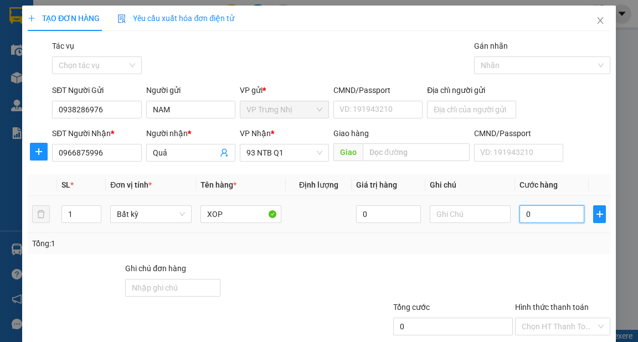
click at [556, 219] on input "0" at bounding box center [551, 214] width 65 height 18
type input "3"
click at [548, 211] on input "3" at bounding box center [551, 214] width 65 height 18
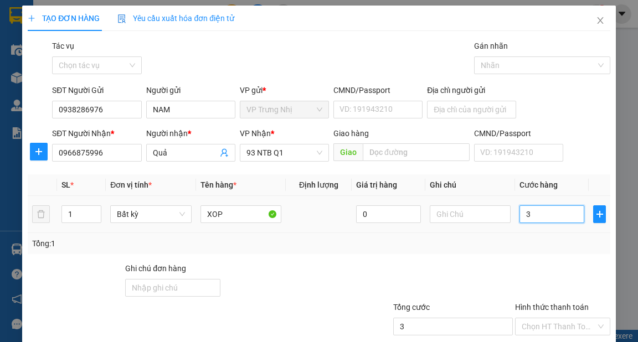
click at [548, 211] on input "3" at bounding box center [551, 214] width 65 height 18
type input "40"
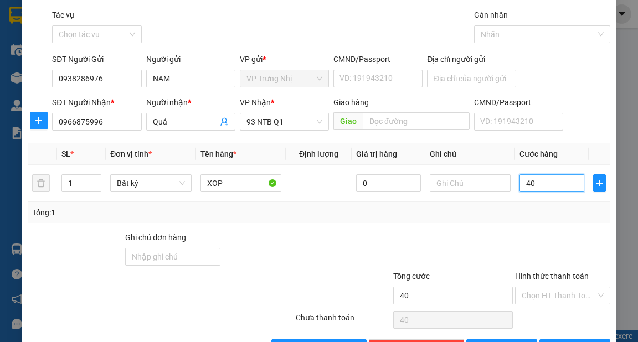
scroll to position [66, 0]
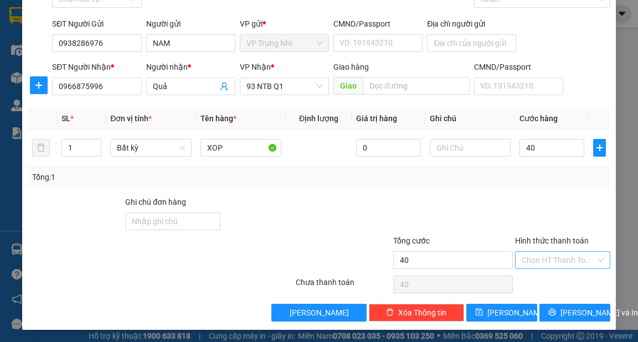
click at [569, 262] on input "Hình thức thanh toán" at bounding box center [559, 260] width 74 height 17
type input "40.000"
click at [582, 195] on div "Transit Pickup Surcharge Ids Transit Deliver Surcharge Ids Transit Deliver Surc…" at bounding box center [319, 147] width 582 height 348
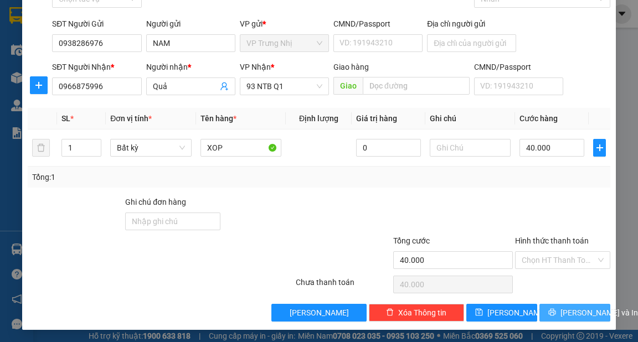
click at [577, 313] on span "[PERSON_NAME] và In" at bounding box center [599, 313] width 78 height 12
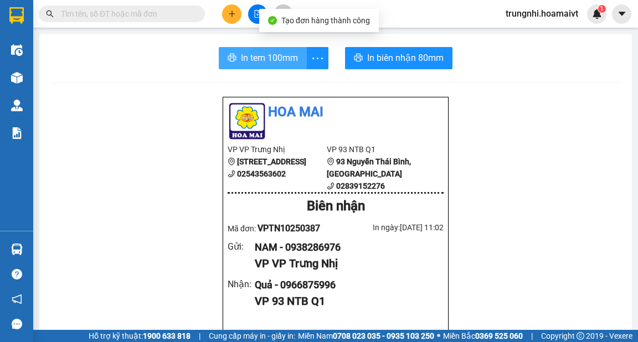
drag, startPoint x: 270, startPoint y: 60, endPoint x: 290, endPoint y: 59, distance: 19.4
click at [269, 61] on span "In tem 100mm" at bounding box center [269, 58] width 57 height 14
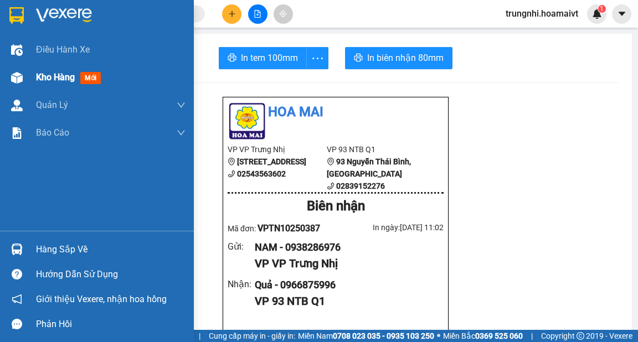
click at [20, 82] on img at bounding box center [17, 78] width 12 height 12
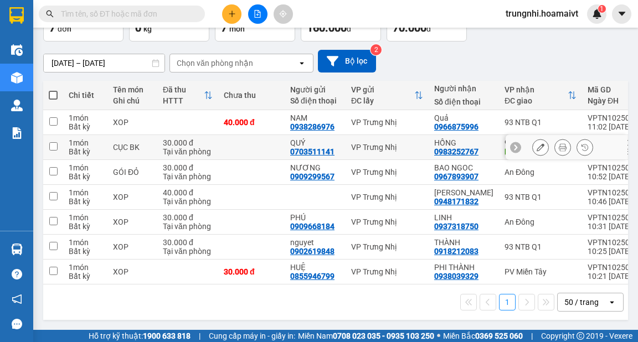
scroll to position [78, 0]
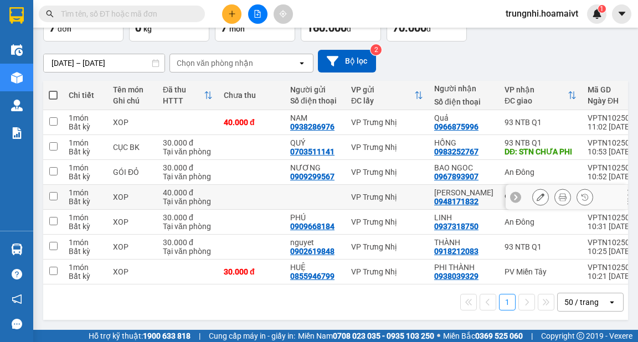
click at [55, 193] on input "checkbox" at bounding box center [53, 196] width 8 height 8
checkbox input "true"
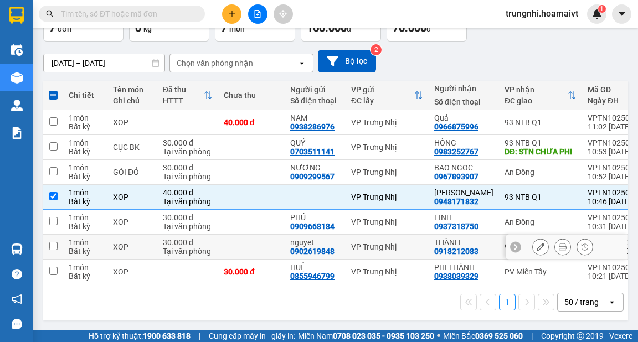
click at [56, 246] on input "checkbox" at bounding box center [53, 246] width 8 height 8
checkbox input "true"
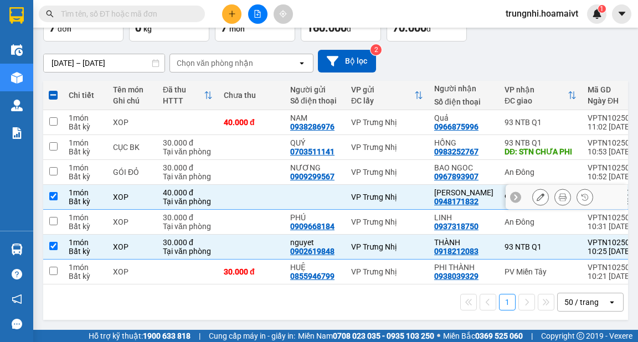
click at [51, 195] on input "checkbox" at bounding box center [53, 196] width 8 height 8
checkbox input "false"
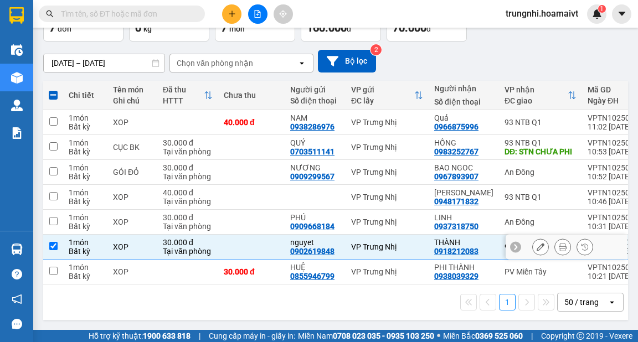
click at [55, 246] on input "checkbox" at bounding box center [53, 246] width 8 height 8
checkbox input "false"
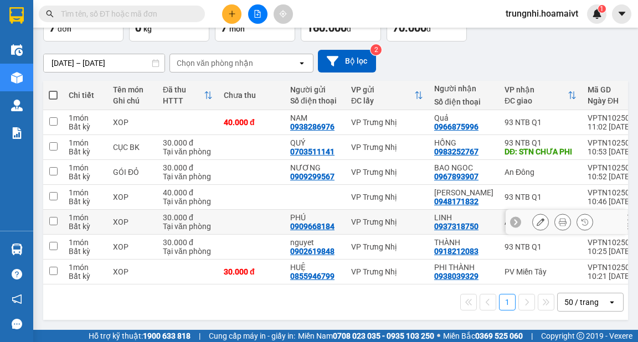
click at [53, 219] on input "checkbox" at bounding box center [53, 221] width 8 height 8
checkbox input "true"
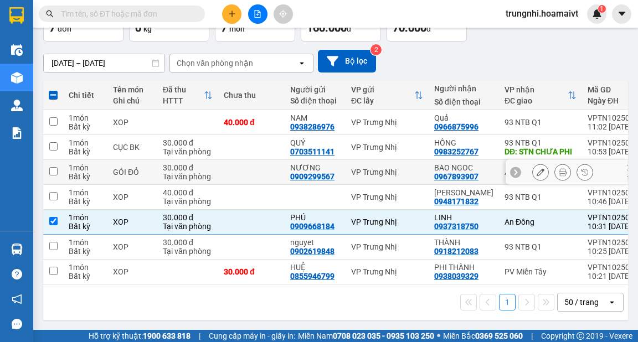
click at [55, 169] on input "checkbox" at bounding box center [53, 171] width 8 height 8
checkbox input "true"
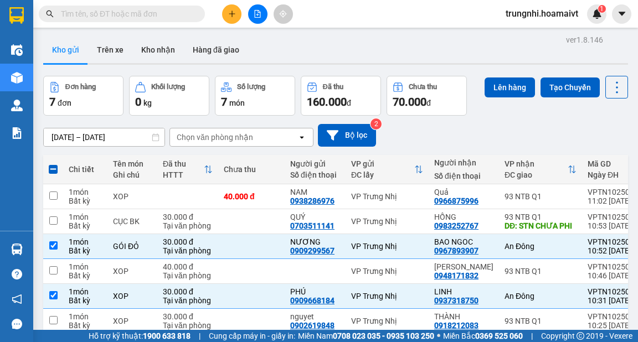
scroll to position [0, 0]
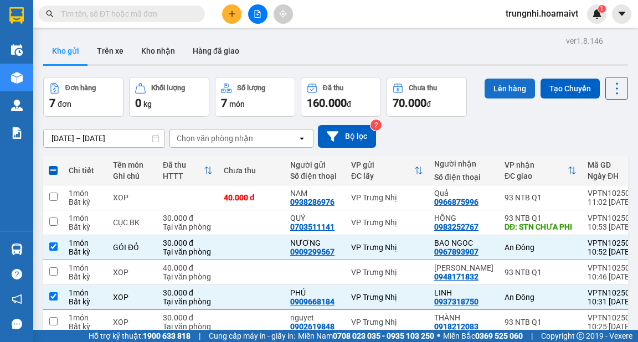
click at [507, 89] on button "Lên hàng" at bounding box center [509, 89] width 50 height 20
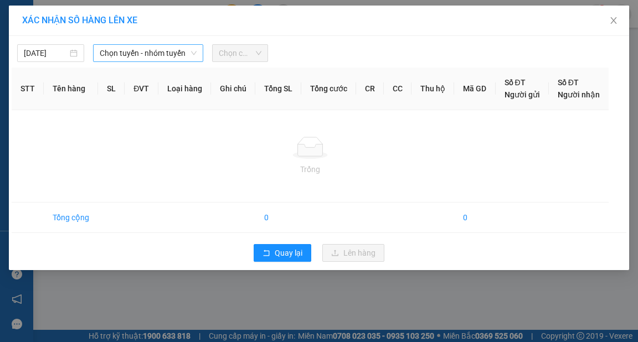
click at [154, 48] on span "Chọn tuyến - nhóm tuyến" at bounding box center [148, 53] width 97 height 17
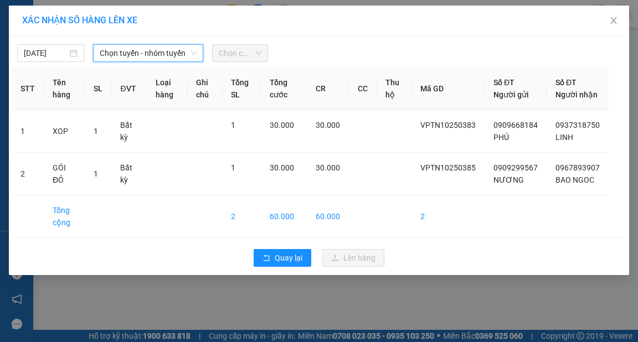
click at [145, 53] on span "Chọn tuyến - nhóm tuyến" at bounding box center [148, 53] width 97 height 17
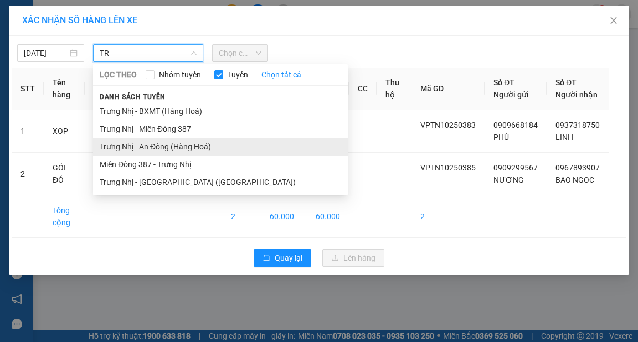
type input "TR"
click at [175, 147] on li "Trưng Nhị - An Đông (Hàng Hoá)" at bounding box center [220, 147] width 255 height 18
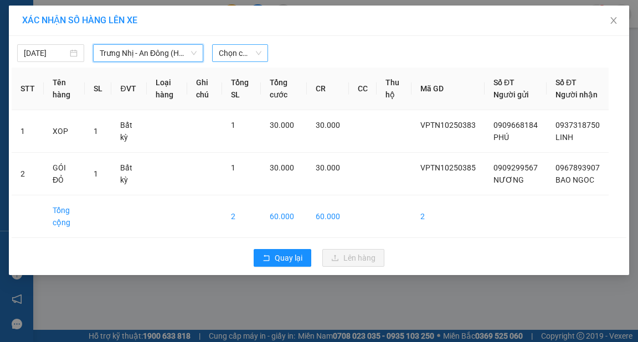
click at [230, 54] on span "Chọn chuyến" at bounding box center [240, 53] width 43 height 17
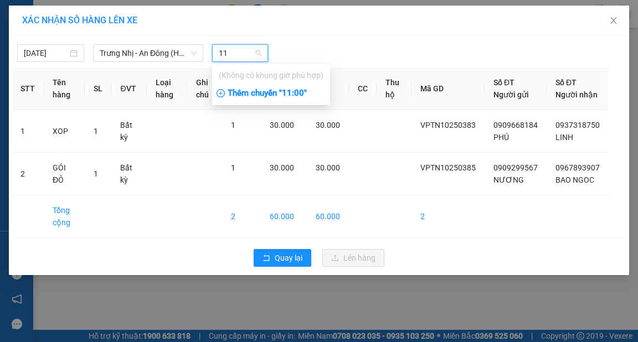
type input "11"
click at [301, 95] on div "Thêm chuyến " 11:00 "" at bounding box center [271, 93] width 118 height 19
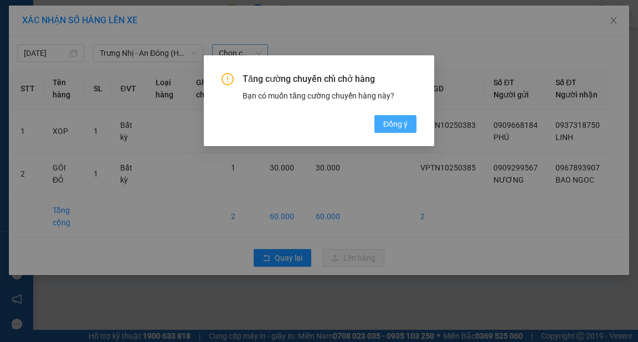
click at [392, 124] on span "Đồng ý" at bounding box center [395, 124] width 24 height 12
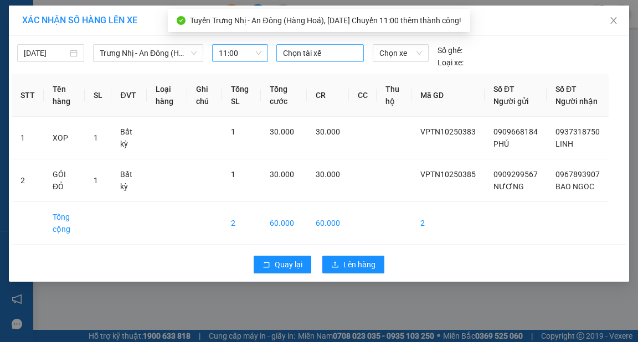
click at [306, 51] on div at bounding box center [320, 53] width 82 height 13
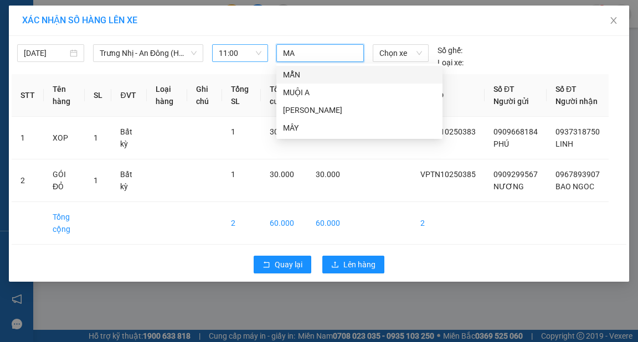
type input "MAN"
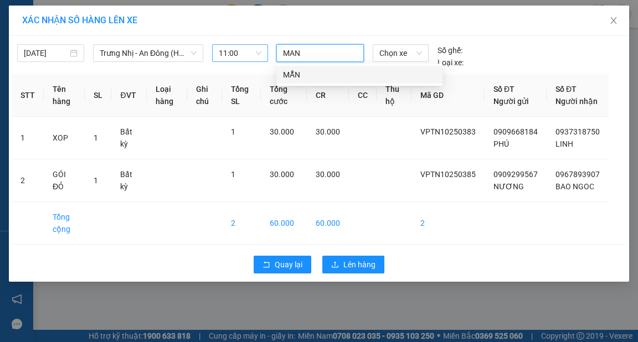
click at [326, 71] on div "MẪN" at bounding box center [359, 75] width 153 height 12
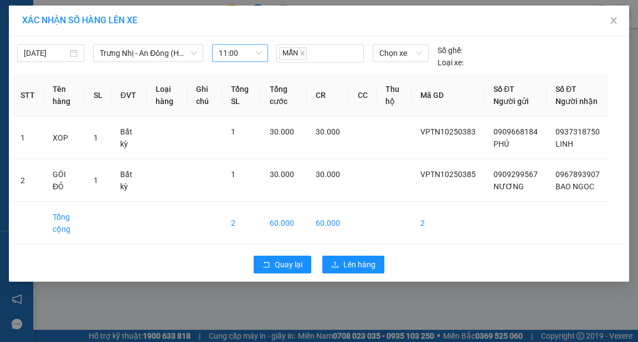
click at [544, 46] on div "[DATE] Trưng Nhị - An Đông (Hàng Hoá) LỌC THEO Nhóm tuyến Tuyến Chọn tất cả …" at bounding box center [319, 54] width 615 height 30
click at [350, 271] on span "Lên hàng" at bounding box center [359, 265] width 32 height 12
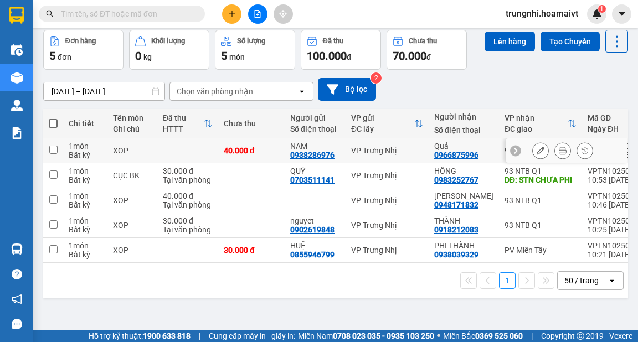
scroll to position [51, 0]
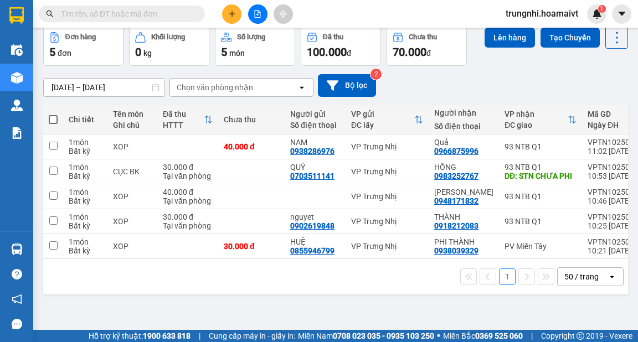
click at [230, 19] on button at bounding box center [231, 13] width 19 height 19
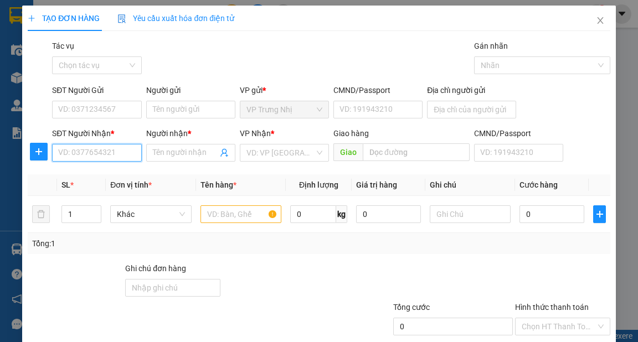
click at [80, 151] on input "SĐT Người Nhận *" at bounding box center [96, 153] width 89 height 18
click at [84, 146] on input "SĐT Người Nhận *" at bounding box center [96, 153] width 89 height 18
drag, startPoint x: 109, startPoint y: 147, endPoint x: 110, endPoint y: 153, distance: 6.8
click at [110, 153] on input "SĐT Người Nhận *" at bounding box center [96, 153] width 89 height 18
type input "0909865582"
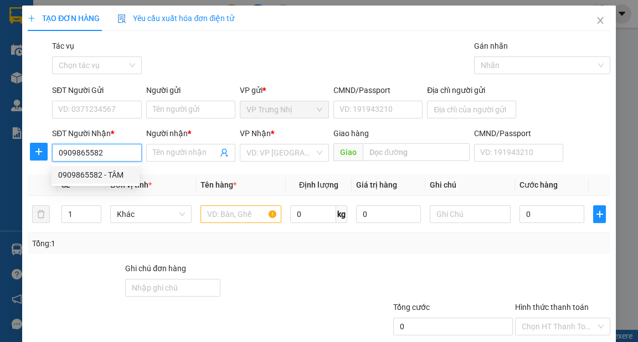
click at [115, 178] on div "0909865582 - TÂM" at bounding box center [95, 175] width 75 height 12
type input "TÂM"
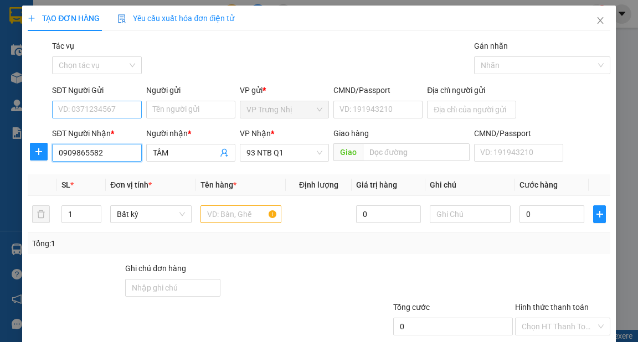
type input "0909865582"
click at [102, 111] on input "SĐT Người Gửi" at bounding box center [96, 110] width 89 height 18
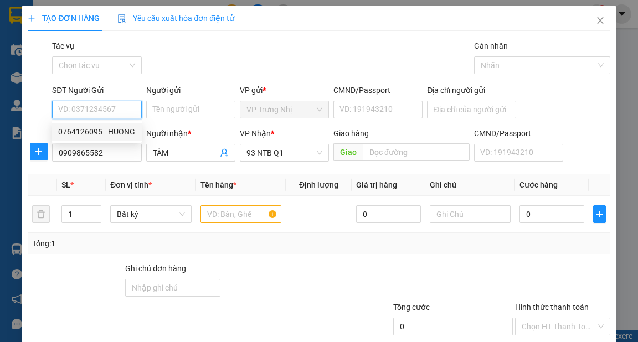
click at [121, 131] on div "0764126095 - HUONG" at bounding box center [96, 132] width 77 height 12
type input "0764126095"
type input "HUONG"
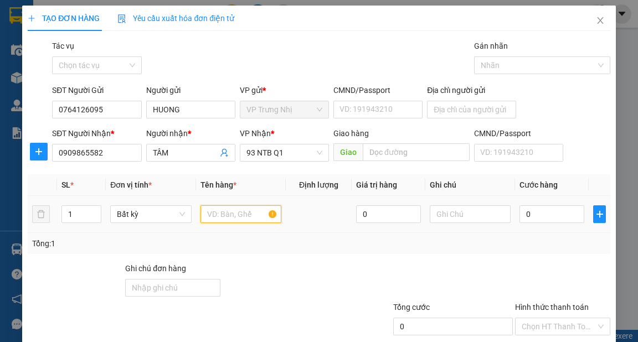
click at [229, 208] on input "text" at bounding box center [240, 214] width 81 height 18
type input "XOP"
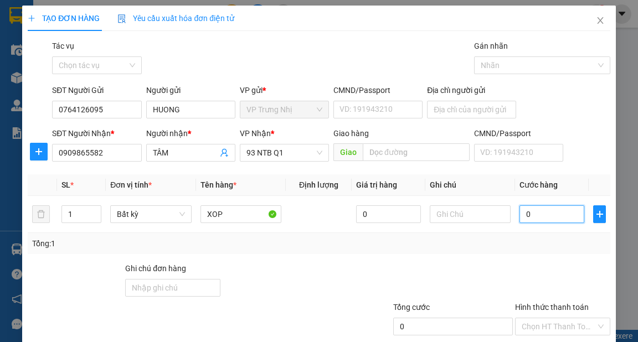
type input "4"
type input "40"
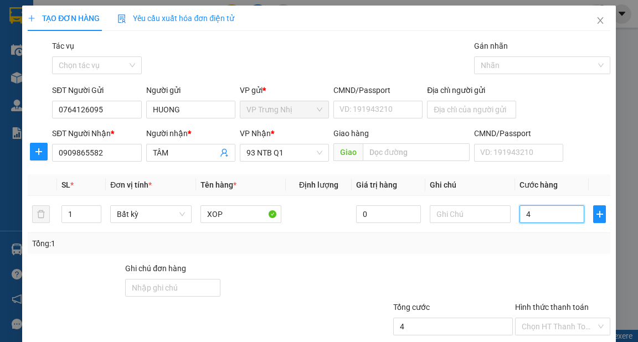
type input "40"
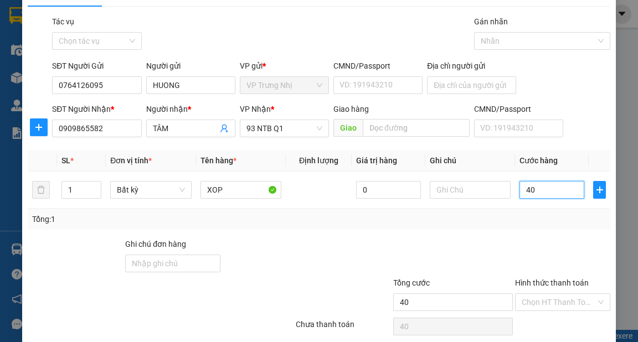
scroll to position [66, 0]
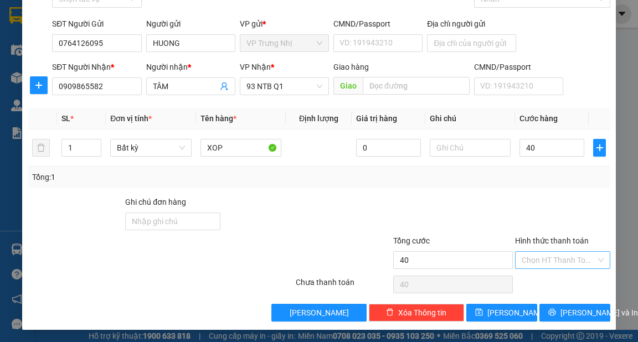
type input "40.000"
click at [570, 260] on input "Hình thức thanh toán" at bounding box center [559, 260] width 74 height 17
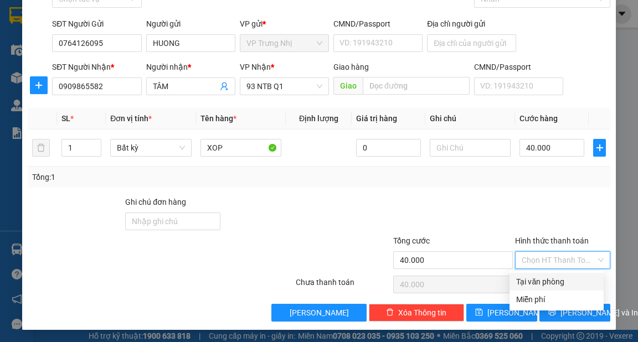
click at [564, 280] on div "Tại văn phòng" at bounding box center [556, 282] width 81 height 12
type input "0"
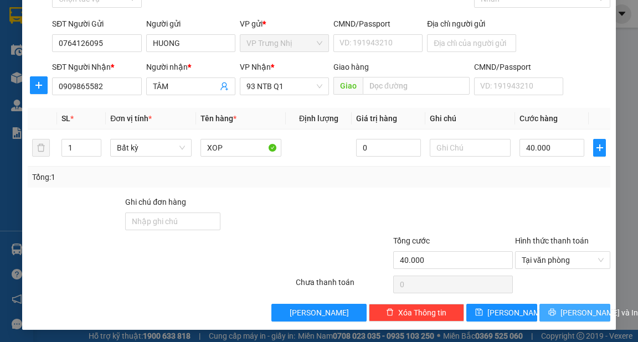
click at [568, 313] on span "[PERSON_NAME] và In" at bounding box center [599, 313] width 78 height 12
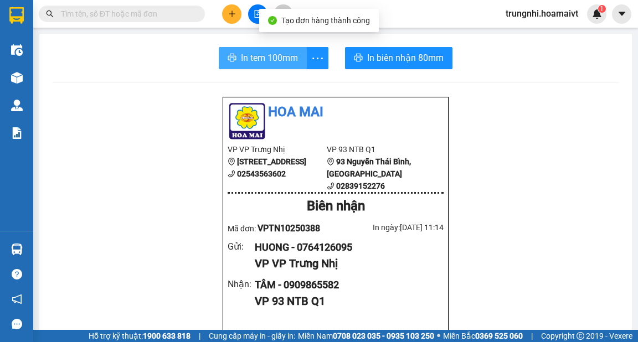
click at [259, 64] on span "In tem 100mm" at bounding box center [269, 58] width 57 height 14
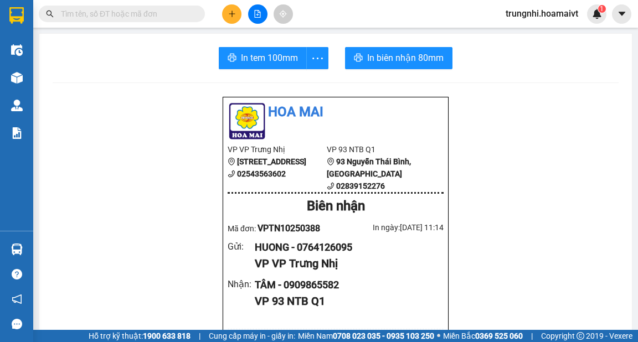
click at [236, 18] on button at bounding box center [231, 13] width 19 height 19
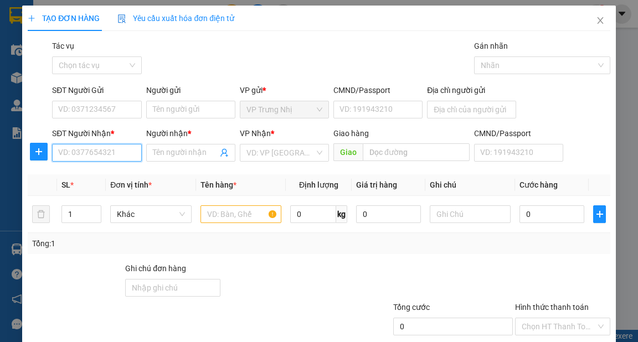
click at [108, 148] on input "SĐT Người Nhận *" at bounding box center [96, 153] width 89 height 18
click at [108, 152] on input "SĐT Người Nhận *" at bounding box center [96, 153] width 89 height 18
type input "0933339762"
click at [116, 177] on div "0933339762 - CỌP" at bounding box center [95, 175] width 75 height 12
type input "CỌP"
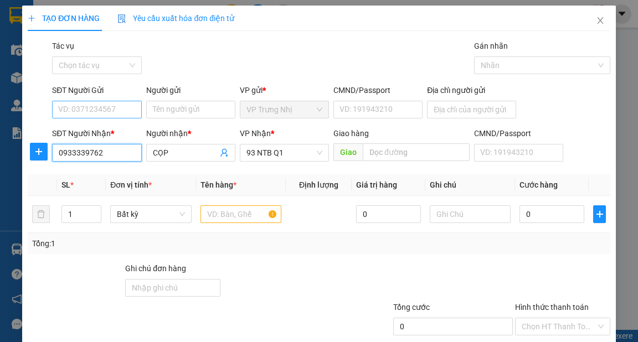
type input "0933339762"
click at [117, 111] on input "SĐT Người Gửi" at bounding box center [96, 110] width 89 height 18
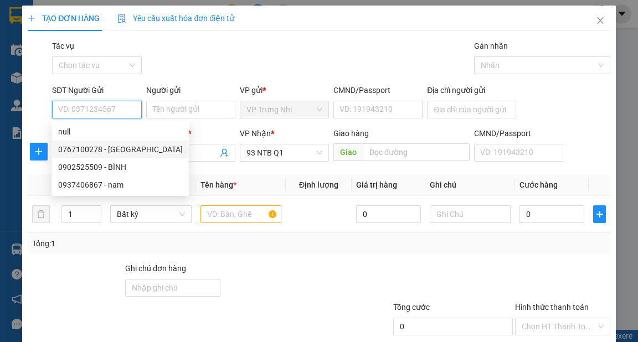
click at [125, 146] on div "0767100278 - [GEOGRAPHIC_DATA]" at bounding box center [120, 149] width 125 height 12
type input "0767100278"
type input "NGA"
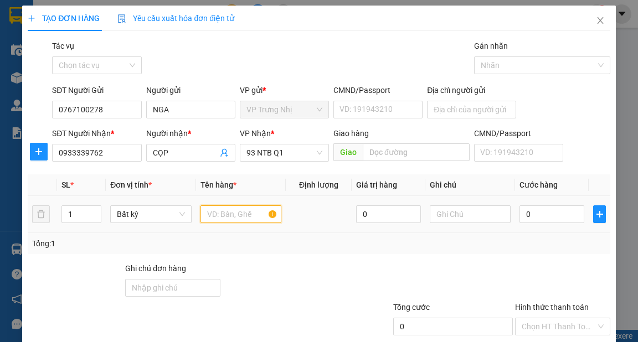
click at [229, 212] on input "text" at bounding box center [240, 214] width 81 height 18
type input "X"
type input "THÙNG"
type input "3"
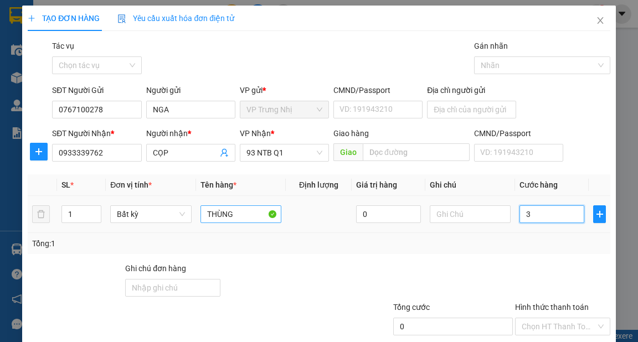
type input "3"
type input "30"
type input "30.000"
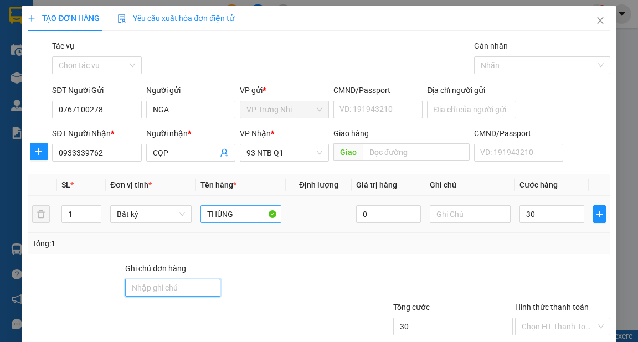
type input "30.000"
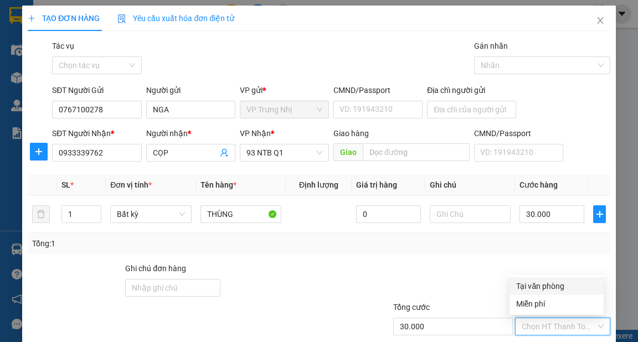
click at [545, 289] on div "Tại văn phòng" at bounding box center [556, 286] width 81 height 12
type input "0"
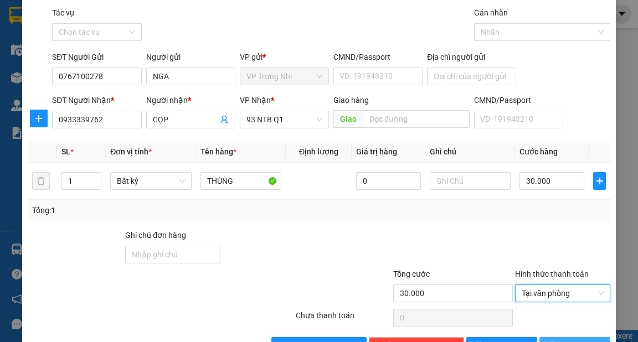
scroll to position [66, 0]
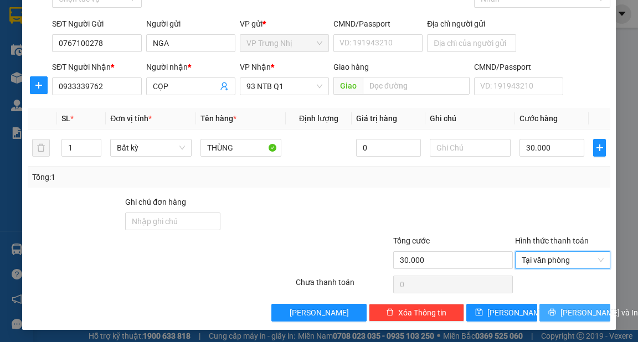
click at [554, 312] on icon "printer" at bounding box center [552, 312] width 8 height 8
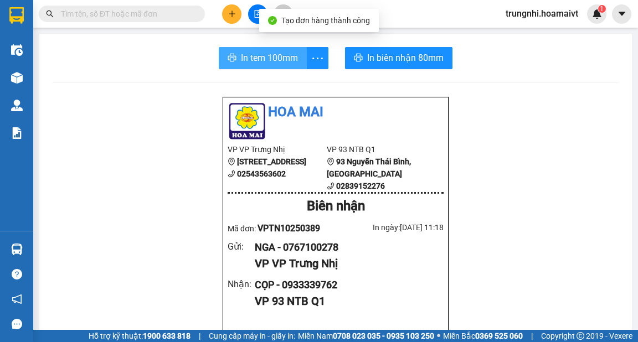
click at [241, 58] on span "In tem 100mm" at bounding box center [269, 58] width 57 height 14
click at [233, 13] on icon "plus" at bounding box center [232, 14] width 8 height 8
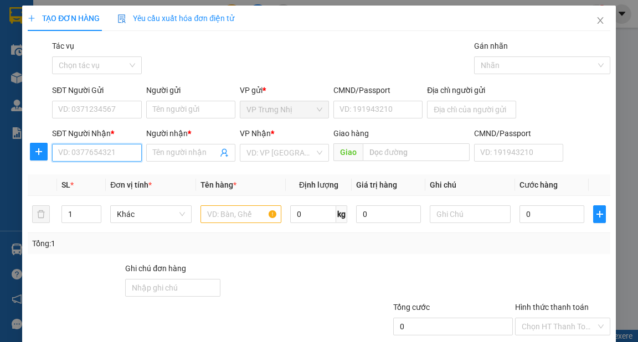
drag, startPoint x: 87, startPoint y: 149, endPoint x: 116, endPoint y: 153, distance: 29.7
click at [88, 150] on input "SĐT Người Nhận *" at bounding box center [96, 153] width 89 height 18
type input "0943450212"
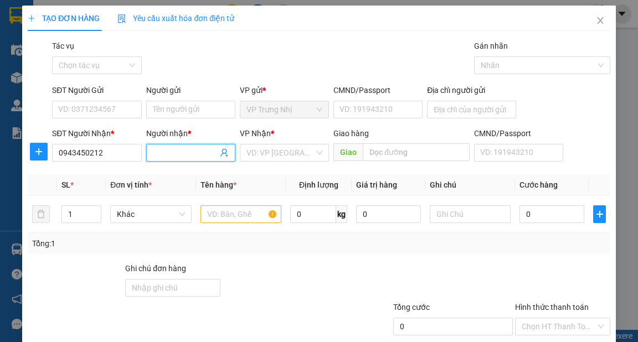
click at [188, 155] on input "Người nhận *" at bounding box center [185, 153] width 65 height 12
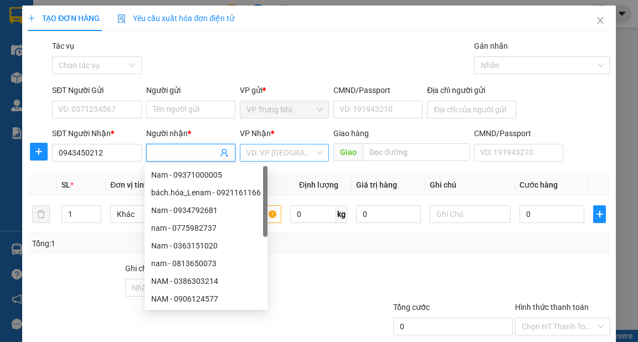
click at [276, 151] on input "search" at bounding box center [280, 152] width 68 height 17
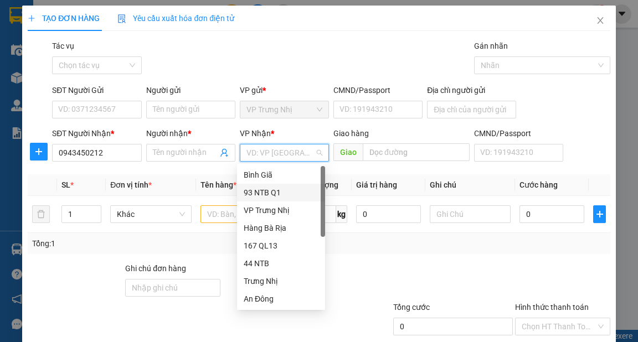
click at [277, 192] on div "93 NTB Q1" at bounding box center [281, 193] width 75 height 12
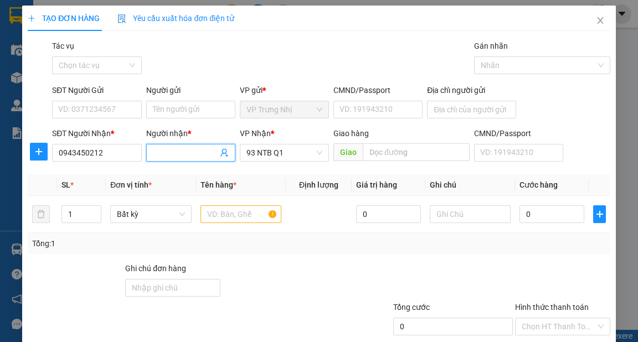
click at [198, 152] on input "Người nhận *" at bounding box center [185, 153] width 65 height 12
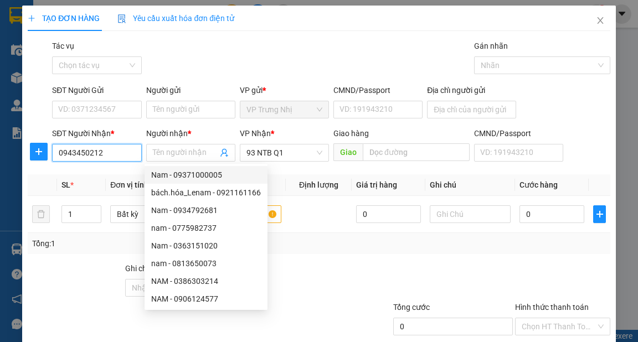
click at [100, 151] on input "0943450212" at bounding box center [96, 153] width 89 height 18
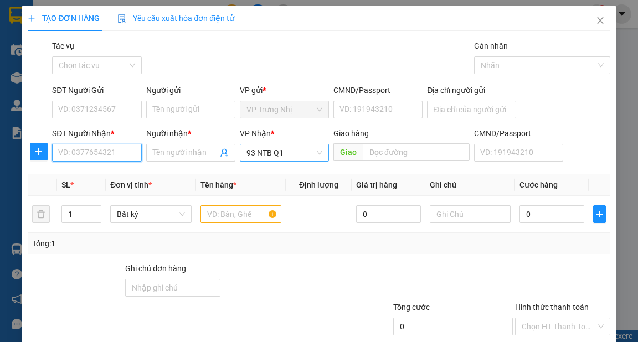
click at [297, 157] on span "93 NTB Q1" at bounding box center [284, 152] width 76 height 17
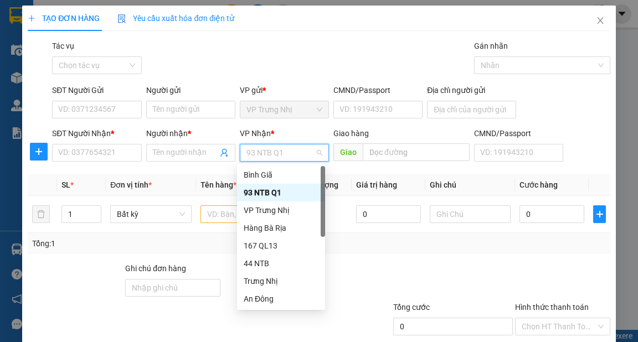
click at [297, 157] on span "93 NTB Q1" at bounding box center [284, 152] width 76 height 17
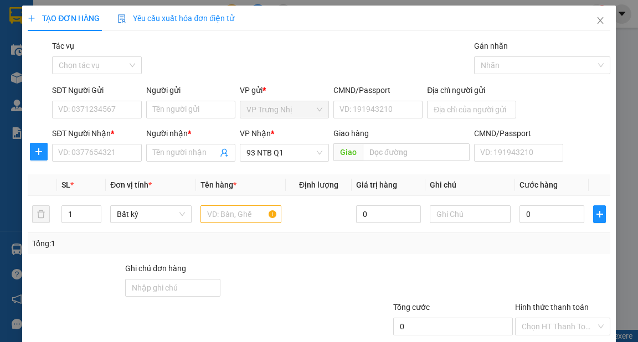
drag, startPoint x: 319, startPoint y: 44, endPoint x: 323, endPoint y: 9, distance: 35.7
click at [321, 33] on div "TẠO ĐƠN HÀNG Yêu cầu xuất hóa đơn điện tử Transit Pickup Surcharge Ids Transit …" at bounding box center [319, 197] width 582 height 383
click at [597, 18] on icon "close" at bounding box center [600, 20] width 6 height 7
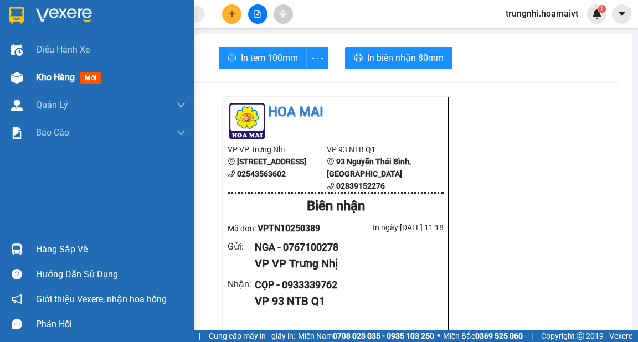
click at [36, 78] on div "Kho hàng mới" at bounding box center [97, 78] width 194 height 28
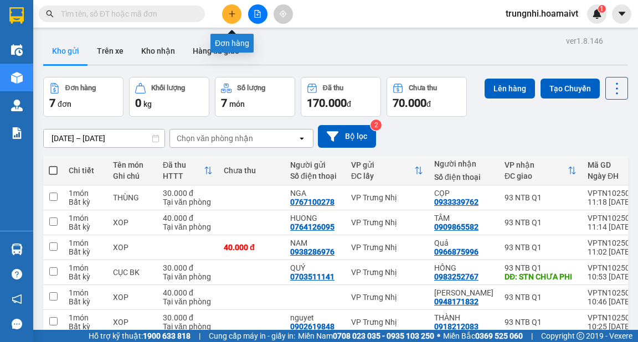
click at [234, 18] on button at bounding box center [231, 13] width 19 height 19
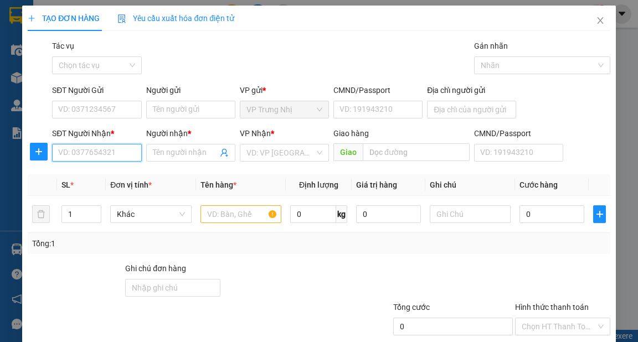
click at [106, 148] on input "SĐT Người Nhận *" at bounding box center [96, 153] width 89 height 18
click at [91, 153] on input "SĐT Người Nhận *" at bounding box center [96, 153] width 89 height 18
click at [94, 156] on input "SĐT Người Nhận *" at bounding box center [96, 153] width 89 height 18
click at [105, 159] on input "SĐT Người Nhận *" at bounding box center [96, 153] width 89 height 18
click at [94, 156] on input "SĐT Người Nhận *" at bounding box center [96, 153] width 89 height 18
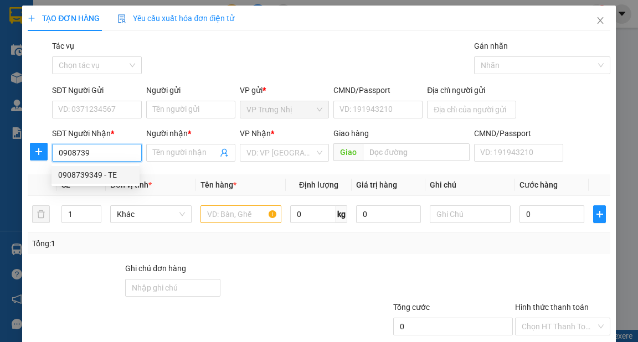
click at [89, 175] on div "0908739349 - TE" at bounding box center [95, 175] width 75 height 12
type input "0908739349"
type input "TE"
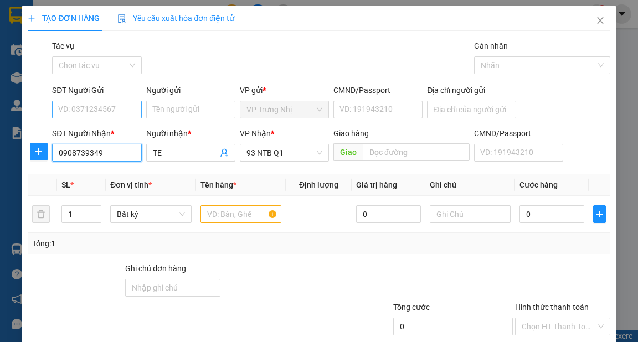
type input "0908739349"
click at [117, 110] on input "SĐT Người Gửi" at bounding box center [96, 110] width 89 height 18
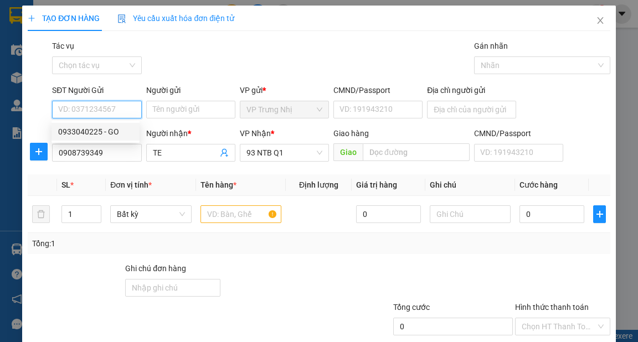
click at [109, 131] on div "0933040225 - GO" at bounding box center [95, 132] width 75 height 12
type input "0933040225"
type input "GO"
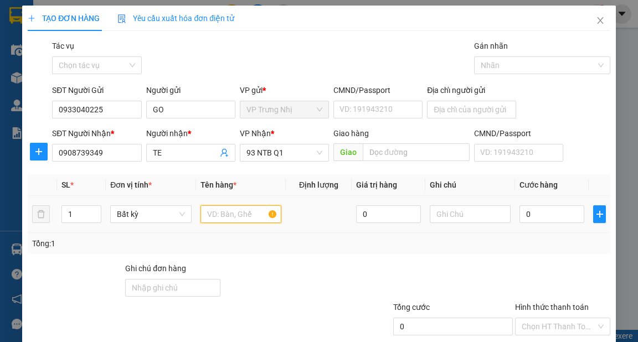
click at [252, 218] on input "text" at bounding box center [240, 214] width 81 height 18
type input "XOP"
type input "40"
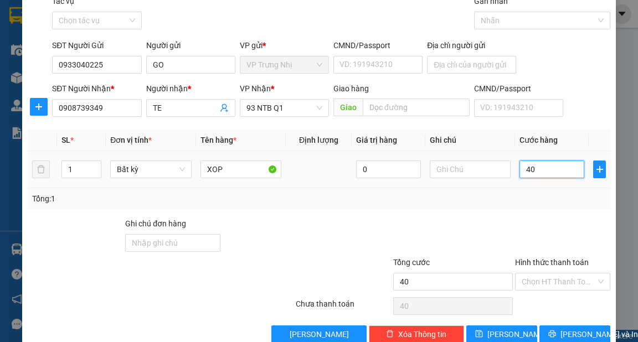
scroll to position [66, 0]
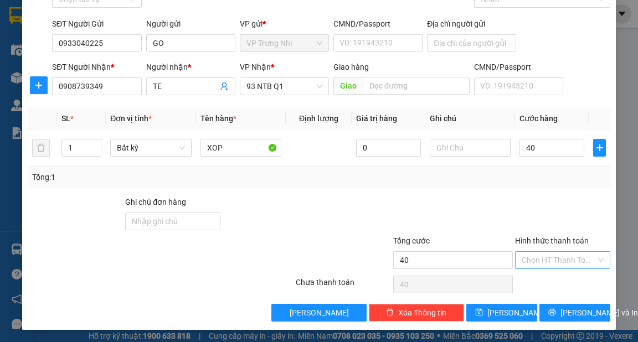
click at [565, 257] on input "Hình thức thanh toán" at bounding box center [559, 260] width 74 height 17
type input "40.000"
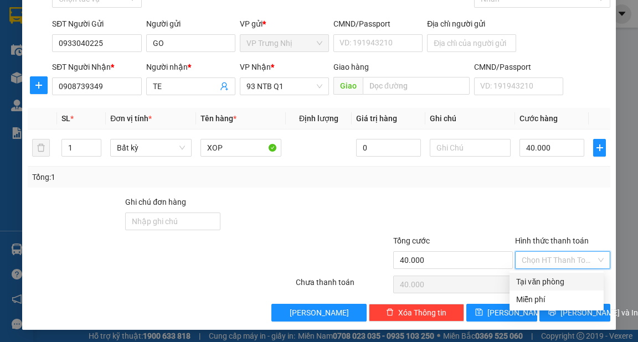
click at [566, 282] on div "Tại văn phòng" at bounding box center [556, 282] width 81 height 12
type input "0"
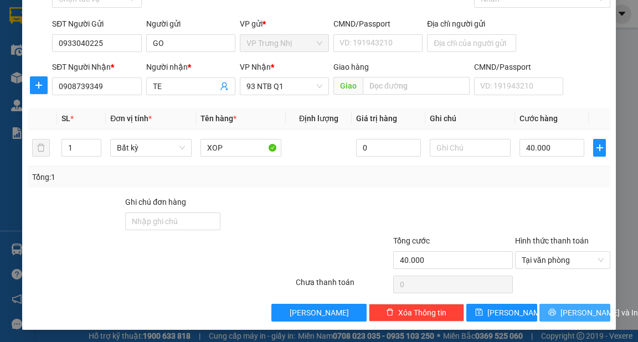
click at [574, 314] on span "[PERSON_NAME] và In" at bounding box center [599, 313] width 78 height 12
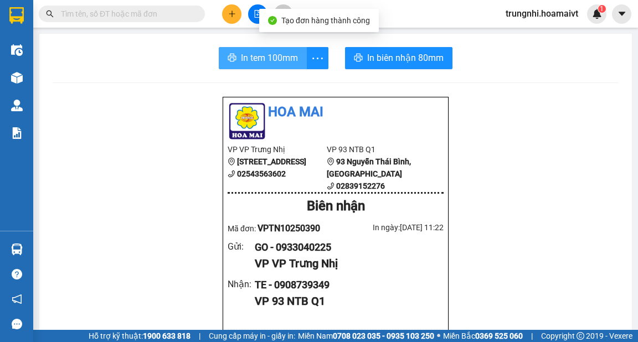
click at [281, 58] on span "In tem 100mm" at bounding box center [269, 58] width 57 height 14
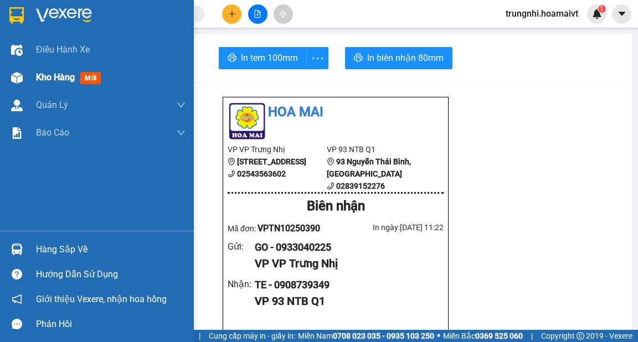
click at [44, 77] on span "Kho hàng" at bounding box center [55, 77] width 39 height 11
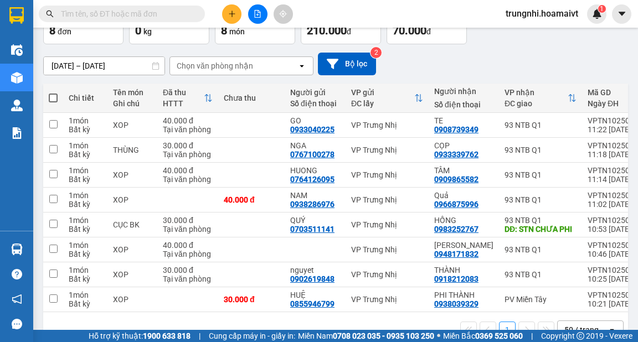
scroll to position [58, 0]
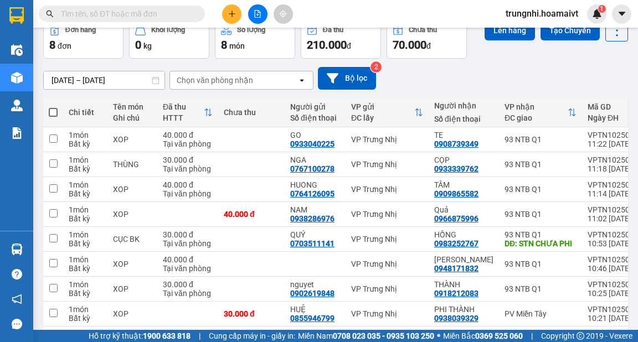
drag, startPoint x: 51, startPoint y: 115, endPoint x: 58, endPoint y: 115, distance: 7.2
click at [51, 115] on span at bounding box center [53, 112] width 9 height 9
click at [53, 107] on input "checkbox" at bounding box center [53, 107] width 0 height 0
checkbox input "true"
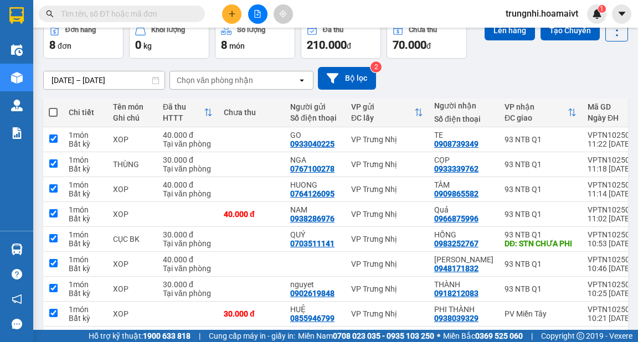
checkbox input "true"
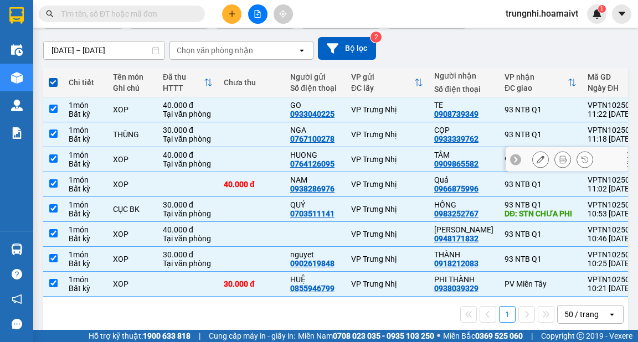
scroll to position [102, 0]
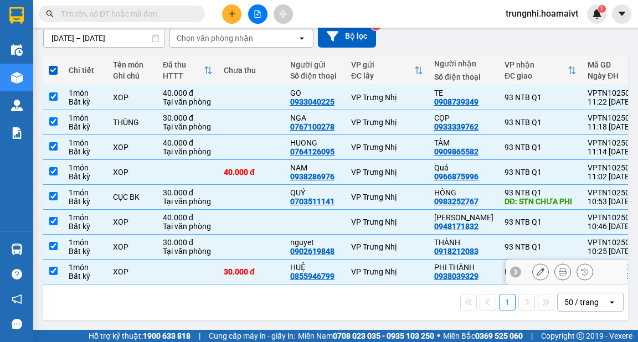
drag, startPoint x: 56, startPoint y: 268, endPoint x: 84, endPoint y: 257, distance: 29.6
click at [60, 267] on td at bounding box center [53, 272] width 20 height 25
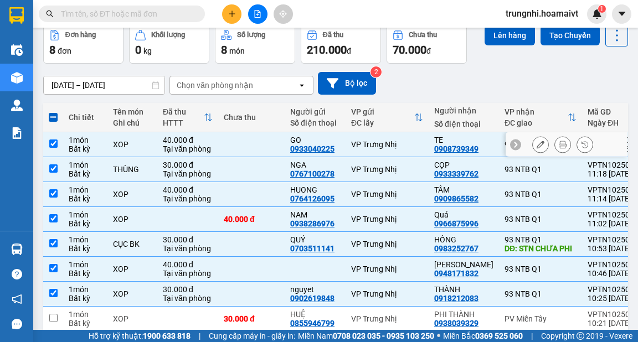
scroll to position [14, 0]
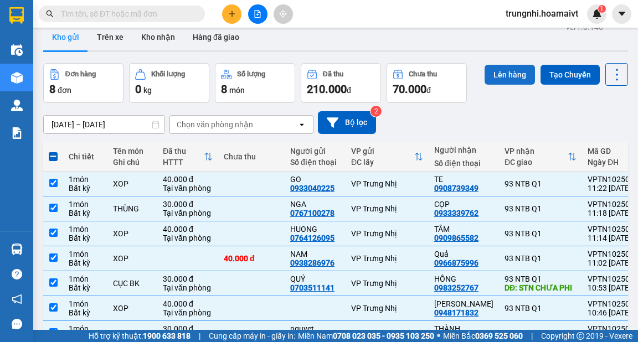
click at [508, 69] on button "Lên hàng" at bounding box center [509, 75] width 50 height 20
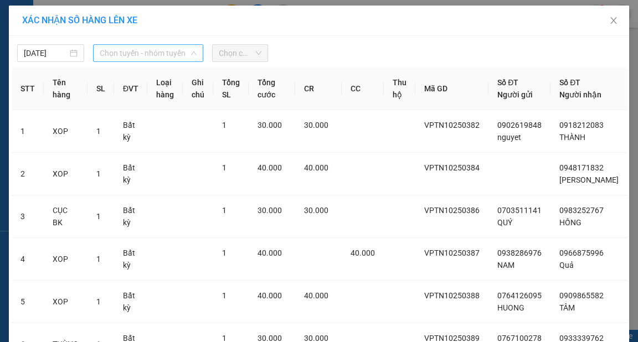
click at [145, 55] on span "Chọn tuyến - nhóm tuyến" at bounding box center [148, 53] width 97 height 17
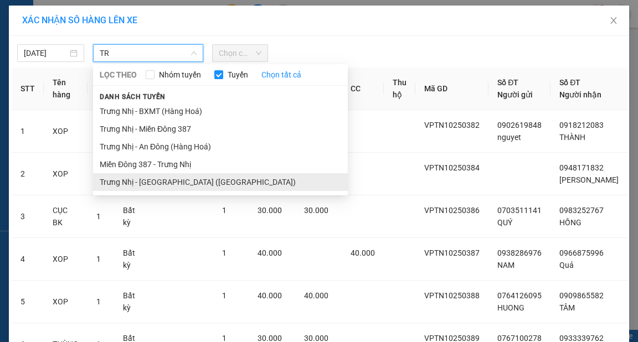
click at [159, 186] on li "Trưng Nhị - [GEOGRAPHIC_DATA] ([GEOGRAPHIC_DATA])" at bounding box center [220, 182] width 255 height 18
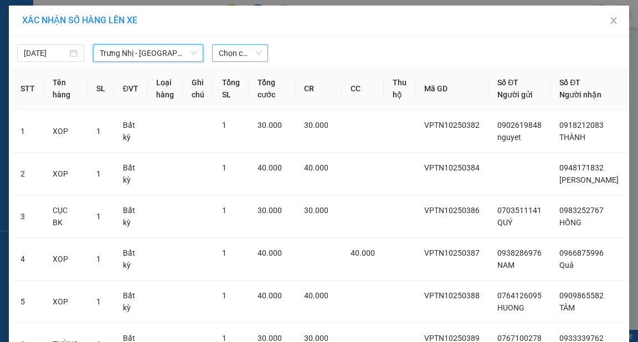
click at [230, 53] on span "Chọn chuyến" at bounding box center [240, 53] width 43 height 17
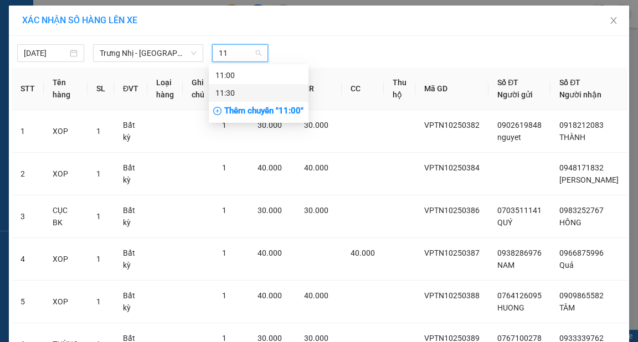
click at [236, 97] on div "11:30" at bounding box center [258, 93] width 86 height 12
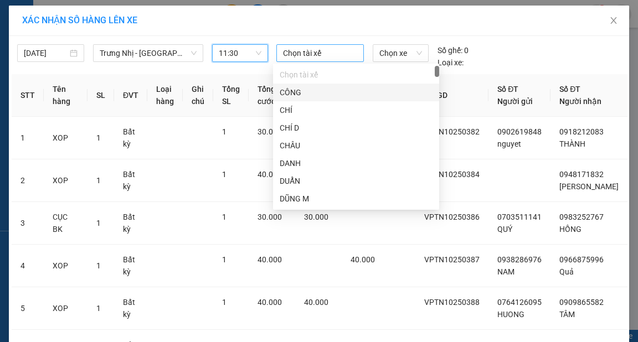
click at [324, 50] on div at bounding box center [320, 53] width 82 height 13
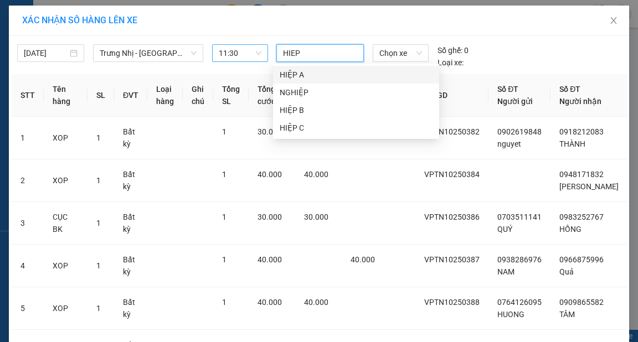
click at [321, 71] on div "HIỆP A" at bounding box center [356, 75] width 153 height 12
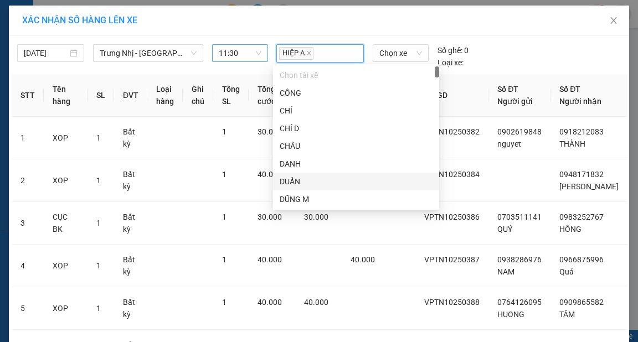
click at [522, 40] on div "[DATE] Trưng Nhị - [GEOGRAPHIC_DATA] ([GEOGRAPHIC_DATA]) LỌC THEO Nhóm tuyến Tu…" at bounding box center [319, 54] width 615 height 30
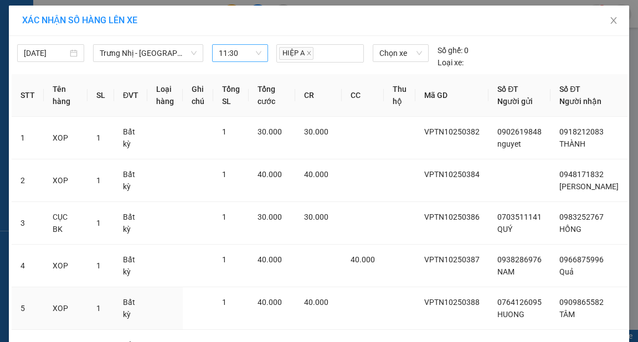
scroll to position [177, 0]
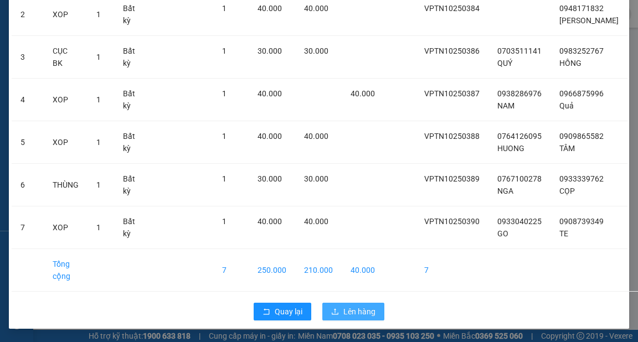
click at [368, 318] on button "Lên hàng" at bounding box center [353, 312] width 62 height 18
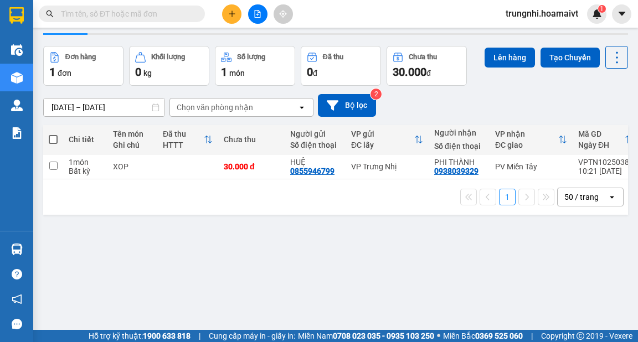
scroll to position [44, 0]
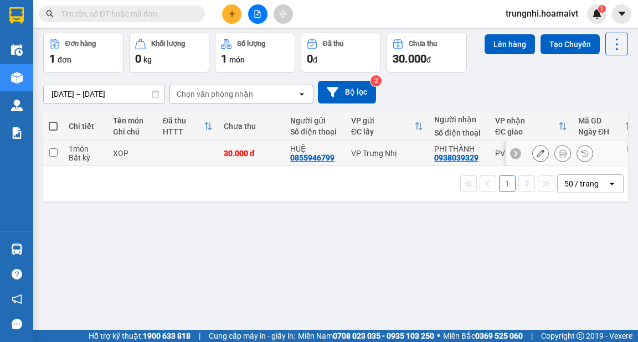
drag, startPoint x: 53, startPoint y: 150, endPoint x: 312, endPoint y: 84, distance: 266.9
click at [60, 151] on td at bounding box center [53, 153] width 20 height 25
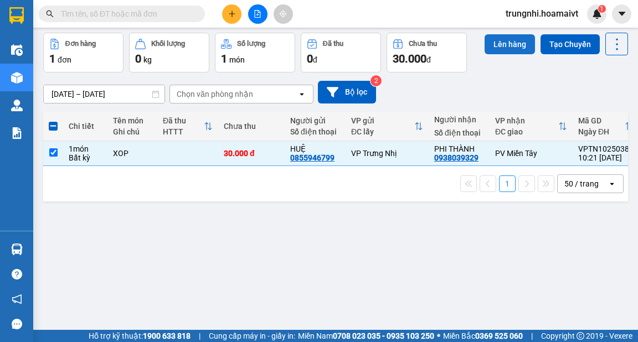
click at [499, 47] on button "Lên hàng" at bounding box center [509, 44] width 50 height 20
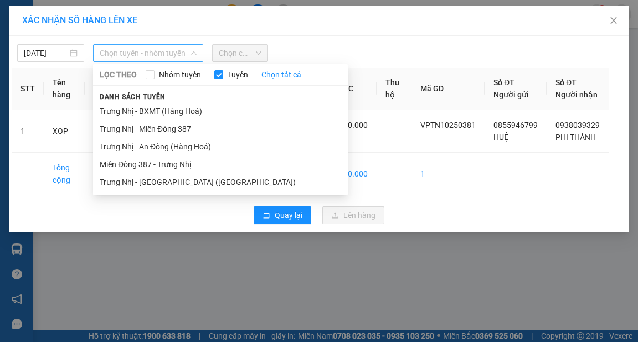
click at [133, 60] on span "Chọn tuyến - nhóm tuyến" at bounding box center [148, 53] width 97 height 17
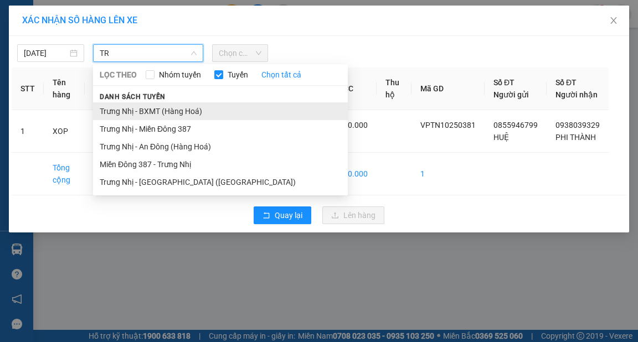
click at [184, 110] on li "Trưng Nhị - BXMT (Hàng Hoá)" at bounding box center [220, 111] width 255 height 18
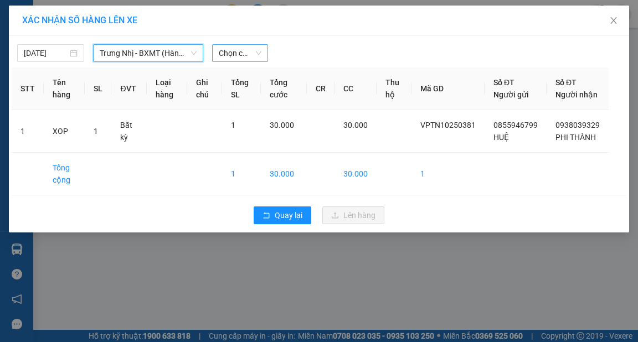
click at [237, 53] on span "Chọn chuyến" at bounding box center [240, 53] width 43 height 17
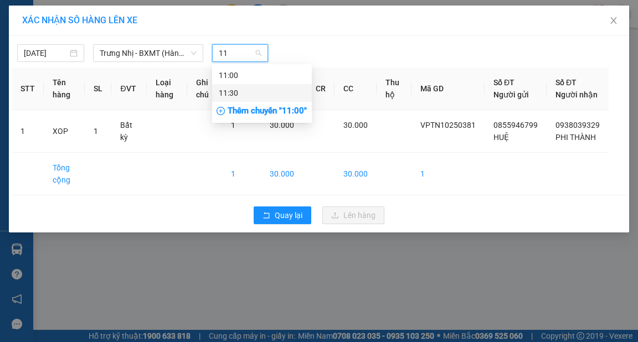
click at [266, 93] on div "11:30" at bounding box center [262, 93] width 86 height 12
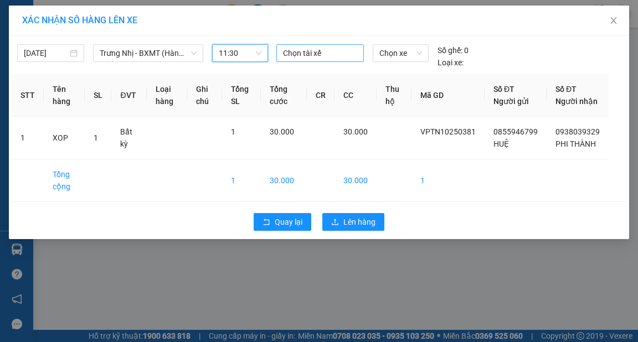
click at [313, 53] on div at bounding box center [320, 53] width 82 height 13
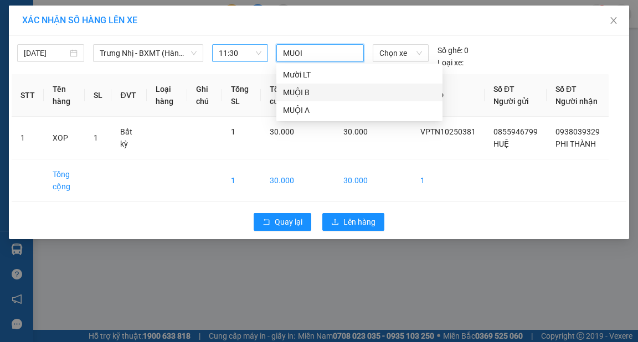
click at [317, 90] on div "MUỘI B" at bounding box center [359, 92] width 153 height 12
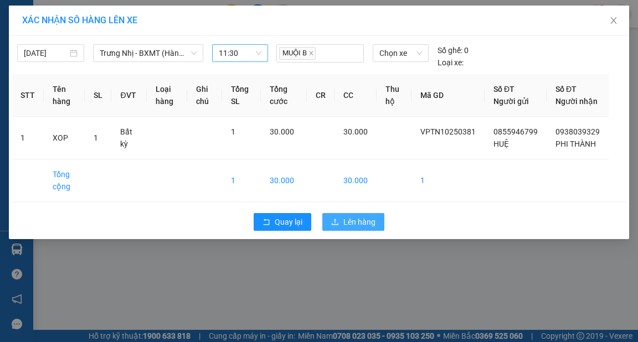
click at [355, 226] on button "Lên hàng" at bounding box center [353, 222] width 62 height 18
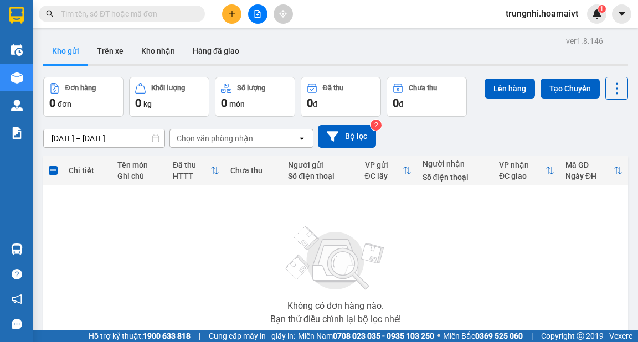
click at [230, 13] on icon "plus" at bounding box center [232, 13] width 6 height 1
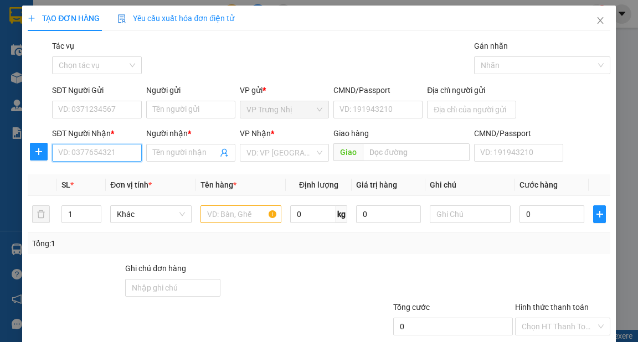
drag, startPoint x: 113, startPoint y: 153, endPoint x: 120, endPoint y: 148, distance: 8.0
click at [113, 153] on input "SĐT Người Nhận *" at bounding box center [96, 153] width 89 height 18
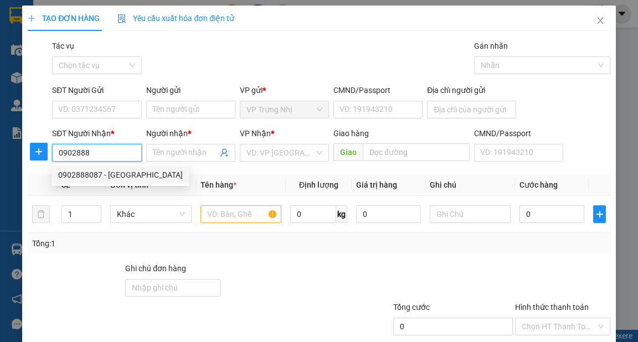
click at [111, 178] on div "0902888087 - [GEOGRAPHIC_DATA]" at bounding box center [120, 175] width 125 height 12
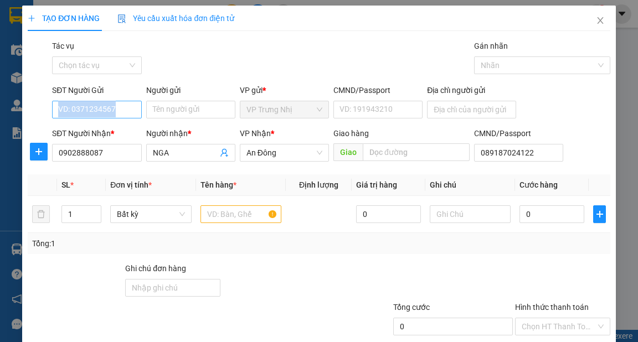
click at [115, 117] on div "SĐT Người Gửi VD: 0371234567" at bounding box center [96, 103] width 89 height 39
click at [127, 110] on input "SĐT Người Gửi" at bounding box center [96, 110] width 89 height 18
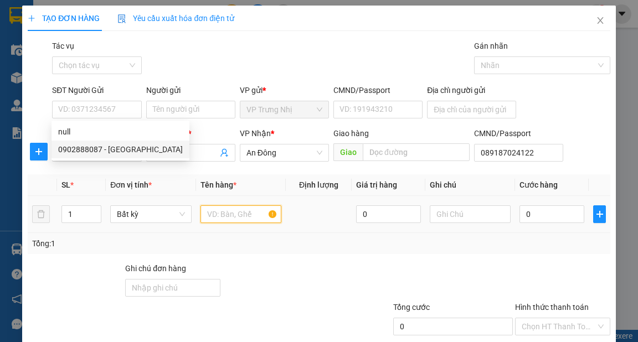
click at [232, 215] on input "text" at bounding box center [240, 214] width 81 height 18
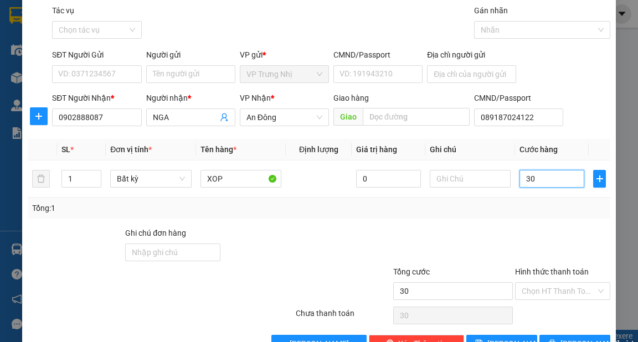
scroll to position [66, 0]
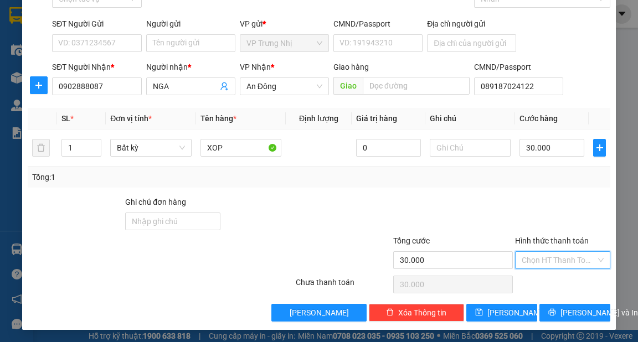
click at [544, 261] on input "Hình thức thanh toán" at bounding box center [559, 260] width 74 height 17
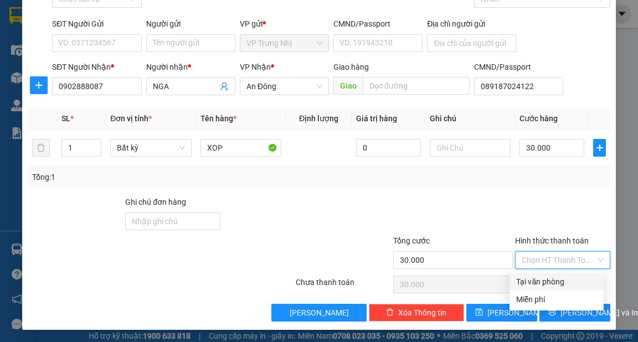
drag, startPoint x: 539, startPoint y: 281, endPoint x: 606, endPoint y: 307, distance: 71.9
click at [540, 281] on div "Tại văn phòng" at bounding box center [556, 282] width 81 height 12
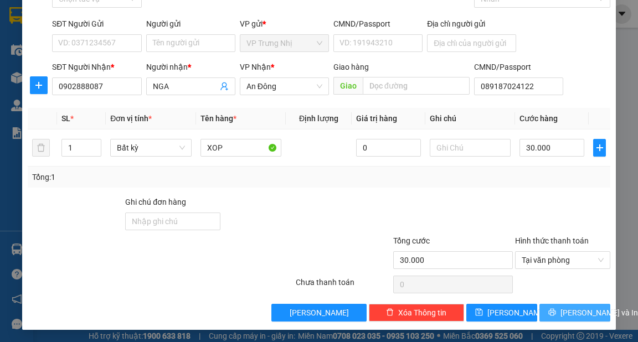
click at [579, 318] on span "[PERSON_NAME] và In" at bounding box center [599, 313] width 78 height 12
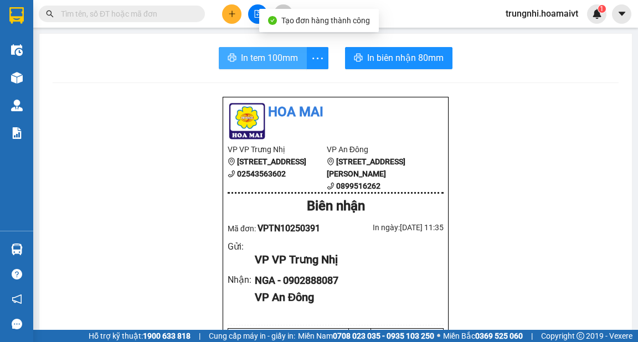
click at [278, 56] on span "In tem 100mm" at bounding box center [269, 58] width 57 height 14
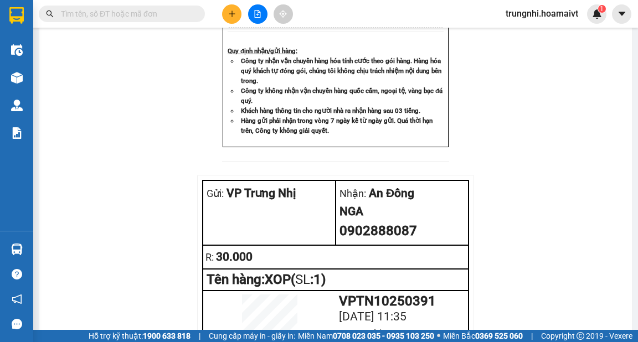
scroll to position [403, 0]
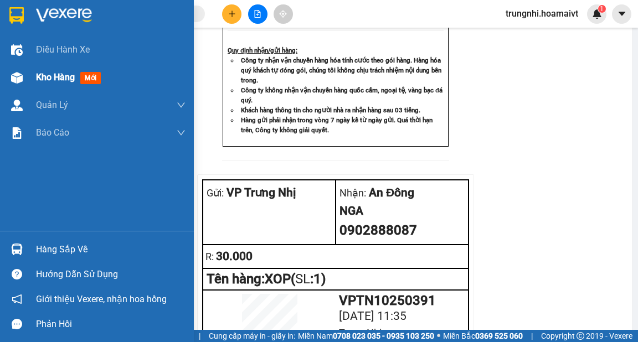
click at [29, 80] on div "Kho hàng mới" at bounding box center [97, 78] width 194 height 28
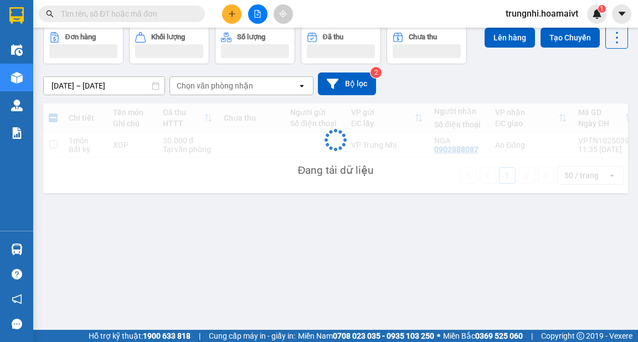
scroll to position [51, 0]
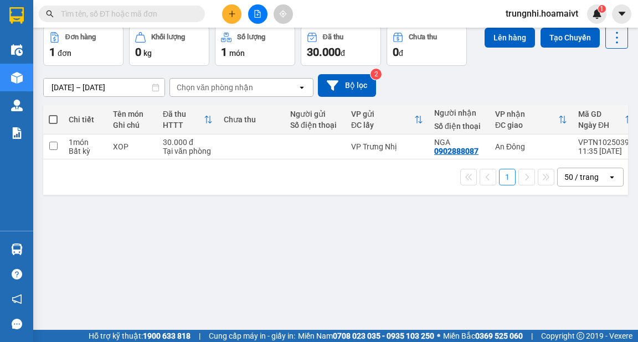
click at [229, 11] on icon "plus" at bounding box center [232, 14] width 8 height 8
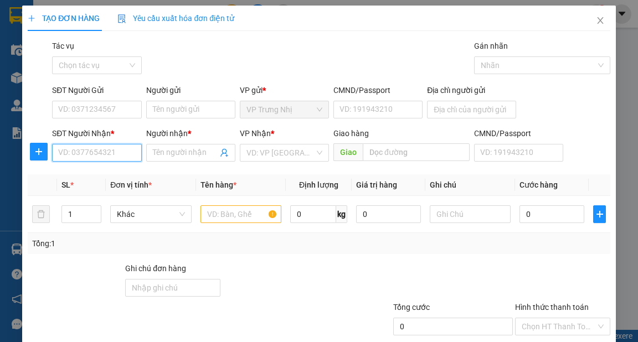
click at [97, 150] on input "SĐT Người Nhận *" at bounding box center [96, 153] width 89 height 18
click at [63, 150] on input "SĐT Người Nhận *" at bounding box center [96, 153] width 89 height 18
click at [75, 154] on input "SĐT Người Nhận *" at bounding box center [96, 153] width 89 height 18
click at [122, 156] on input "SĐT Người Nhận *" at bounding box center [96, 153] width 89 height 18
click at [111, 174] on div "0982093969 - lĩnh" at bounding box center [95, 175] width 75 height 12
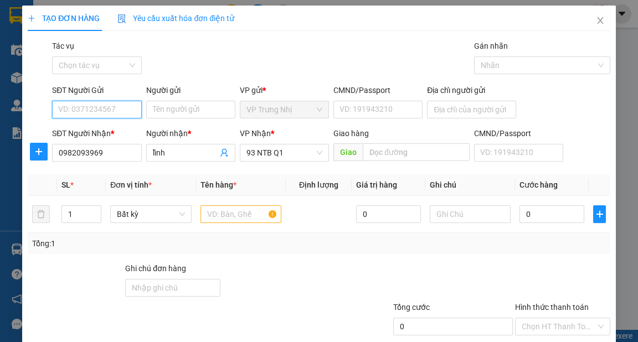
click at [112, 109] on input "SĐT Người Gửi" at bounding box center [96, 110] width 89 height 18
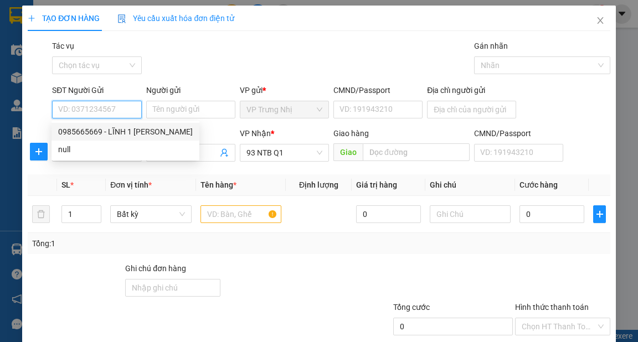
click at [110, 130] on div "0985665669 - LĨNH 1 [PERSON_NAME]" at bounding box center [125, 132] width 135 height 12
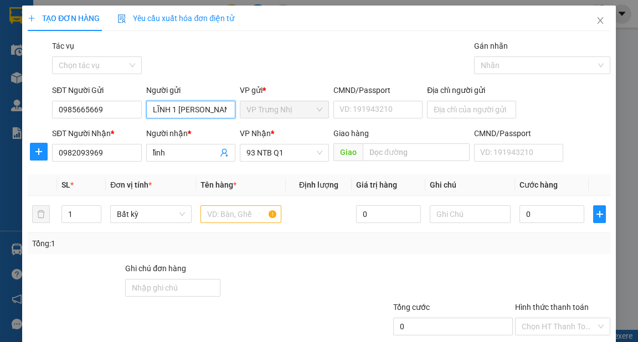
click at [218, 111] on input "LĨNH 1 [PERSON_NAME]" at bounding box center [190, 110] width 89 height 18
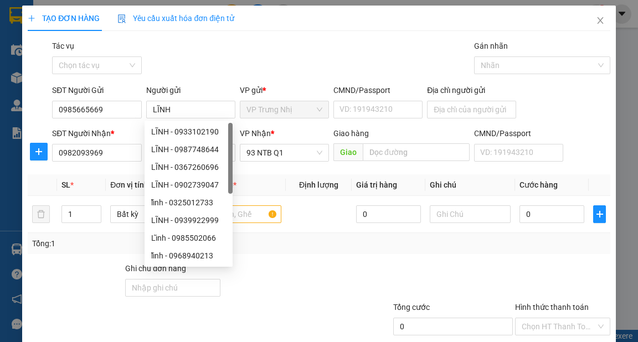
click at [307, 55] on div "Gói vận chuyển * Tiêu chuẩn Tác vụ Chọn tác vụ Gán nhãn Nhãn" at bounding box center [331, 59] width 562 height 39
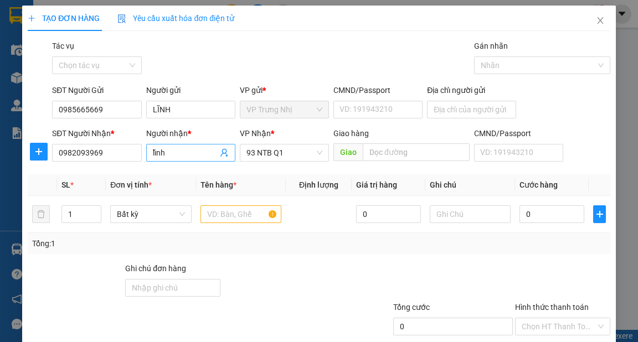
click at [194, 153] on input "lĩnh" at bounding box center [185, 153] width 65 height 12
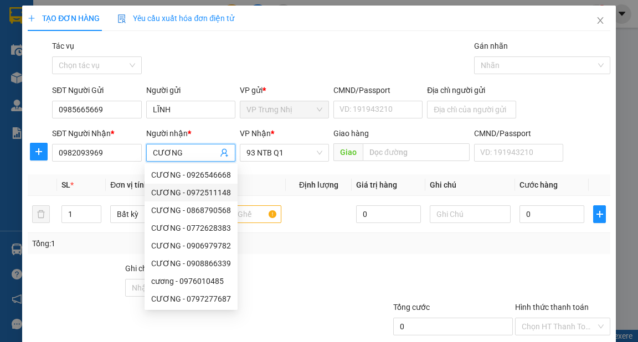
click at [290, 242] on div "Tổng: 1" at bounding box center [318, 244] width 573 height 12
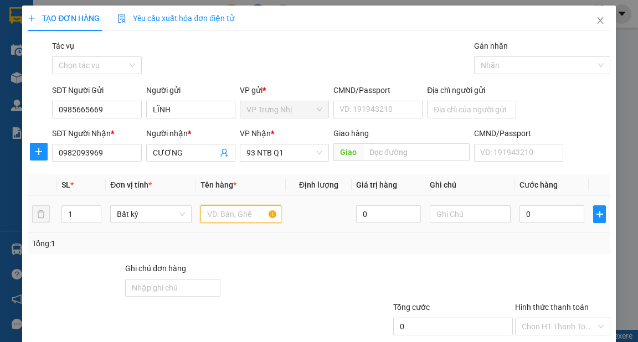
click at [240, 213] on input "text" at bounding box center [240, 214] width 81 height 18
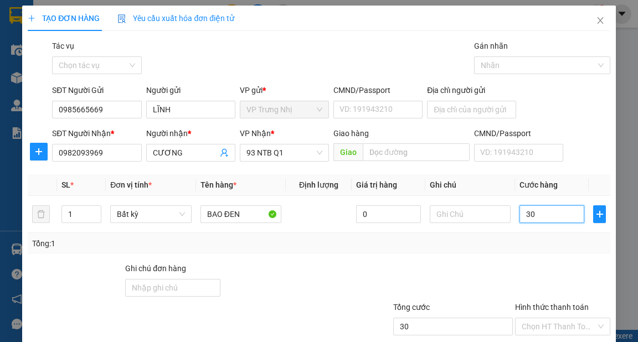
scroll to position [66, 0]
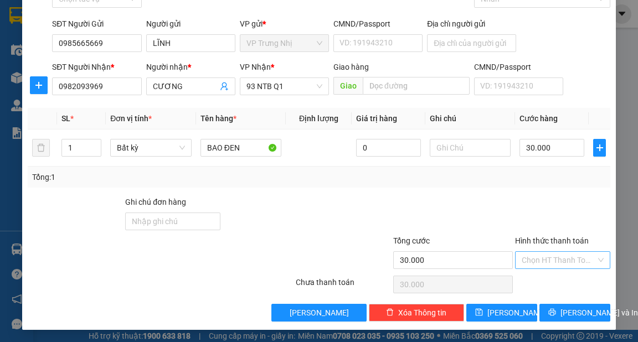
click at [547, 264] on input "Hình thức thanh toán" at bounding box center [559, 260] width 74 height 17
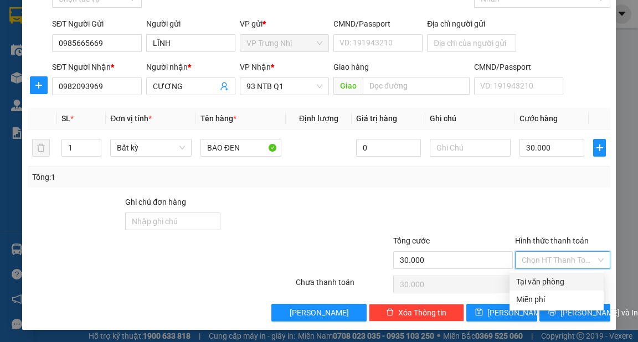
click at [557, 283] on div "Tại văn phòng" at bounding box center [556, 282] width 81 height 12
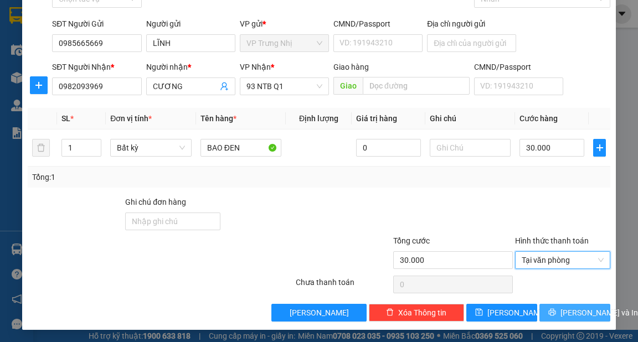
click at [560, 311] on span "[PERSON_NAME] và In" at bounding box center [599, 313] width 78 height 12
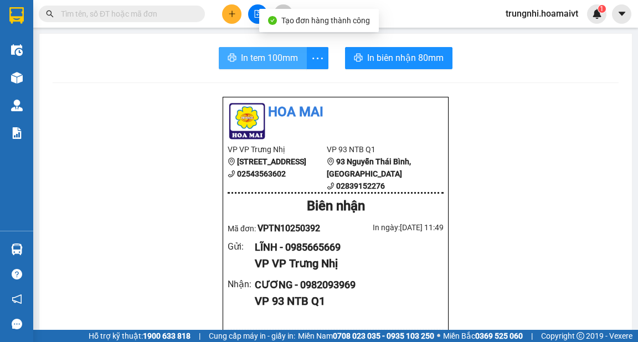
click at [272, 54] on span "In tem 100mm" at bounding box center [269, 58] width 57 height 14
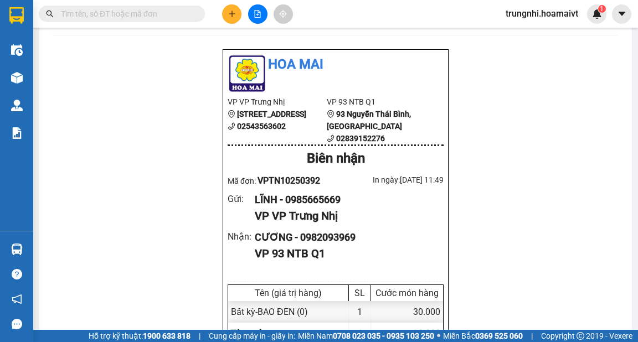
scroll to position [133, 0]
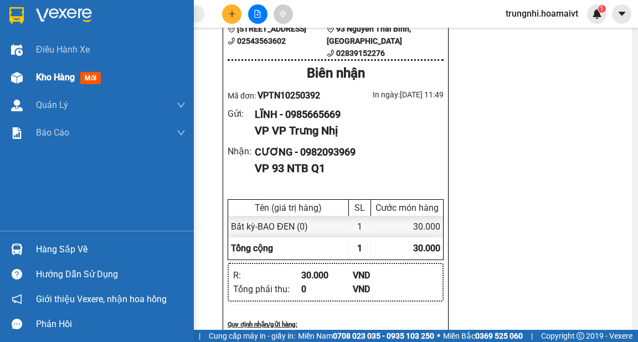
click at [47, 74] on span "Kho hàng" at bounding box center [55, 77] width 39 height 11
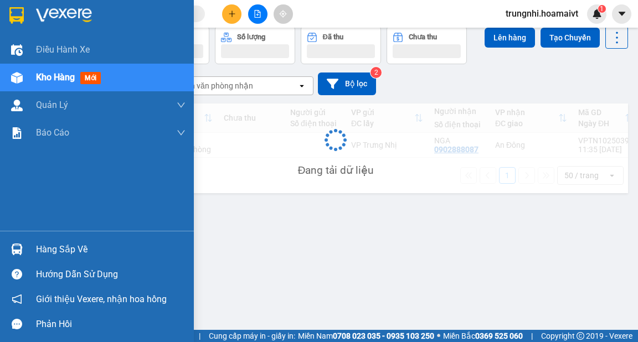
scroll to position [51, 0]
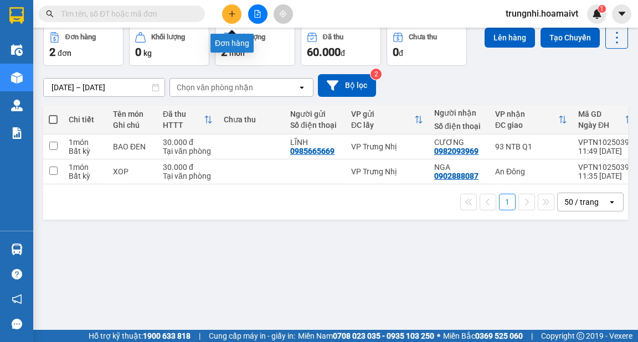
click at [235, 13] on icon "plus" at bounding box center [232, 14] width 8 height 8
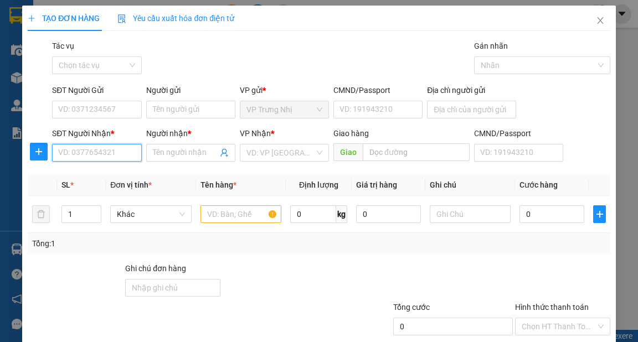
click at [88, 151] on input "SĐT Người Nhận *" at bounding box center [96, 153] width 89 height 18
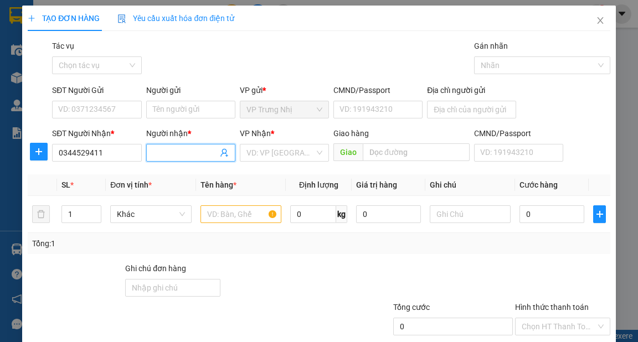
click at [177, 155] on input "Người nhận *" at bounding box center [185, 153] width 65 height 12
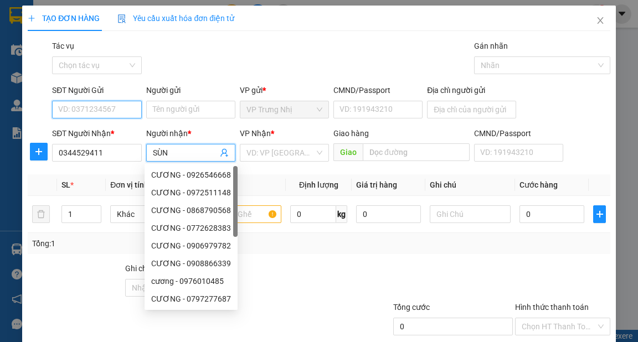
click at [113, 106] on input "SĐT Người Gửi" at bounding box center [96, 110] width 89 height 18
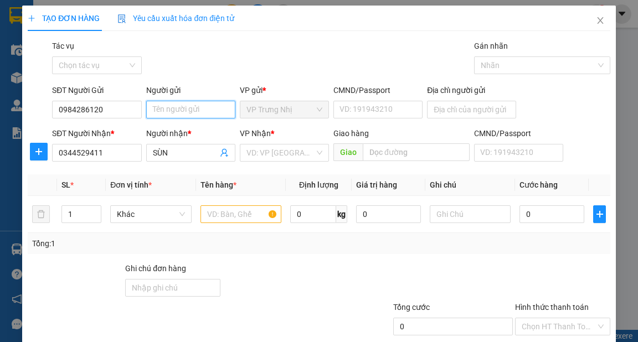
click at [197, 109] on input "Người gửi" at bounding box center [190, 110] width 89 height 18
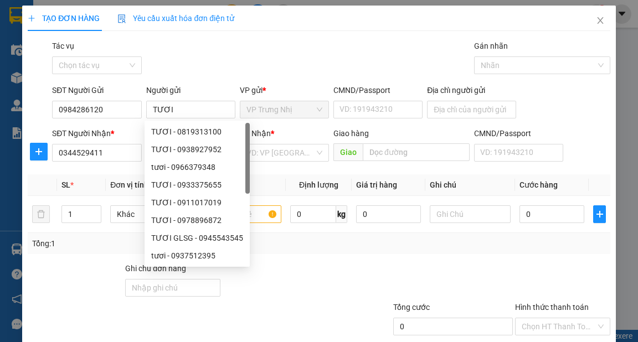
click at [233, 53] on div "Gói vận chuyển * Tiêu chuẩn Tác vụ Chọn tác vụ Gán nhãn Nhãn" at bounding box center [331, 59] width 562 height 39
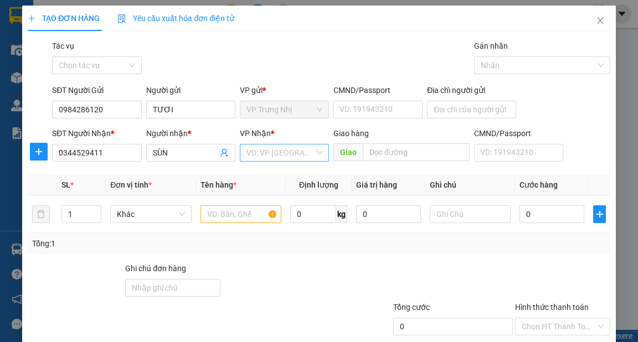
click at [300, 156] on input "search" at bounding box center [280, 152] width 68 height 17
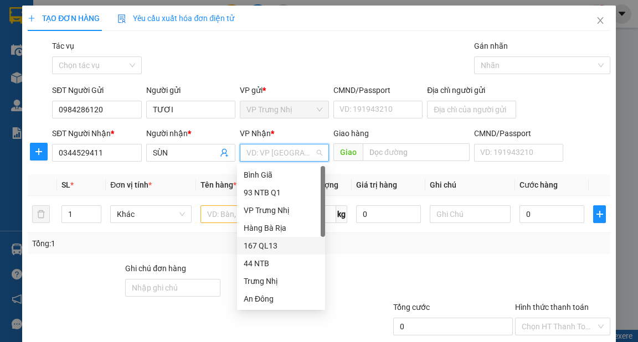
click at [263, 246] on div "167 QL13" at bounding box center [281, 246] width 75 height 12
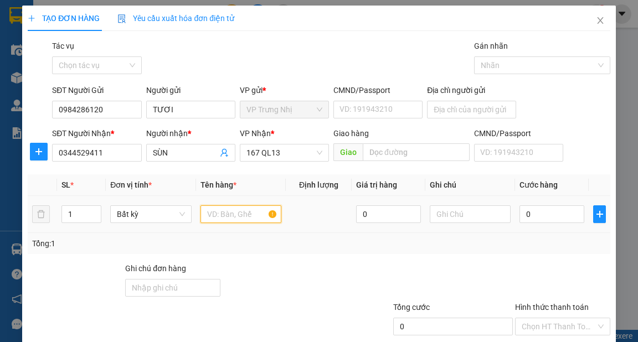
click at [226, 213] on input "text" at bounding box center [240, 214] width 81 height 18
click at [550, 213] on input "0" at bounding box center [551, 214] width 65 height 18
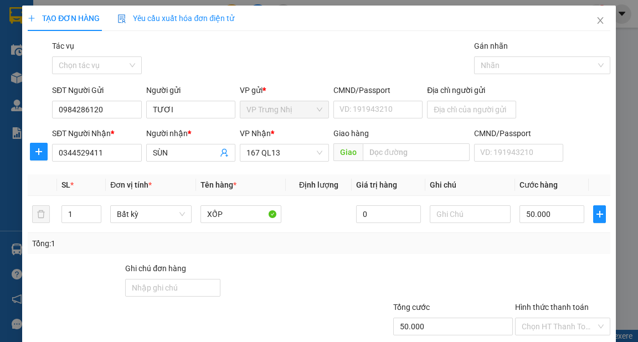
click at [525, 262] on div at bounding box center [562, 281] width 97 height 39
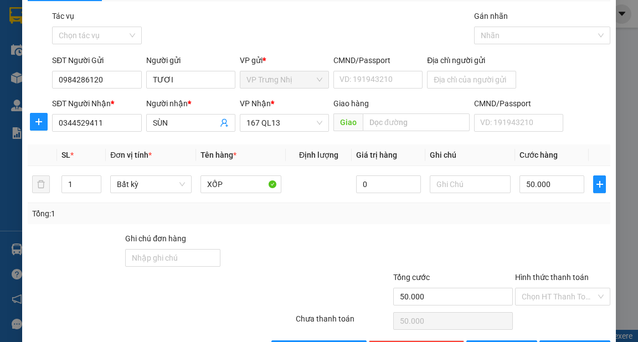
scroll to position [66, 0]
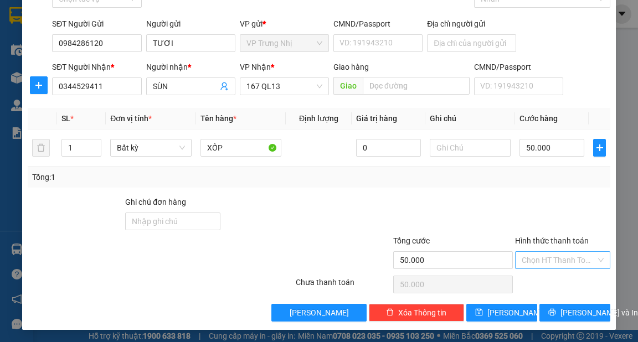
click at [552, 264] on input "Hình thức thanh toán" at bounding box center [559, 260] width 74 height 17
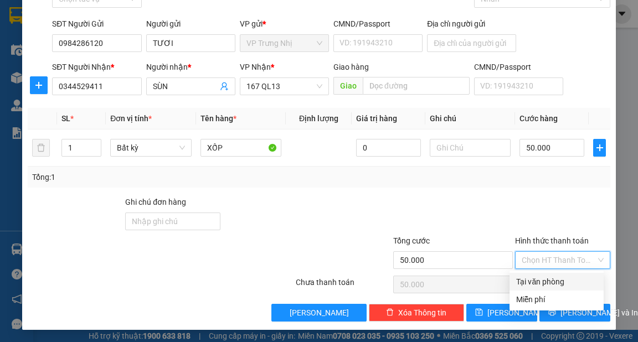
click at [554, 282] on div "Tại văn phòng" at bounding box center [556, 282] width 81 height 12
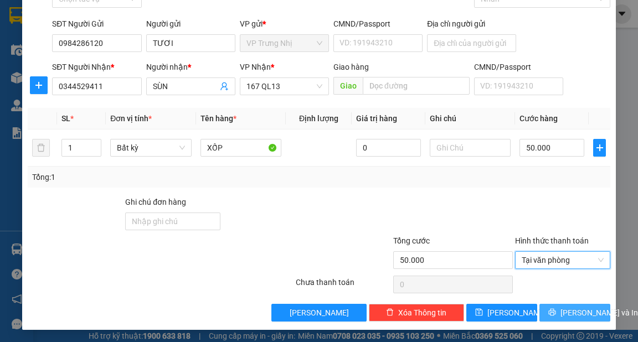
click at [585, 308] on span "[PERSON_NAME] và In" at bounding box center [599, 313] width 78 height 12
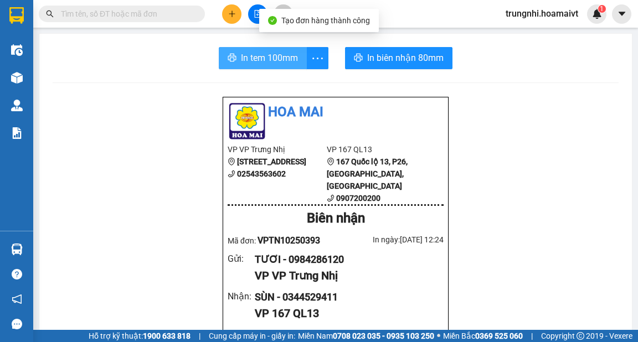
click at [270, 55] on span "In tem 100mm" at bounding box center [269, 58] width 57 height 14
